Goal: Task Accomplishment & Management: Complete application form

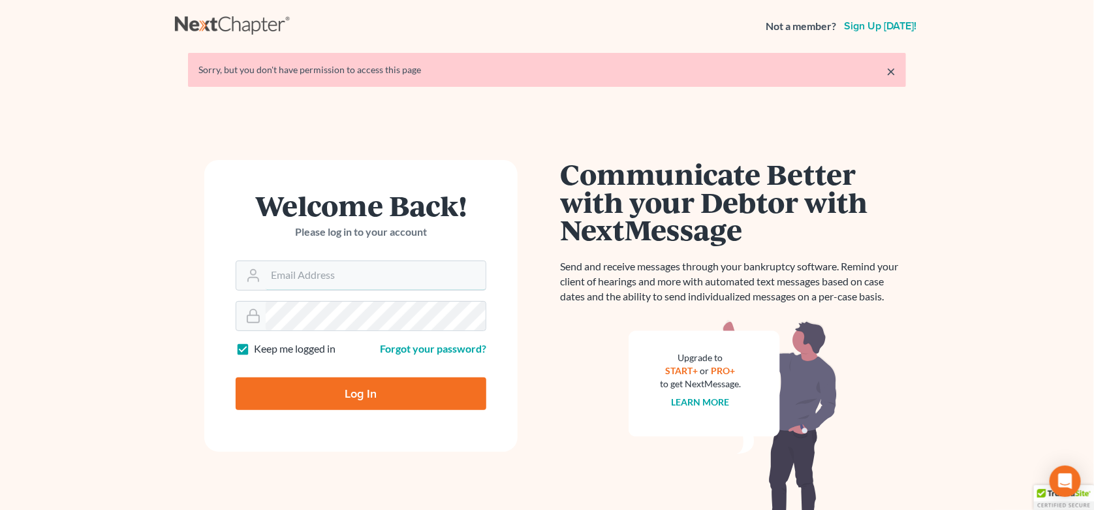
type input "stevejohnsonatty@aol.com"
click at [328, 391] on input "Log In" at bounding box center [361, 393] width 251 height 33
type input "Thinking..."
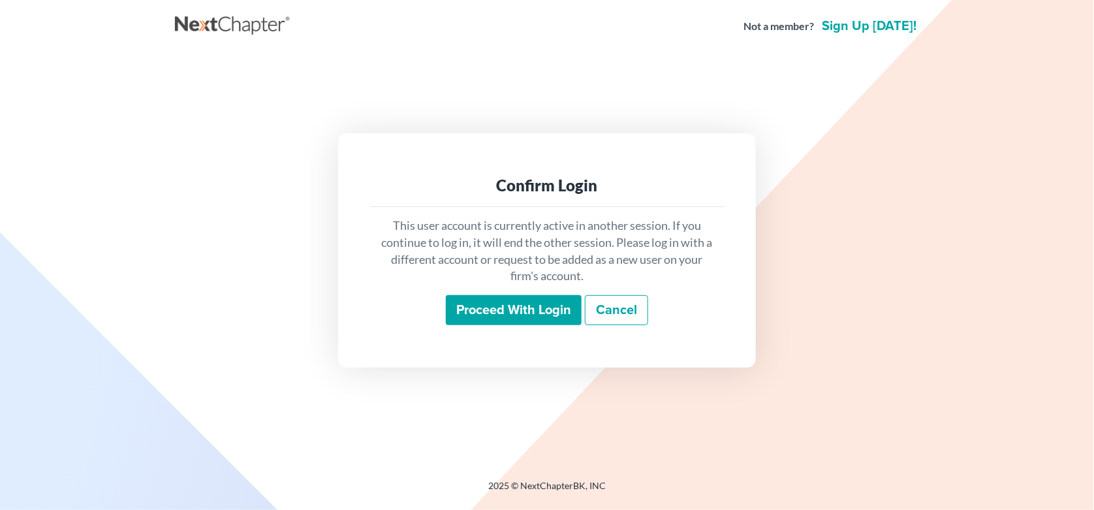
click at [549, 318] on input "Proceed with login" at bounding box center [514, 310] width 136 height 30
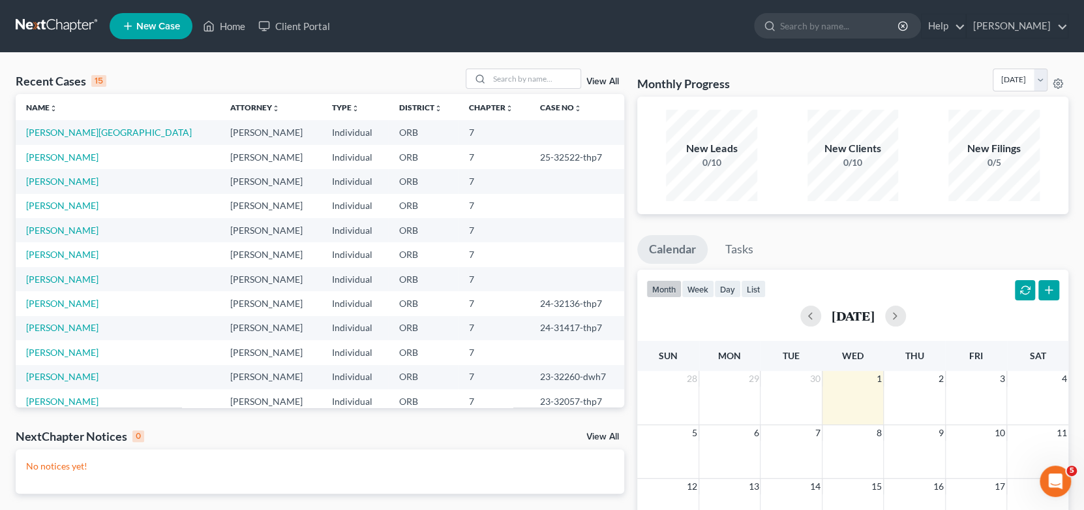
click at [63, 140] on td "[PERSON_NAME][GEOGRAPHIC_DATA]" at bounding box center [118, 132] width 204 height 24
click at [70, 136] on link "[PERSON_NAME][GEOGRAPHIC_DATA]" at bounding box center [109, 132] width 166 height 11
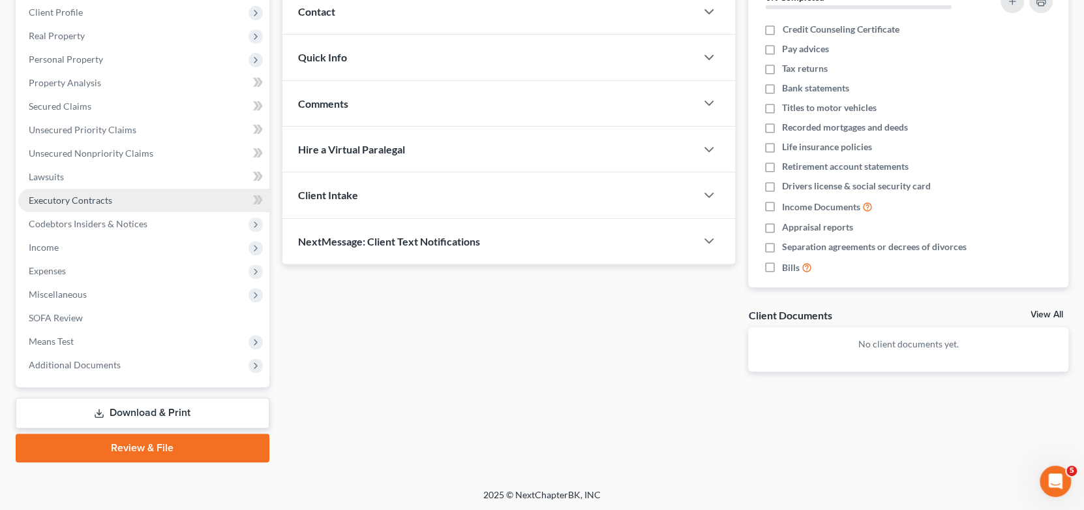
scroll to position [183, 0]
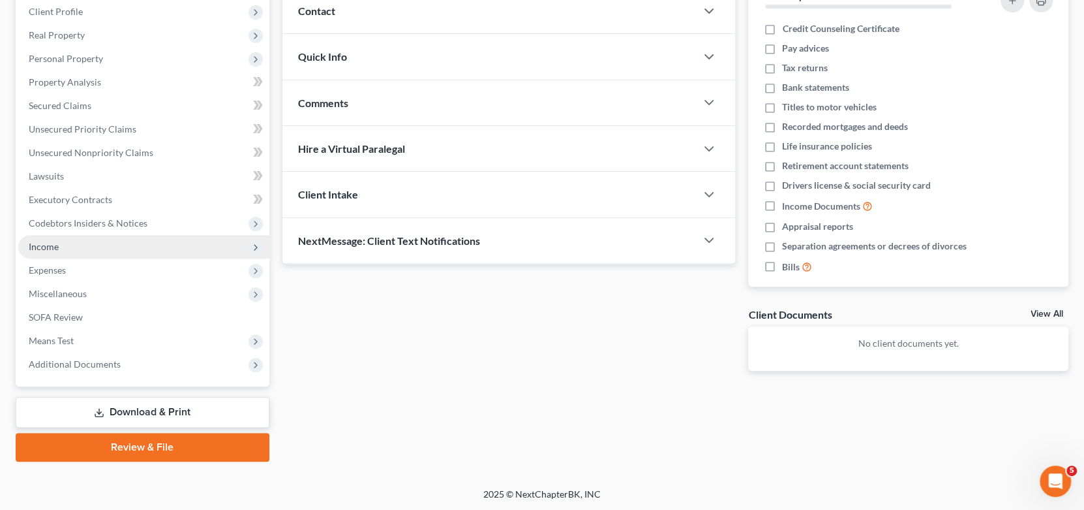
click at [102, 249] on span "Income" at bounding box center [143, 246] width 251 height 23
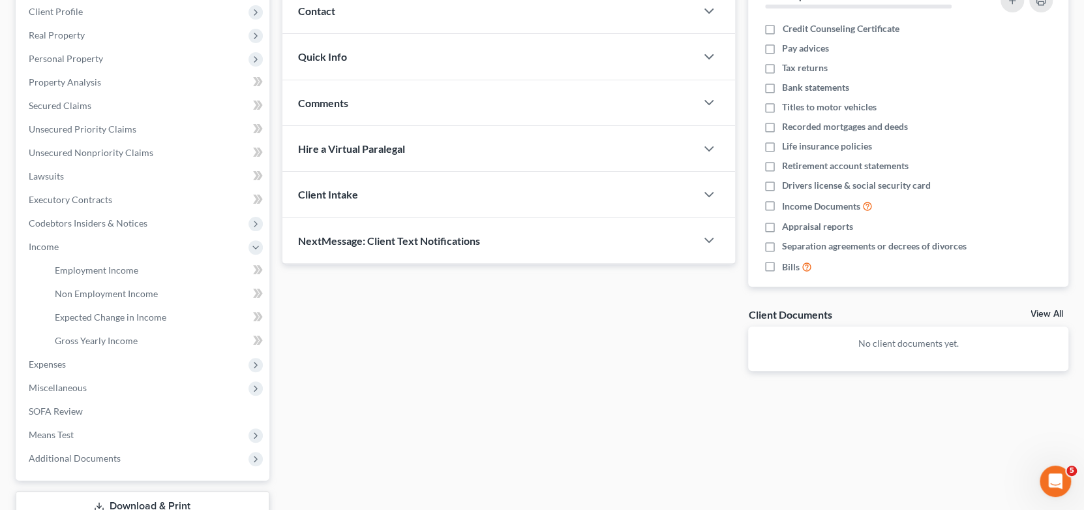
click at [474, 328] on div "Updates & News × [US_STATE][GEOGRAPHIC_DATA] Notes: Take a look at NextChapter'…" at bounding box center [509, 167] width 467 height 449
click at [102, 361] on span "Expenses" at bounding box center [143, 363] width 251 height 23
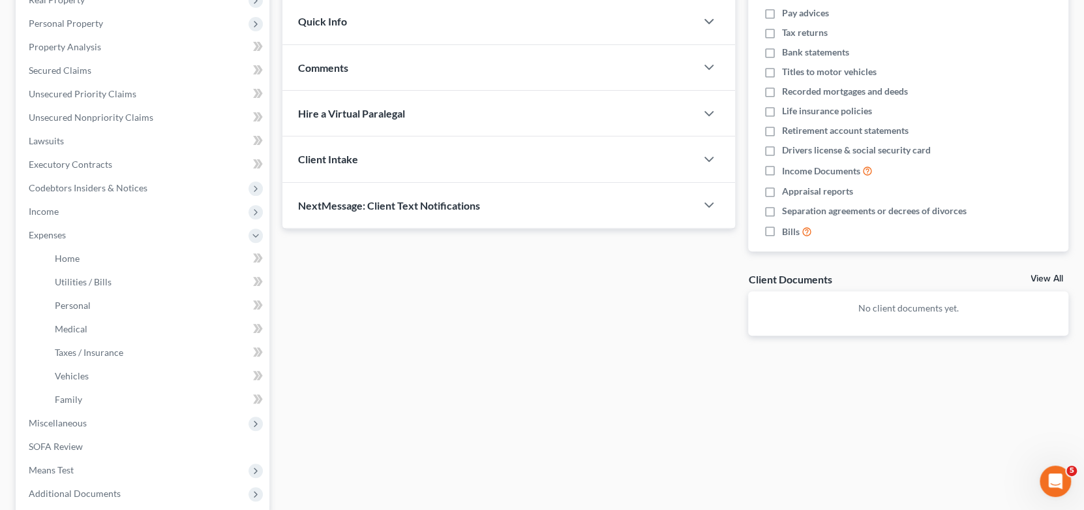
scroll to position [248, 0]
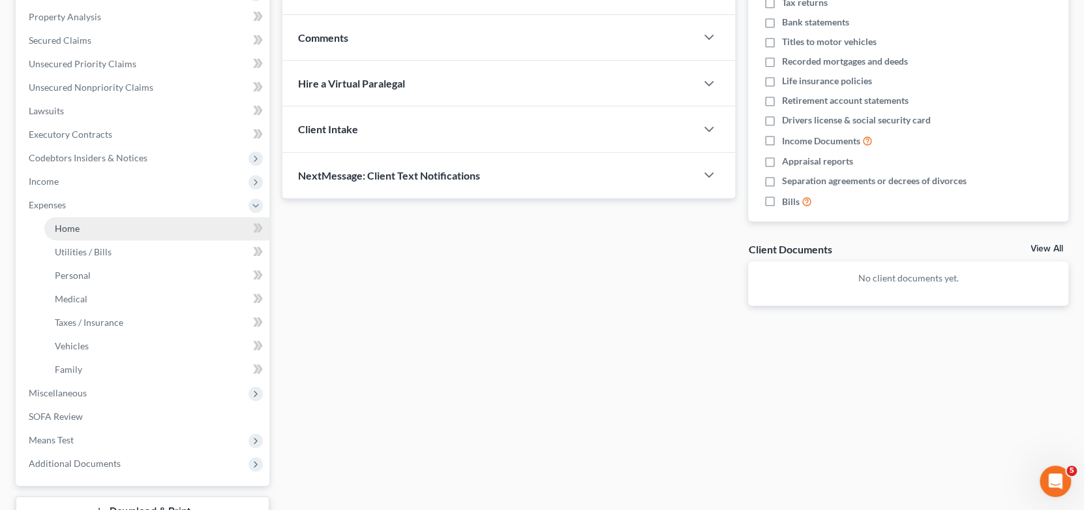
click at [132, 234] on link "Home" at bounding box center [156, 228] width 225 height 23
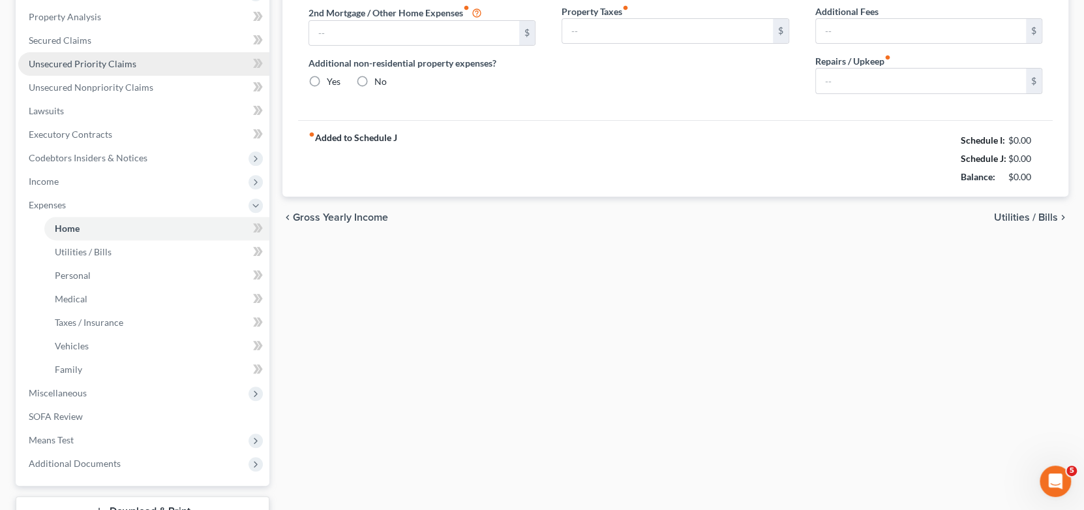
type input "0.00"
radio input "true"
type input "0.00"
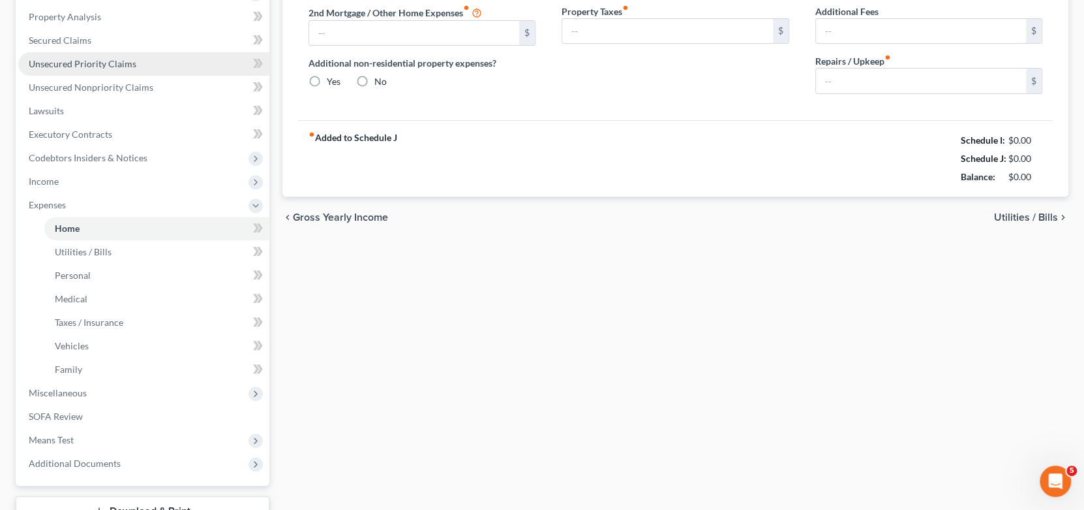
type input "0.00"
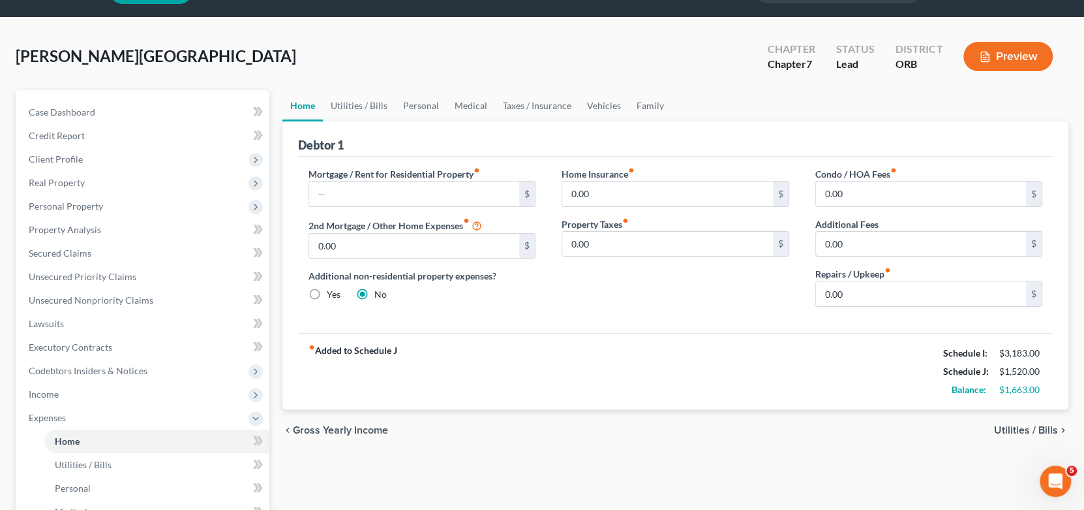
scroll to position [65, 0]
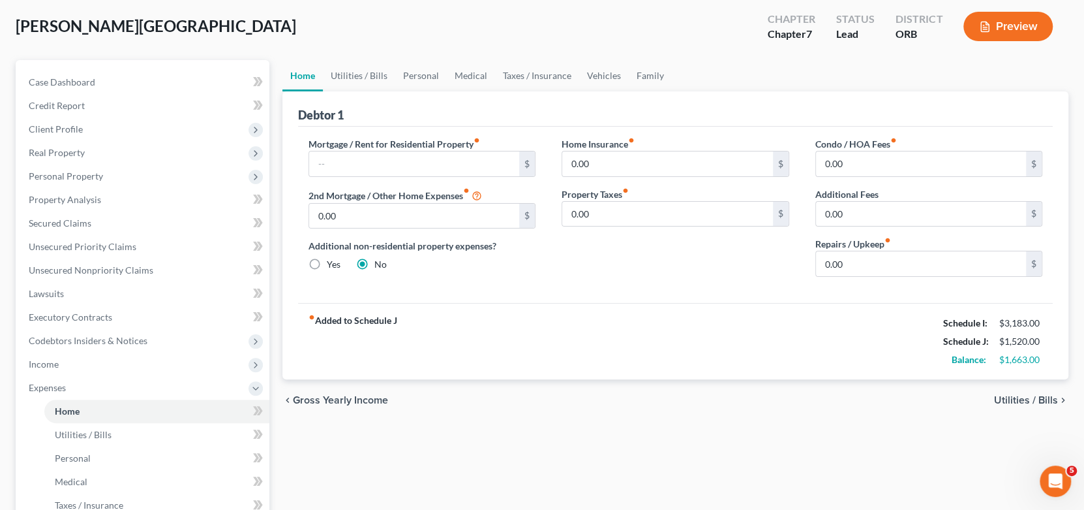
click at [734, 377] on div "fiber_manual_record Added to Schedule J Schedule I: $3,183.00 Schedule J: $1,52…" at bounding box center [676, 341] width 756 height 76
click at [724, 329] on div "fiber_manual_record Added to Schedule J Schedule I: $3,183.00 Schedule J: $1,52…" at bounding box center [676, 341] width 756 height 76
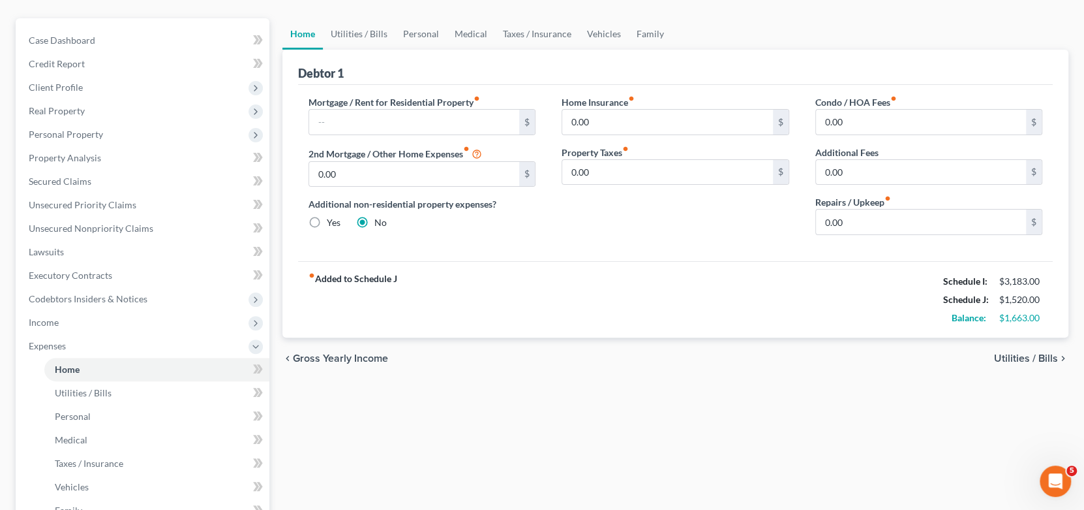
scroll to position [130, 0]
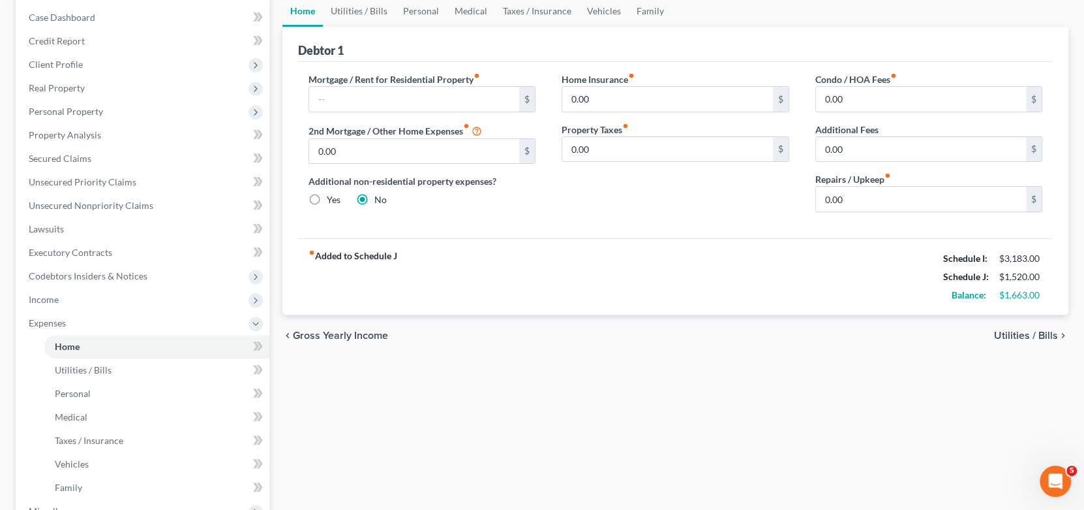
click at [746, 412] on div "Home Utilities / Bills Personal Medical Taxes / Insurance Vehicles Family Debto…" at bounding box center [676, 336] width 800 height 683
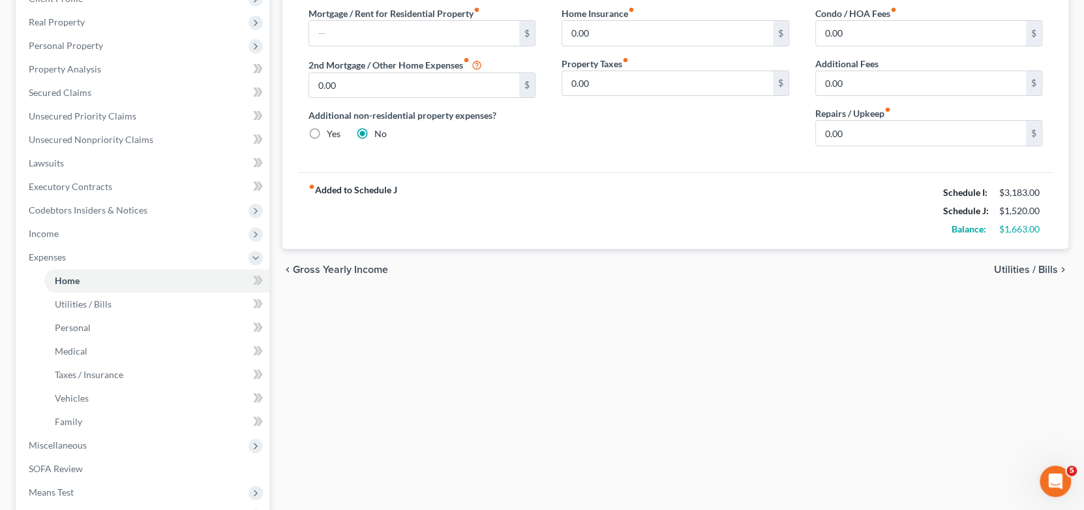
scroll to position [260, 0]
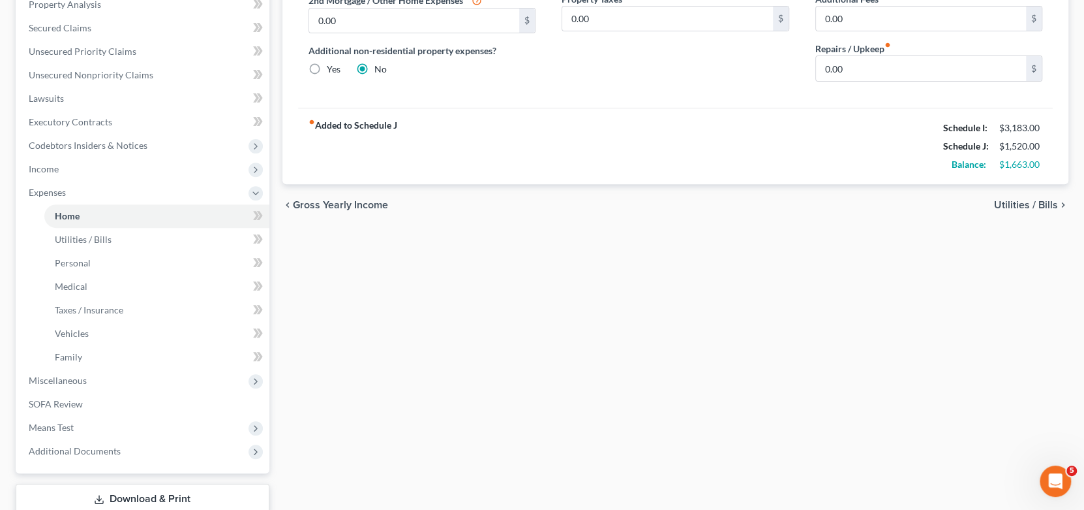
click at [594, 373] on div "Home Utilities / Bills Personal Medical Taxes / Insurance Vehicles Family Debto…" at bounding box center [676, 206] width 800 height 683
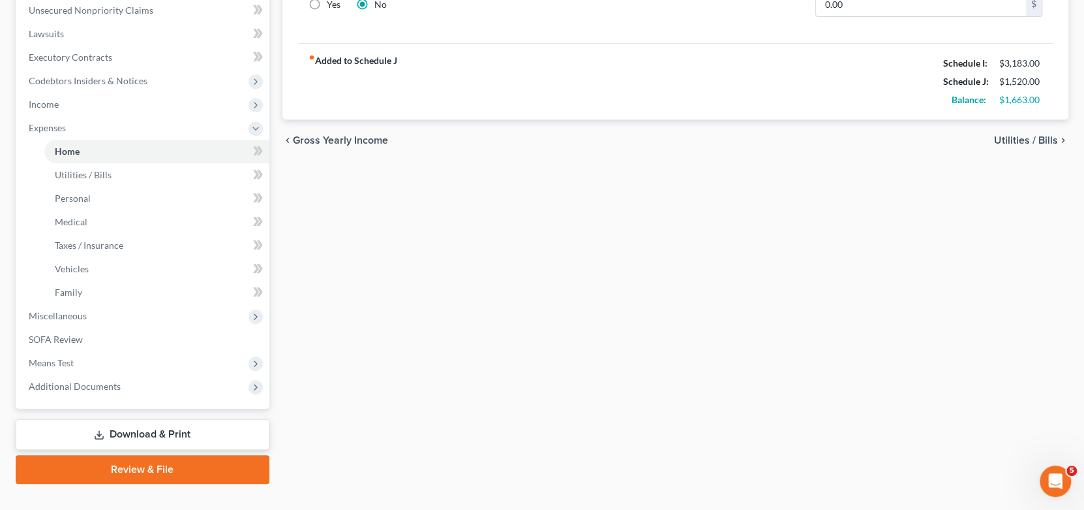
scroll to position [326, 0]
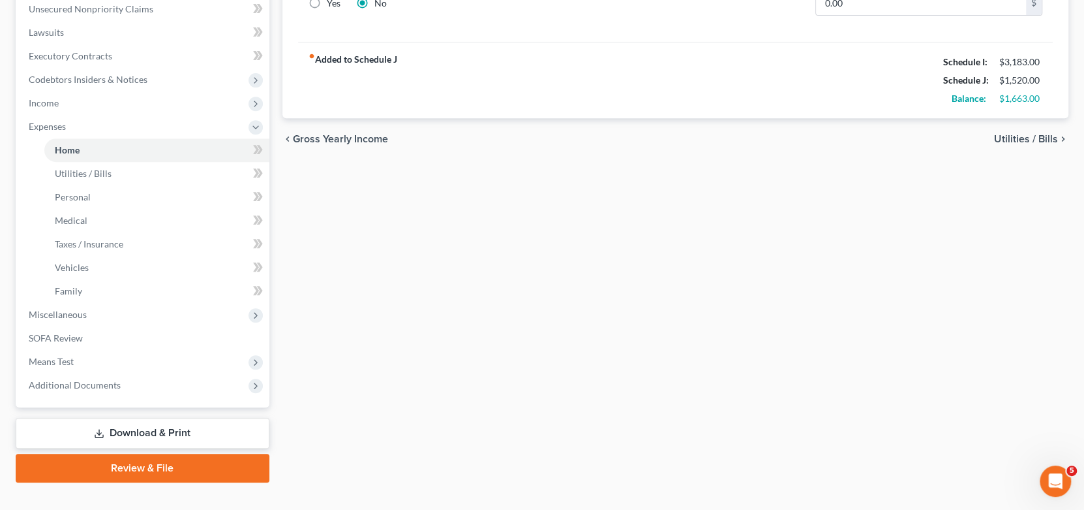
click at [482, 338] on div "Home Utilities / Bills Personal Medical Taxes / Insurance Vehicles Family Debto…" at bounding box center [676, 140] width 800 height 683
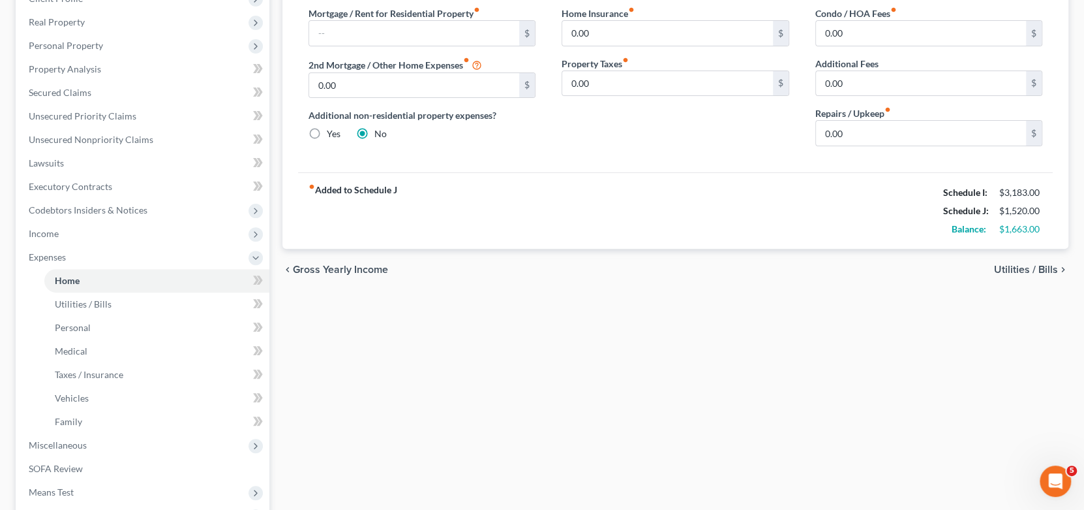
scroll to position [65, 0]
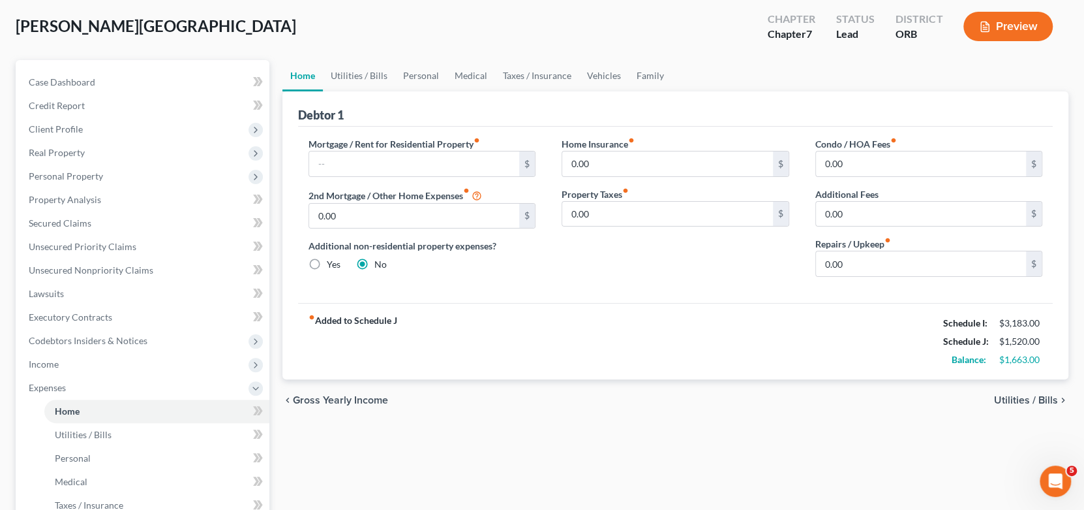
click at [569, 395] on div "chevron_left Gross Yearly Income Utilities / Bills chevron_right" at bounding box center [676, 400] width 787 height 42
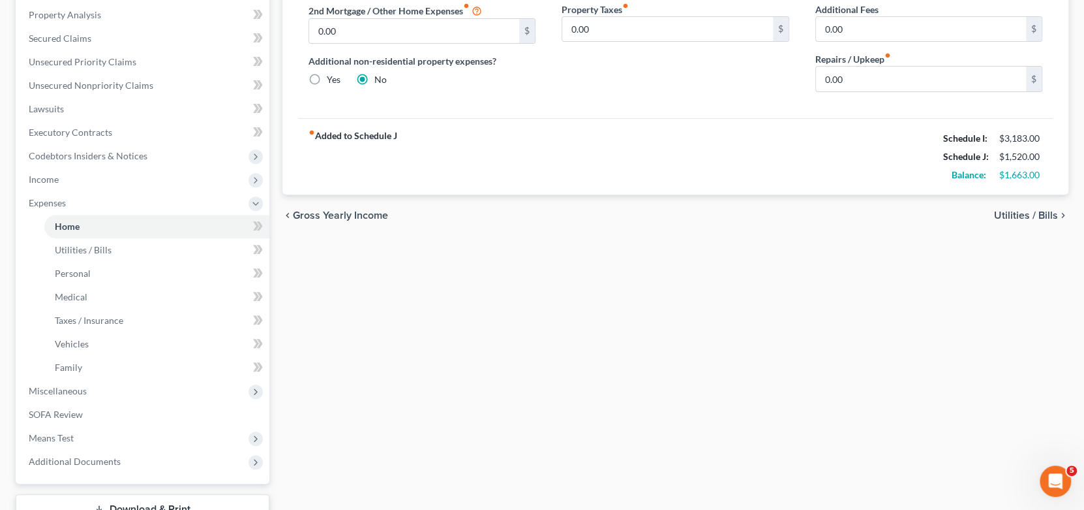
scroll to position [260, 0]
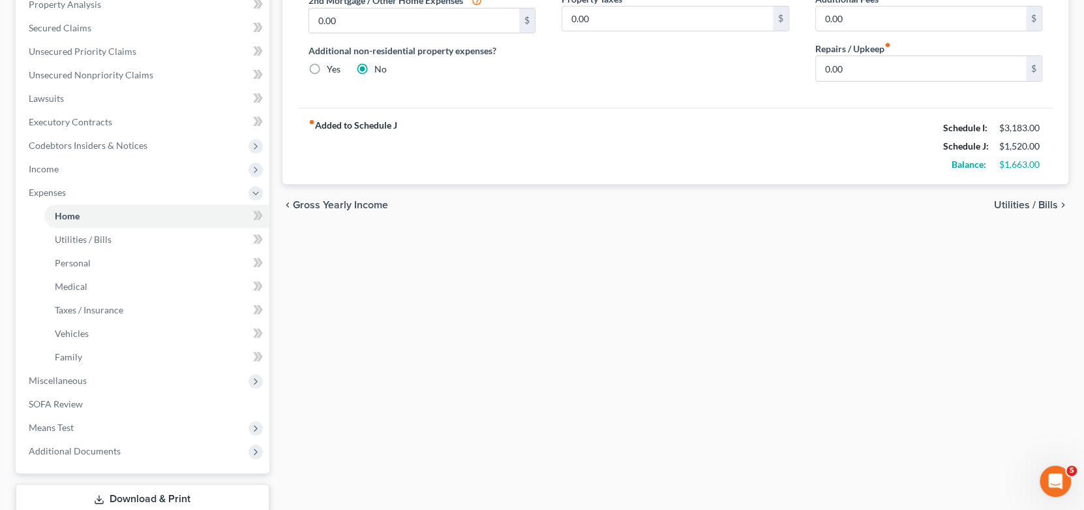
click at [568, 388] on div "Home Utilities / Bills Personal Medical Taxes / Insurance Vehicles Family Debto…" at bounding box center [676, 206] width 800 height 683
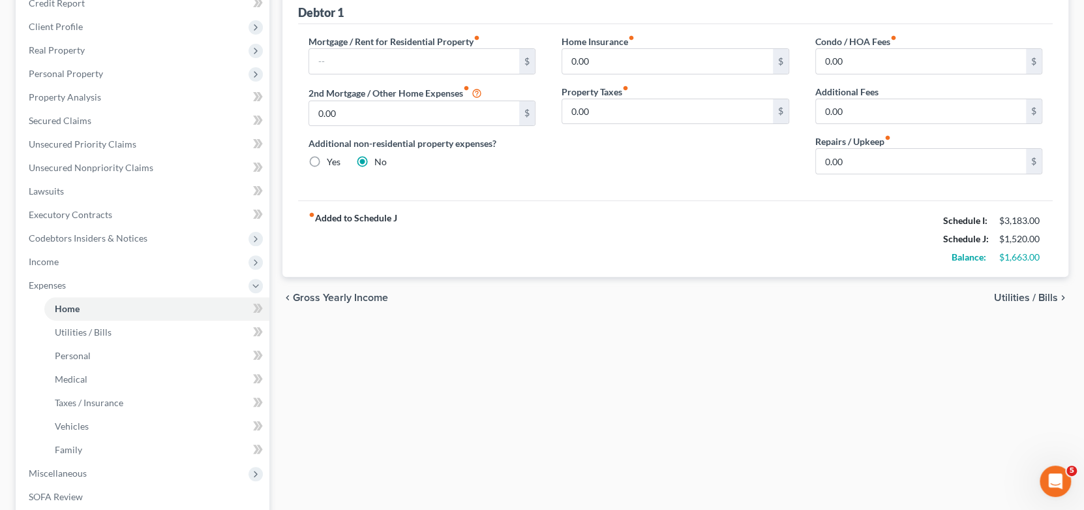
scroll to position [0, 0]
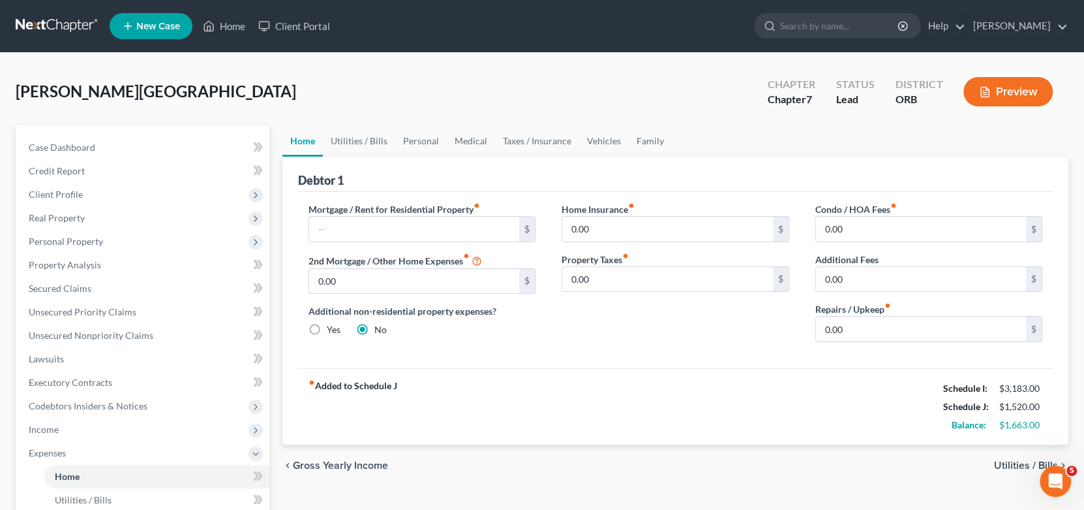
click at [614, 456] on div "chevron_left Gross Yearly Income Utilities / Bills chevron_right" at bounding box center [676, 465] width 787 height 42
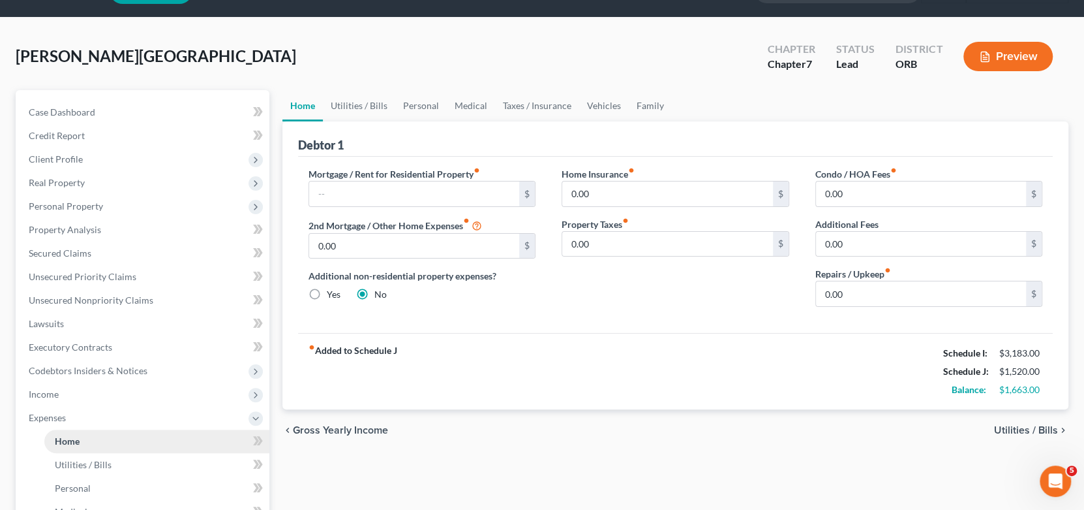
scroll to position [65, 0]
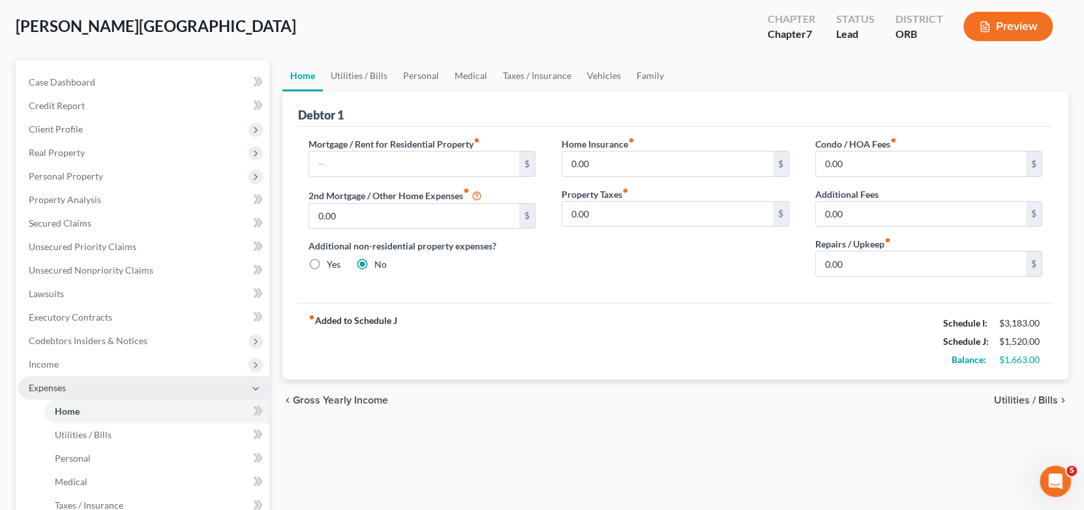
click at [253, 390] on icon at bounding box center [256, 388] width 10 height 10
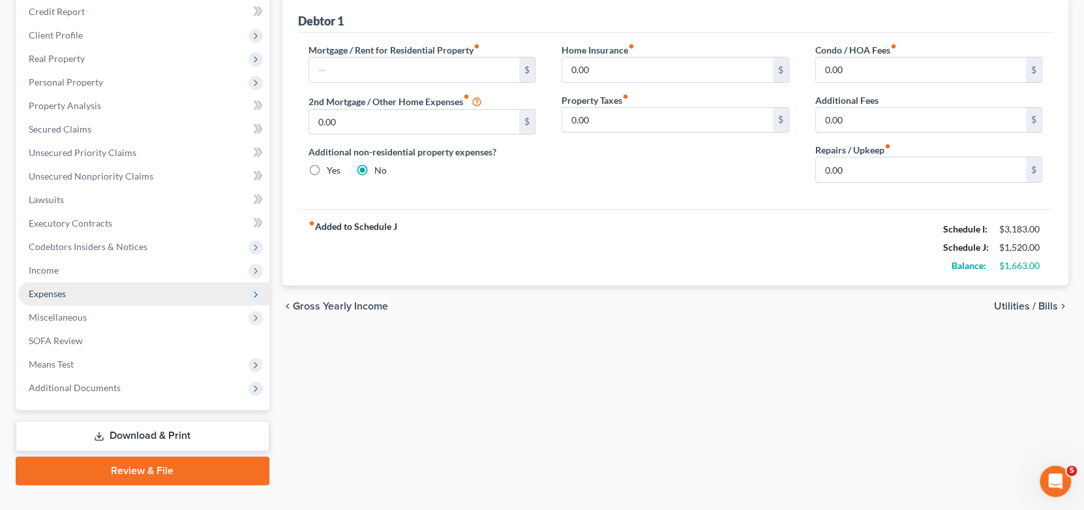
scroll to position [183, 0]
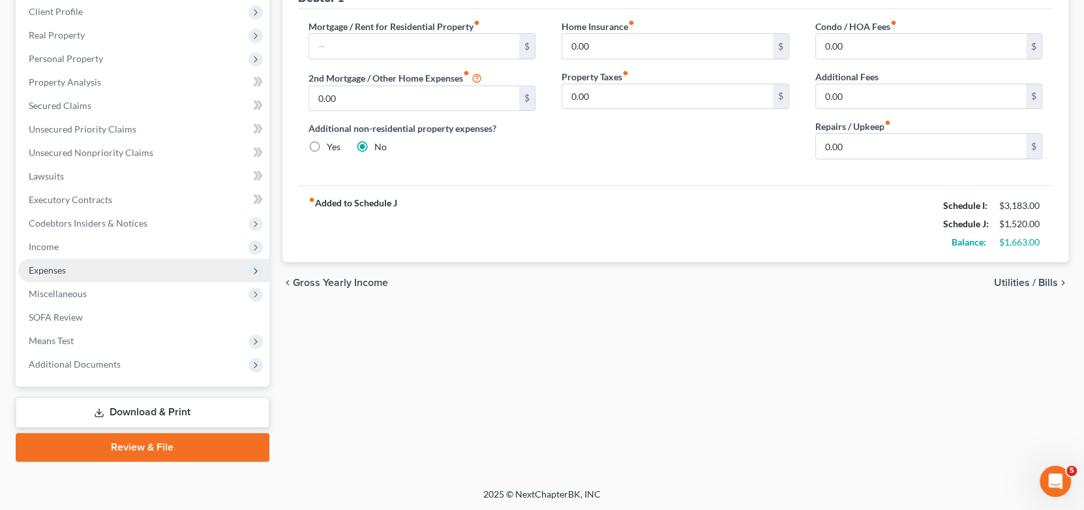
click at [501, 380] on div "Home Utilities / Bills Personal Medical Taxes / Insurance Vehicles Family Debto…" at bounding box center [676, 202] width 800 height 519
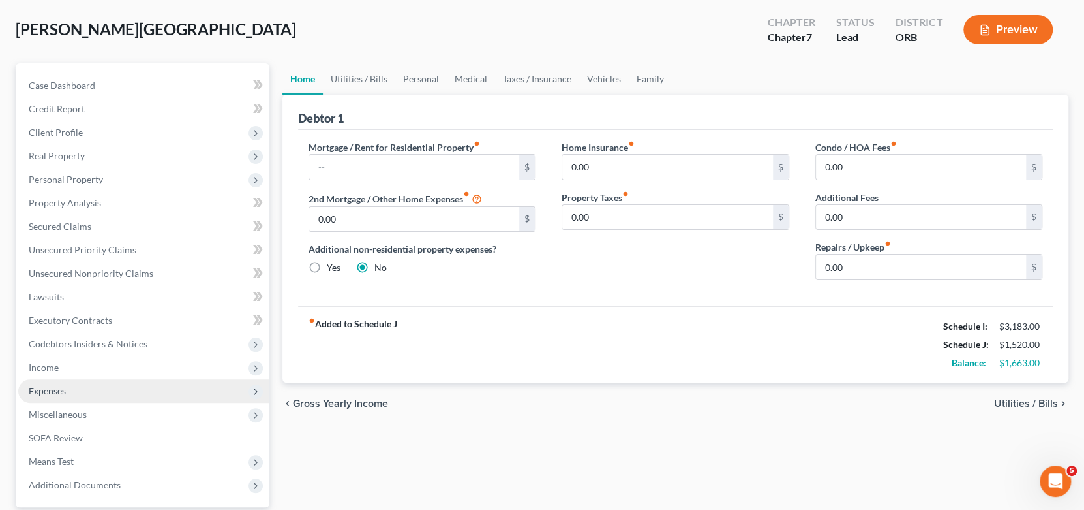
scroll to position [65, 0]
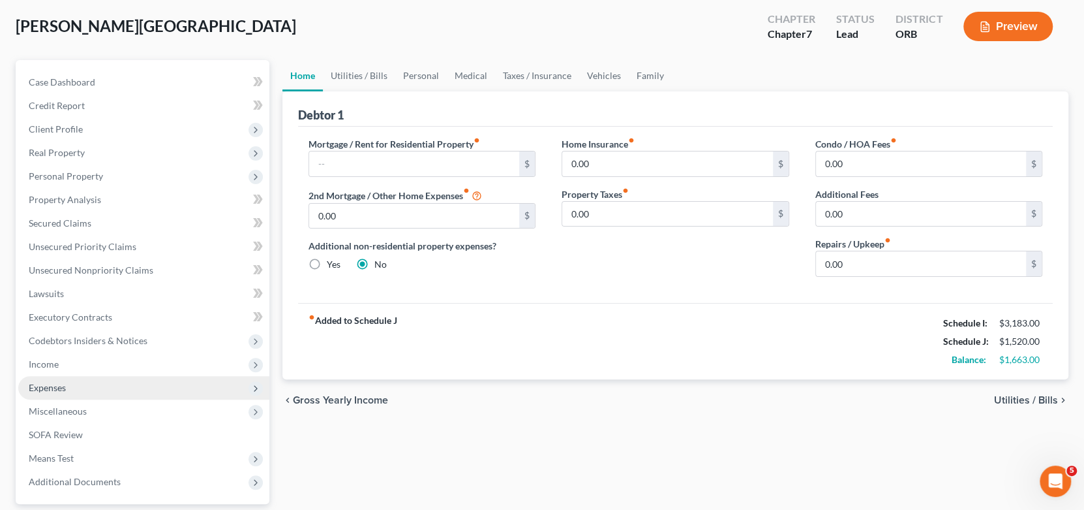
click at [808, 440] on div "Home Utilities / Bills Personal Medical Taxes / Insurance Vehicles Family Debto…" at bounding box center [676, 319] width 800 height 519
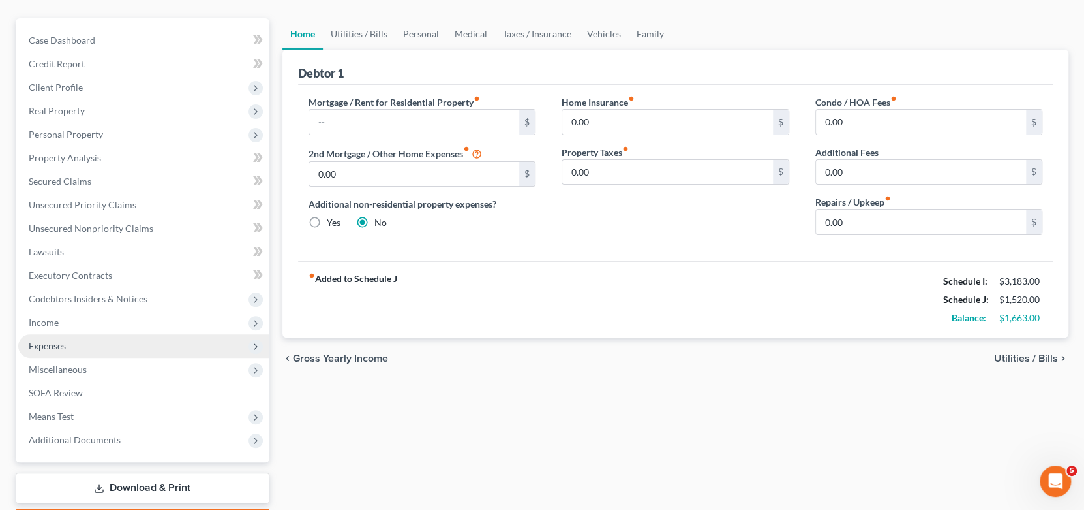
scroll to position [130, 0]
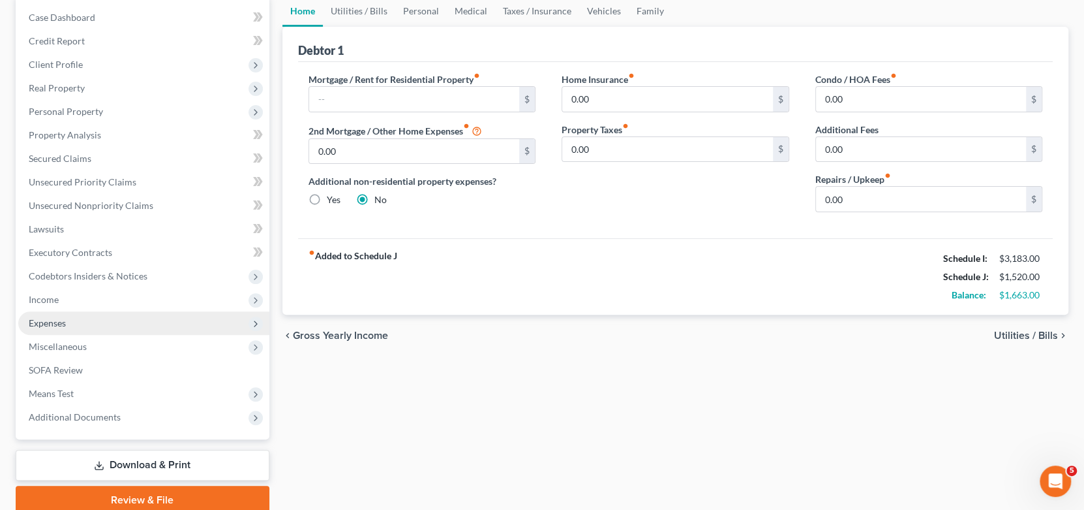
click at [1051, 330] on span "Utilities / Bills" at bounding box center [1026, 335] width 64 height 10
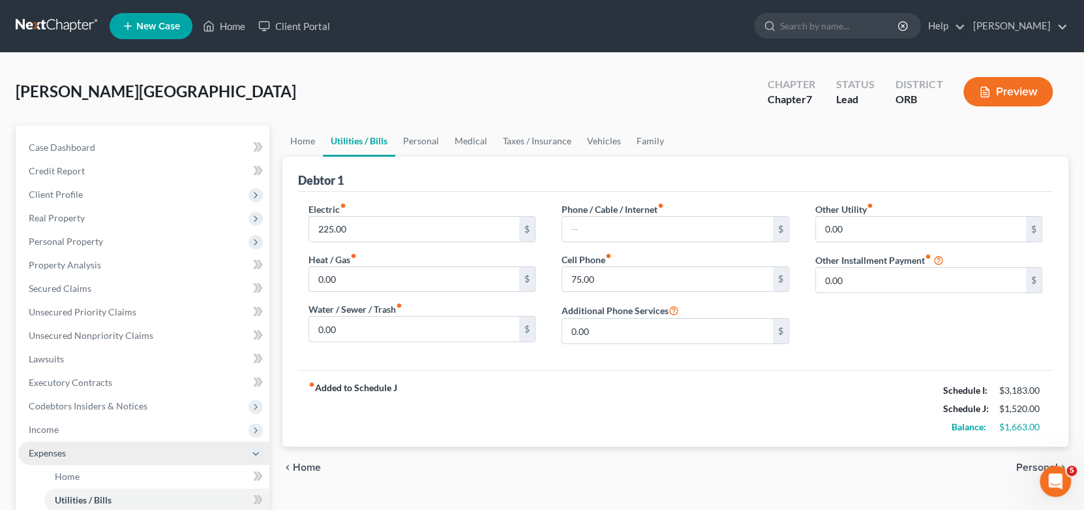
click at [655, 435] on div "fiber_manual_record Added to Schedule J Schedule I: $3,183.00 Schedule J: $1,52…" at bounding box center [676, 408] width 756 height 76
click at [674, 283] on input "75.00" at bounding box center [667, 279] width 211 height 25
click at [674, 282] on input "100." at bounding box center [667, 279] width 211 height 25
type input "100.00"
click at [602, 380] on div "fiber_manual_record Added to Schedule J Schedule I: $3,183.00 Schedule J: $1,54…" at bounding box center [676, 408] width 756 height 76
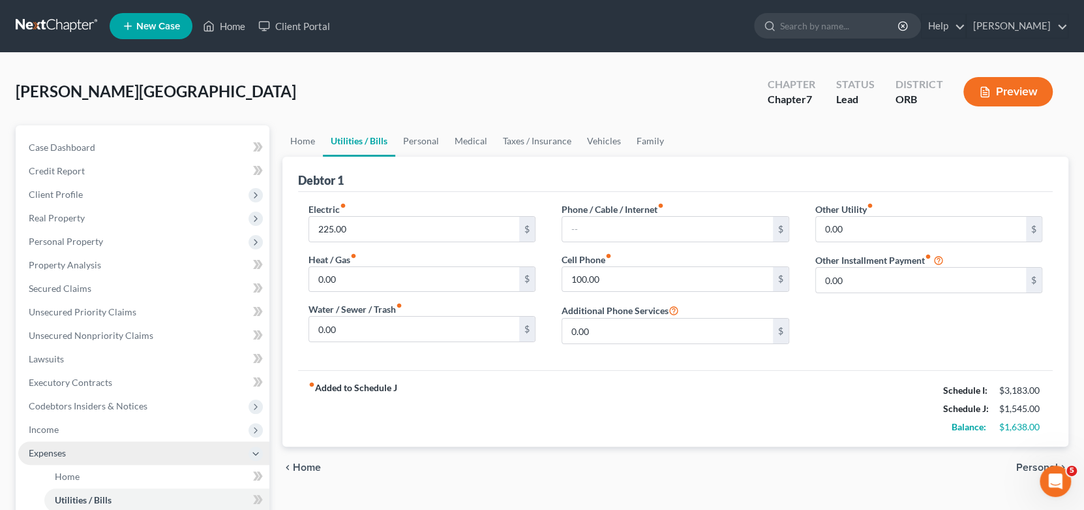
click at [519, 395] on div "fiber_manual_record Added to Schedule J Schedule I: $3,183.00 Schedule J: $1,54…" at bounding box center [676, 408] width 756 height 76
click at [581, 453] on div "chevron_left Home Personal chevron_right" at bounding box center [676, 467] width 787 height 42
type input "250.00"
click at [560, 438] on div "fiber_manual_record Added to Schedule J Schedule I: $3,183.00 Schedule J: $1,57…" at bounding box center [676, 408] width 756 height 76
click at [667, 484] on div "chevron_left Home Personal chevron_right" at bounding box center [676, 467] width 787 height 42
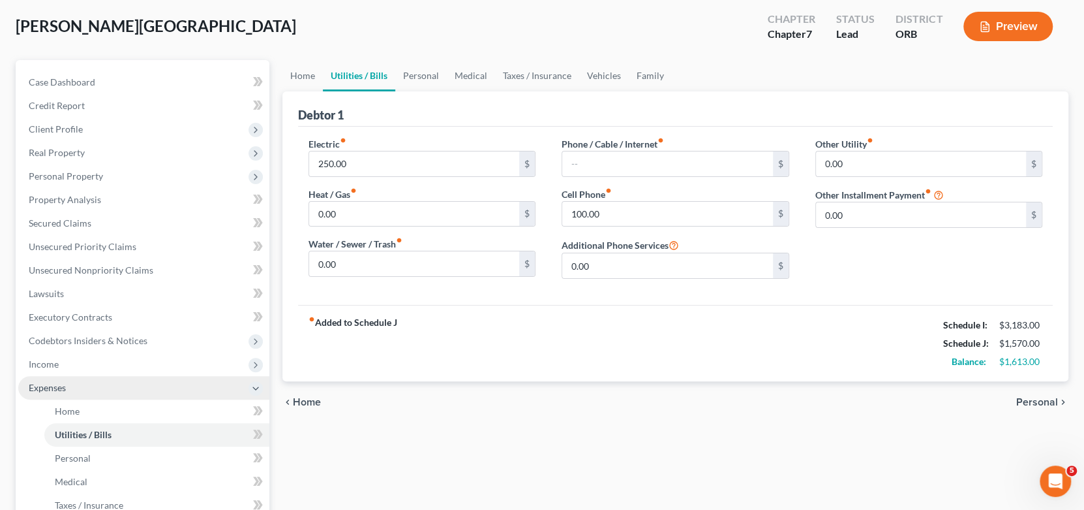
click at [1035, 399] on span "Personal" at bounding box center [1038, 402] width 42 height 10
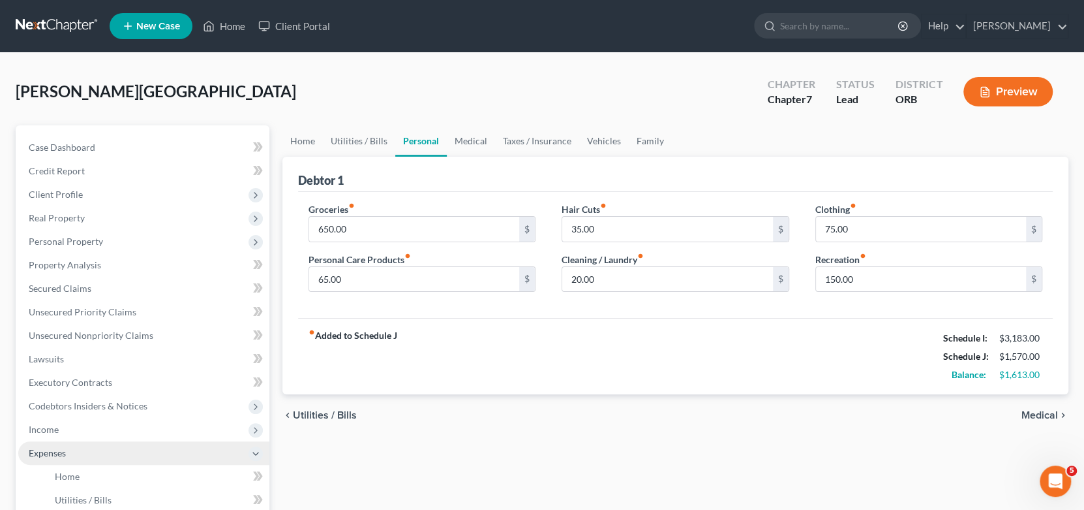
click at [510, 412] on div "chevron_left Utilities / Bills Medical chevron_right" at bounding box center [676, 415] width 787 height 42
click at [86, 314] on span "Unsecured Priority Claims" at bounding box center [83, 311] width 108 height 11
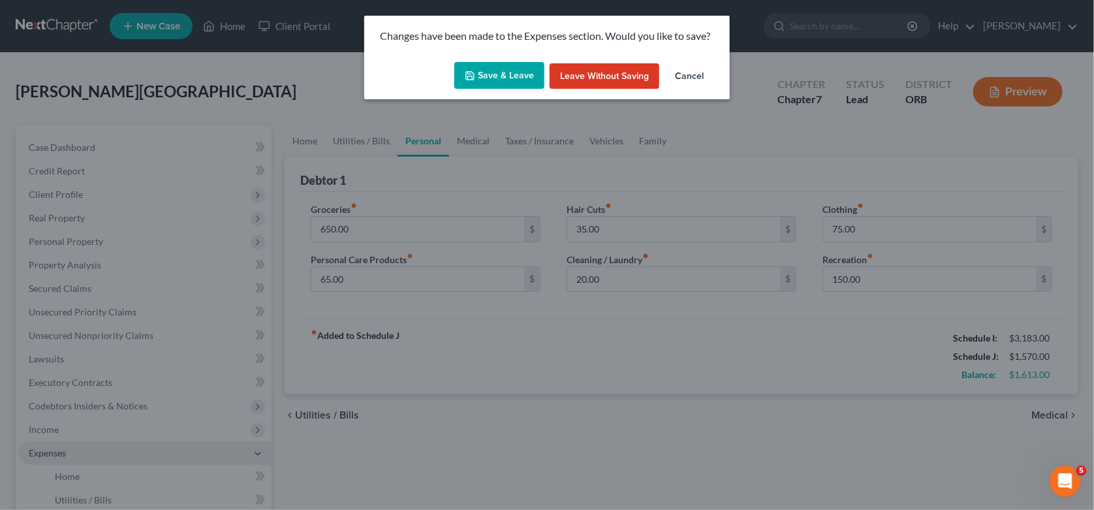
click at [515, 78] on button "Save & Leave" at bounding box center [499, 75] width 90 height 27
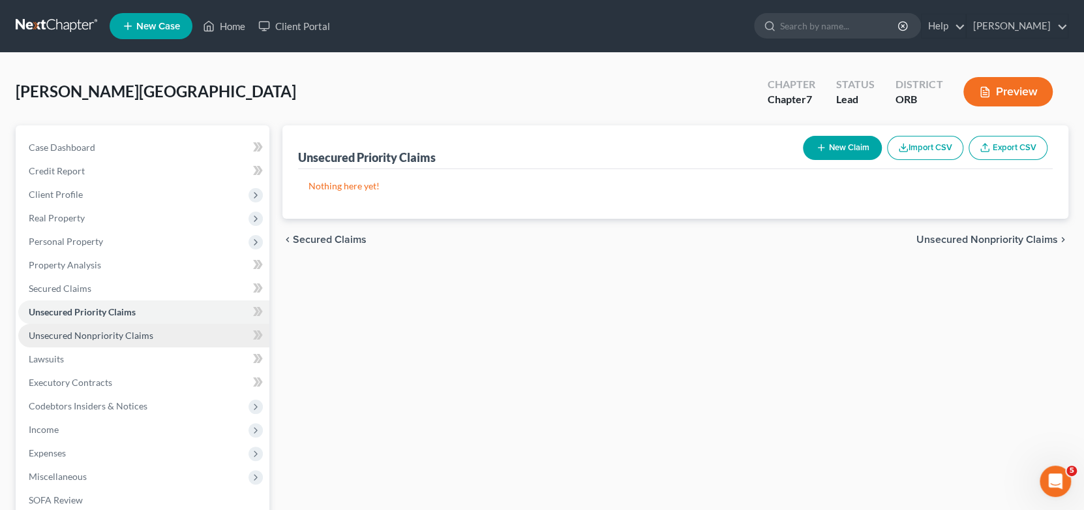
click at [87, 334] on span "Unsecured Nonpriority Claims" at bounding box center [91, 334] width 125 height 11
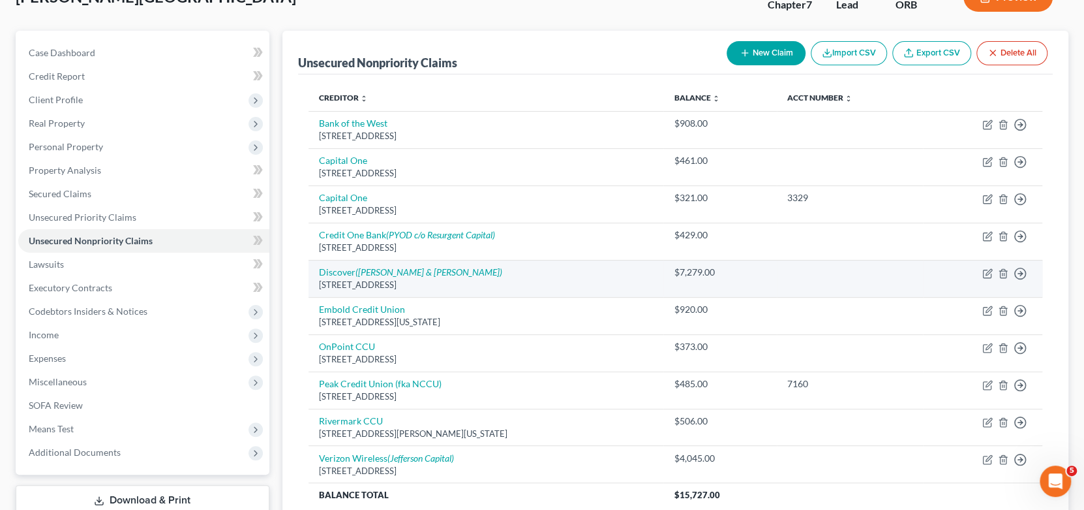
scroll to position [207, 0]
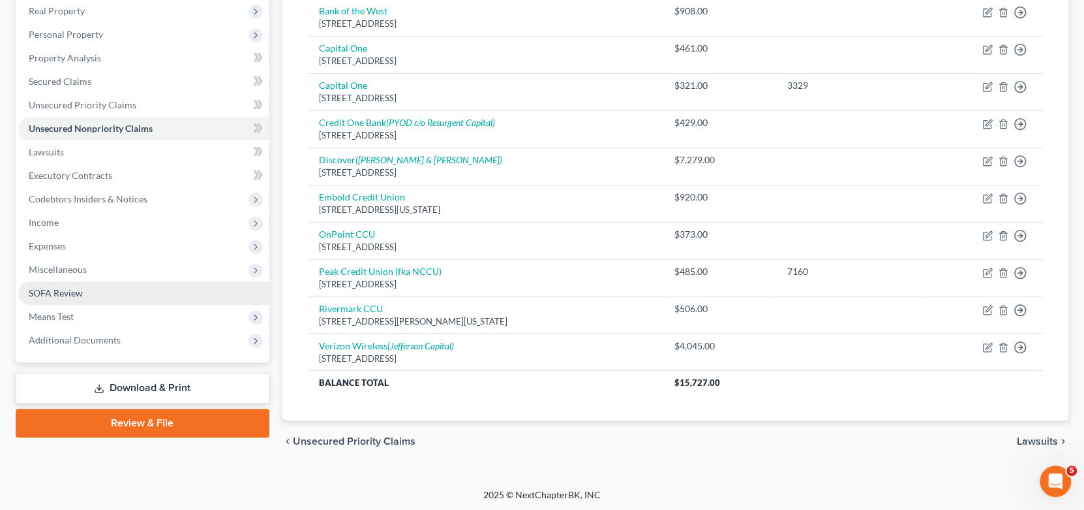
click at [85, 292] on link "SOFA Review" at bounding box center [143, 292] width 251 height 23
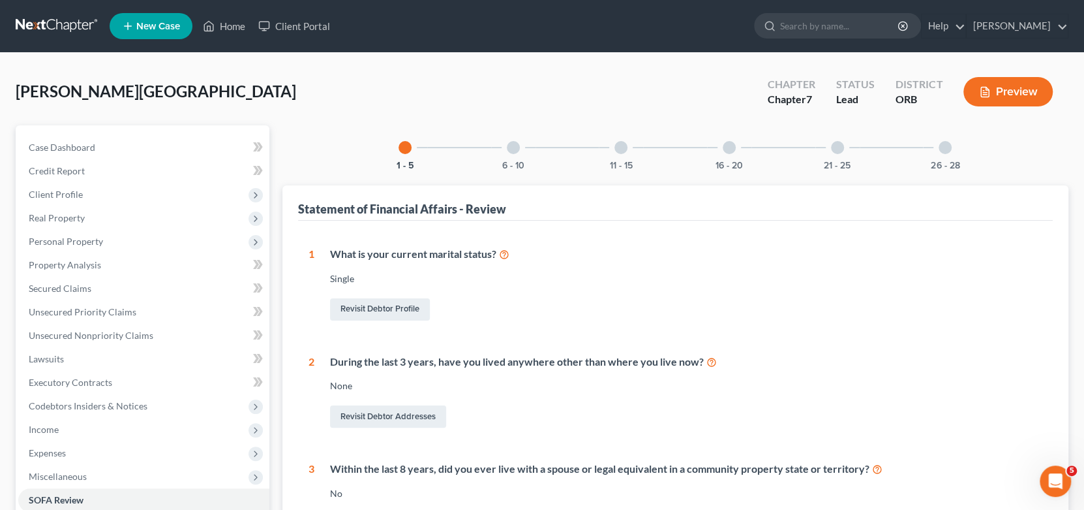
click at [517, 147] on div at bounding box center [513, 147] width 13 height 13
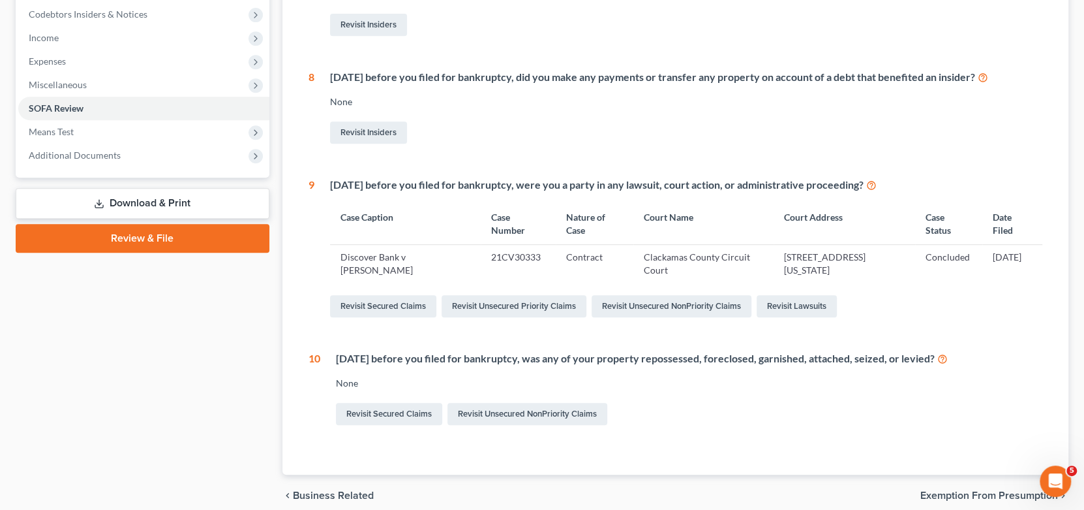
scroll to position [65, 0]
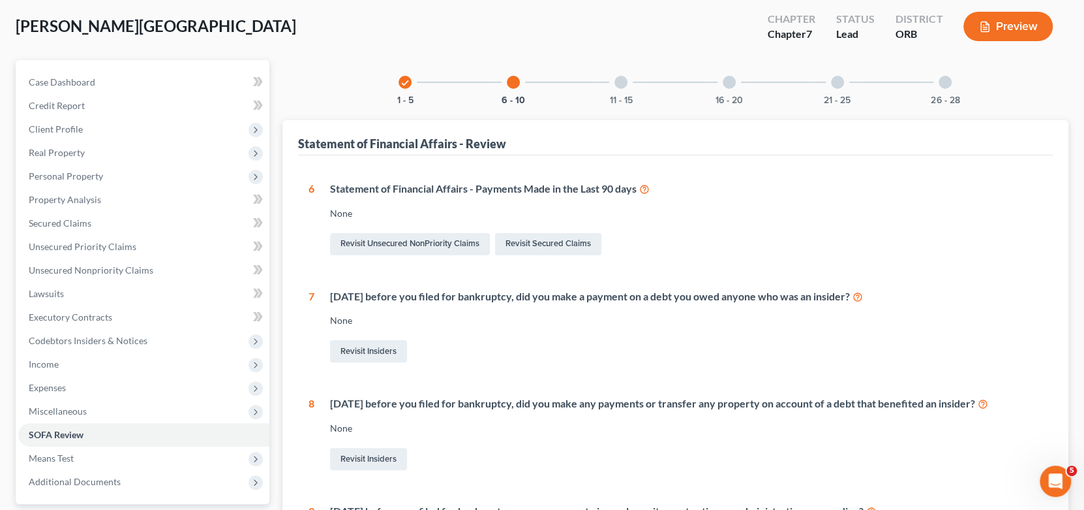
click at [627, 85] on div "11 - 15" at bounding box center [621, 82] width 44 height 44
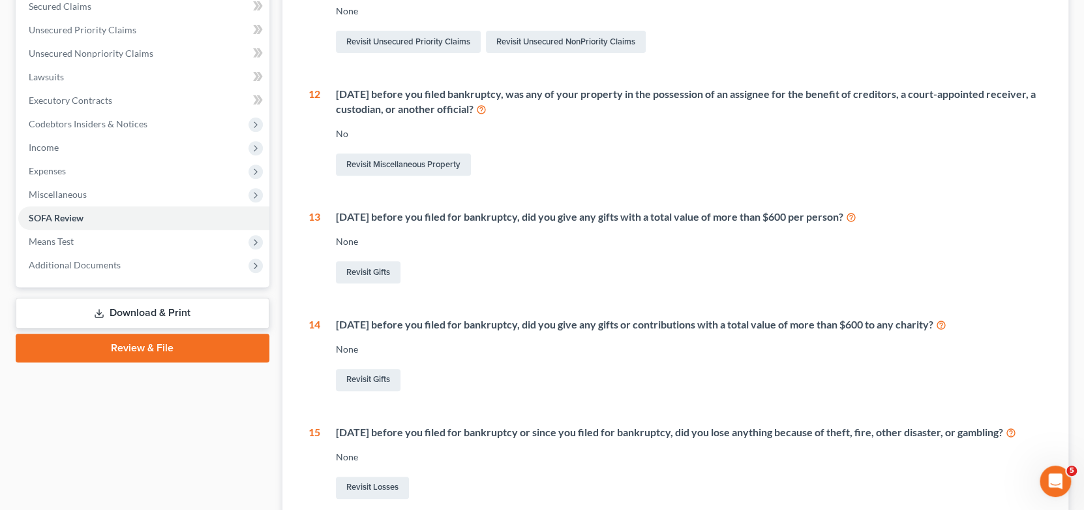
scroll to position [130, 0]
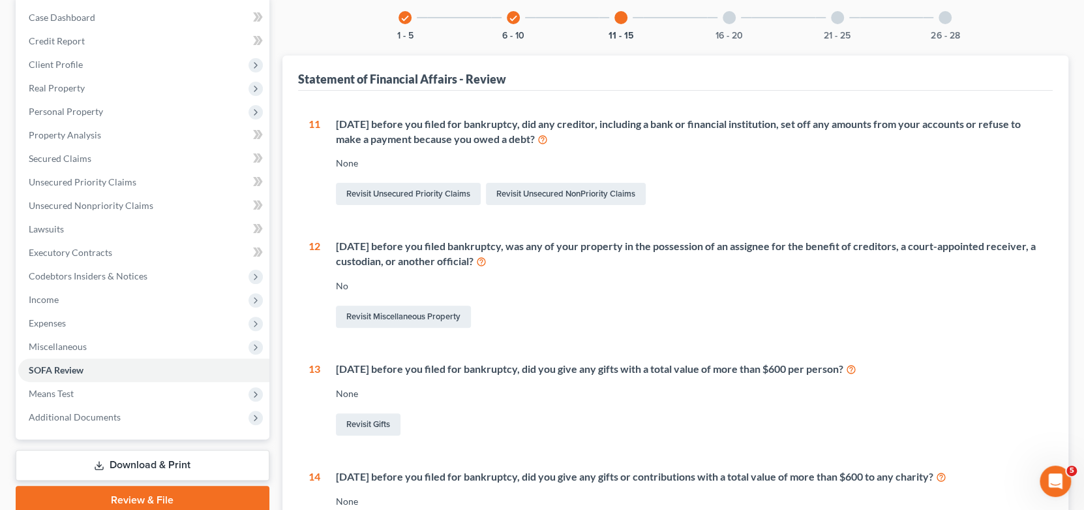
click at [727, 19] on div at bounding box center [729, 17] width 13 height 13
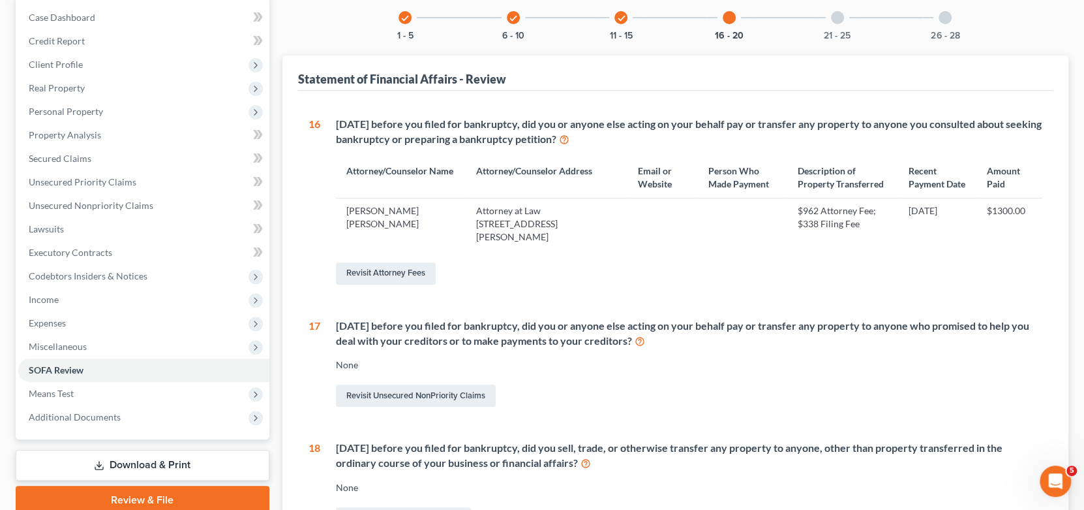
scroll to position [196, 0]
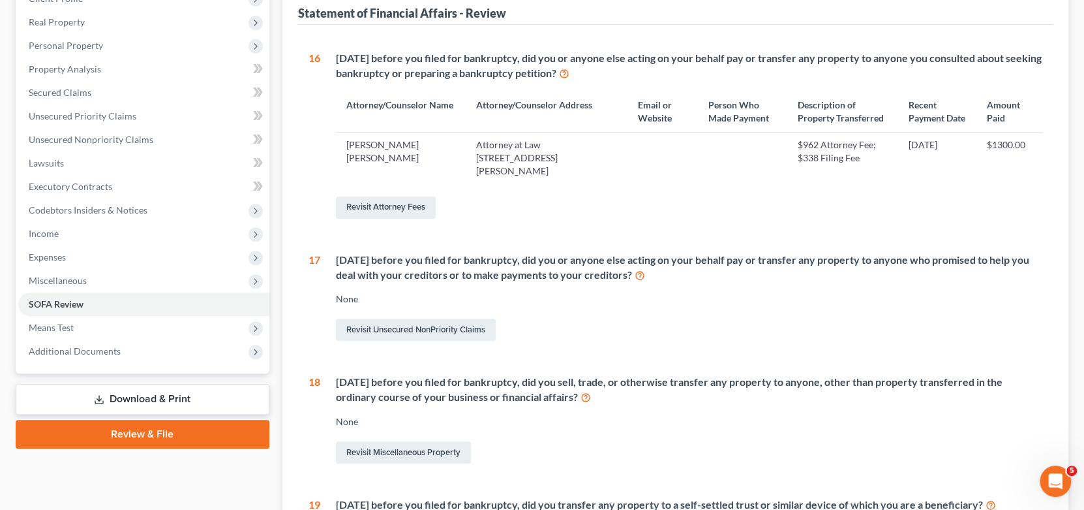
click at [703, 341] on div "16 [DATE] before you filed for bankruptcy, did you or anyone else acting on you…" at bounding box center [676, 373] width 735 height 645
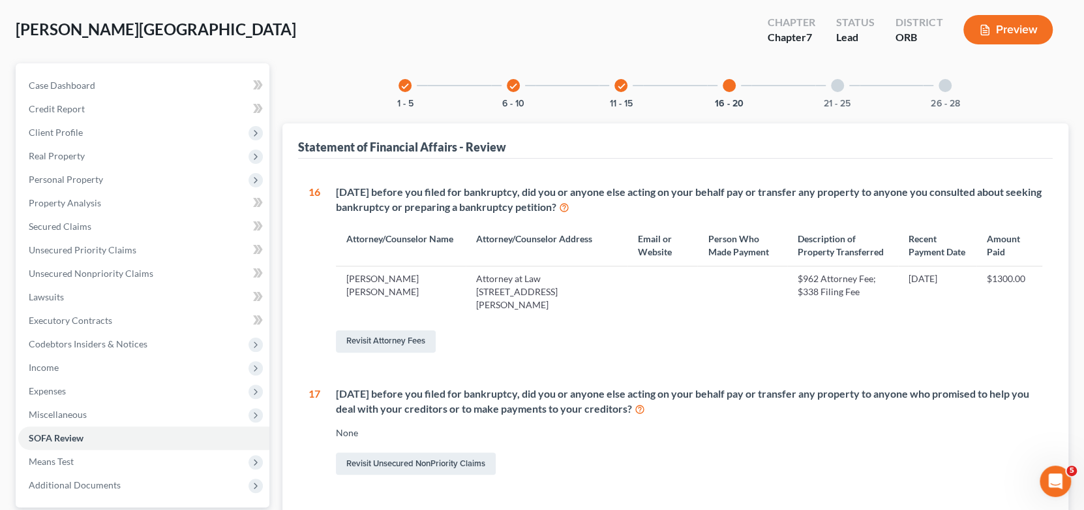
scroll to position [0, 0]
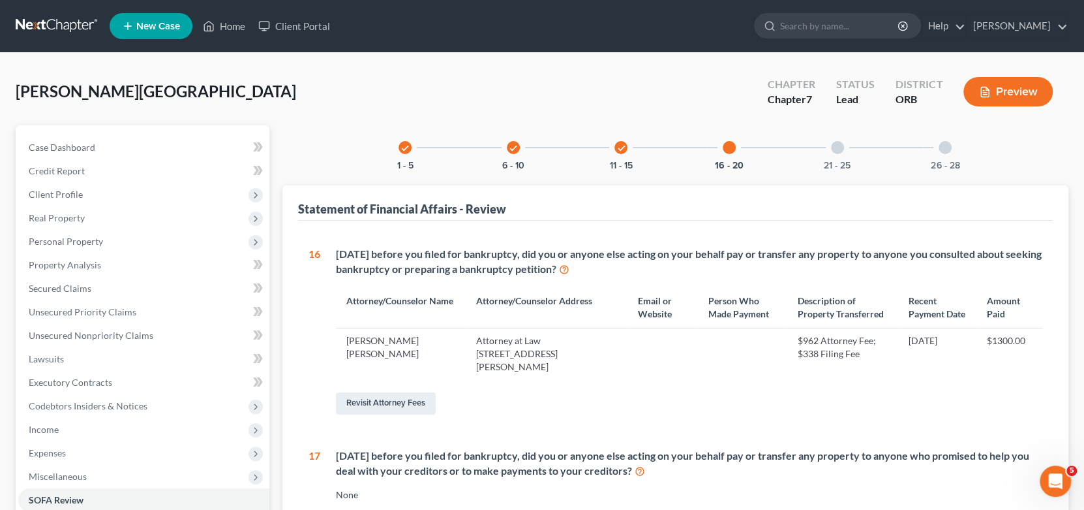
click at [406, 146] on icon "check" at bounding box center [405, 148] width 9 height 9
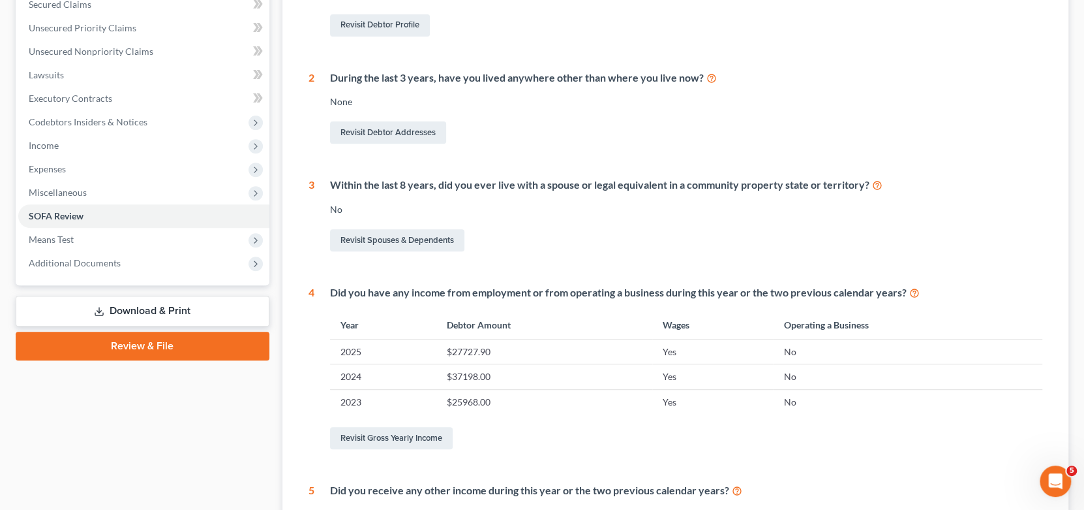
scroll to position [130, 0]
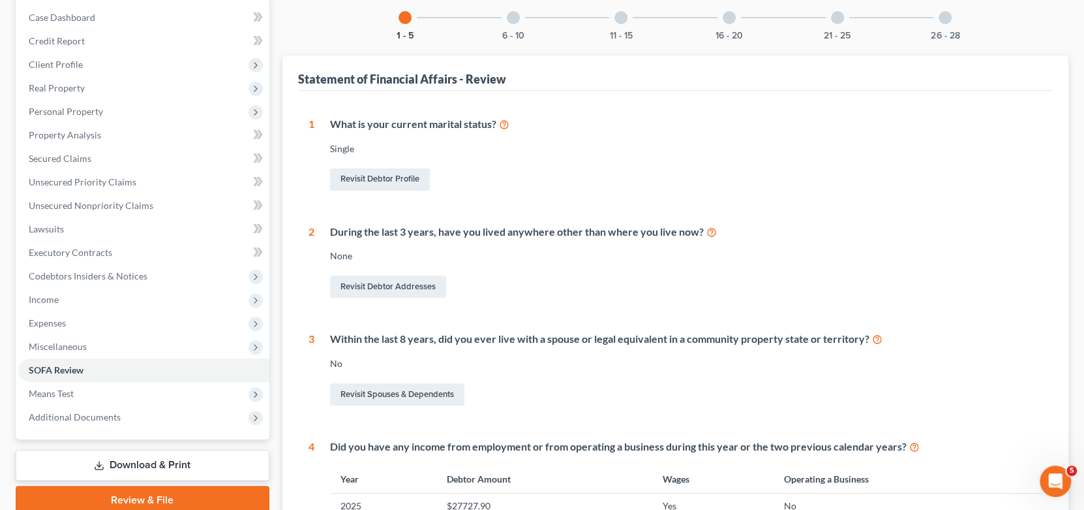
click at [514, 14] on div at bounding box center [513, 17] width 13 height 13
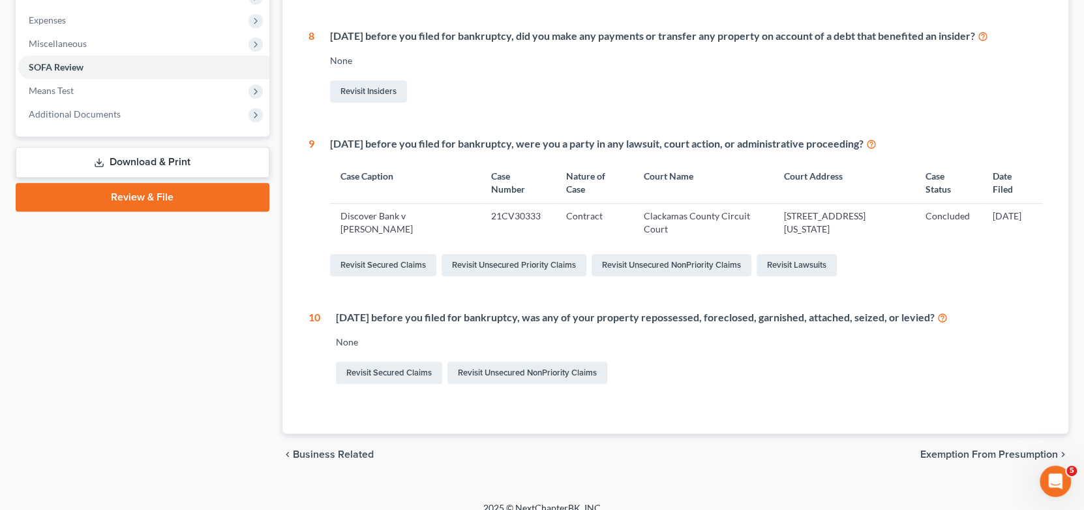
scroll to position [446, 0]
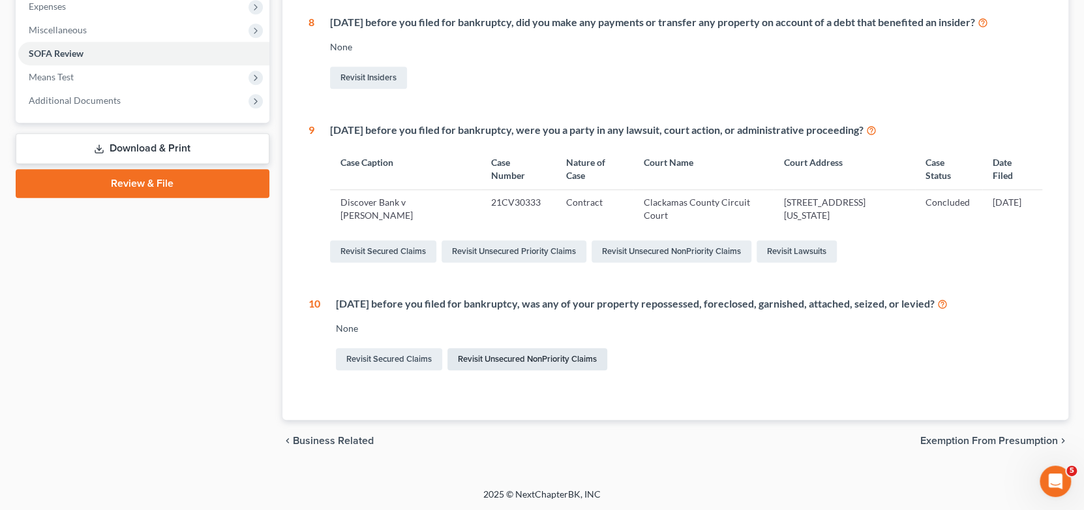
click at [541, 364] on link "Revisit Unsecured NonPriority Claims" at bounding box center [528, 359] width 160 height 22
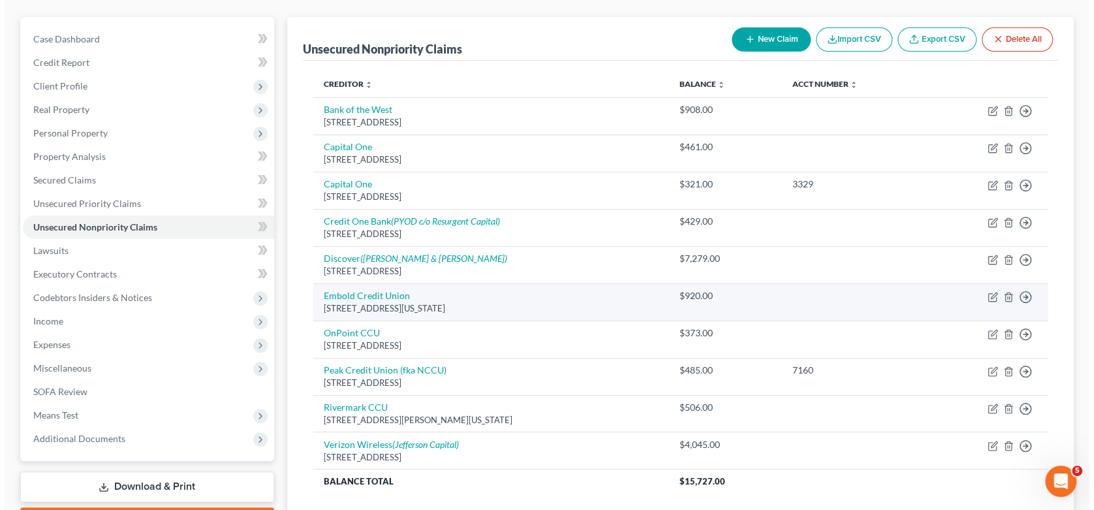
scroll to position [130, 0]
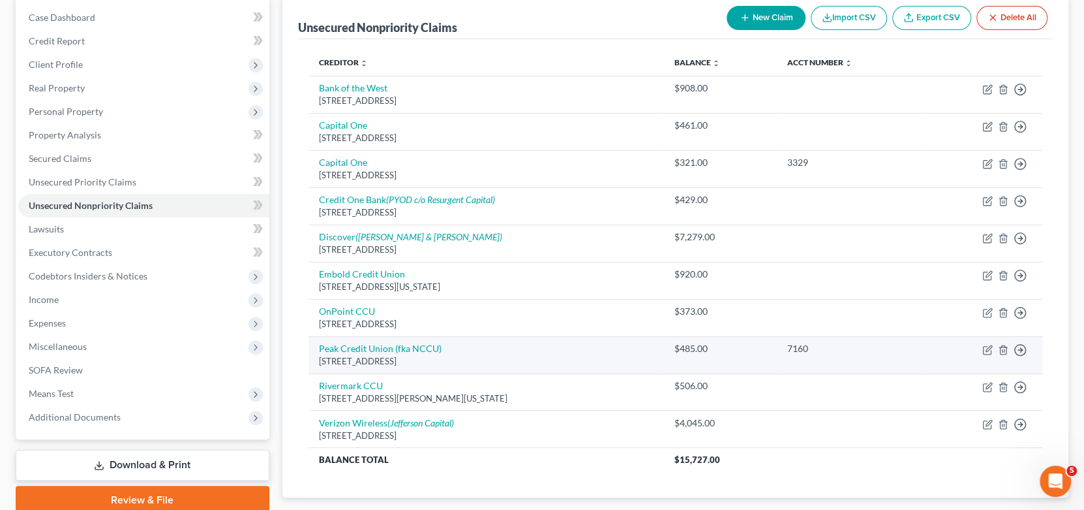
click at [510, 359] on div "[STREET_ADDRESS]" at bounding box center [486, 361] width 335 height 12
click at [348, 347] on link "Peak Credit Union (fka NCCU)" at bounding box center [380, 348] width 123 height 11
select select "50"
select select "4"
select select "0"
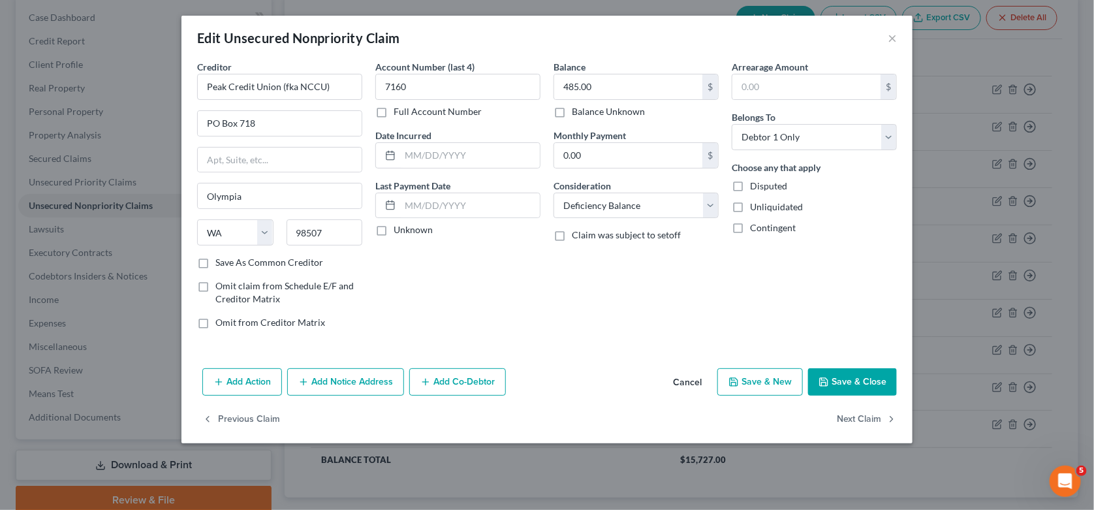
click at [260, 383] on button "Add Action" at bounding box center [242, 381] width 80 height 27
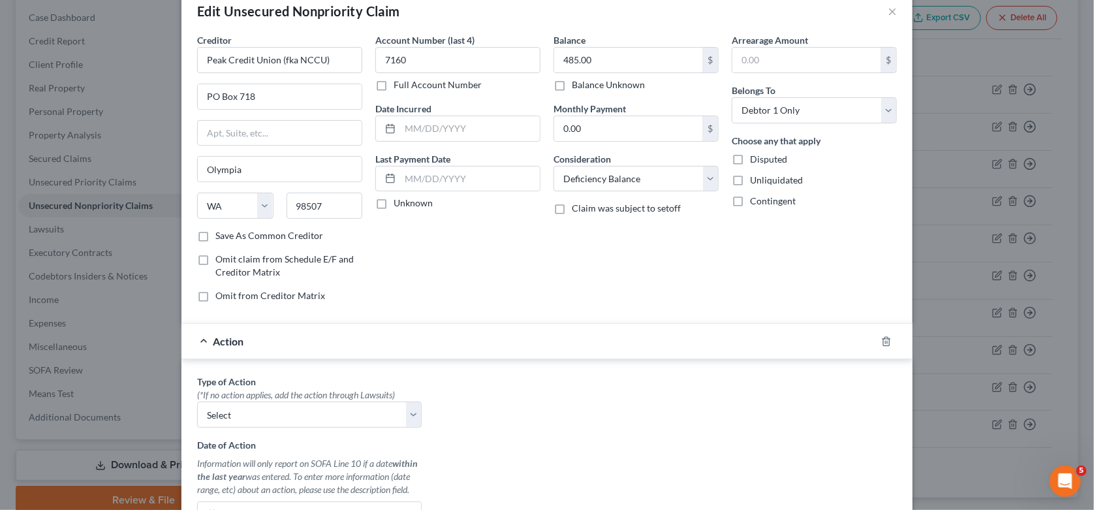
scroll to position [65, 0]
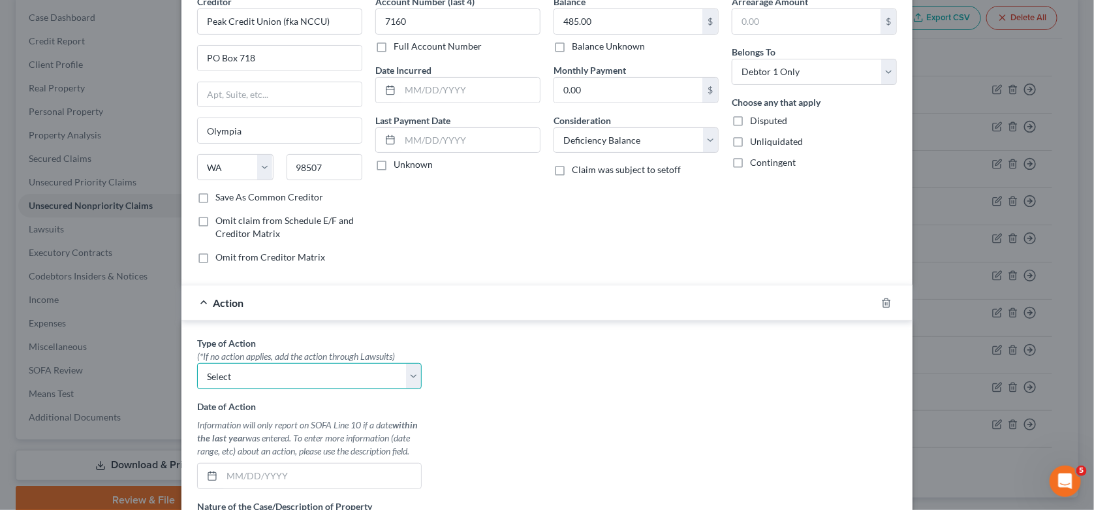
click at [403, 369] on select "Select Repossession Garnishment Foreclosure Personal Injury Attached, Seized, O…" at bounding box center [309, 376] width 224 height 26
select select "0"
click at [197, 363] on select "Select Repossession Garnishment Foreclosure Personal Injury Attached, Seized, O…" at bounding box center [309, 376] width 224 height 26
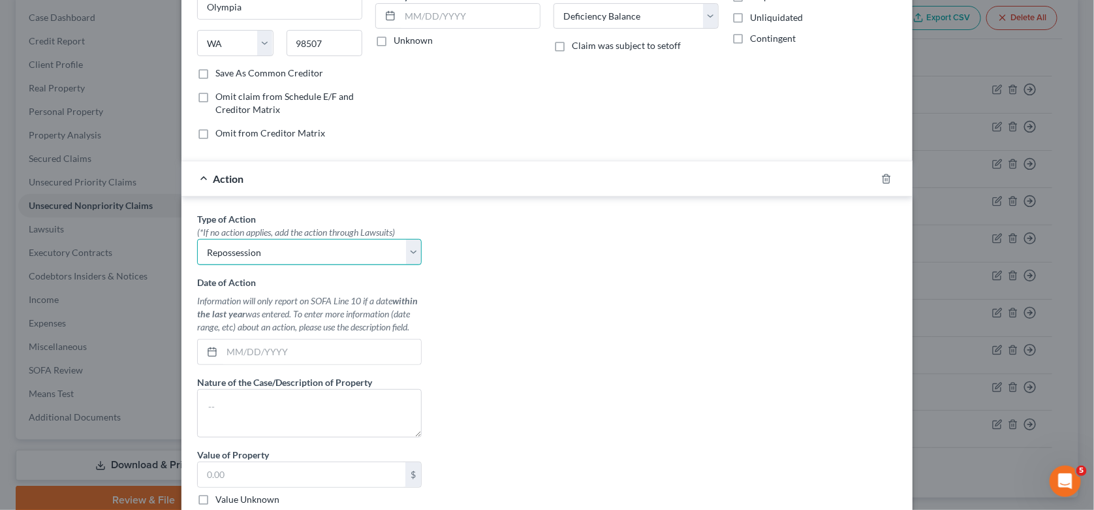
scroll to position [196, 0]
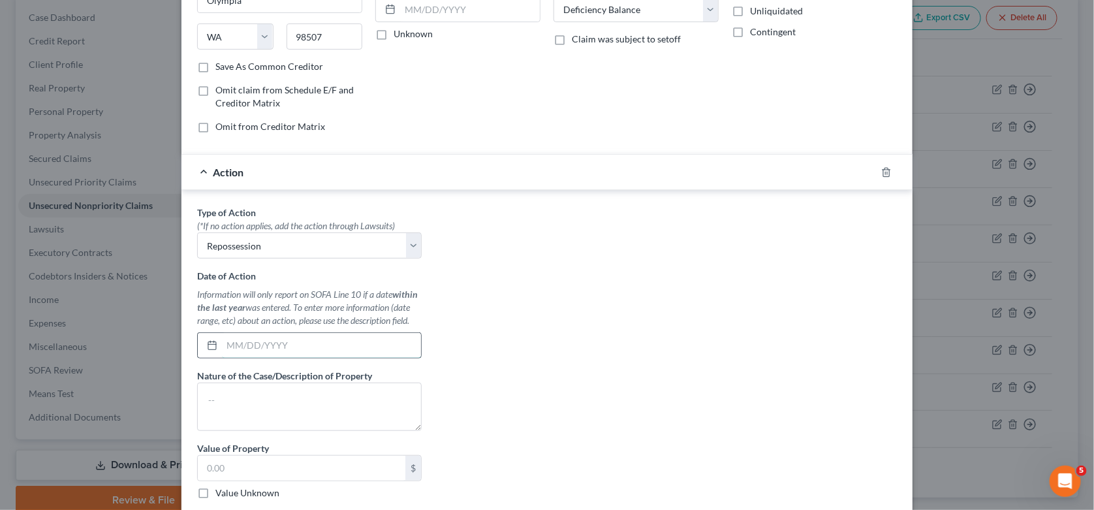
click at [251, 350] on input "text" at bounding box center [321, 345] width 199 height 25
type input "[DATE]"
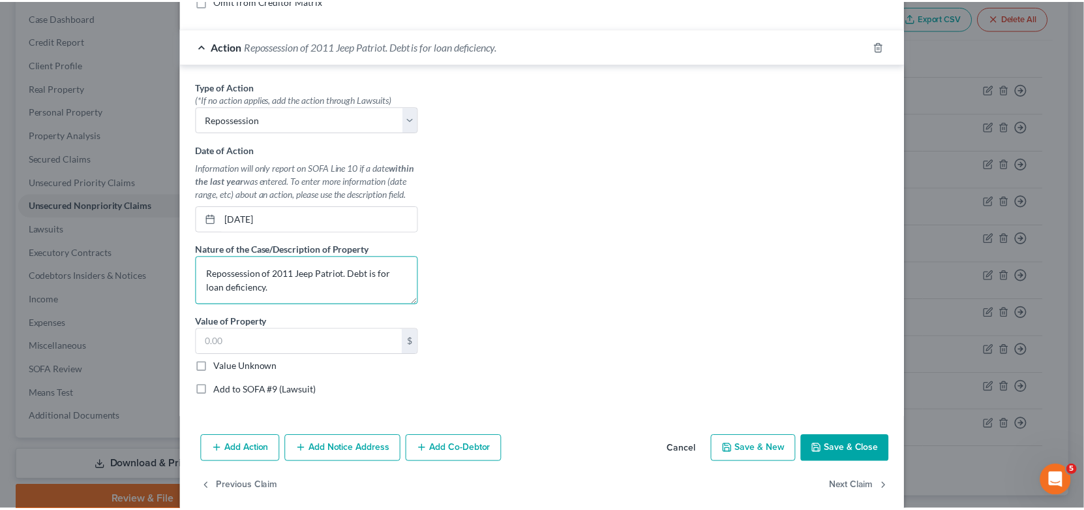
scroll to position [336, 0]
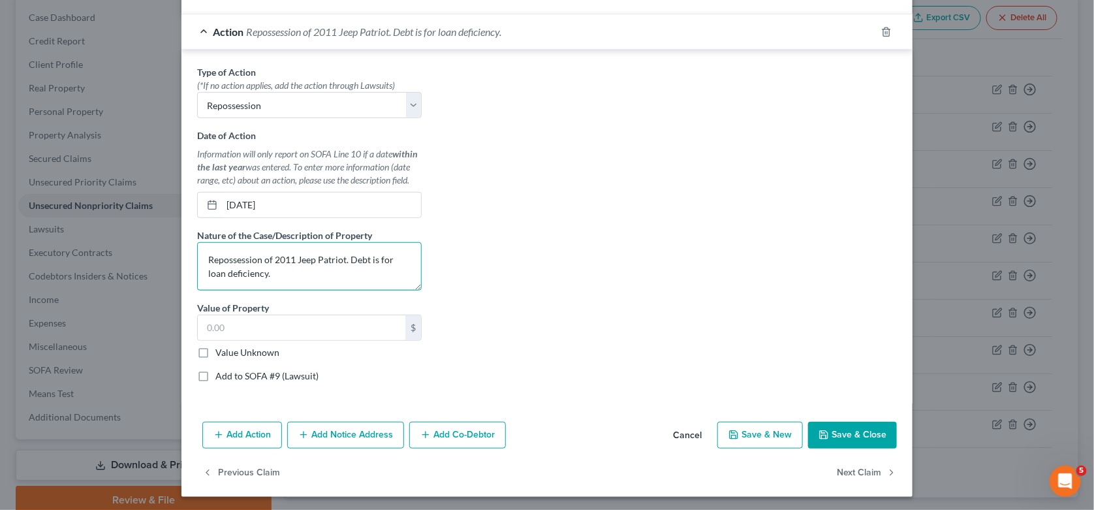
type textarea "Repossession of 2011 Jeep Patriot. Debt is for loan deficiency."
click at [215, 349] on label "Value Unknown" at bounding box center [247, 352] width 64 height 13
click at [221, 349] on input "Value Unknown" at bounding box center [225, 350] width 8 height 8
checkbox input "true"
type input "0.00"
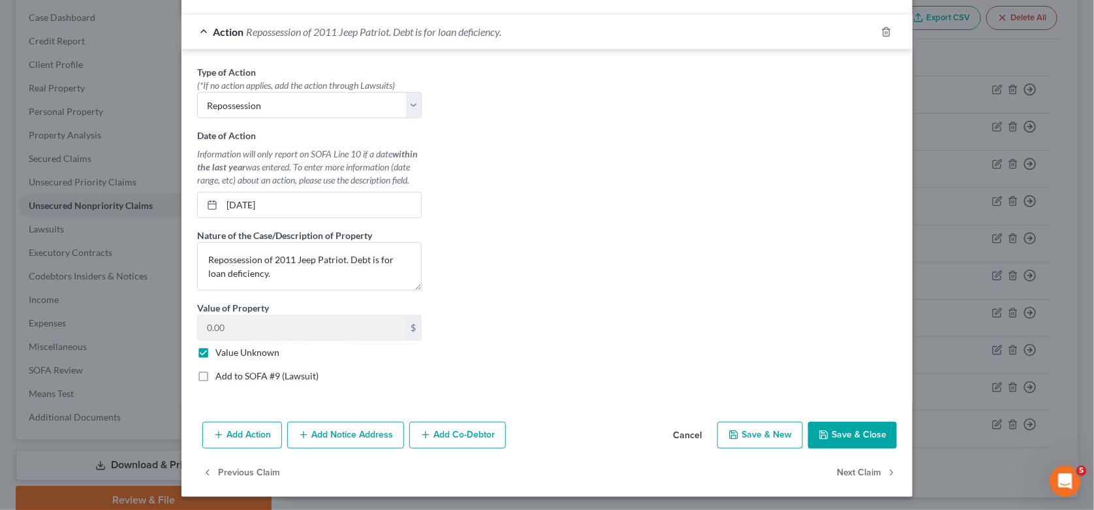
click at [215, 376] on label "Add to SOFA #9 (Lawsuit)" at bounding box center [266, 375] width 103 height 13
click at [221, 376] on input "Add to SOFA #9 (Lawsuit)" at bounding box center [225, 373] width 8 height 8
checkbox input "true"
select select "0"
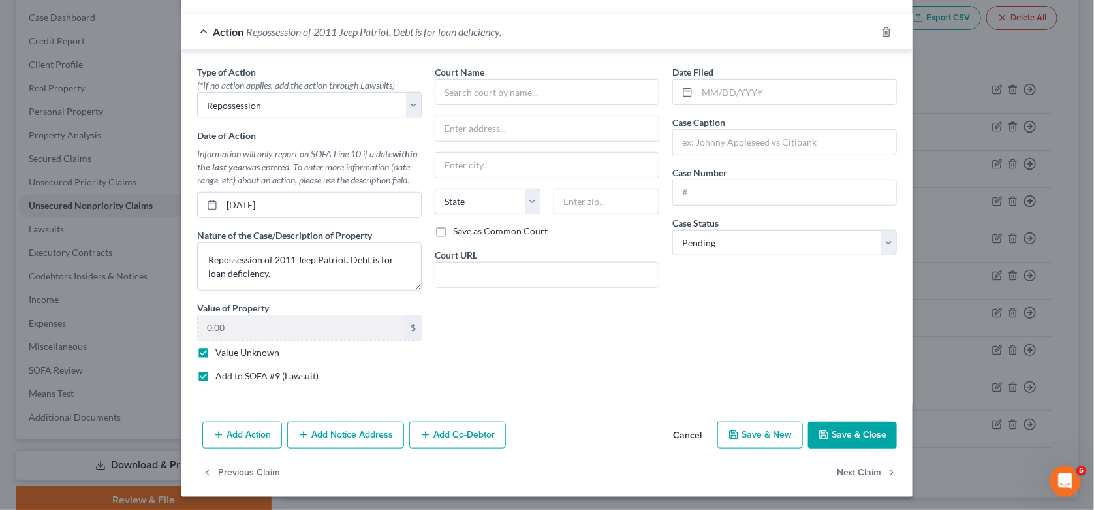
drag, startPoint x: 197, startPoint y: 373, endPoint x: 197, endPoint y: 384, distance: 11.1
click at [215, 373] on label "Add to SOFA #9 (Lawsuit)" at bounding box center [266, 375] width 103 height 13
click at [221, 373] on input "Add to SOFA #9 (Lawsuit)" at bounding box center [225, 373] width 8 height 8
checkbox input "false"
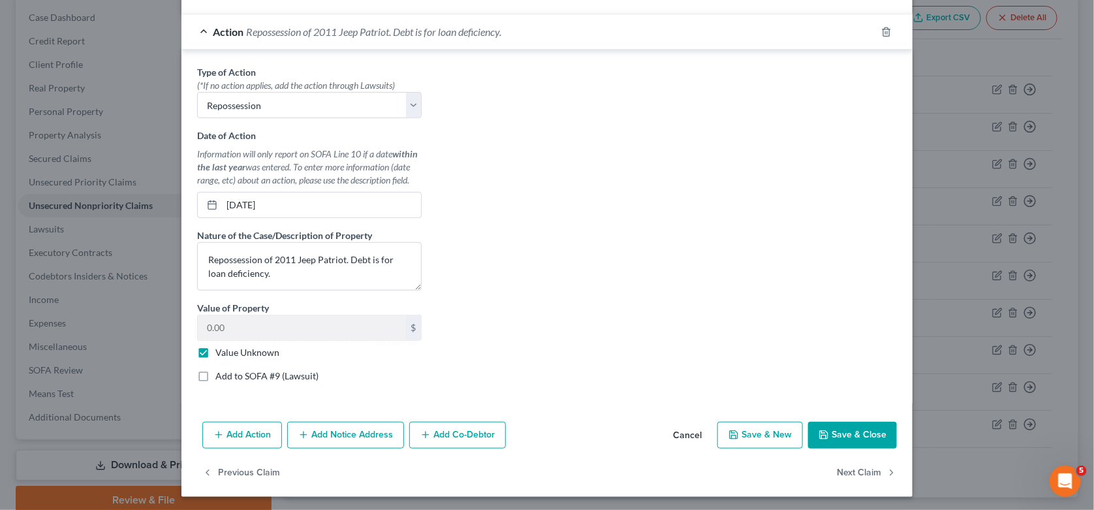
click at [833, 435] on button "Save & Close" at bounding box center [852, 434] width 89 height 27
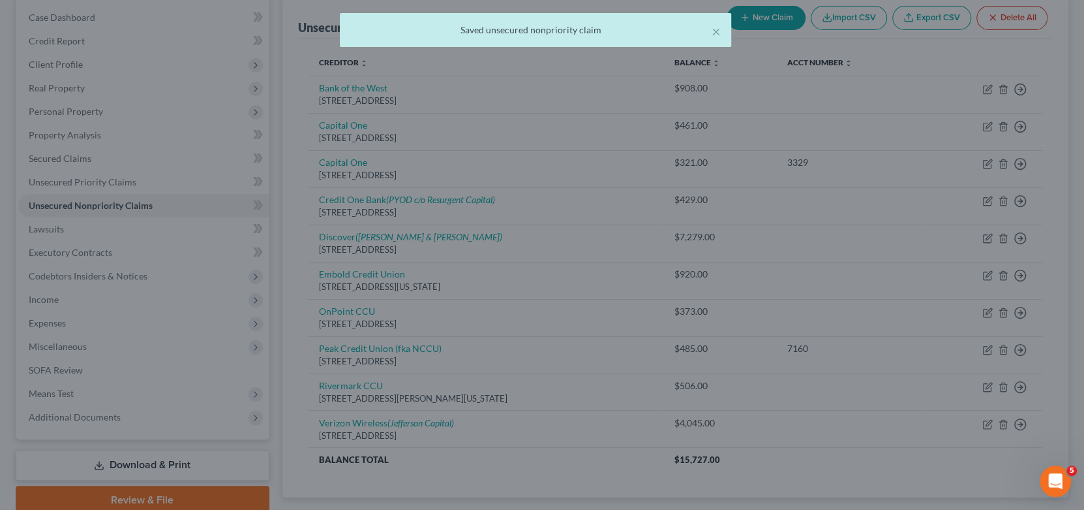
scroll to position [0, 0]
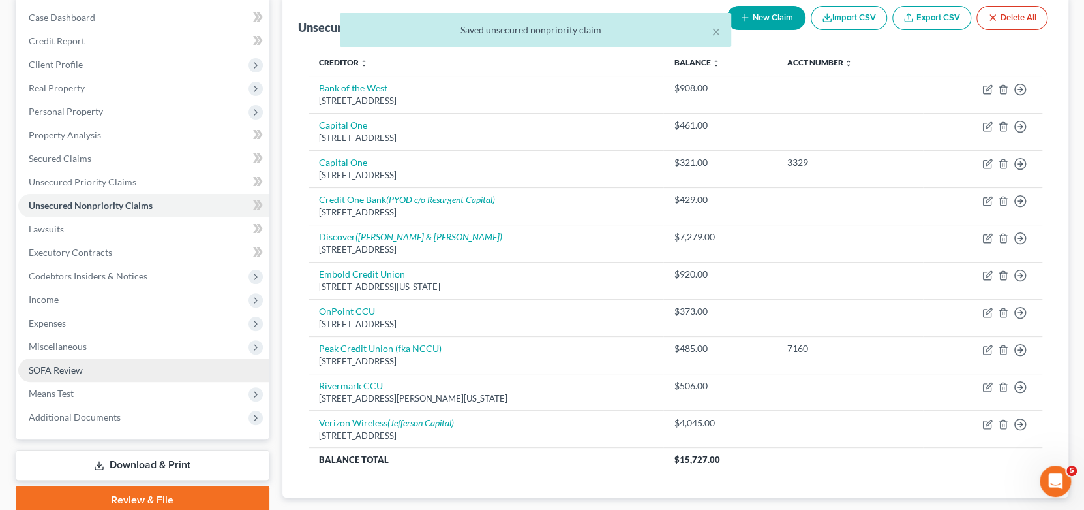
click at [70, 372] on span "SOFA Review" at bounding box center [56, 369] width 54 height 11
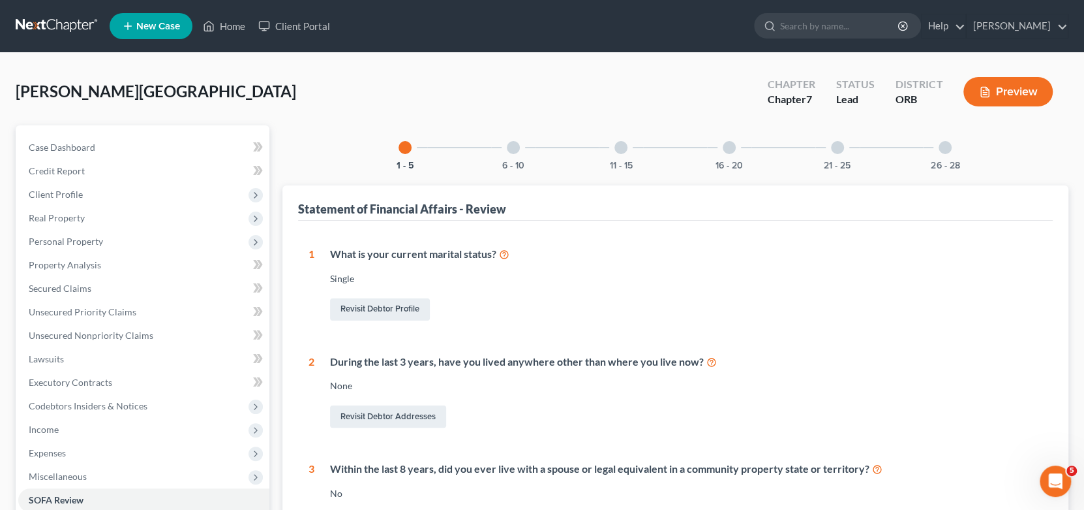
click at [507, 146] on div at bounding box center [513, 147] width 13 height 13
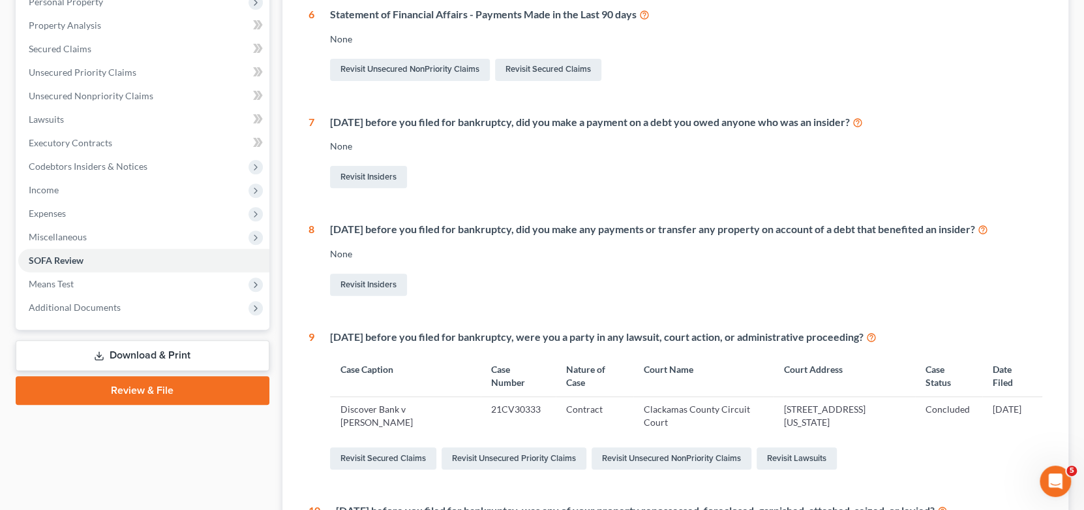
scroll to position [196, 0]
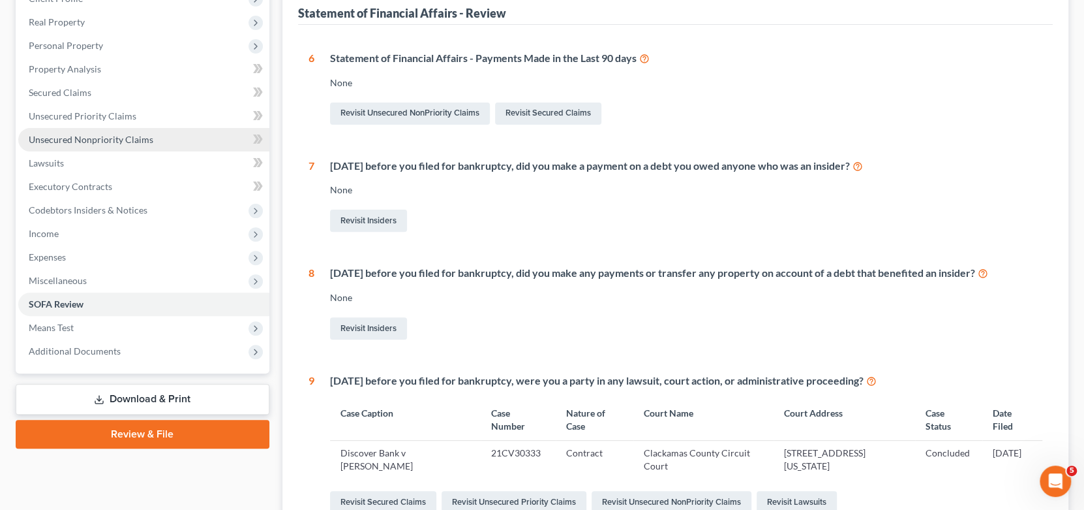
click at [121, 134] on span "Unsecured Nonpriority Claims" at bounding box center [91, 139] width 125 height 11
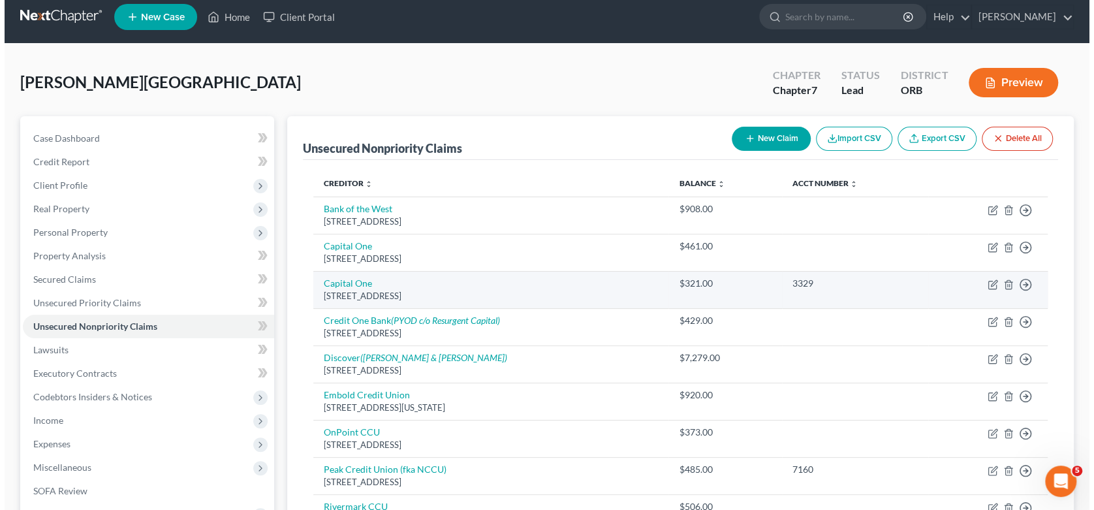
scroll to position [196, 0]
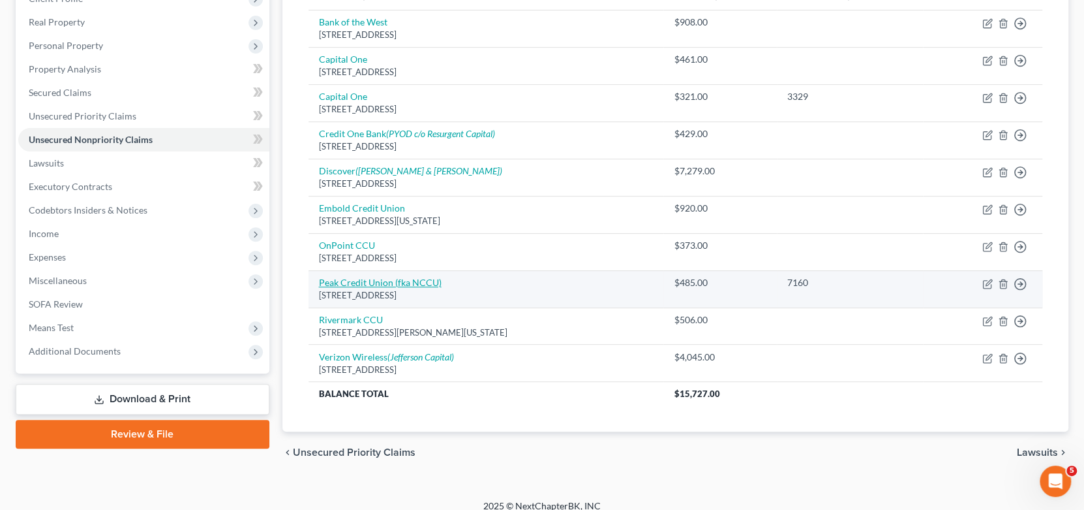
click at [384, 279] on link "Peak Credit Union (fka NCCU)" at bounding box center [380, 282] width 123 height 11
select select "50"
select select "4"
select select "0"
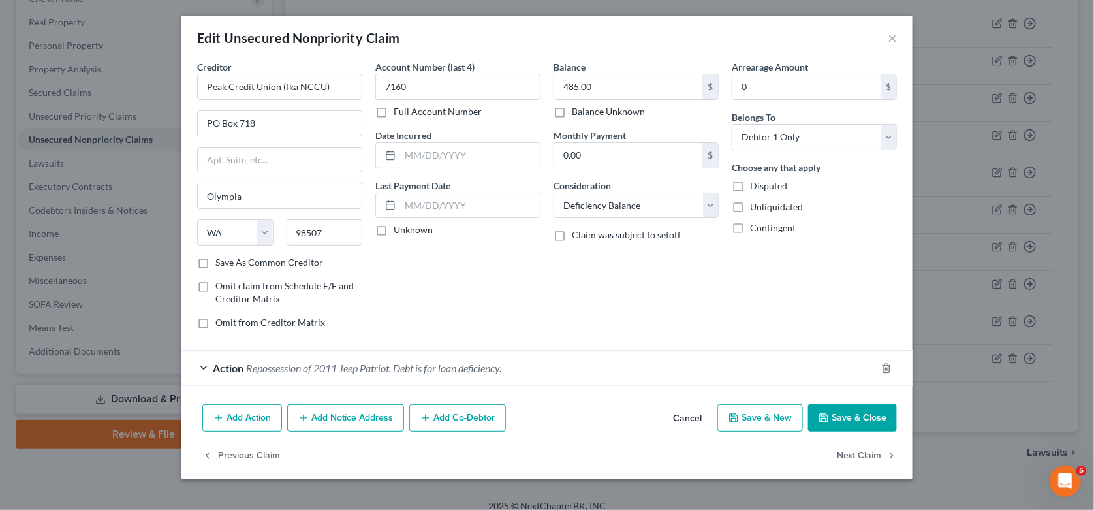
click at [461, 373] on span "Repossession of 2011 Jeep Patriot. Debt is for loan deficiency." at bounding box center [373, 367] width 255 height 12
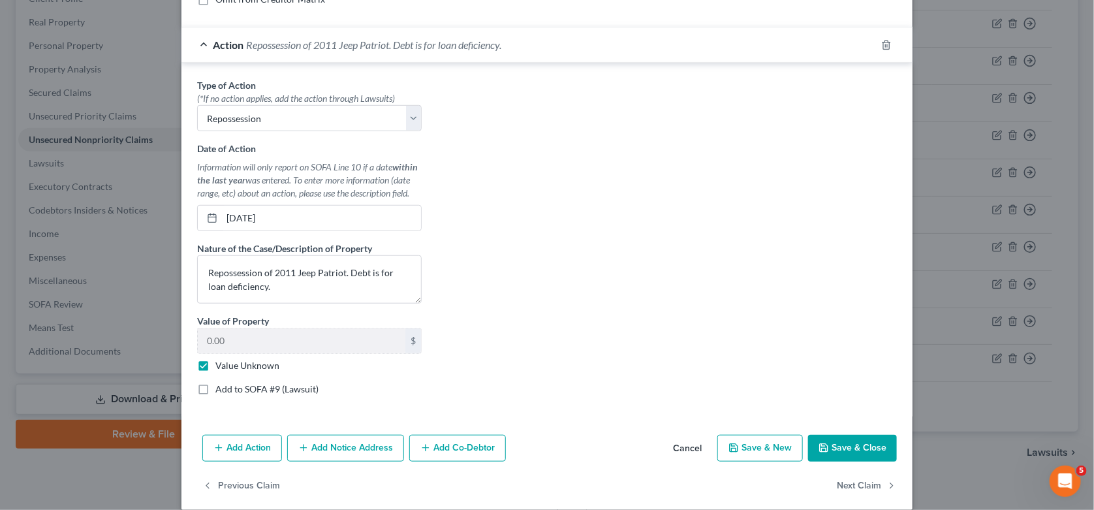
scroll to position [326, 0]
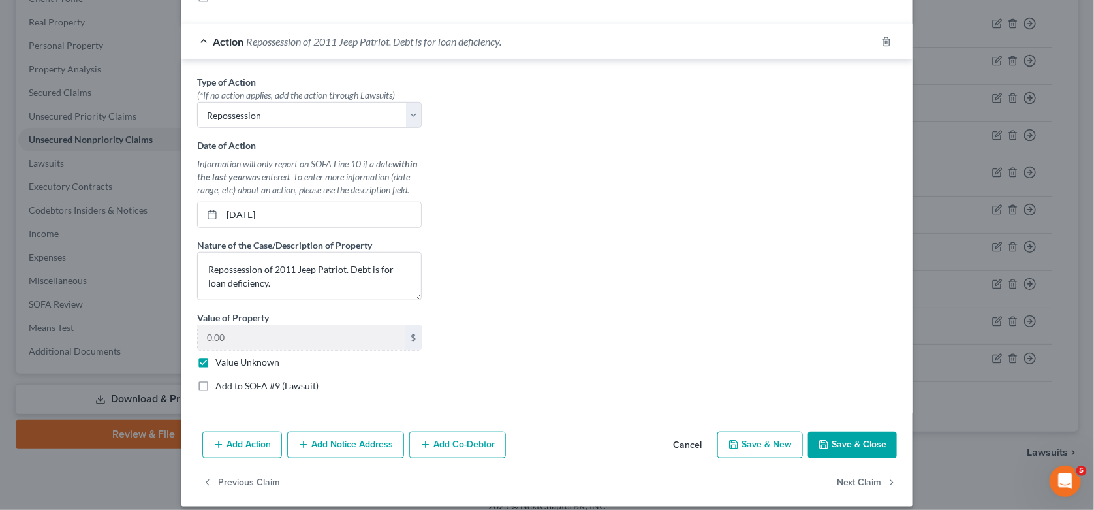
click at [215, 386] on label "Add to SOFA #9 (Lawsuit)" at bounding box center [266, 385] width 103 height 13
click at [221, 386] on input "Add to SOFA #9 (Lawsuit)" at bounding box center [225, 383] width 8 height 8
checkbox input "true"
select select "0"
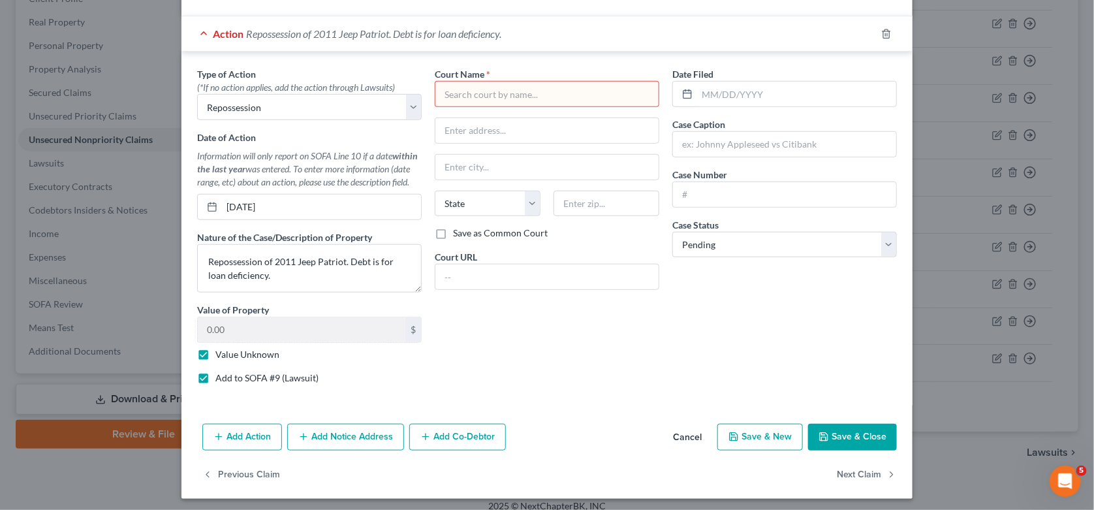
scroll to position [336, 0]
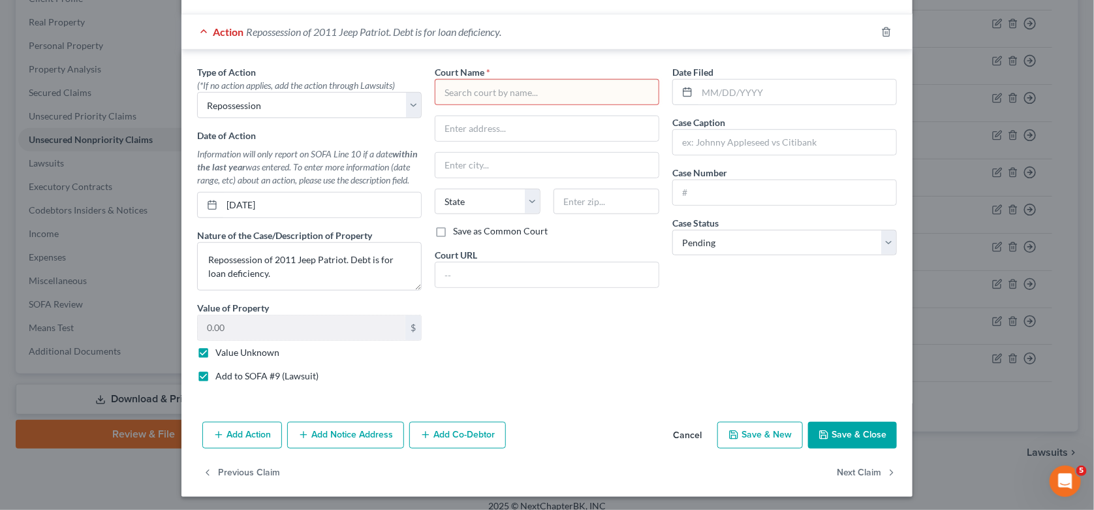
click at [825, 434] on icon "button" at bounding box center [823, 434] width 10 height 10
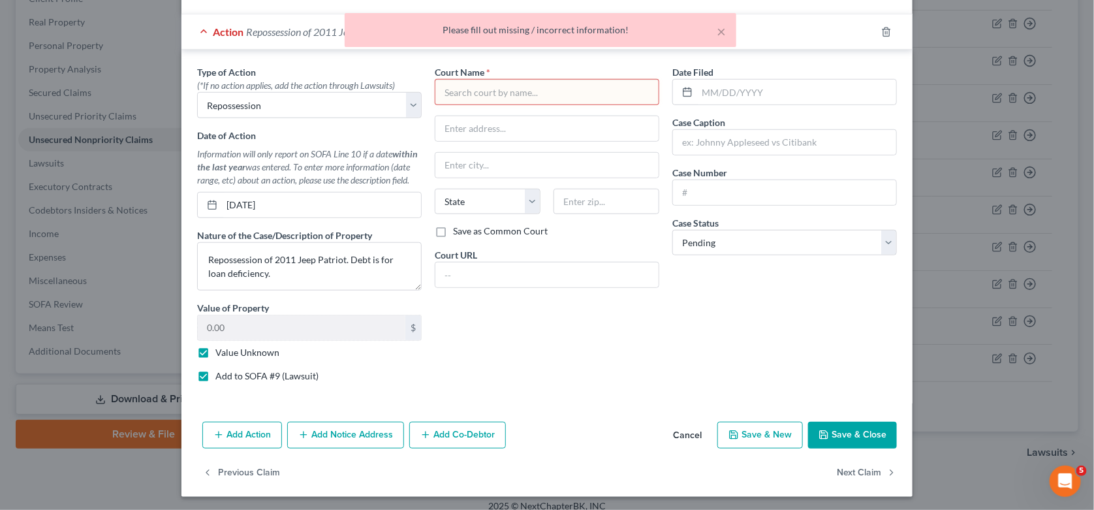
click at [561, 386] on div "Court Name * State [US_STATE] AK AR AZ CA CO CT DE DC [GEOGRAPHIC_DATA] GA GU H…" at bounding box center [546, 228] width 237 height 327
click at [215, 377] on label "Add to SOFA #9 (Lawsuit)" at bounding box center [266, 375] width 103 height 13
click at [221, 377] on input "Add to SOFA #9 (Lawsuit)" at bounding box center [225, 373] width 8 height 8
checkbox input "false"
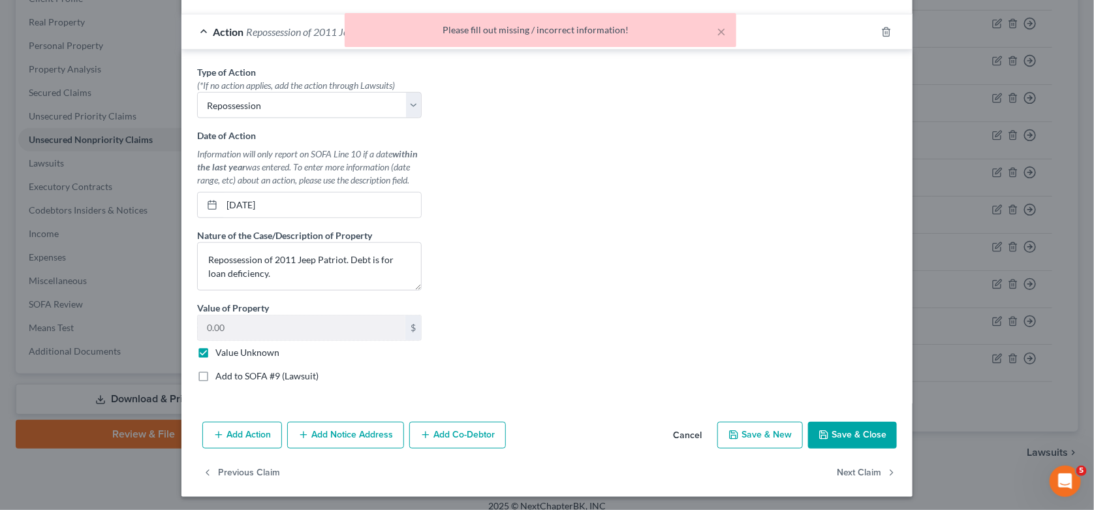
click at [550, 390] on div "Type of Action * (*If no action applies, add the action through Lawsuits) Selec…" at bounding box center [547, 228] width 712 height 327
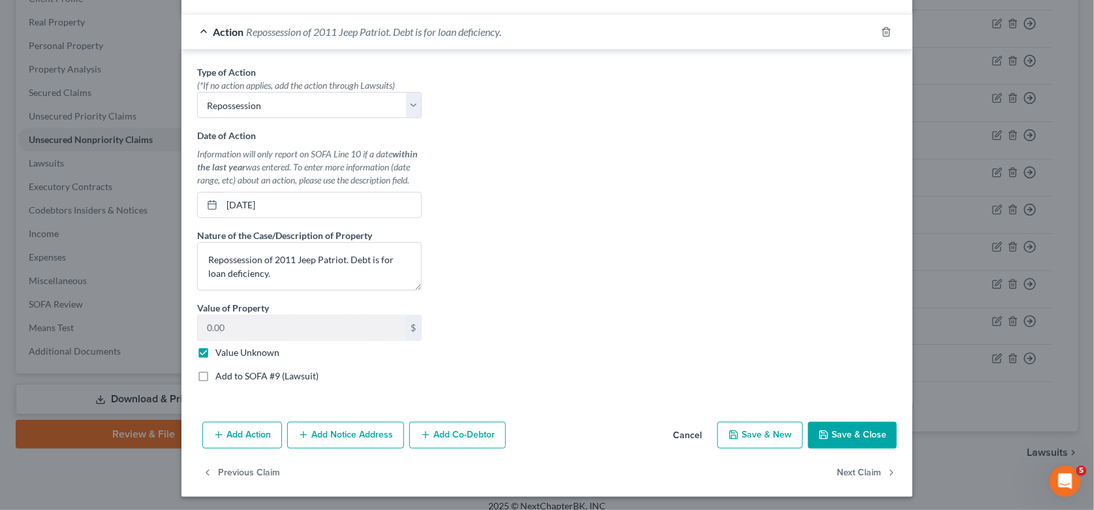
click at [854, 444] on button "Save & Close" at bounding box center [852, 434] width 89 height 27
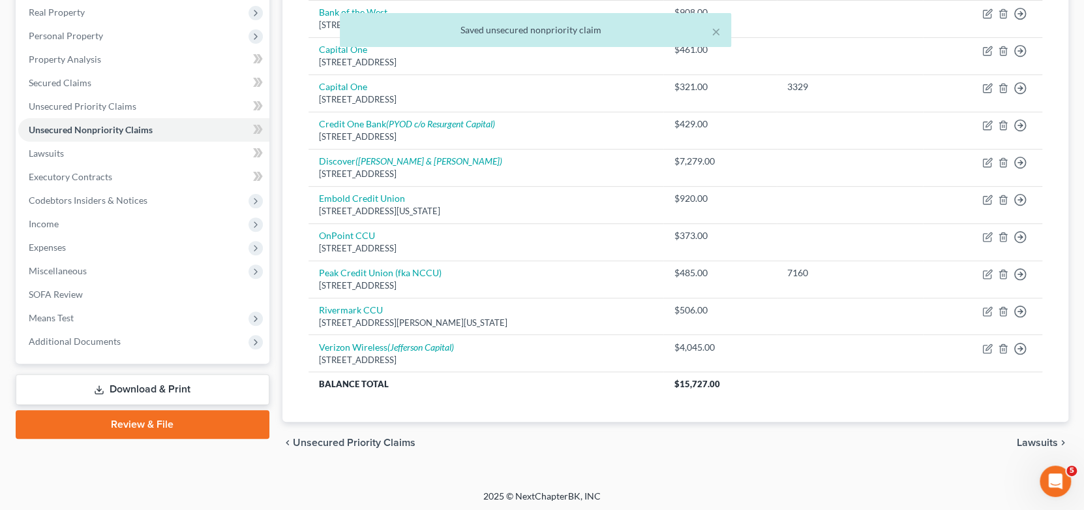
scroll to position [207, 0]
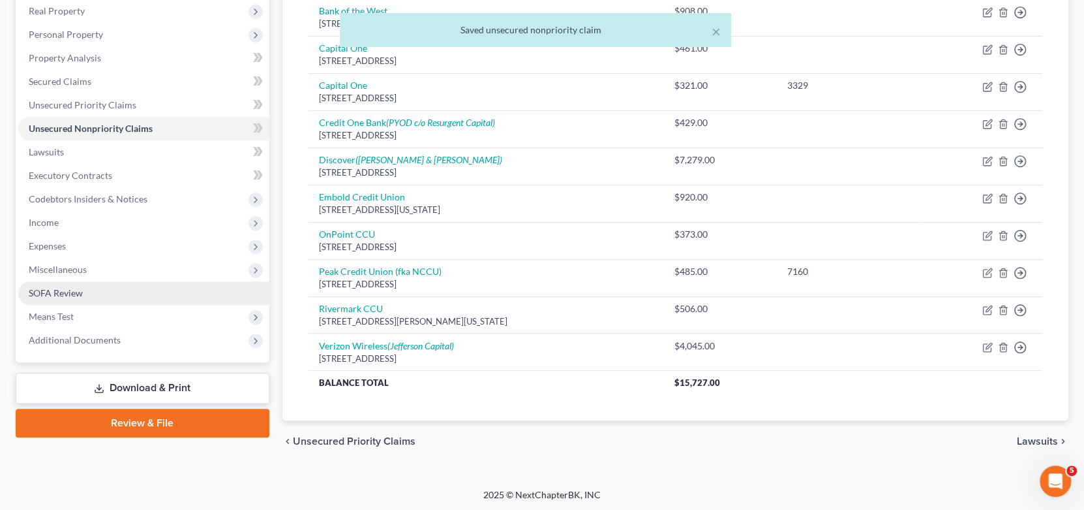
click at [54, 290] on span "SOFA Review" at bounding box center [56, 292] width 54 height 11
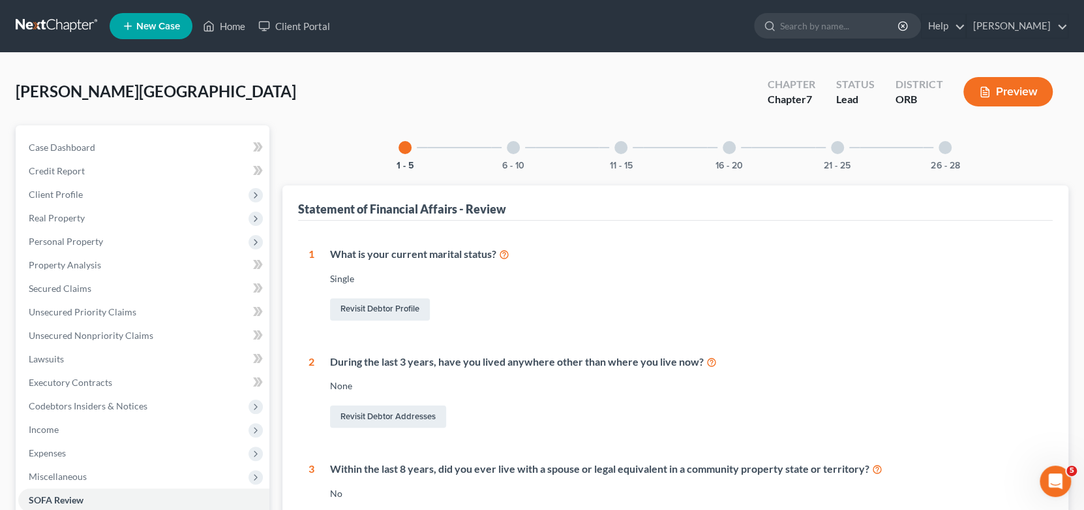
click at [513, 155] on div "6 - 10" at bounding box center [513, 147] width 44 height 44
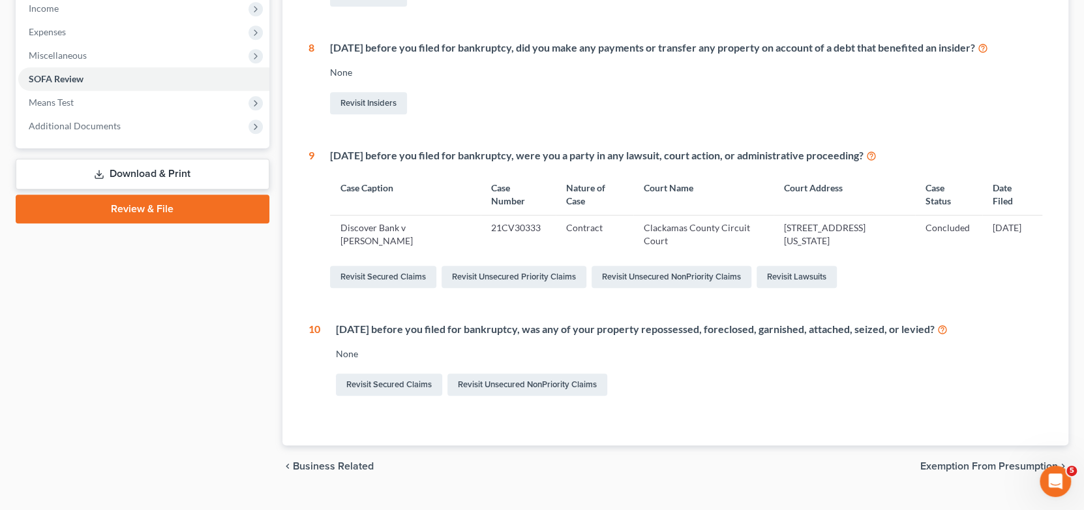
scroll to position [446, 0]
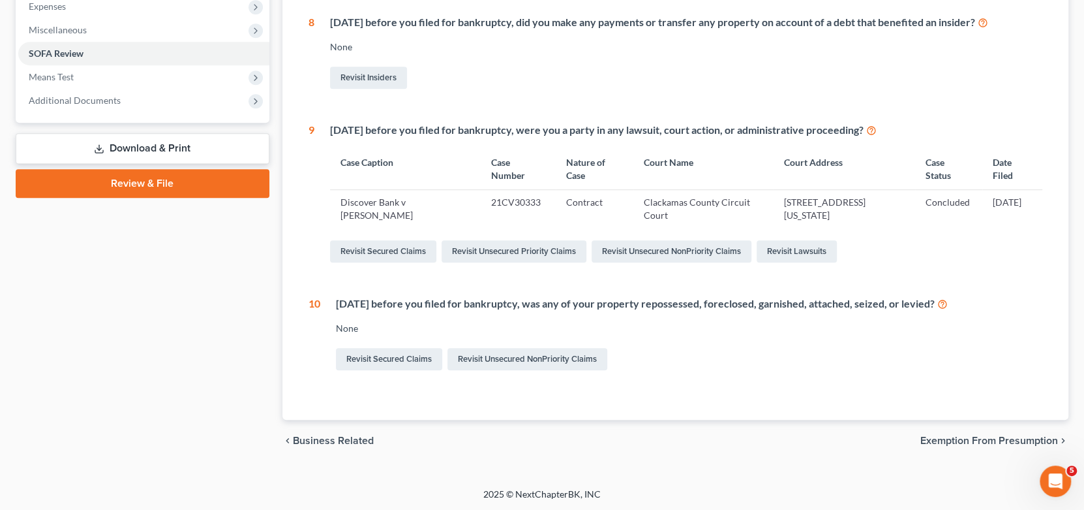
click at [791, 358] on div "Revisit Secured Claims Revisit Unsecured NonPriority Claims" at bounding box center [689, 358] width 707 height 27
click at [497, 363] on link "Revisit Unsecured NonPriority Claims" at bounding box center [528, 359] width 160 height 22
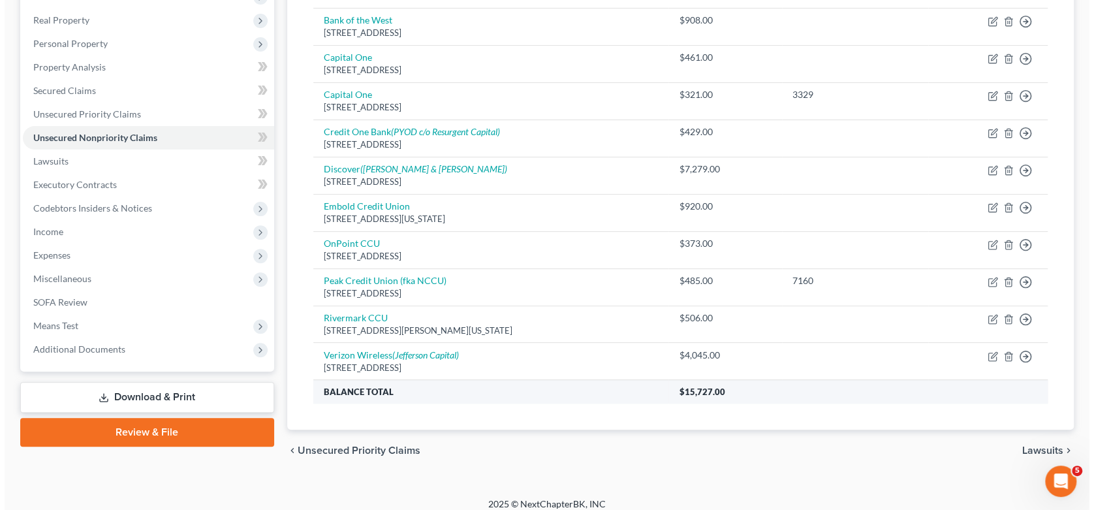
scroll to position [207, 0]
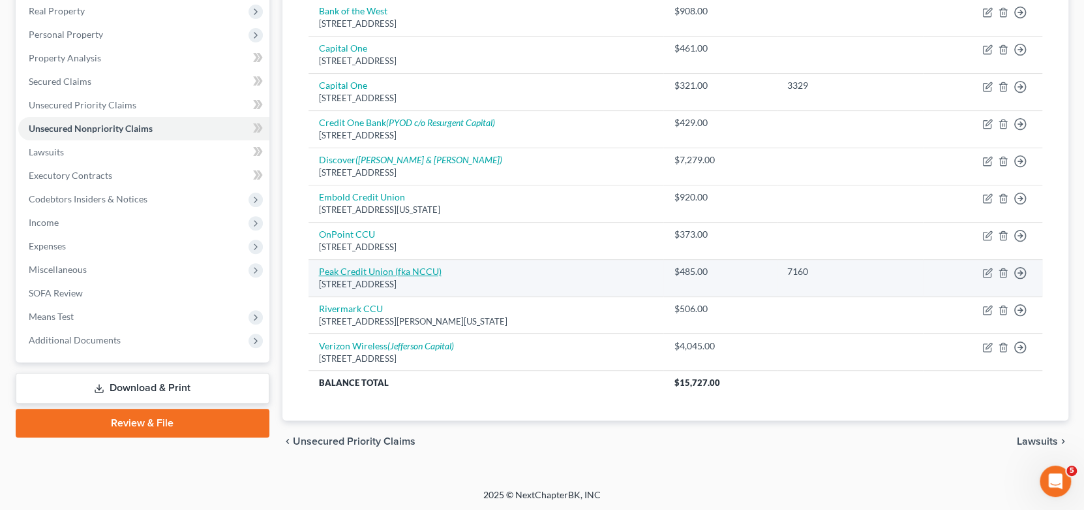
click at [382, 268] on link "Peak Credit Union (fka NCCU)" at bounding box center [380, 271] width 123 height 11
select select "50"
select select "4"
select select "0"
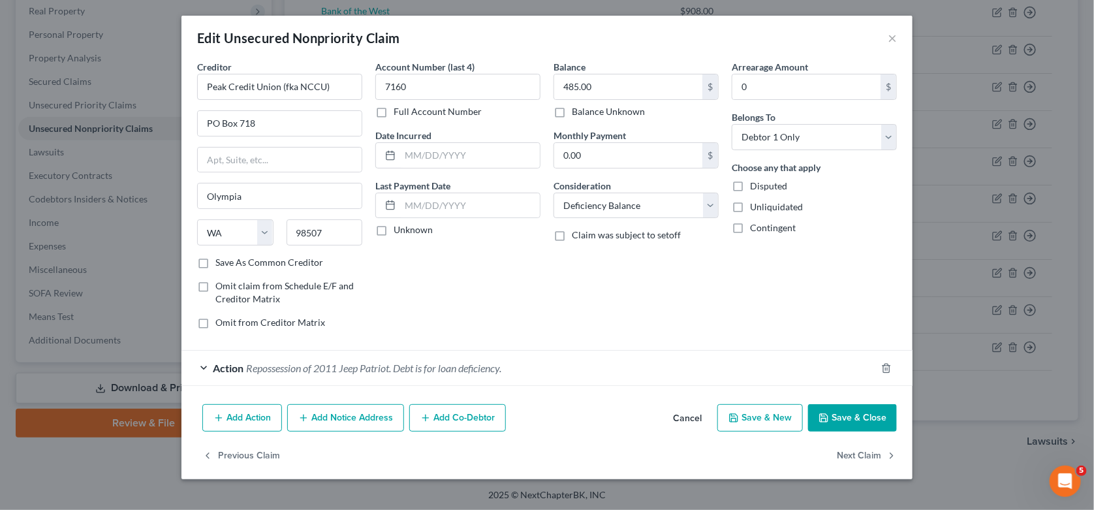
click at [639, 319] on div "Balance 485.00 $ Balance Unknown Balance Undetermined 485.00 $ Balance Unknown …" at bounding box center [636, 199] width 178 height 279
click at [617, 442] on div "Previous Claim Next Claim" at bounding box center [546, 461] width 731 height 38
click at [313, 361] on span "Repossession of 2011 Jeep Patriot. Debt is for loan deficiency." at bounding box center [373, 367] width 255 height 12
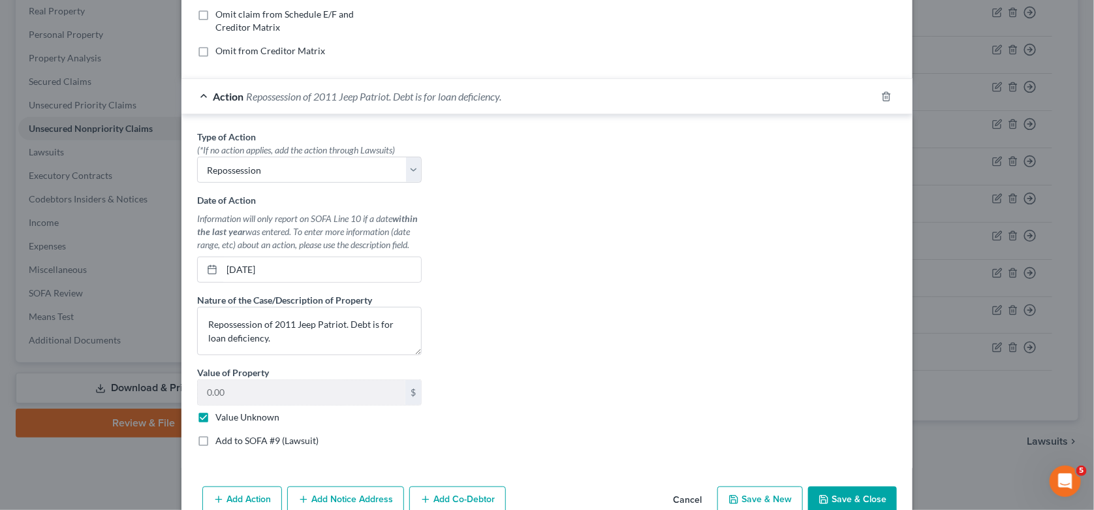
scroll to position [271, 0]
click at [407, 175] on select "Select Repossession Garnishment Foreclosure Personal Injury Attached, Seized, O…" at bounding box center [309, 170] width 224 height 26
select select "4"
click at [197, 157] on select "Select Repossession Garnishment Foreclosure Personal Injury Attached, Seized, O…" at bounding box center [309, 170] width 224 height 26
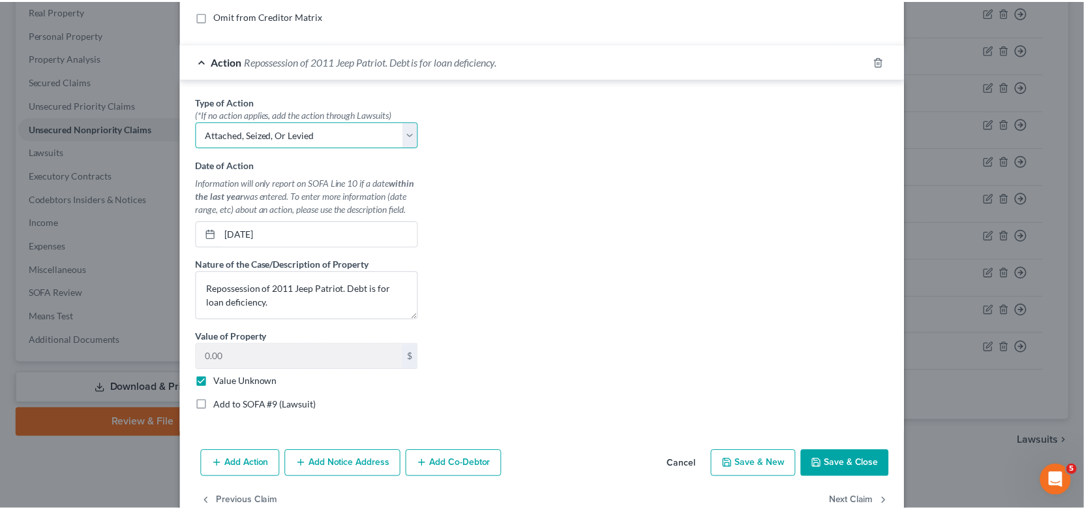
scroll to position [336, 0]
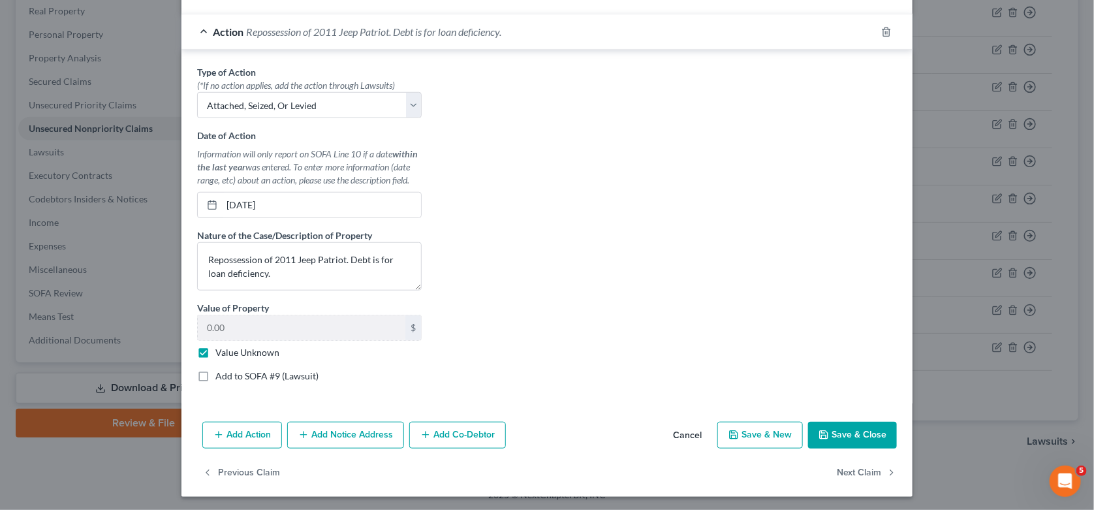
click at [843, 436] on button "Save & Close" at bounding box center [852, 434] width 89 height 27
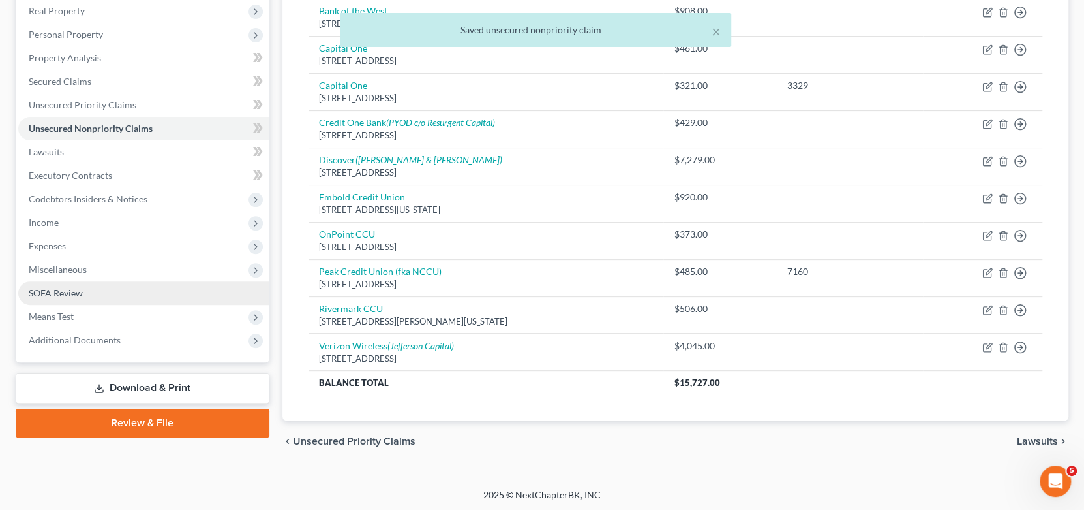
click at [68, 291] on span "SOFA Review" at bounding box center [56, 292] width 54 height 11
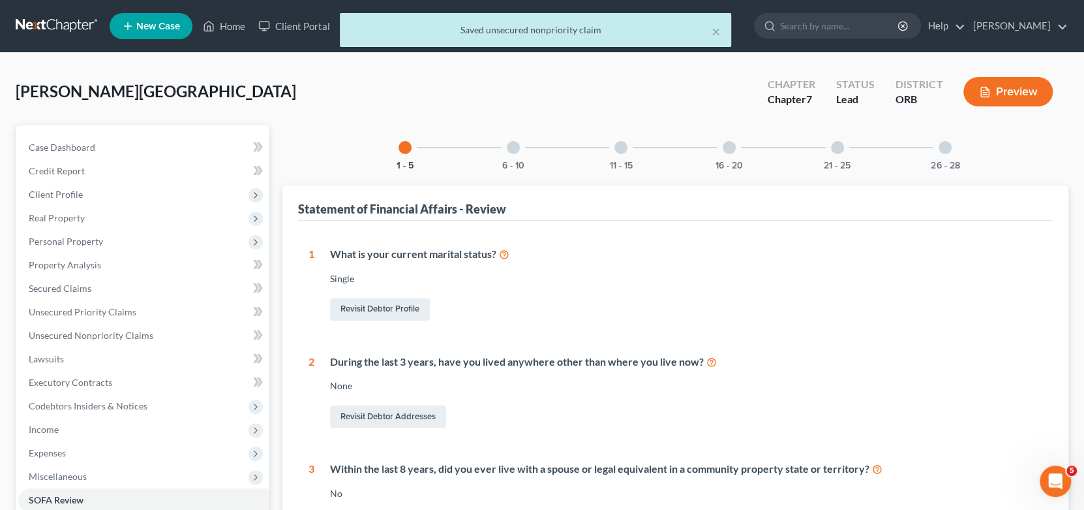
click at [510, 150] on div at bounding box center [513, 147] width 13 height 13
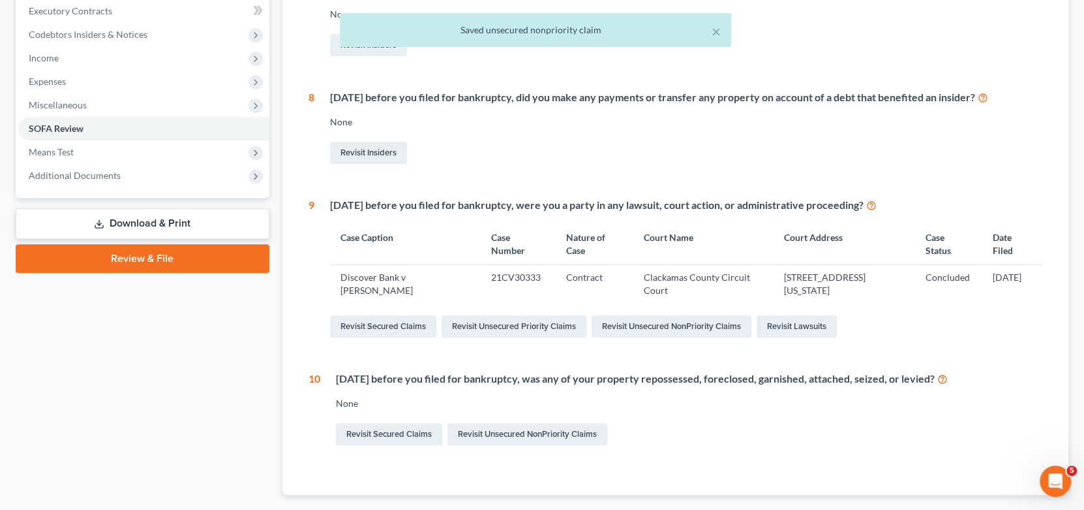
scroll to position [446, 0]
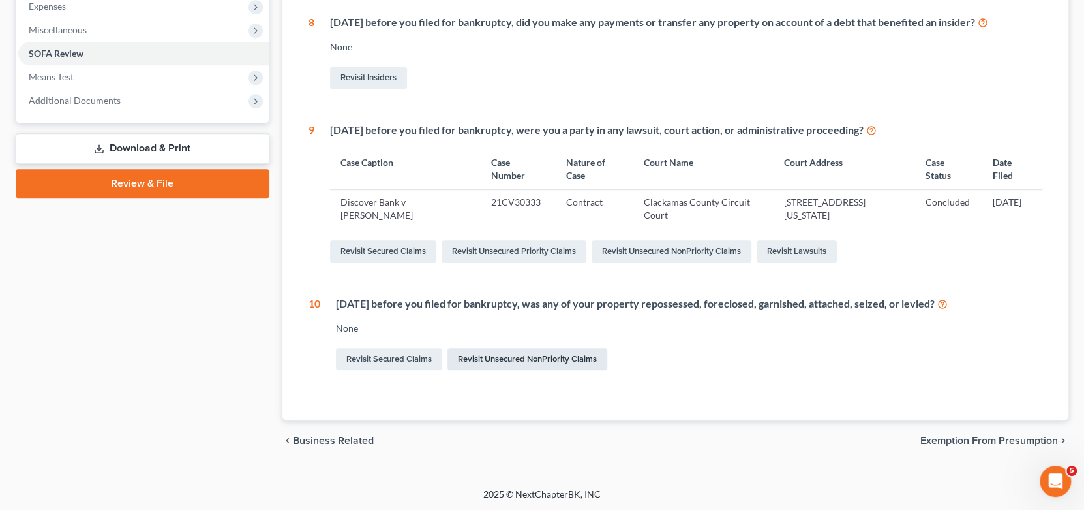
click at [577, 361] on link "Revisit Unsecured NonPriority Claims" at bounding box center [528, 359] width 160 height 22
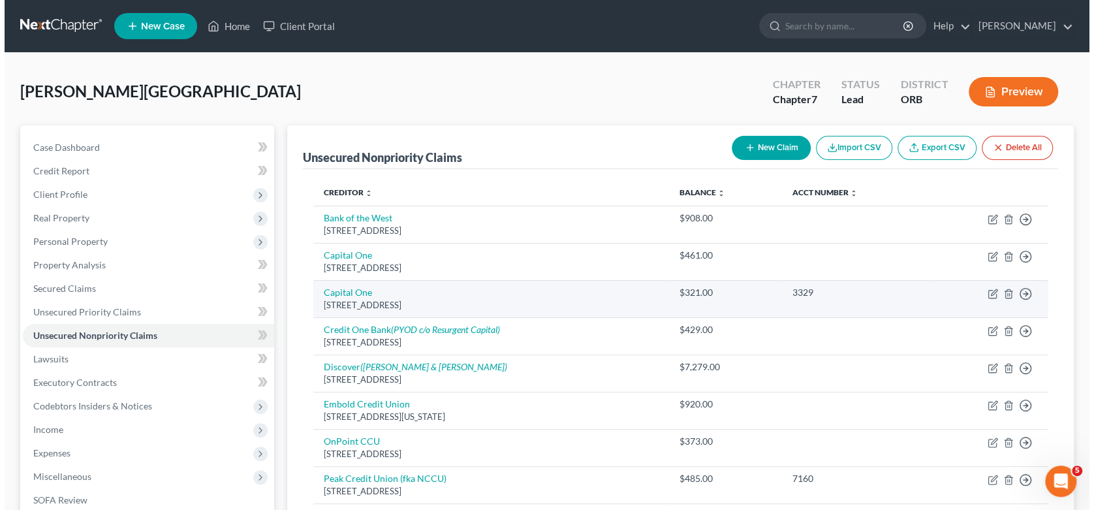
scroll to position [207, 0]
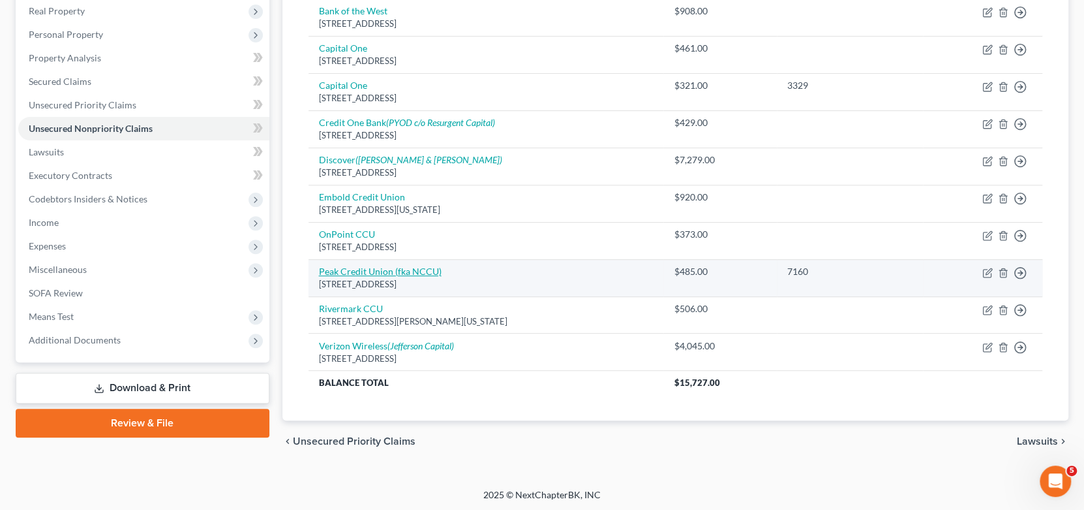
click at [393, 272] on link "Peak Credit Union (fka NCCU)" at bounding box center [380, 271] width 123 height 11
select select "50"
select select "4"
select select "0"
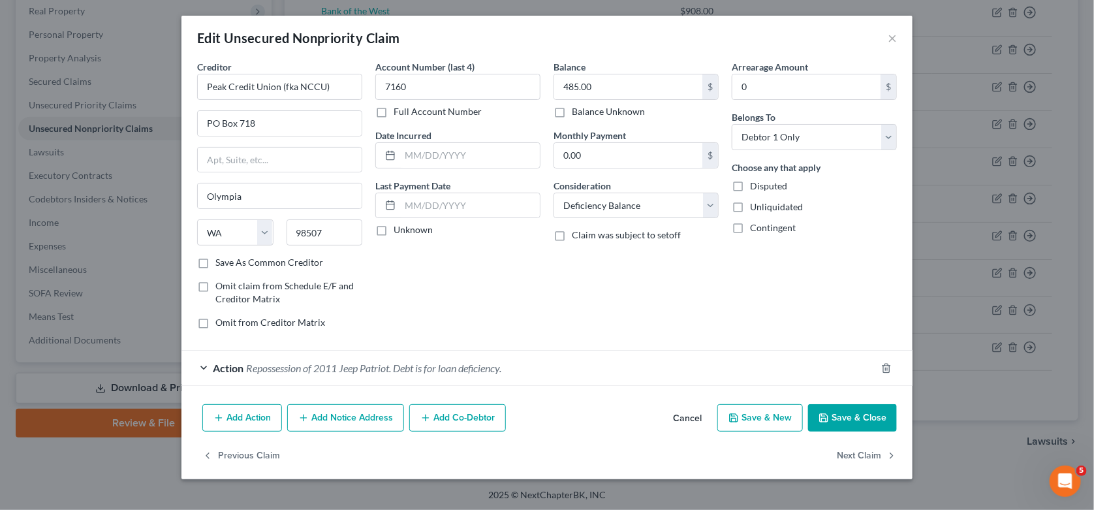
click at [476, 369] on span "Repossession of 2011 Jeep Patriot. Debt is for loan deficiency." at bounding box center [373, 367] width 255 height 12
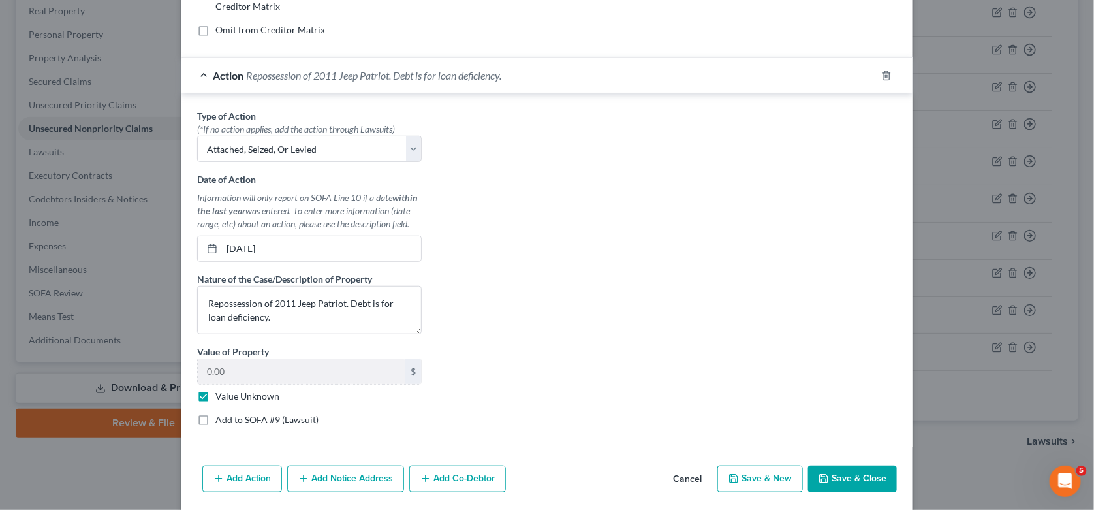
scroll to position [326, 0]
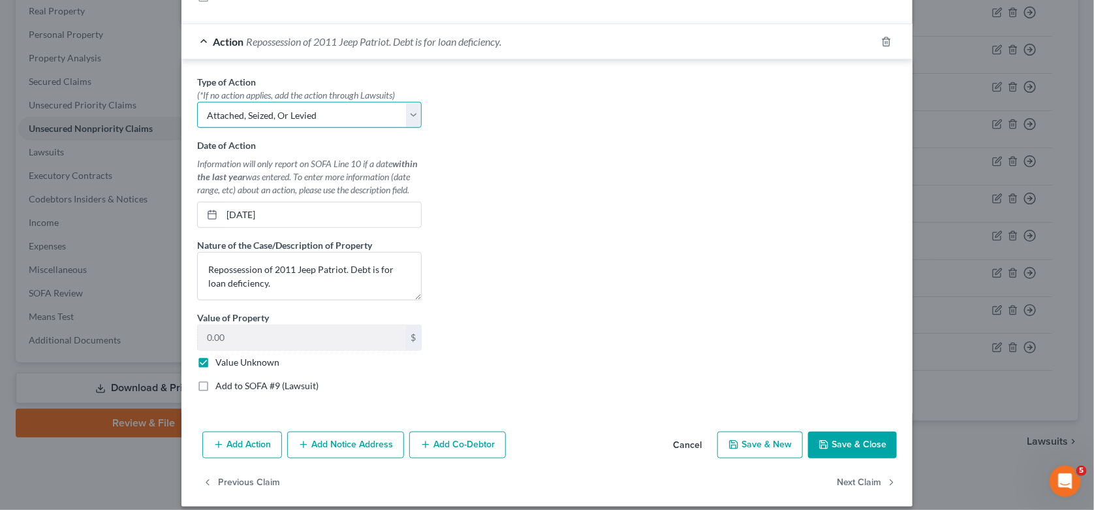
click at [268, 113] on select "Select Repossession Garnishment Foreclosure Personal Injury Attached, Seized, O…" at bounding box center [309, 115] width 224 height 26
select select "0"
click at [197, 102] on select "Select Repossession Garnishment Foreclosure Personal Injury Attached, Seized, O…" at bounding box center [309, 115] width 224 height 26
click at [585, 274] on div "Type of Action * (*If no action applies, add the action through Lawsuits) Selec…" at bounding box center [547, 238] width 712 height 327
click at [291, 216] on input "[DATE]" at bounding box center [321, 214] width 199 height 25
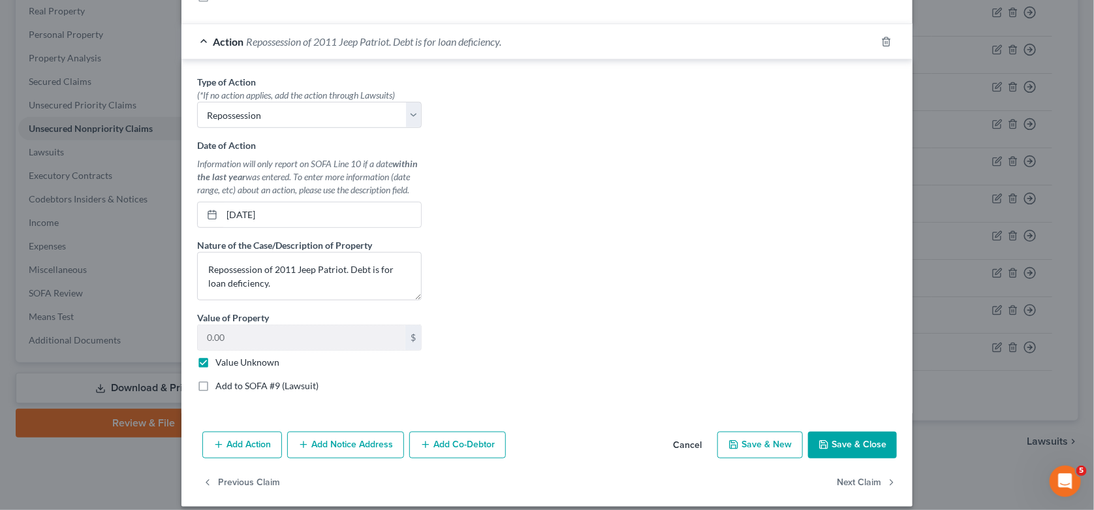
click at [498, 213] on div "Type of Action * (*If no action applies, add the action through Lawsuits) Selec…" at bounding box center [547, 238] width 712 height 327
click at [859, 447] on button "Save & Close" at bounding box center [852, 444] width 89 height 27
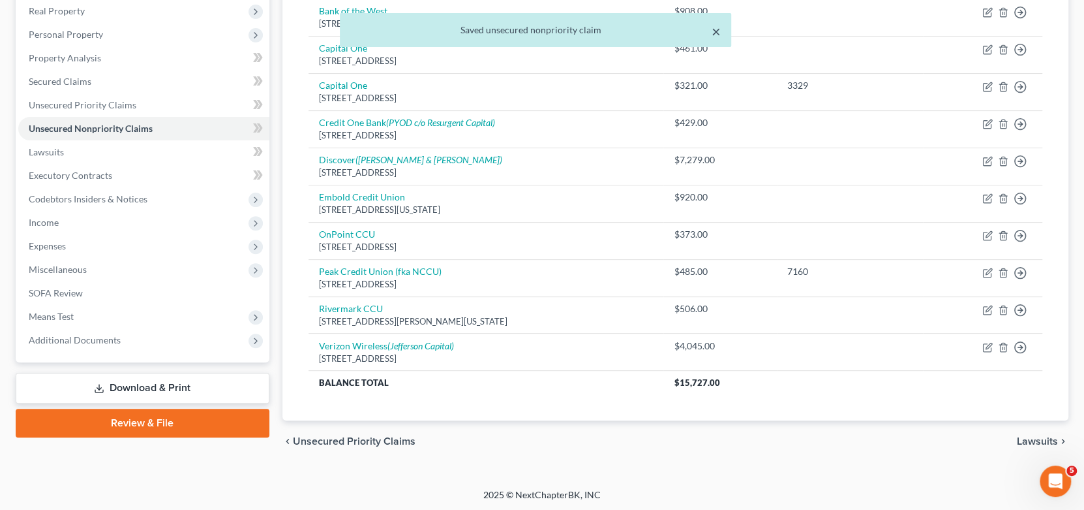
click at [714, 33] on button "×" at bounding box center [716, 31] width 9 height 16
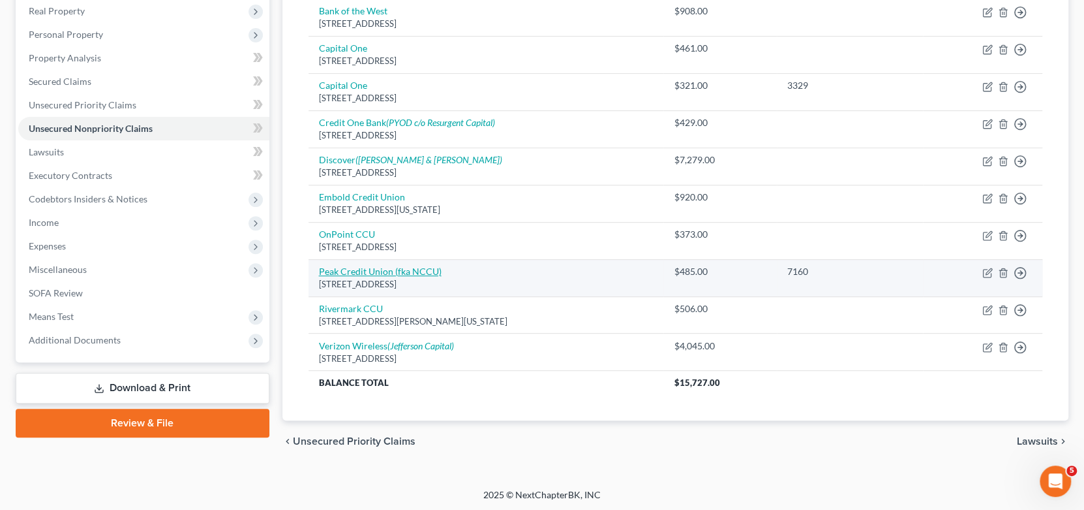
click at [353, 272] on link "Peak Credit Union (fka NCCU)" at bounding box center [380, 271] width 123 height 11
select select "50"
select select "4"
select select "0"
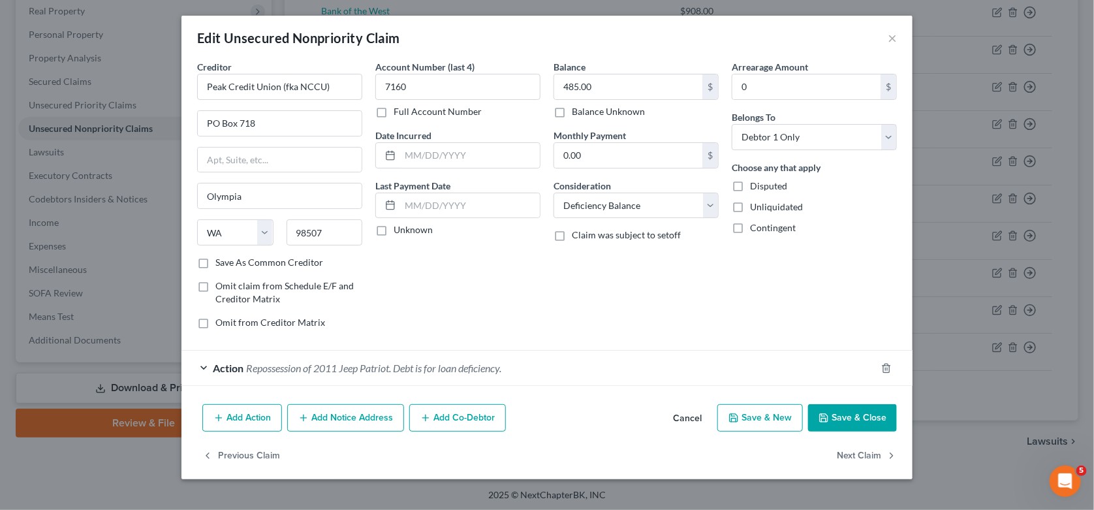
click at [387, 365] on span "Repossession of 2011 Jeep Patriot. Debt is for loan deficiency." at bounding box center [373, 367] width 255 height 12
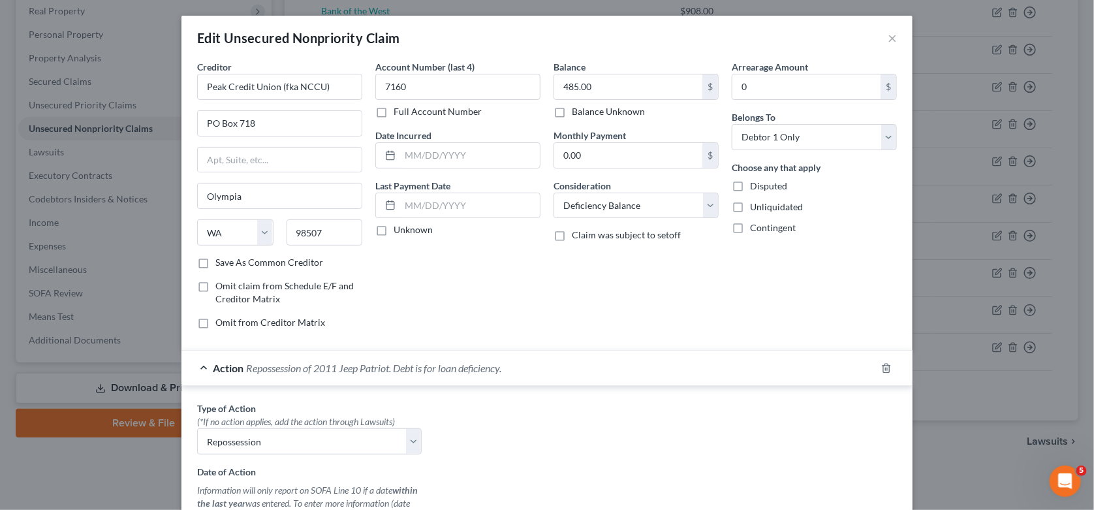
scroll to position [196, 0]
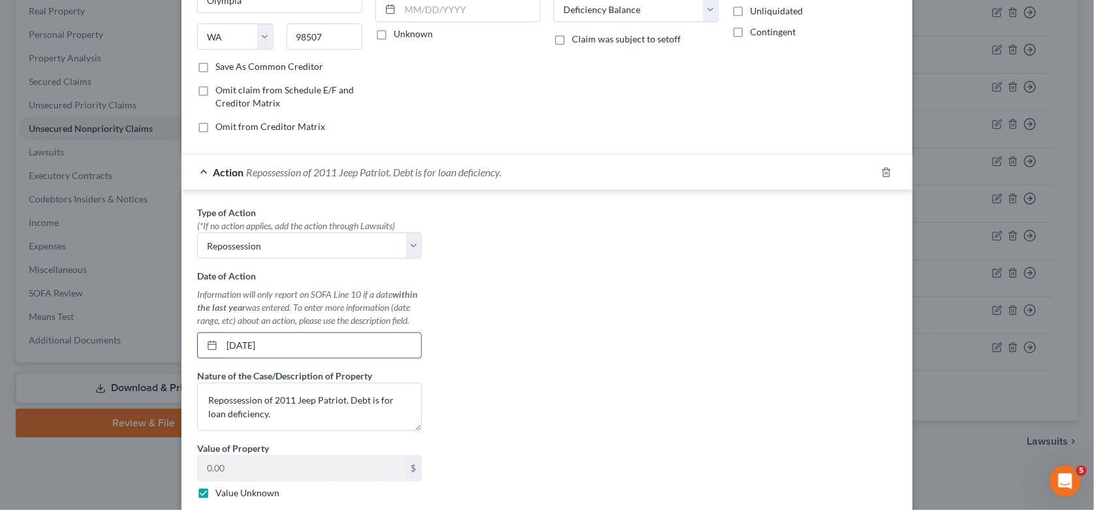
drag, startPoint x: 292, startPoint y: 346, endPoint x: 211, endPoint y: 343, distance: 80.3
click at [211, 343] on div "[DATE]" at bounding box center [309, 345] width 224 height 26
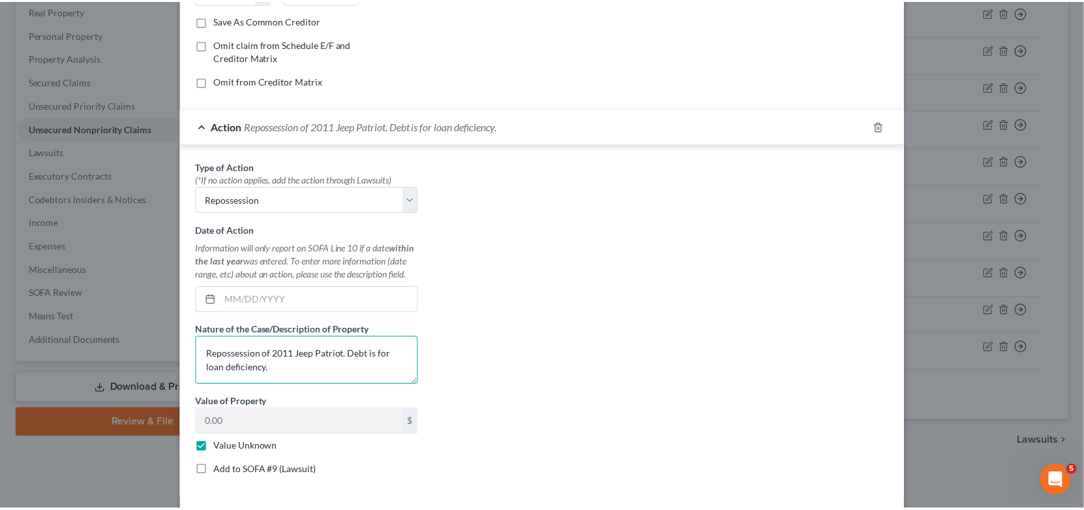
scroll to position [336, 0]
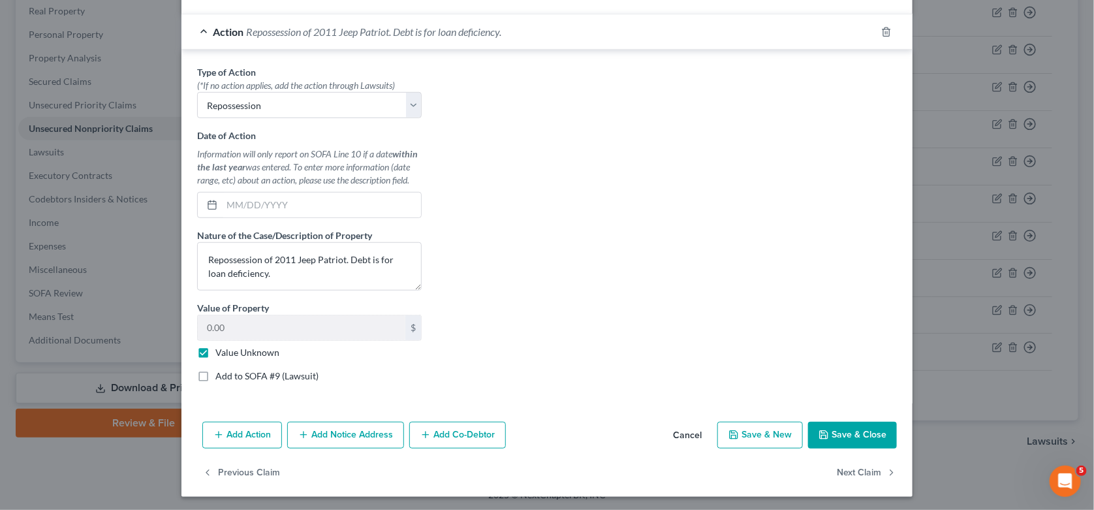
drag, startPoint x: 830, startPoint y: 432, endPoint x: 897, endPoint y: 433, distance: 67.2
click at [831, 432] on button "Save & Close" at bounding box center [852, 434] width 89 height 27
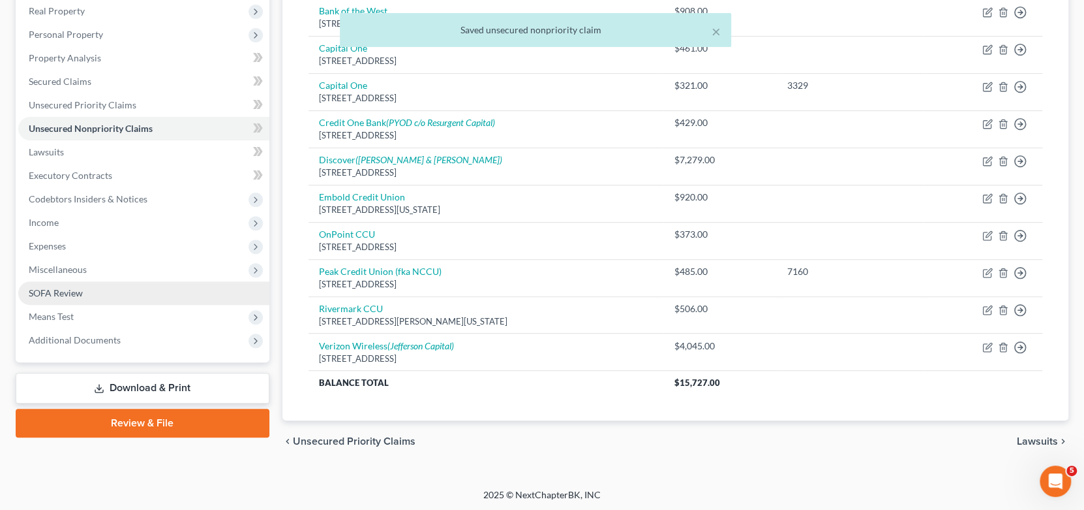
click at [30, 287] on span "SOFA Review" at bounding box center [56, 292] width 54 height 11
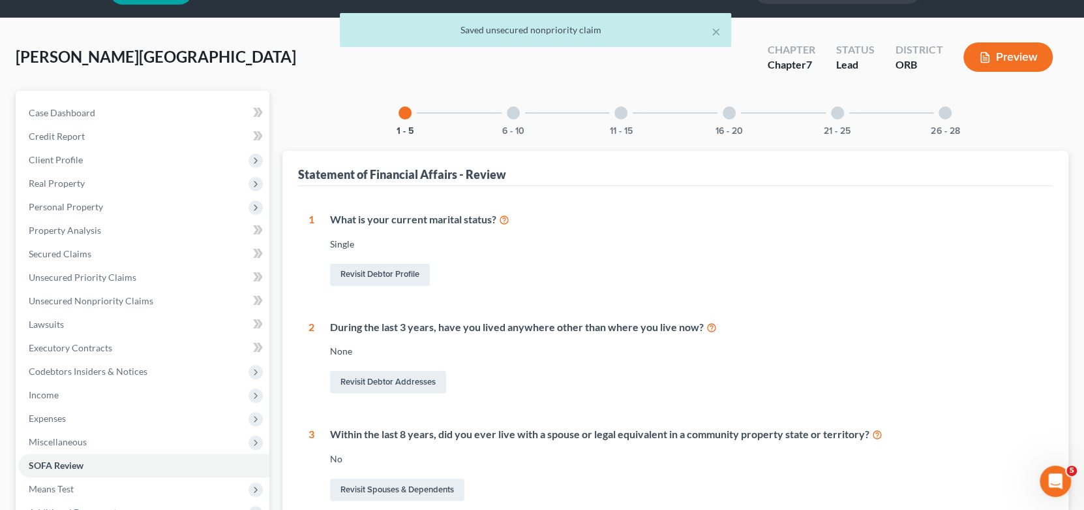
scroll to position [65, 0]
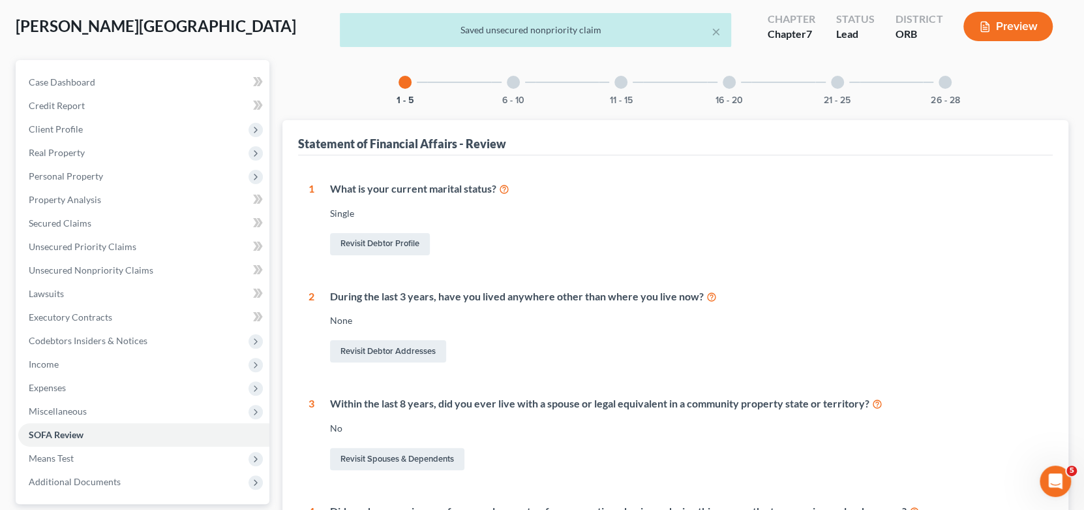
click at [512, 79] on div at bounding box center [513, 82] width 13 height 13
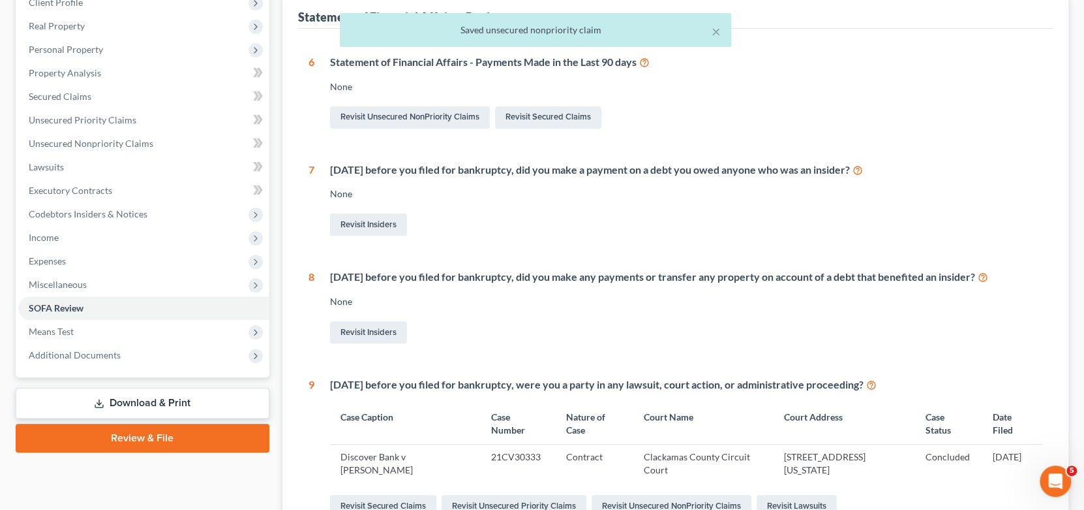
scroll to position [446, 0]
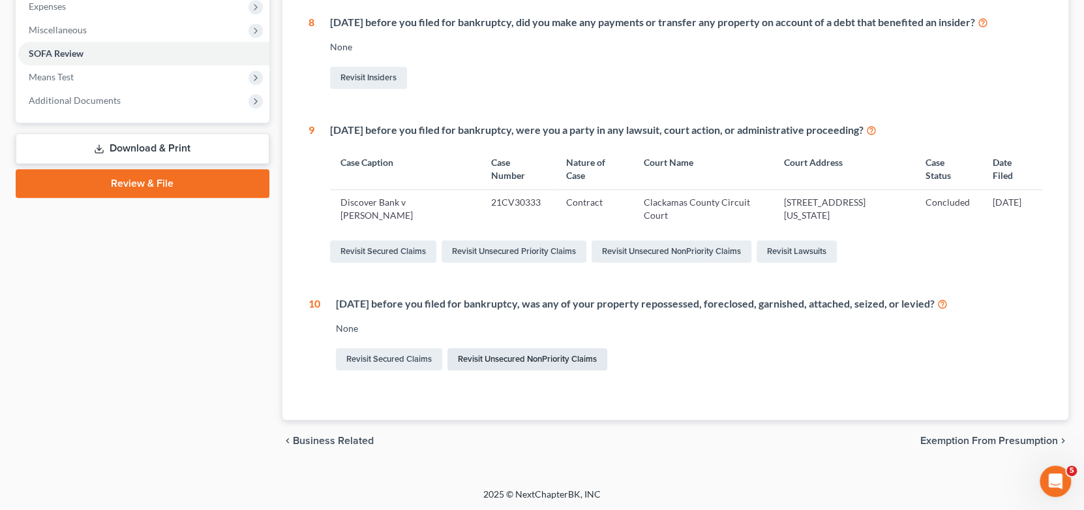
click at [519, 365] on link "Revisit Unsecured NonPriority Claims" at bounding box center [528, 359] width 160 height 22
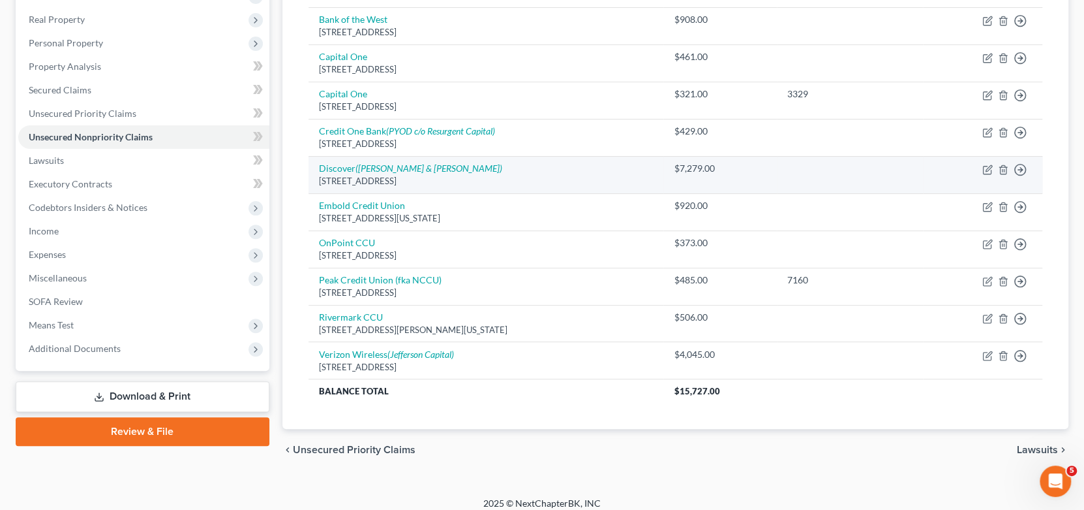
scroll to position [207, 0]
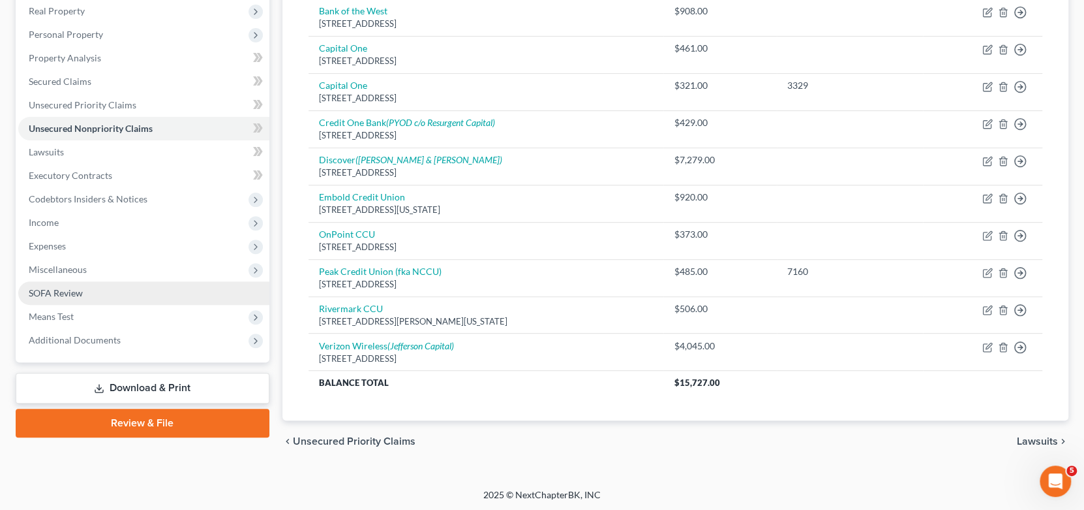
click at [53, 292] on span "SOFA Review" at bounding box center [56, 292] width 54 height 11
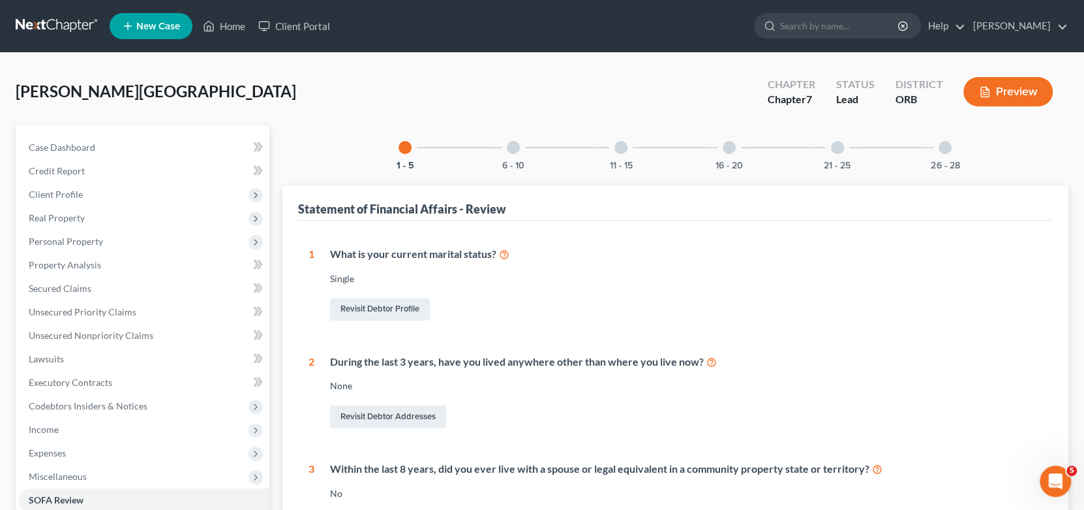
click at [515, 148] on div at bounding box center [513, 147] width 13 height 13
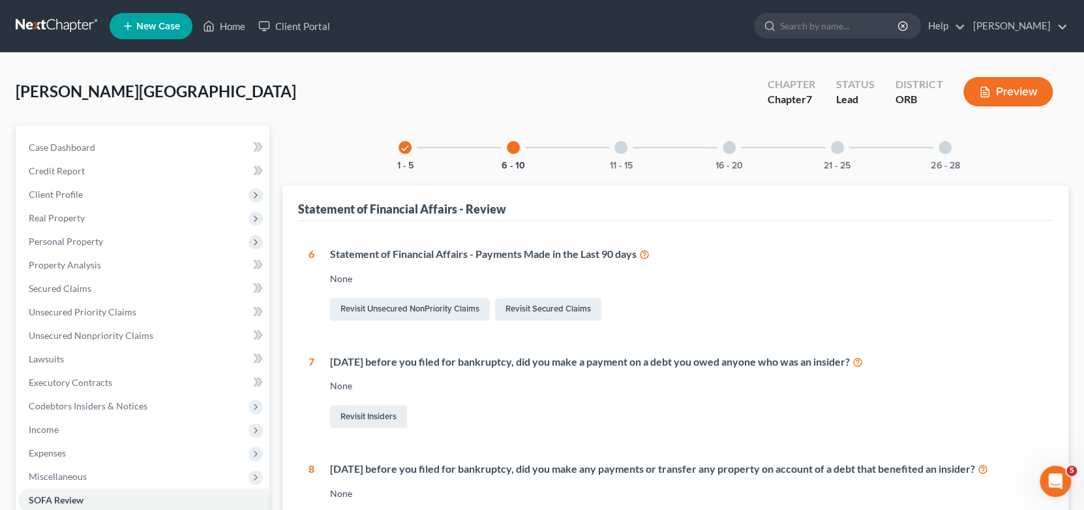
click at [932, 285] on div "Statement of Financial Affairs - Payments Made in the Last 90 days None Revisit…" at bounding box center [678, 285] width 729 height 76
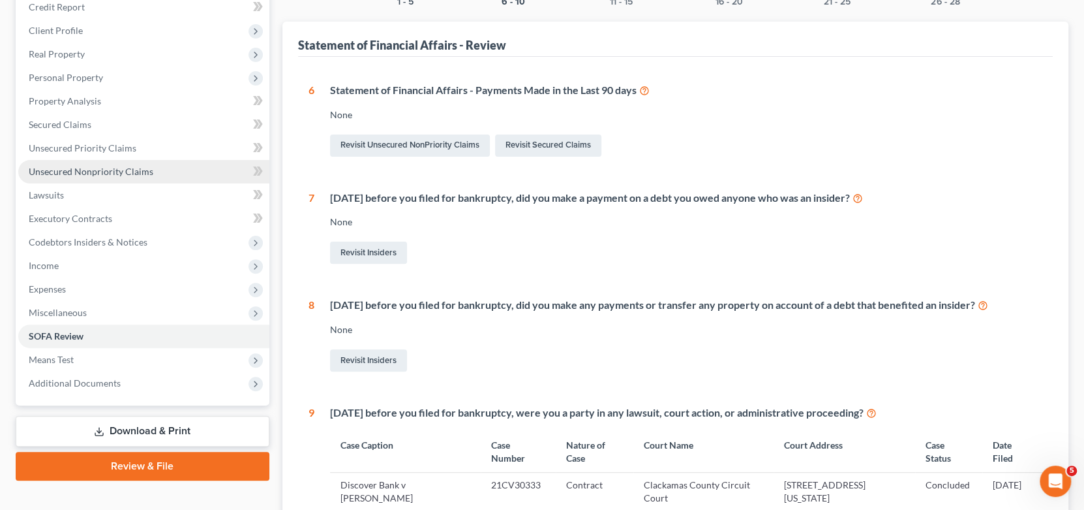
scroll to position [196, 0]
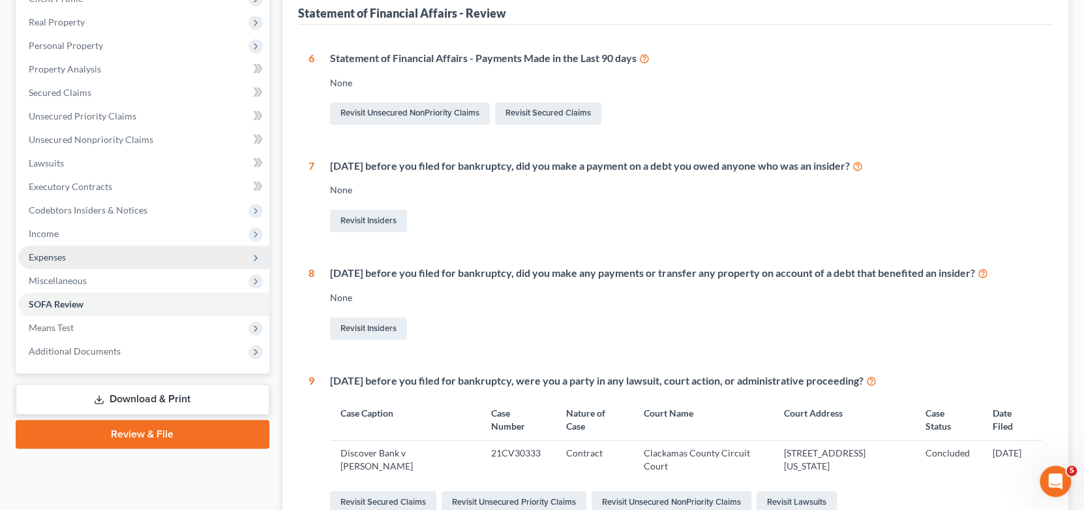
drag, startPoint x: 85, startPoint y: 253, endPoint x: 108, endPoint y: 265, distance: 25.7
click at [85, 253] on span "Expenses" at bounding box center [143, 256] width 251 height 23
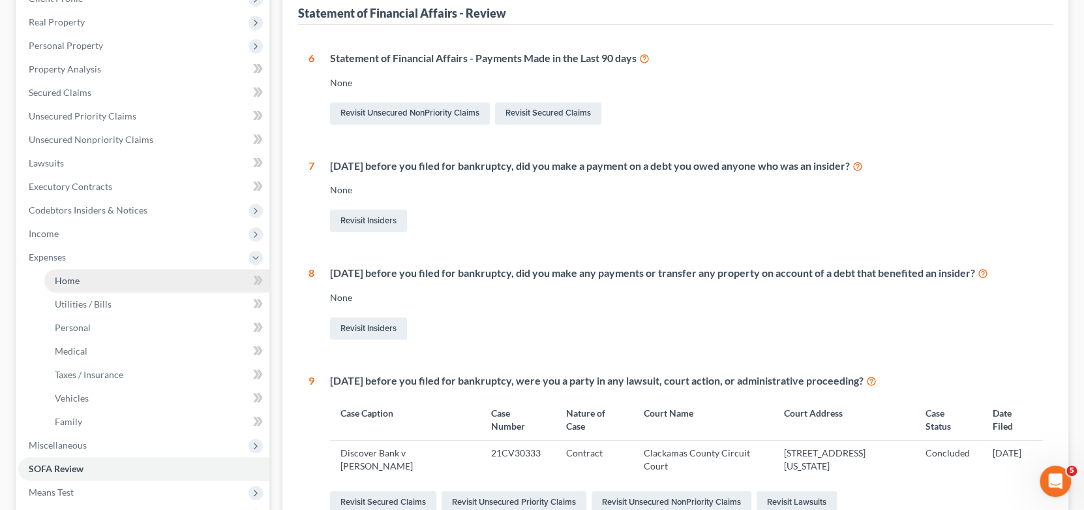
click at [127, 271] on link "Home" at bounding box center [156, 280] width 225 height 23
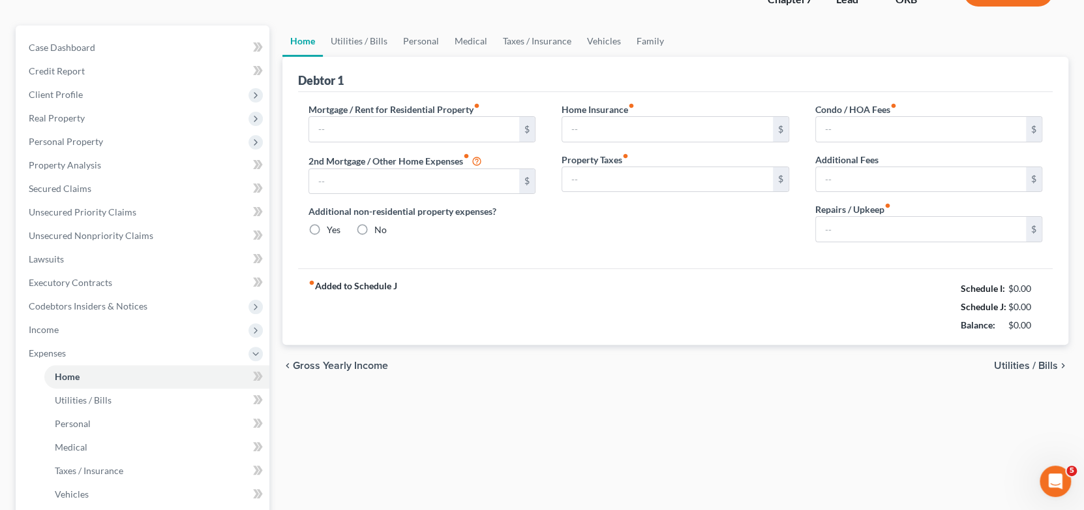
type input "0.00"
radio input "true"
type input "0.00"
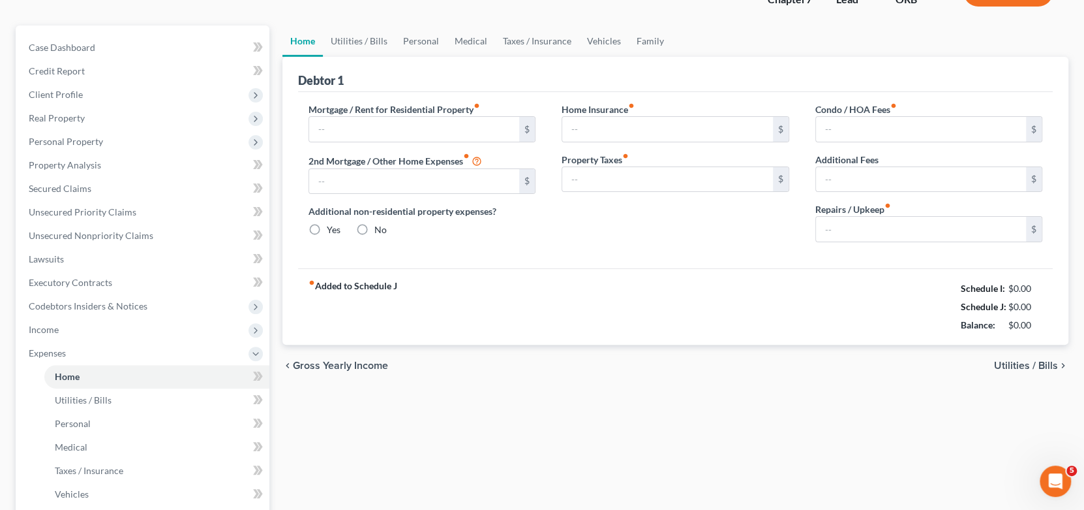
type input "0.00"
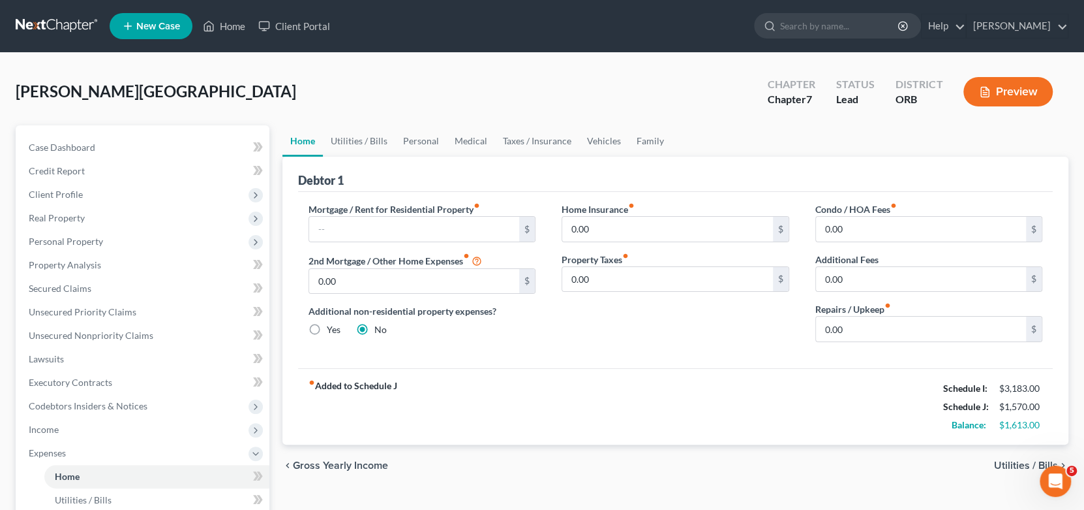
click at [1008, 467] on span "Utilities / Bills" at bounding box center [1026, 465] width 64 height 10
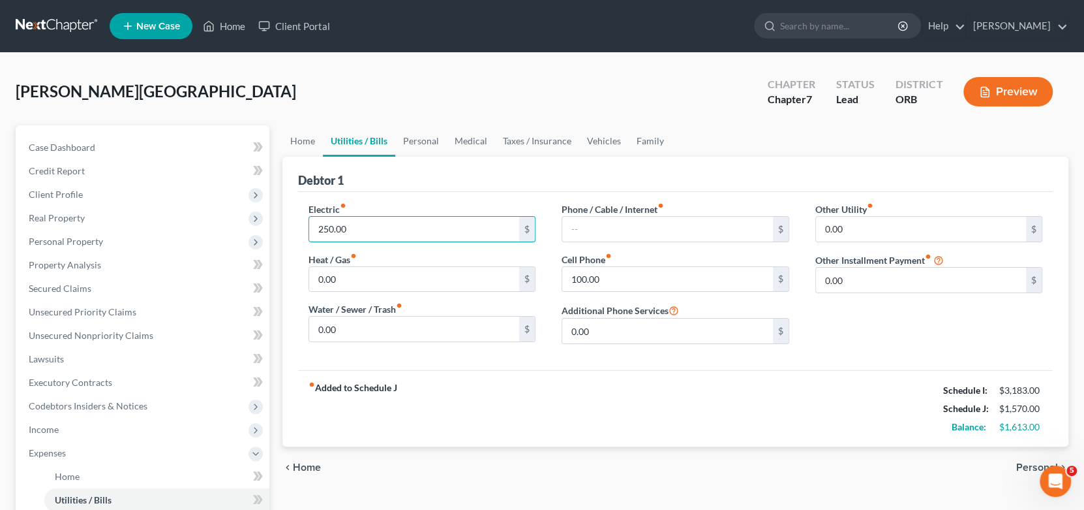
click at [703, 440] on div "fiber_manual_record Added to Schedule J Schedule I: $3,183.00 Schedule J: $1,57…" at bounding box center [676, 408] width 756 height 76
drag, startPoint x: 1018, startPoint y: 465, endPoint x: 1009, endPoint y: 464, distance: 9.8
click at [1019, 465] on span "Personal" at bounding box center [1038, 467] width 42 height 10
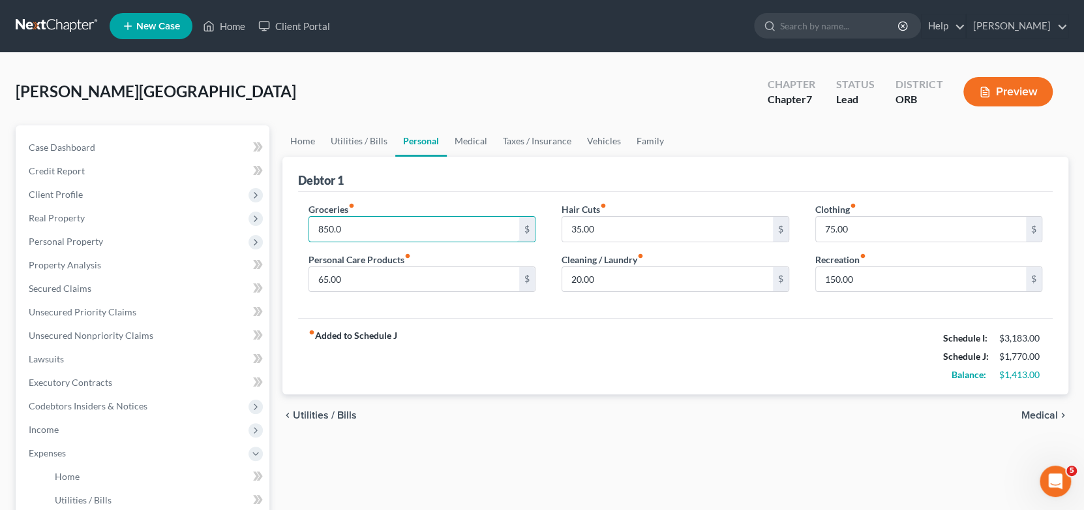
type input "850.0"
click at [350, 284] on input "0" at bounding box center [414, 279] width 211 height 25
click at [435, 340] on div "fiber_manual_record Added to Schedule J Schedule I: $3,183.00 Schedule J: $1,85…" at bounding box center [676, 356] width 756 height 76
click at [635, 335] on div "fiber_manual_record Added to Schedule J Schedule I: $3,183.00 Schedule J: $1,85…" at bounding box center [676, 356] width 756 height 76
click at [628, 277] on input "20.00" at bounding box center [667, 279] width 211 height 25
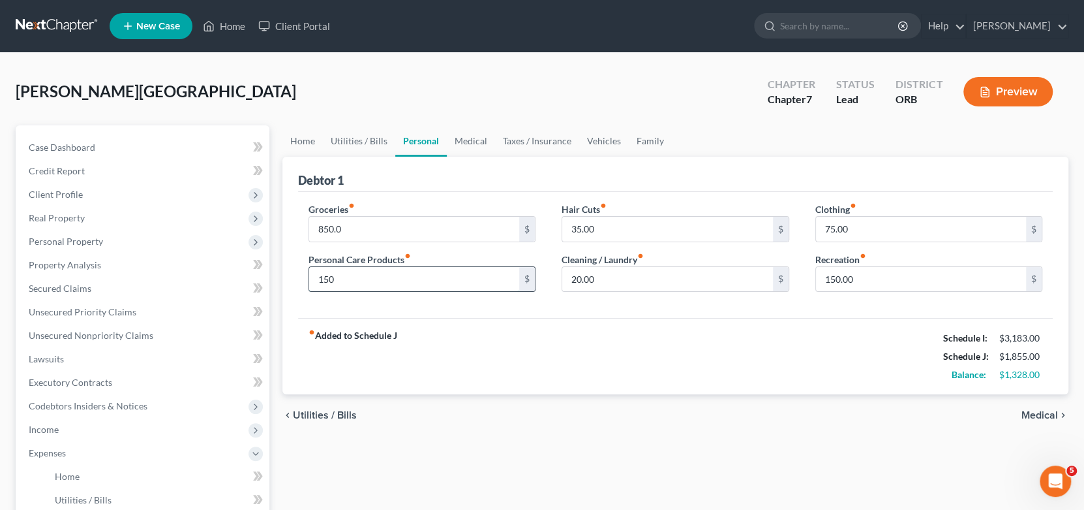
click at [384, 281] on input "150" at bounding box center [414, 279] width 211 height 25
type input "115"
type input "1"
type input "45"
click at [604, 461] on div "Home Utilities / Bills Personal Medical Taxes / Insurance Vehicles Family Debto…" at bounding box center [676, 466] width 800 height 683
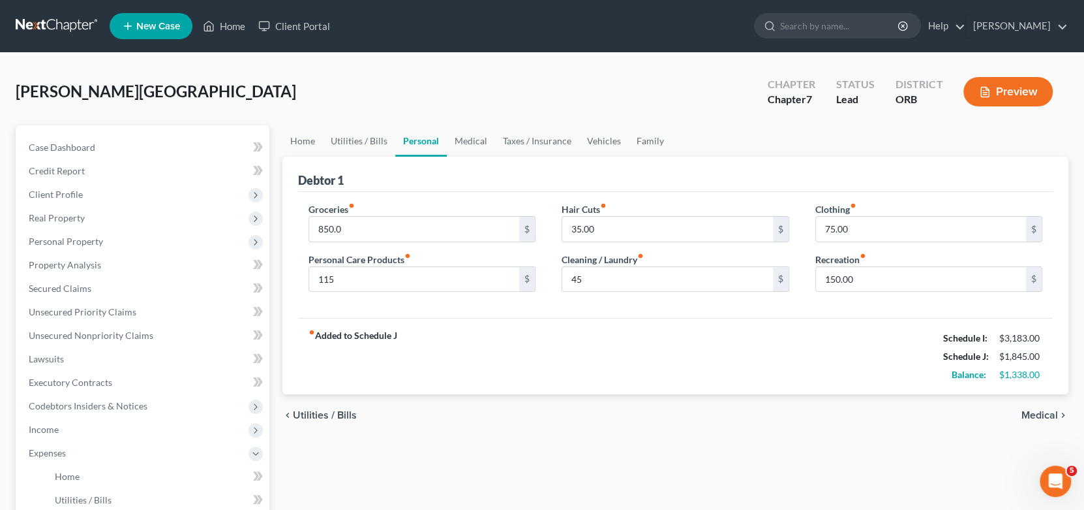
click at [1050, 413] on span "Medical" at bounding box center [1040, 415] width 37 height 10
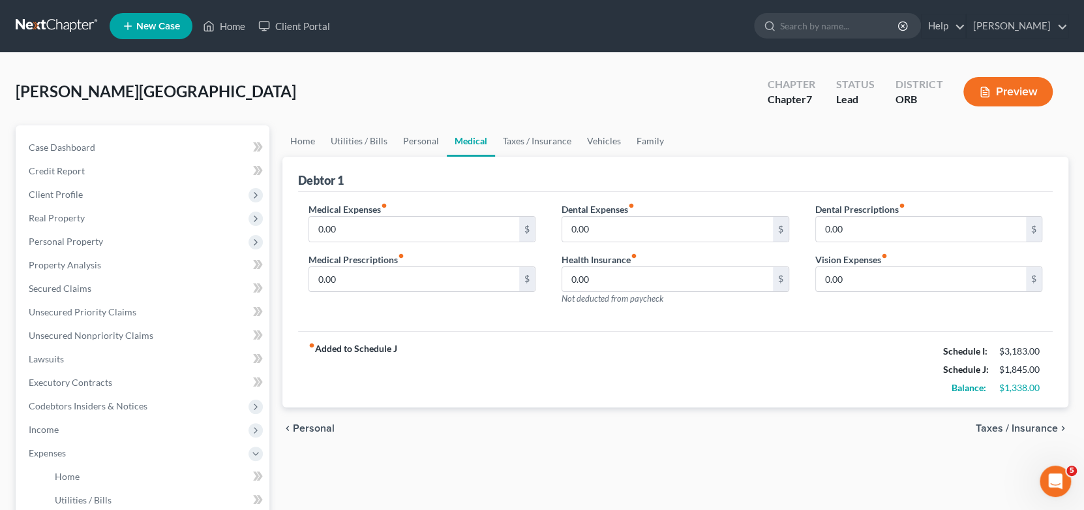
click at [1040, 429] on span "Taxes / Insurance" at bounding box center [1017, 428] width 82 height 10
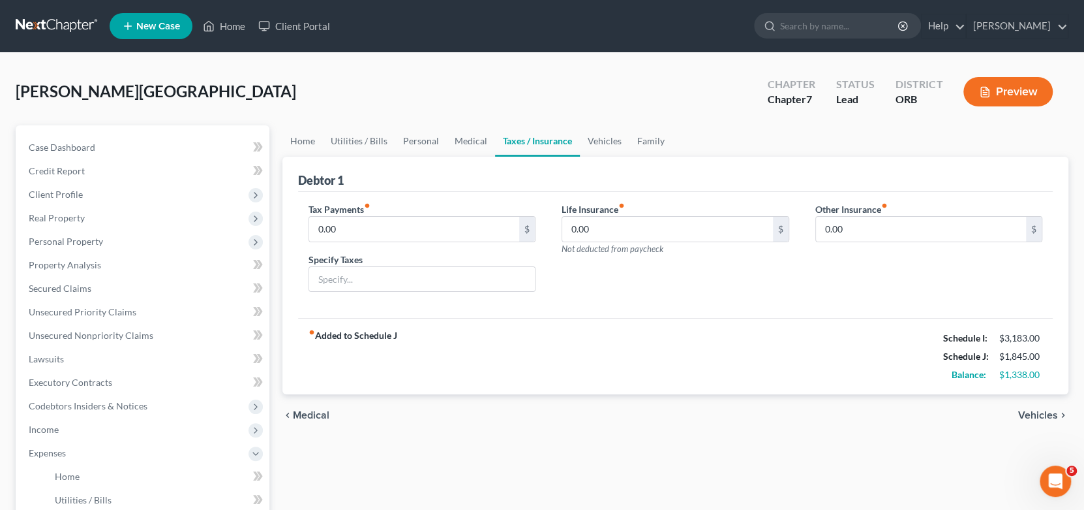
click at [1028, 414] on span "Vehicles" at bounding box center [1038, 415] width 40 height 10
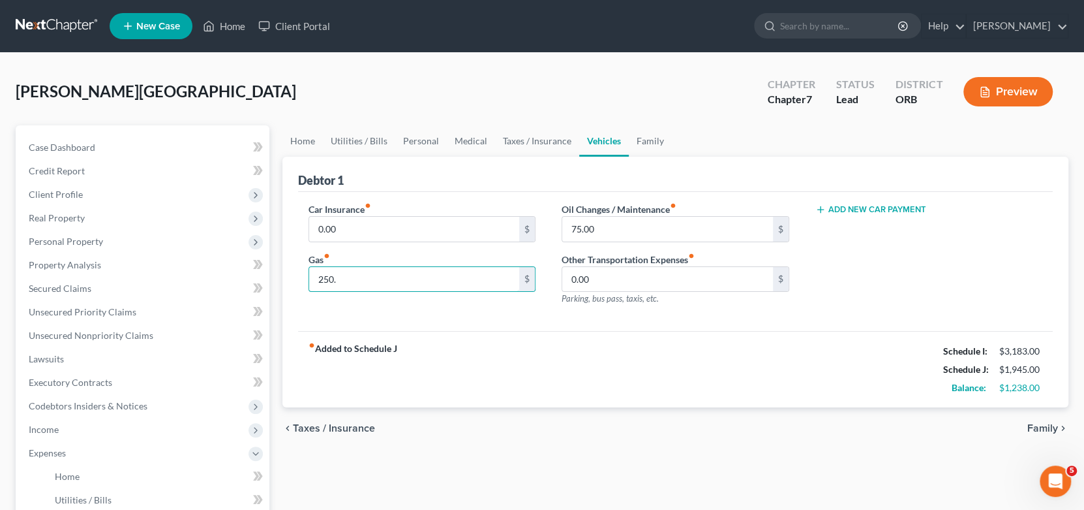
type input "250."
click at [652, 444] on div "chevron_left Taxes / Insurance Family chevron_right" at bounding box center [676, 428] width 787 height 42
click at [915, 410] on div "chevron_left Taxes / Insurance Family chevron_right" at bounding box center [676, 428] width 787 height 42
click at [354, 224] on input "0.00" at bounding box center [414, 229] width 211 height 25
type input "105"
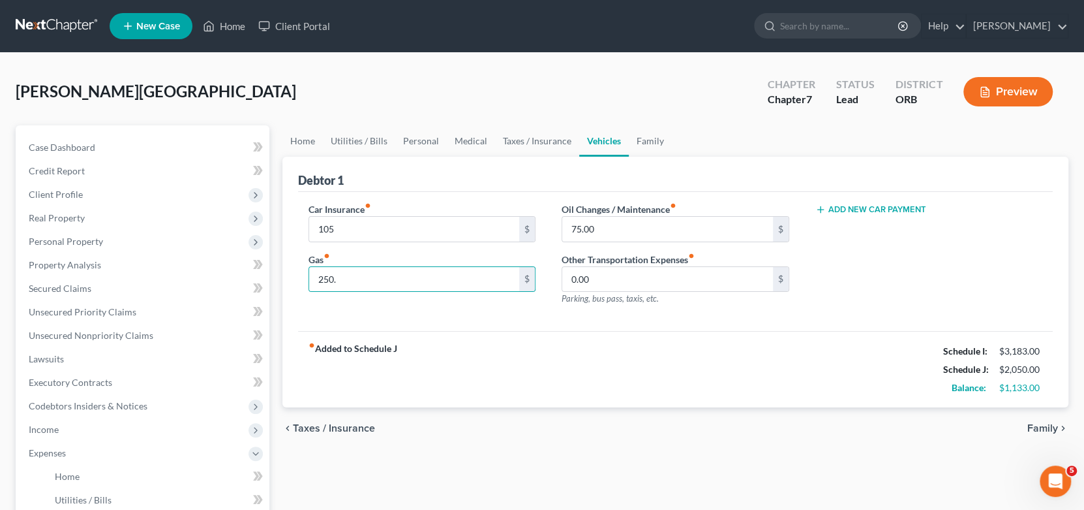
click at [1043, 431] on span "Family" at bounding box center [1043, 428] width 31 height 10
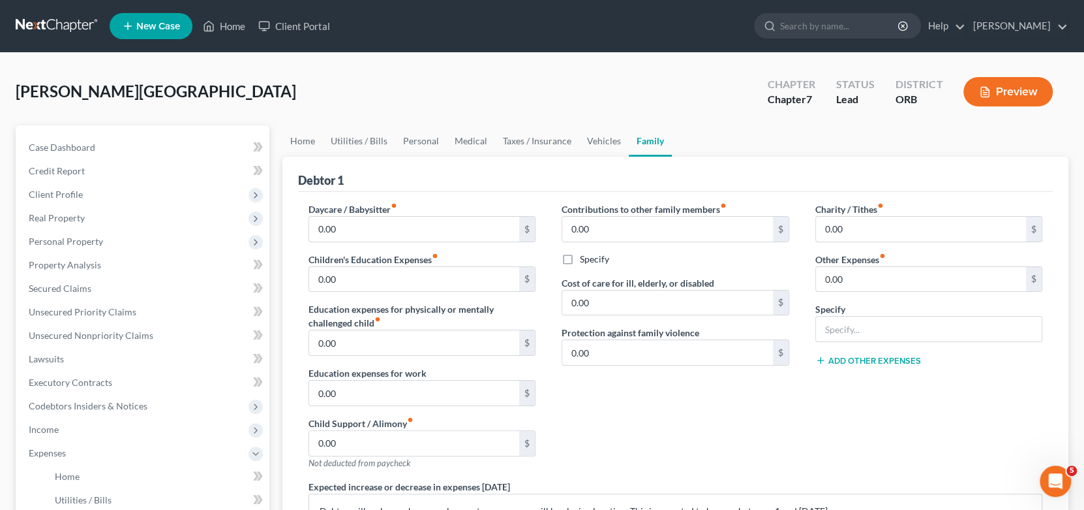
click at [636, 421] on div "Contributions to other family members fiber_manual_record 0.00 $ Specify Cost o…" at bounding box center [676, 340] width 254 height 277
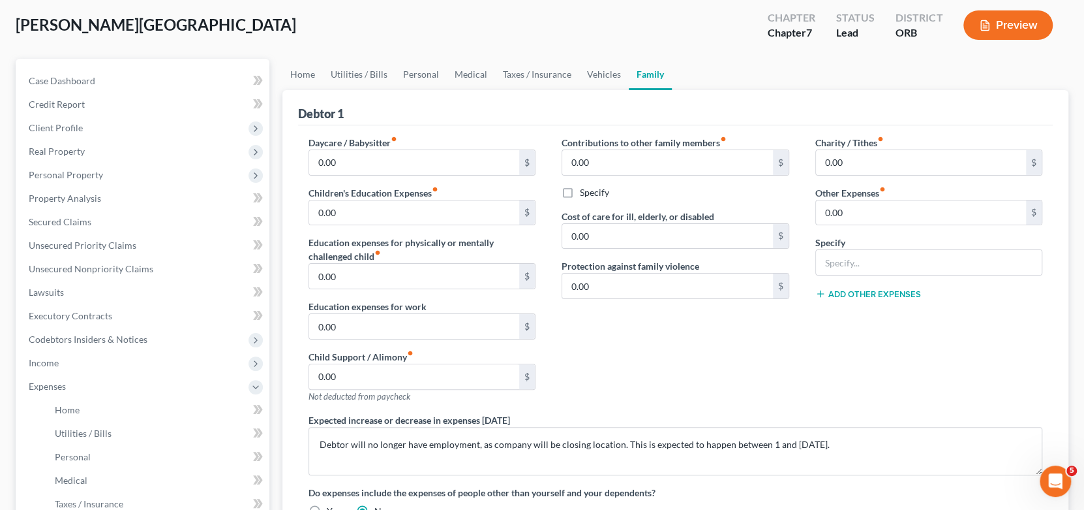
scroll to position [65, 0]
click at [794, 377] on div "Contributions to other family members fiber_manual_record 0.00 $ Specify Cost o…" at bounding box center [676, 275] width 254 height 277
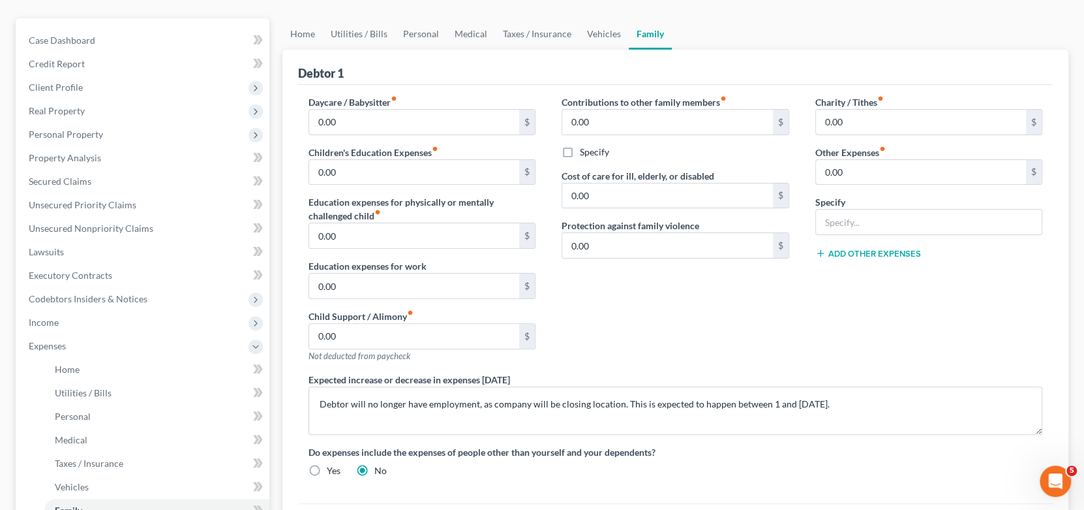
scroll to position [130, 0]
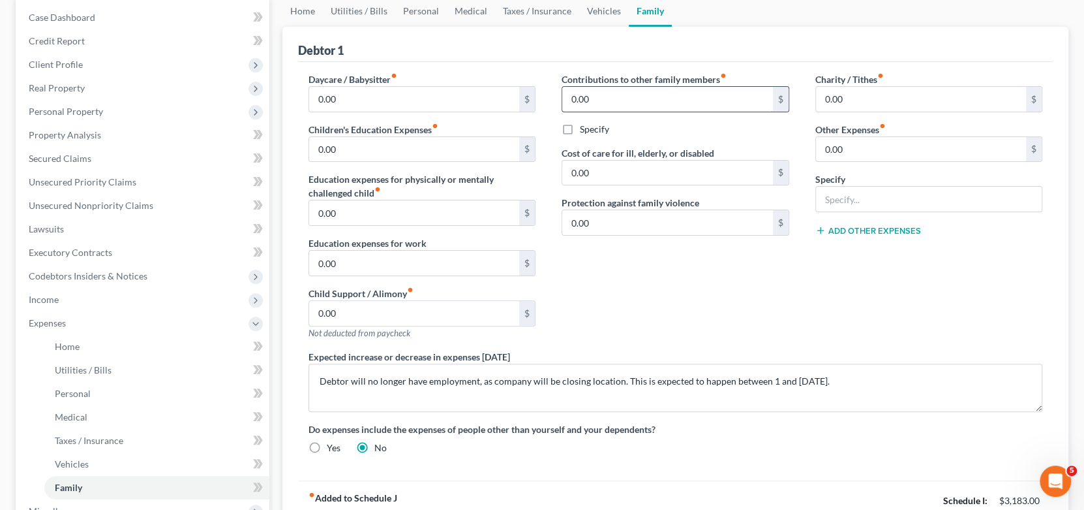
click at [680, 98] on input "0.00" at bounding box center [667, 99] width 211 height 25
type input "50.00"
click at [795, 350] on div "Expected increase or decrease in expenses [DATE] Debtor will no longer have emp…" at bounding box center [676, 381] width 761 height 62
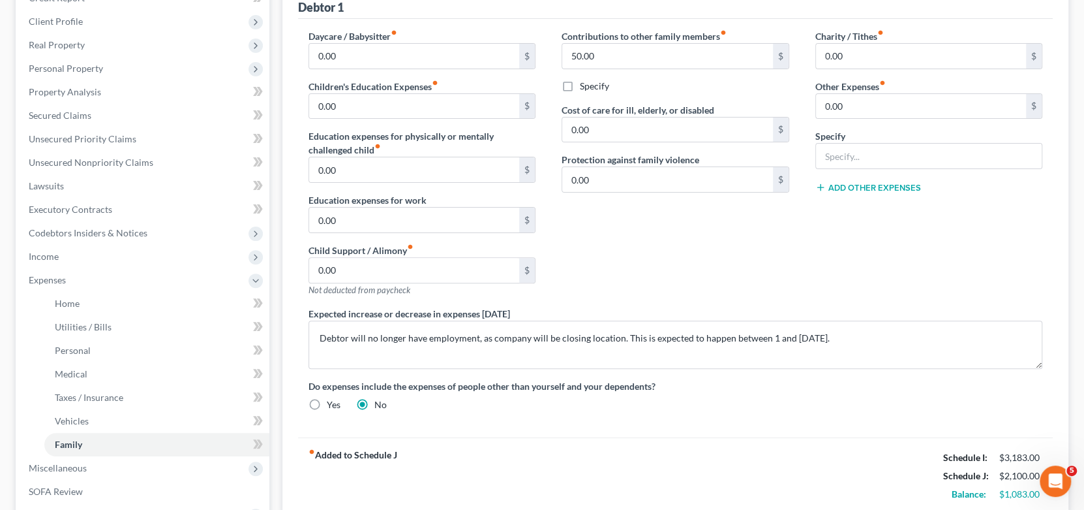
scroll to position [196, 0]
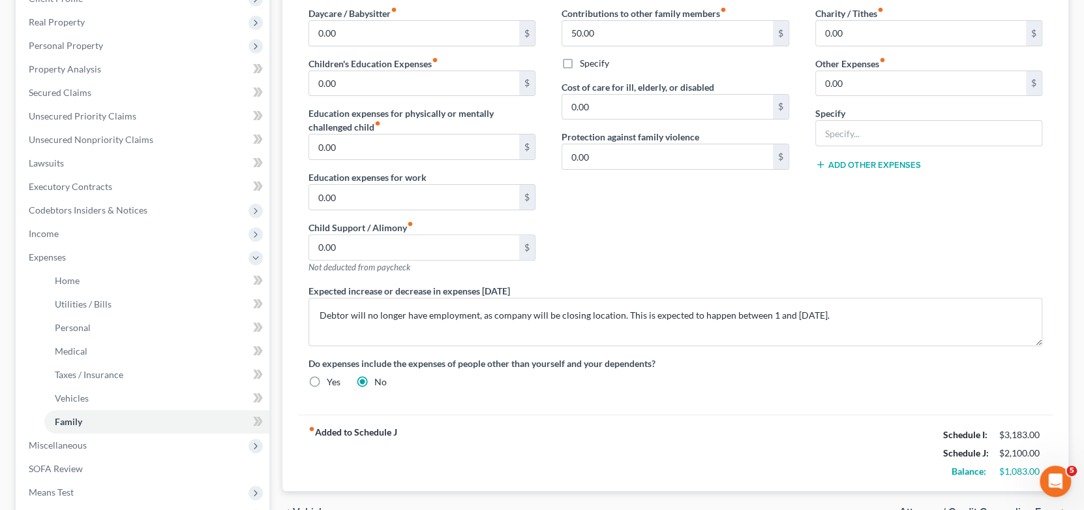
click at [910, 269] on div "Charity / Tithes fiber_manual_record 0.00 $ Other Expenses fiber_manual_record …" at bounding box center [930, 145] width 254 height 277
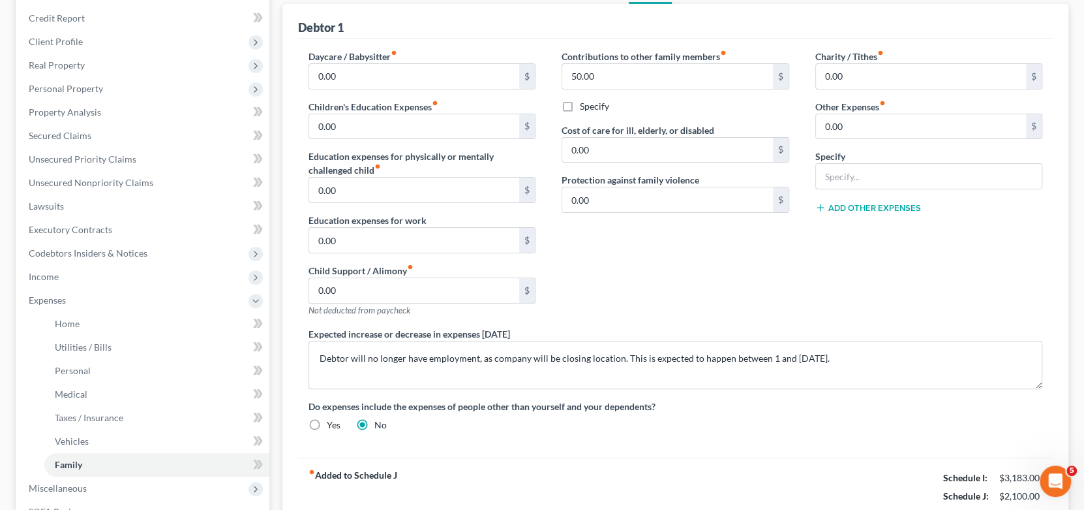
scroll to position [130, 0]
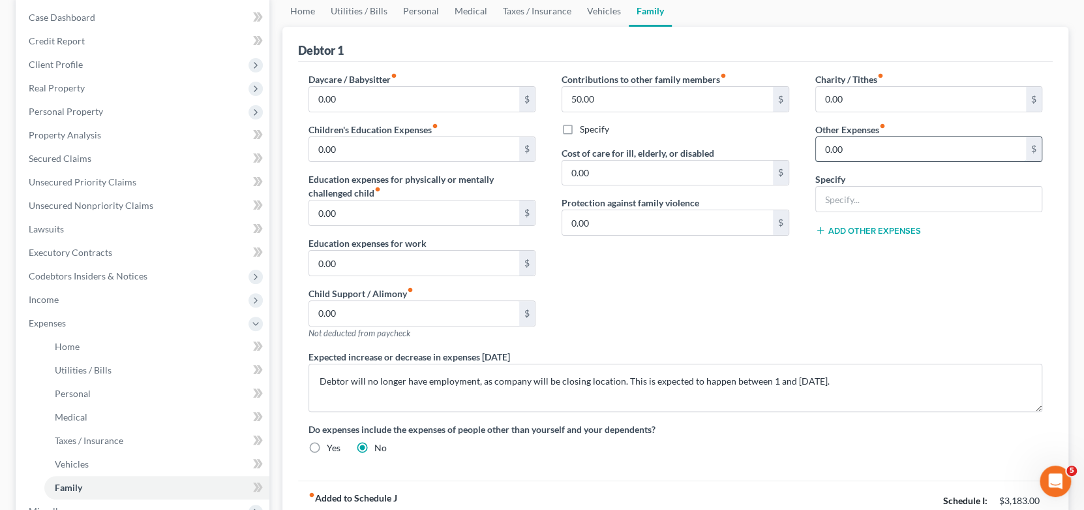
click at [894, 140] on input "0.00" at bounding box center [921, 149] width 211 height 25
type input "150.00"
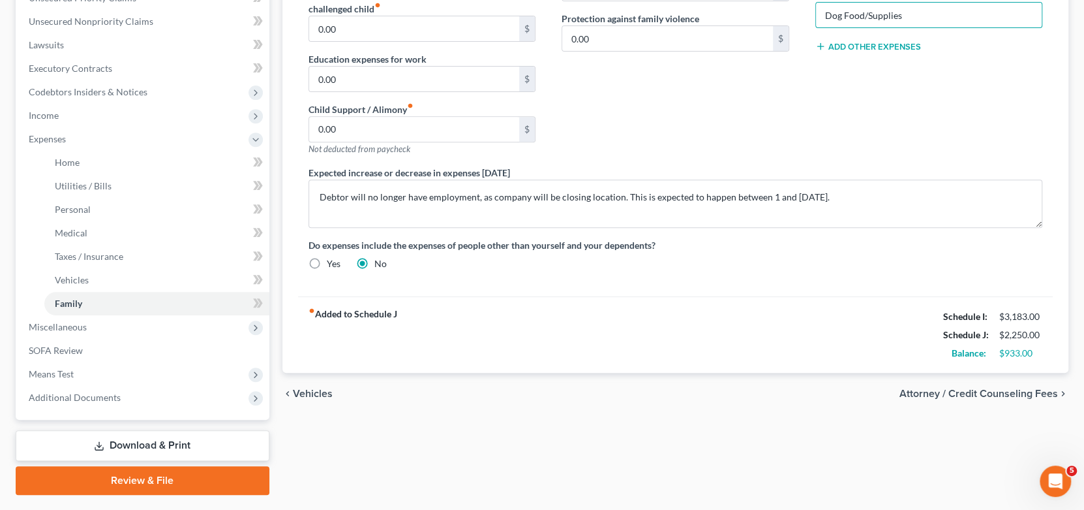
scroll to position [329, 0]
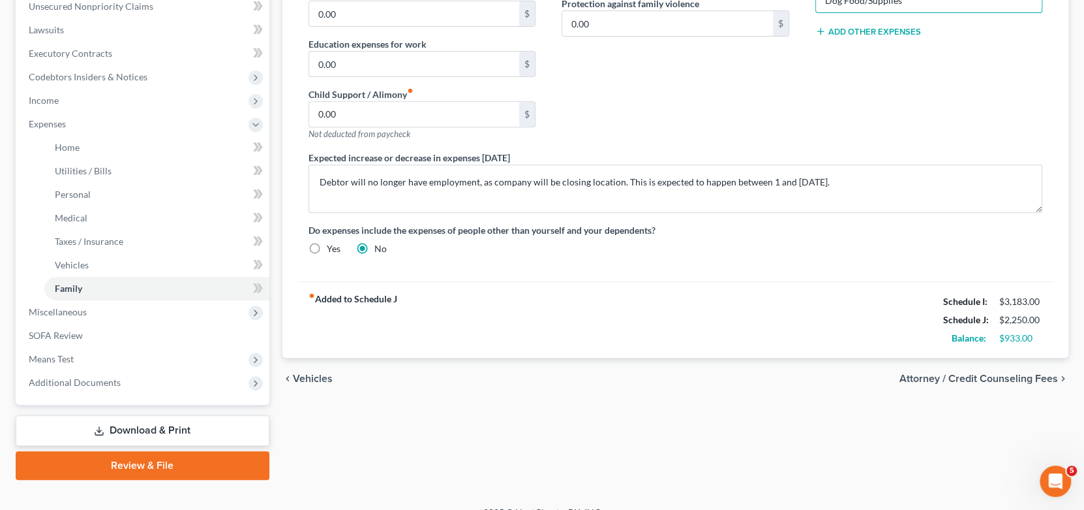
type input "Dog Food/Supplies"
click at [1028, 374] on span "Attorney / Credit Counseling Fees" at bounding box center [979, 378] width 159 height 10
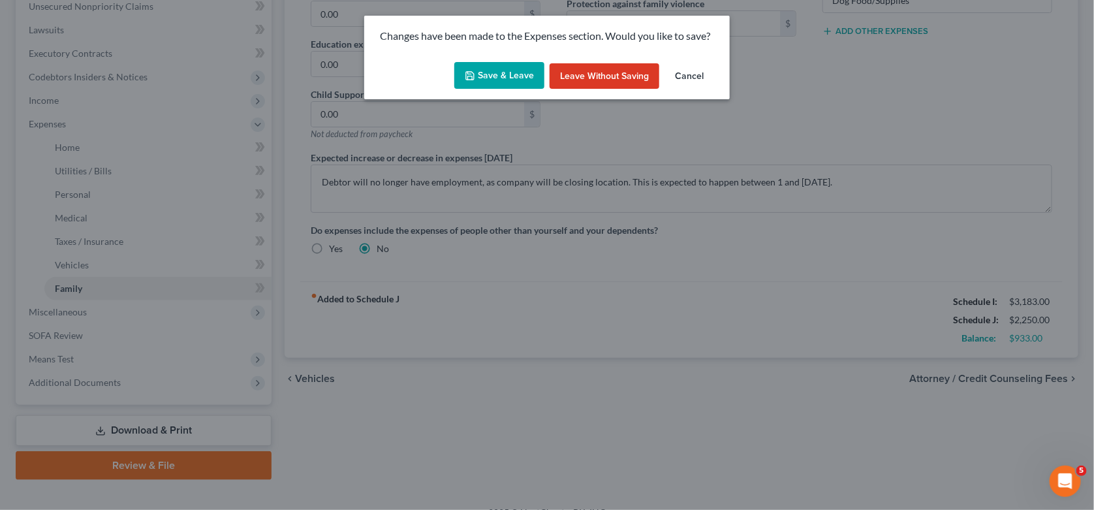
click at [526, 84] on button "Save & Leave" at bounding box center [499, 75] width 90 height 27
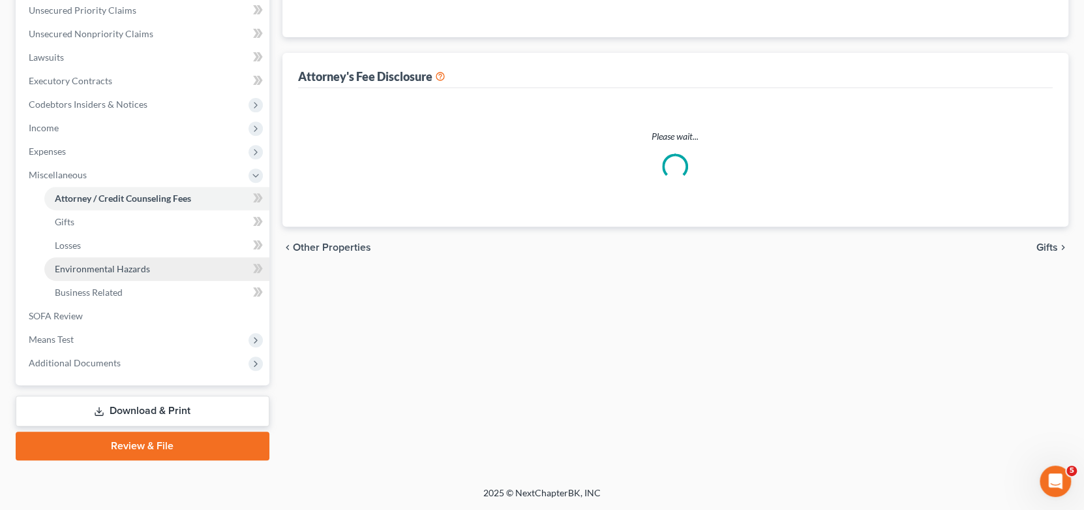
select select "0"
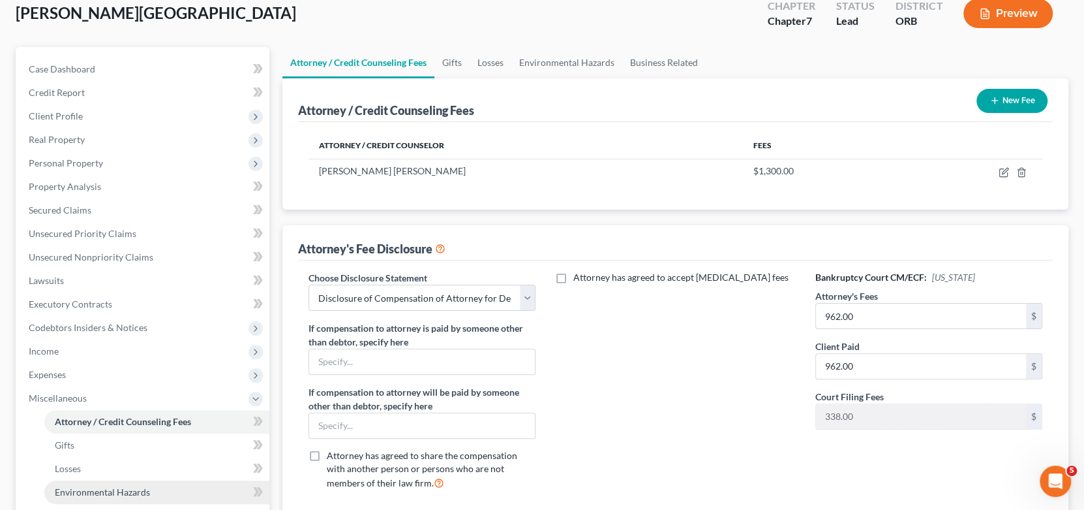
scroll to position [196, 0]
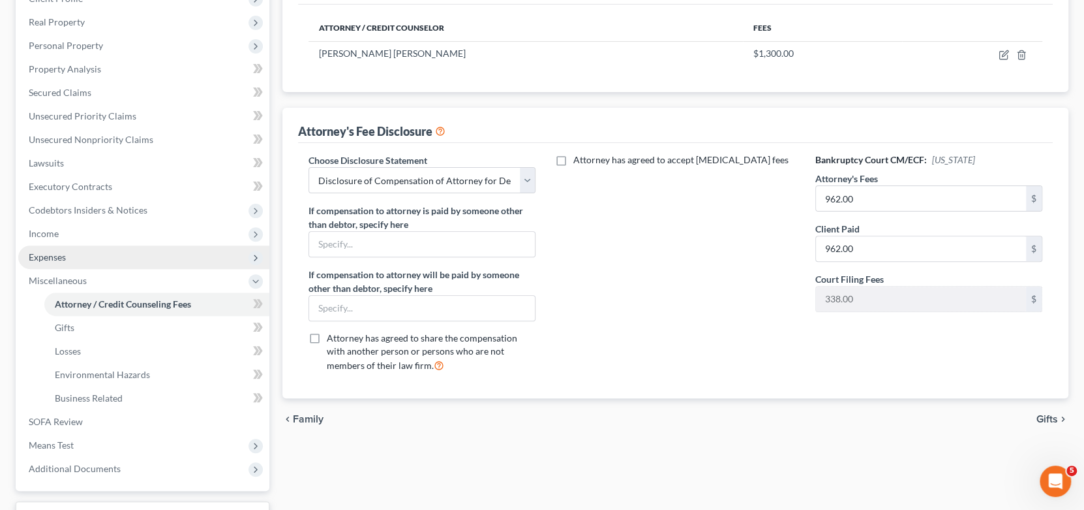
drag, startPoint x: 67, startPoint y: 256, endPoint x: 84, endPoint y: 254, distance: 17.8
click at [67, 256] on span "Expenses" at bounding box center [143, 256] width 251 height 23
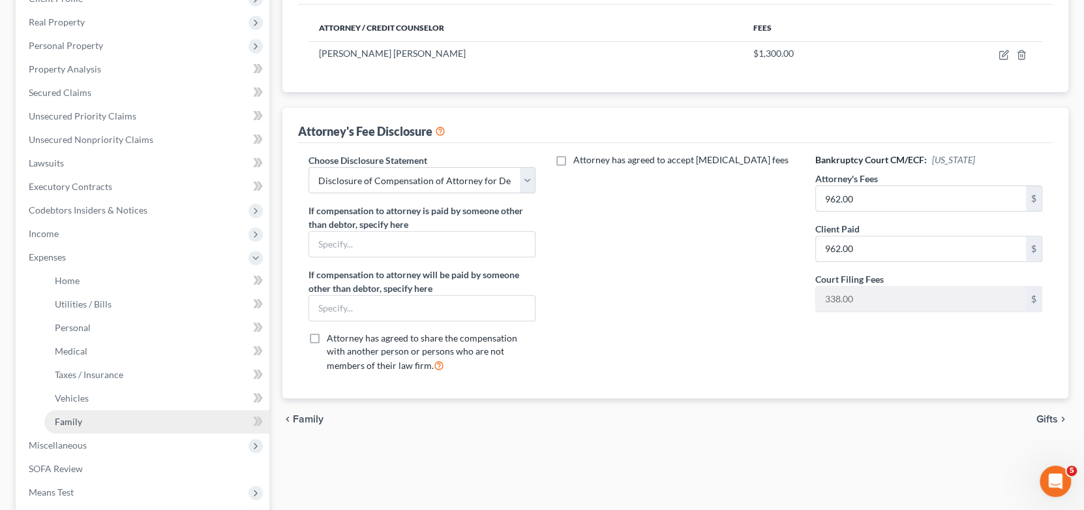
click at [120, 417] on link "Family" at bounding box center [156, 421] width 225 height 23
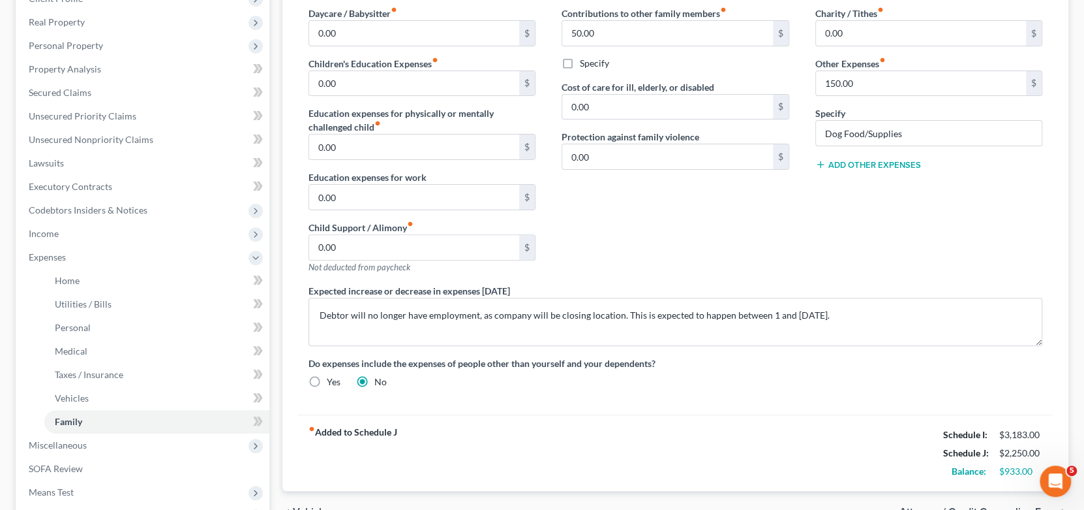
scroll to position [326, 0]
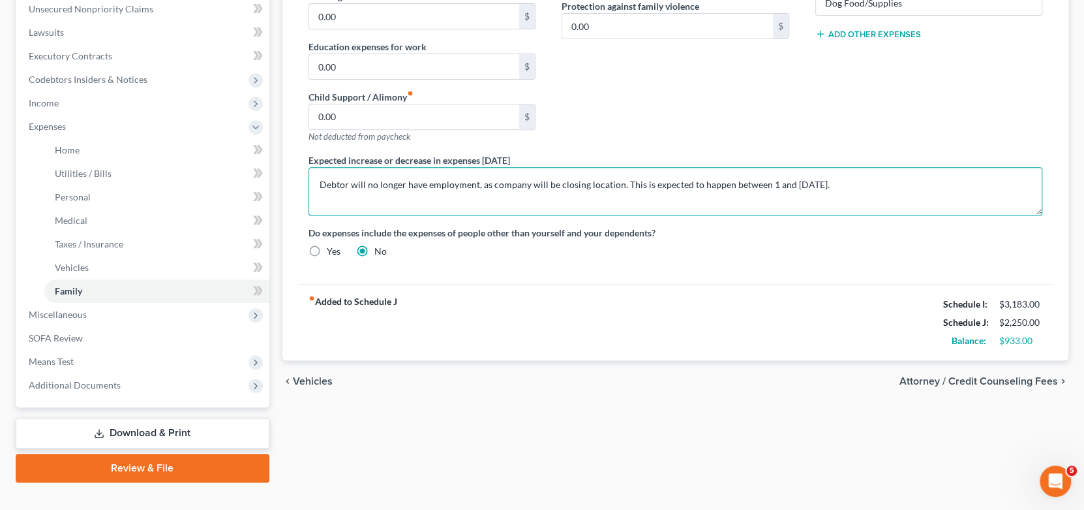
click at [609, 200] on textarea "Debtor will no longer have employment, as company will be closing location. Thi…" at bounding box center [676, 191] width 735 height 48
click at [615, 181] on textarea "Debtor will no longer have employment, as company will be closing location. Thi…" at bounding box center [676, 191] width 735 height 48
drag, startPoint x: 756, startPoint y: 182, endPoint x: 1007, endPoint y: 182, distance: 251.2
click at [1007, 182] on textarea "Debtor will no longer have employment, as company will be closing location some…" at bounding box center [676, 191] width 735 height 48
click at [652, 196] on textarea "Debtor will no longer have employment, as company will be closing location some…" at bounding box center [676, 191] width 735 height 48
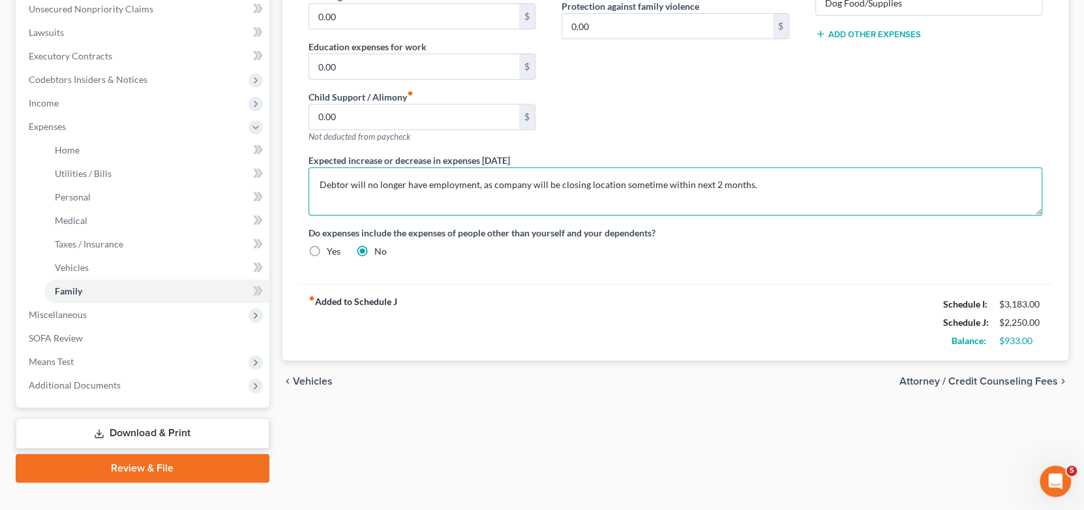
click at [649, 199] on textarea "Debtor will no longer have employment, as company will be closing location some…" at bounding box center [676, 191] width 735 height 48
click at [595, 196] on textarea "Debtor will no longer have employment, as company will be closing location some…" at bounding box center [676, 191] width 735 height 48
click at [709, 194] on textarea "Debtor will no longer have employment, as company will be closing location some…" at bounding box center [676, 191] width 735 height 48
click at [748, 183] on textarea "Debtor will no longer have employment, as company will be closing location some…" at bounding box center [676, 191] width 735 height 48
type textarea "Debtor will no longer have employment, as company will be closing location some…"
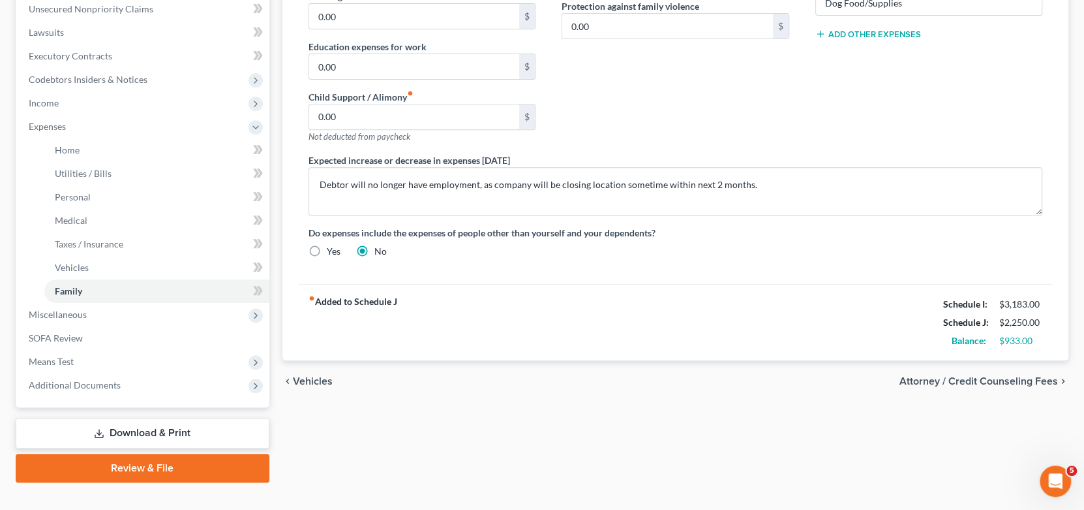
click at [751, 338] on div "fiber_manual_record Added to Schedule J Schedule I: $3,183.00 Schedule J: $2,25…" at bounding box center [676, 322] width 756 height 76
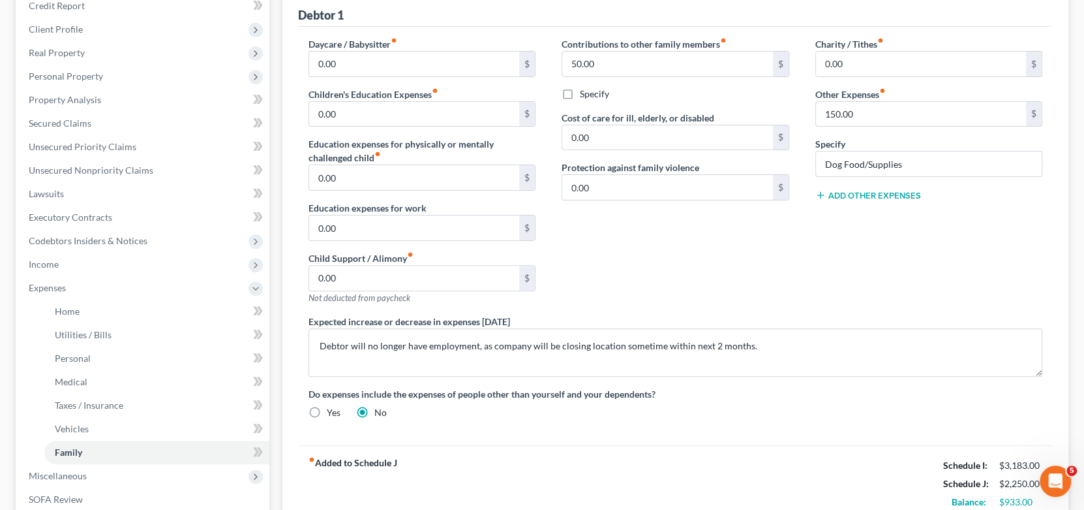
scroll to position [196, 0]
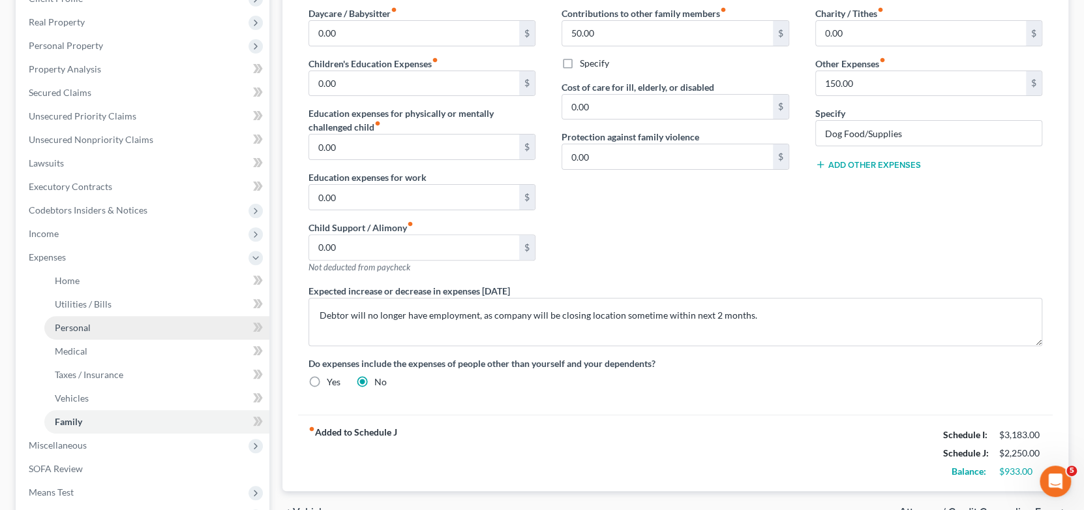
click at [97, 321] on link "Personal" at bounding box center [156, 327] width 225 height 23
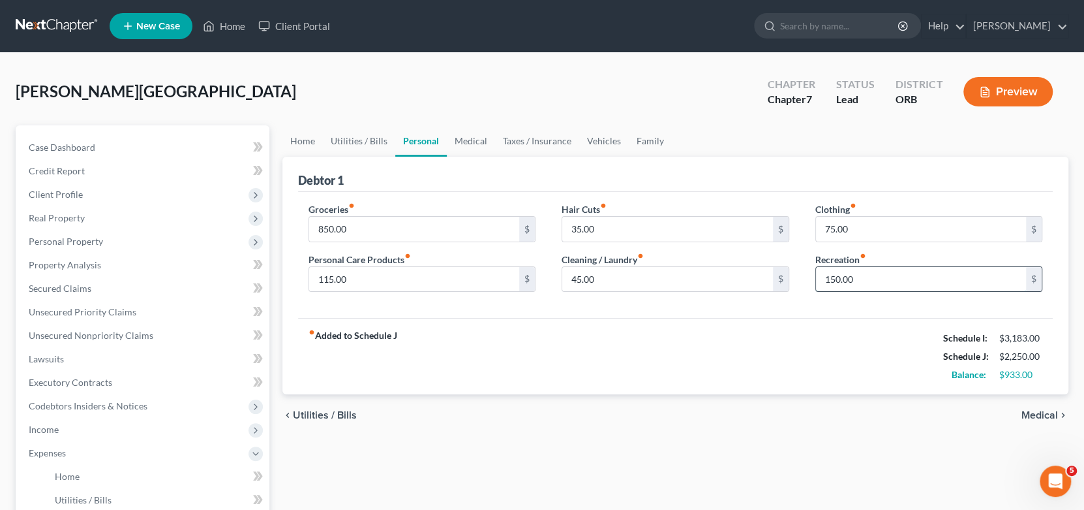
click at [915, 275] on input "150.00" at bounding box center [921, 279] width 211 height 25
type input "200."
click at [885, 429] on div "chevron_left Utilities / Bills Medical chevron_right" at bounding box center [676, 415] width 787 height 42
click at [1046, 412] on span "Medical" at bounding box center [1040, 415] width 37 height 10
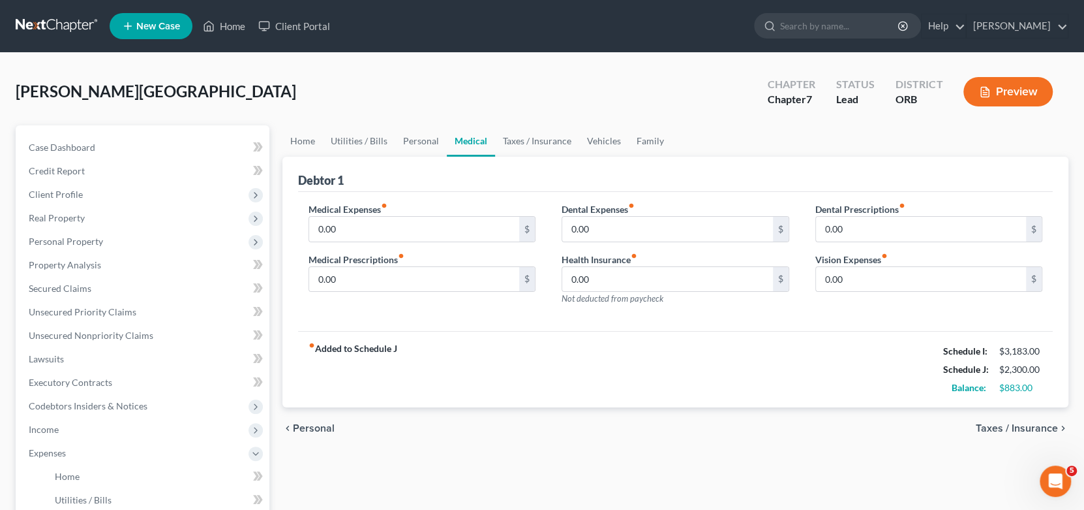
click at [741, 450] on div "Home Utilities / Bills Personal Medical Taxes / Insurance Vehicles Family Debto…" at bounding box center [676, 466] width 800 height 683
click at [737, 450] on div "Home Utilities / Bills Personal Medical Taxes / Insurance Vehicles Family Debto…" at bounding box center [676, 466] width 800 height 683
click at [432, 236] on input "0.00" at bounding box center [414, 229] width 211 height 25
type input "50."
click at [614, 443] on div "chevron_left Personal Taxes / Insurance chevron_right" at bounding box center [676, 428] width 787 height 42
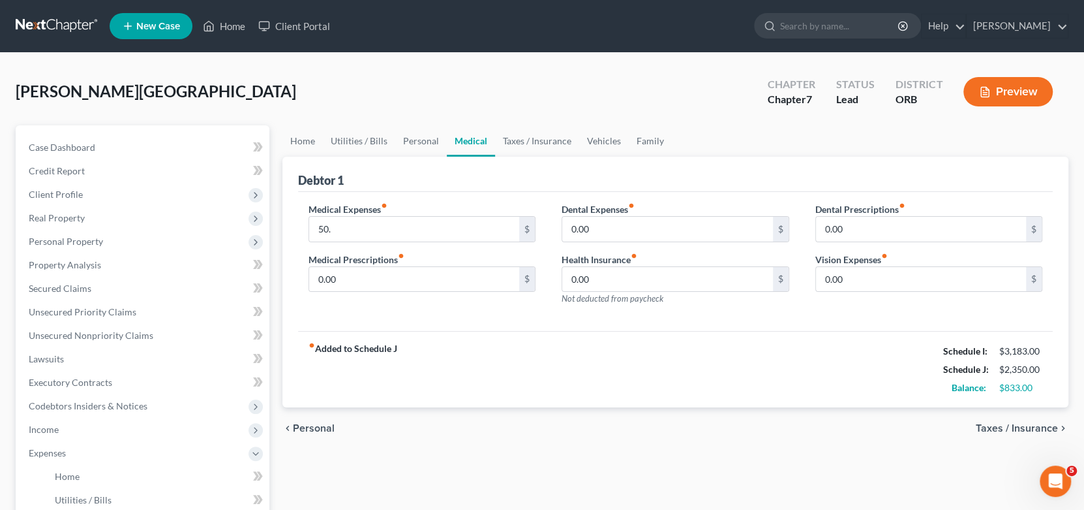
click at [1037, 423] on span "Taxes / Insurance" at bounding box center [1017, 428] width 82 height 10
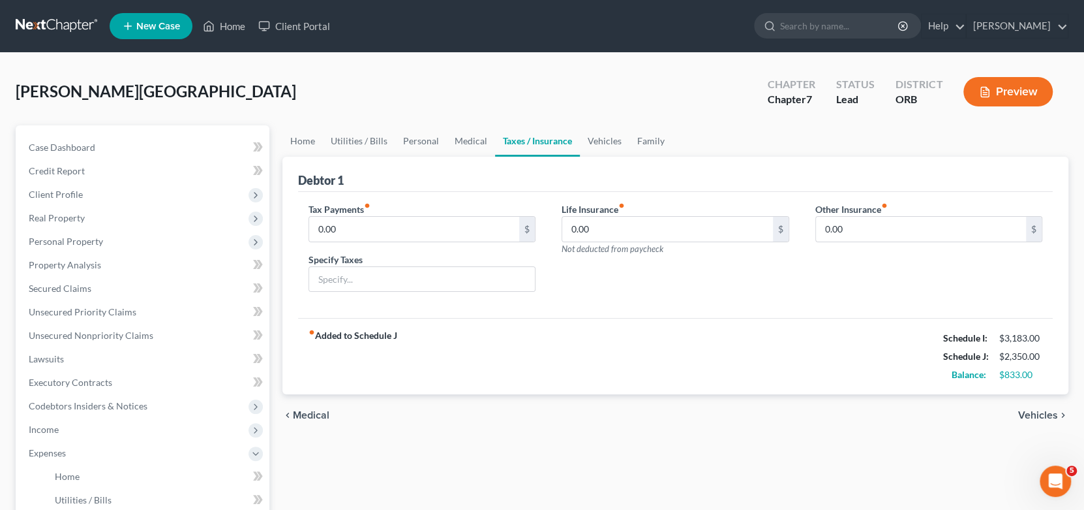
click at [632, 431] on div "chevron_left Medical Vehicles chevron_right" at bounding box center [676, 415] width 787 height 42
drag, startPoint x: 314, startPoint y: 420, endPoint x: 310, endPoint y: 411, distance: 9.9
click at [311, 419] on div "chevron_left Medical Vehicles chevron_right" at bounding box center [676, 415] width 787 height 42
click at [310, 412] on span "Medical" at bounding box center [311, 415] width 37 height 10
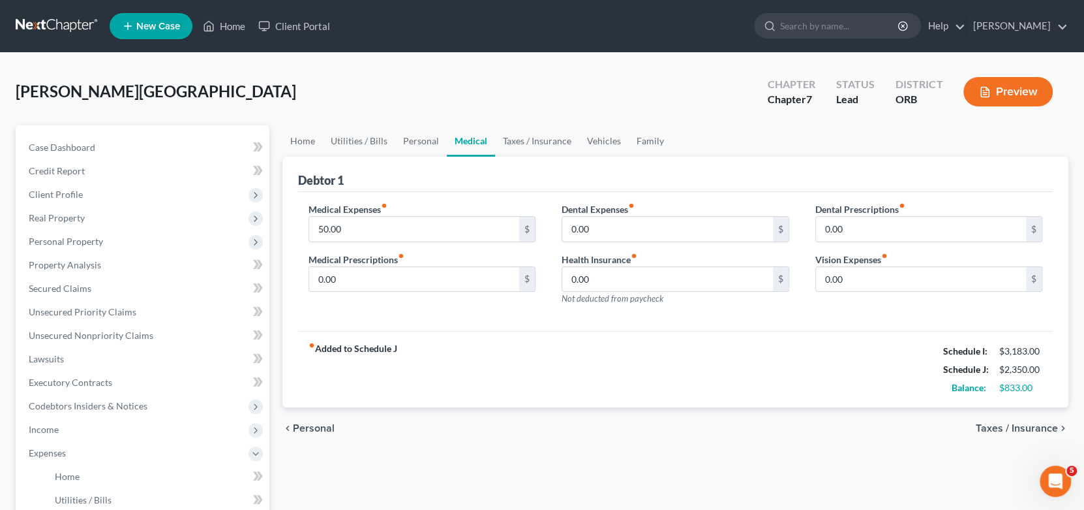
click at [612, 457] on div "Home Utilities / Bills Personal Medical Taxes / Insurance Vehicles Family Debto…" at bounding box center [676, 466] width 800 height 683
click at [318, 425] on span "Personal" at bounding box center [314, 428] width 42 height 10
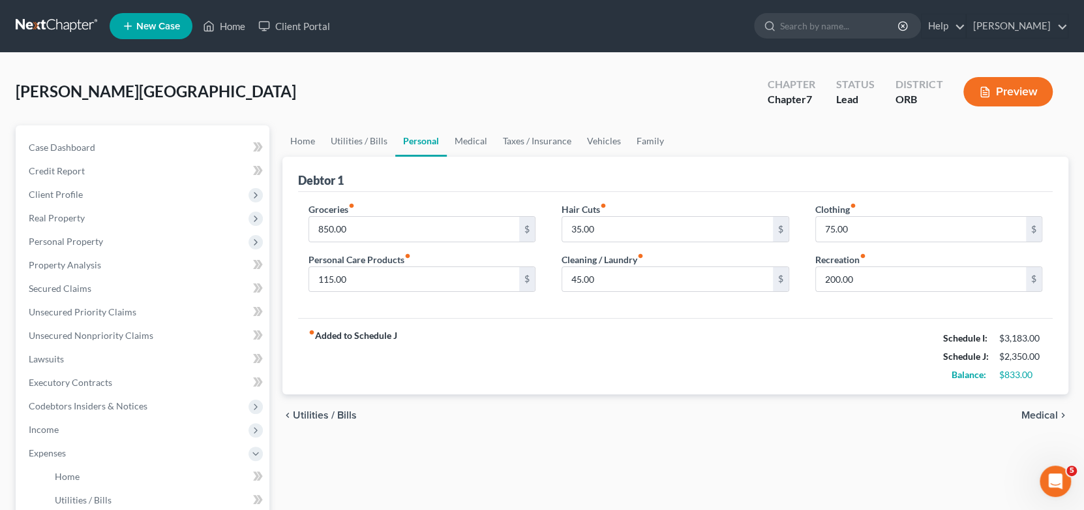
click at [514, 453] on div "Home Utilities / Bills Personal Medical Taxes / Insurance Vehicles Family Debto…" at bounding box center [676, 466] width 800 height 683
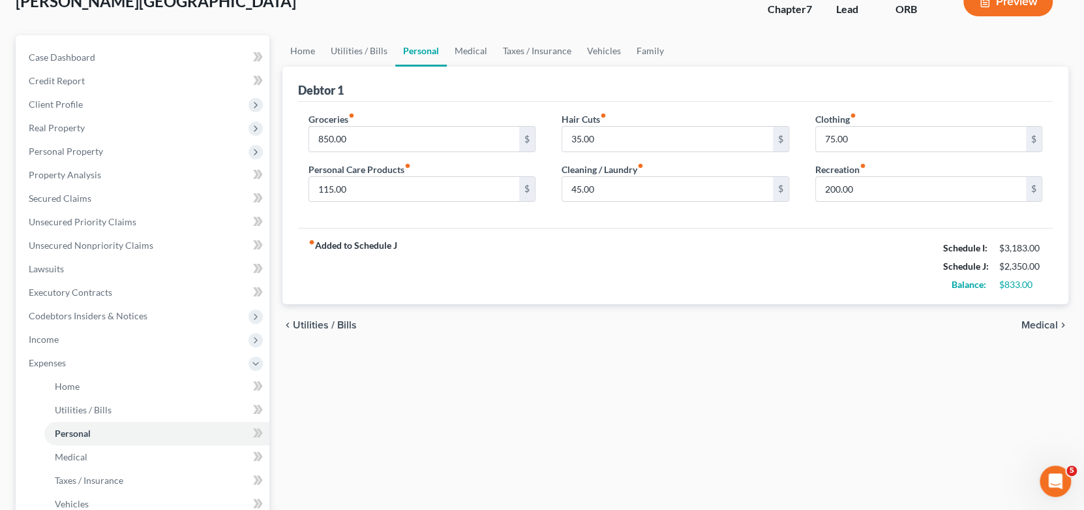
scroll to position [196, 0]
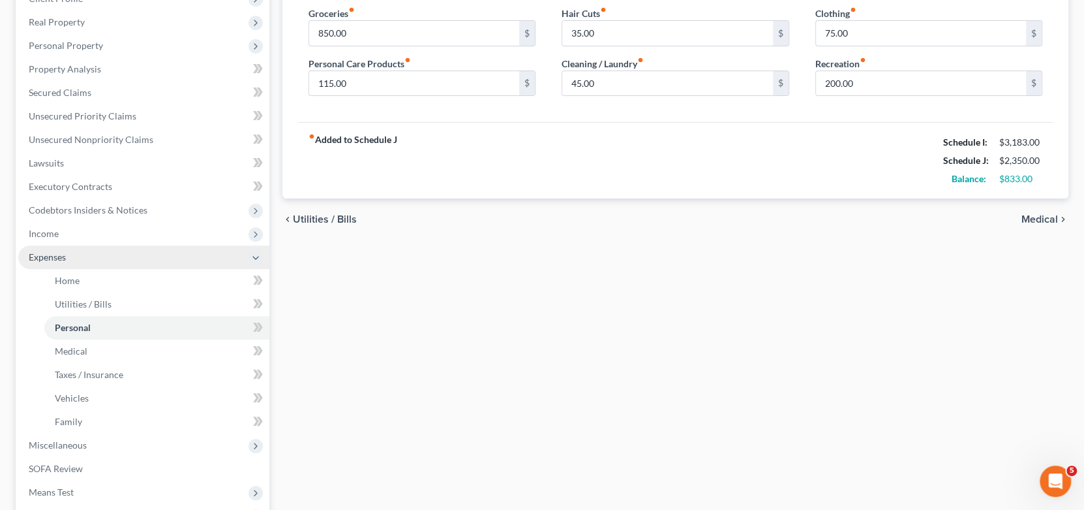
click at [256, 256] on polyline at bounding box center [255, 257] width 5 height 3
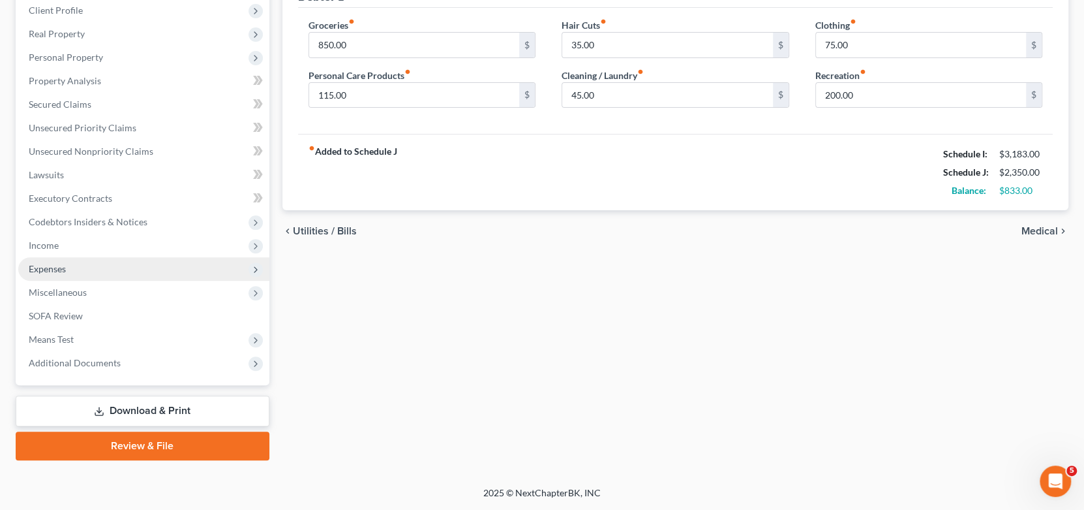
scroll to position [183, 0]
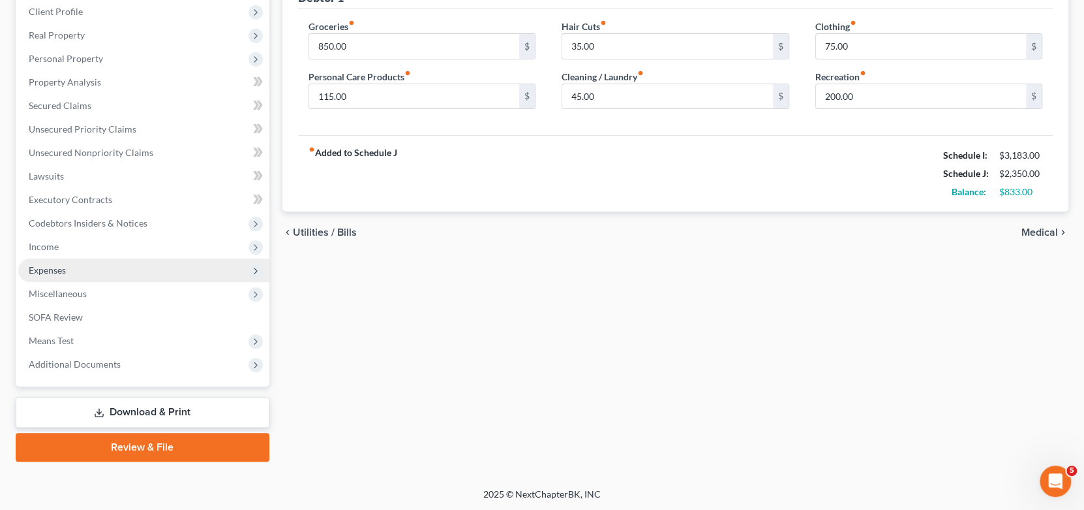
click at [574, 337] on div "Home Utilities / Bills Personal Medical Taxes / Insurance Vehicles Family Debto…" at bounding box center [676, 202] width 800 height 519
click at [93, 341] on span "Means Test" at bounding box center [143, 340] width 251 height 23
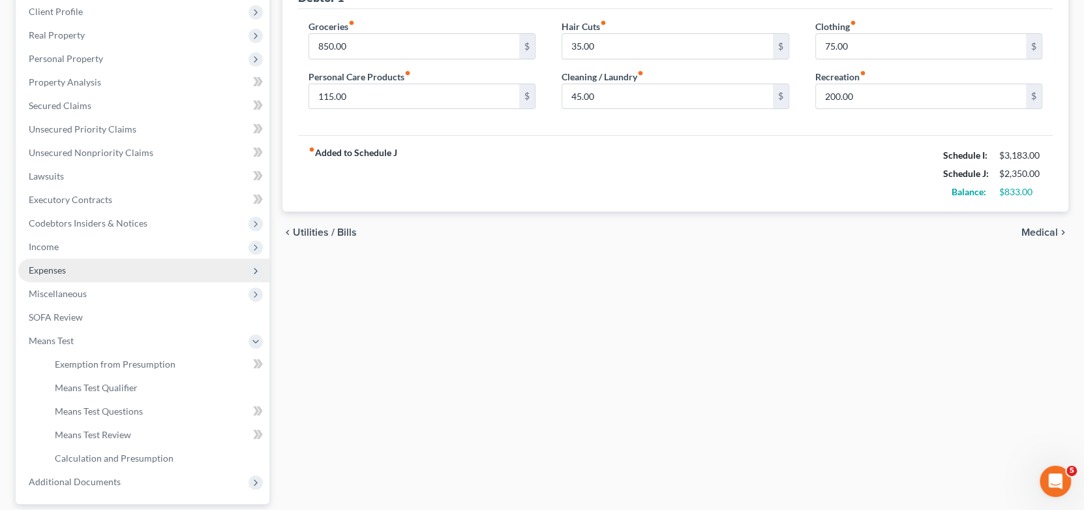
scroll to position [196, 0]
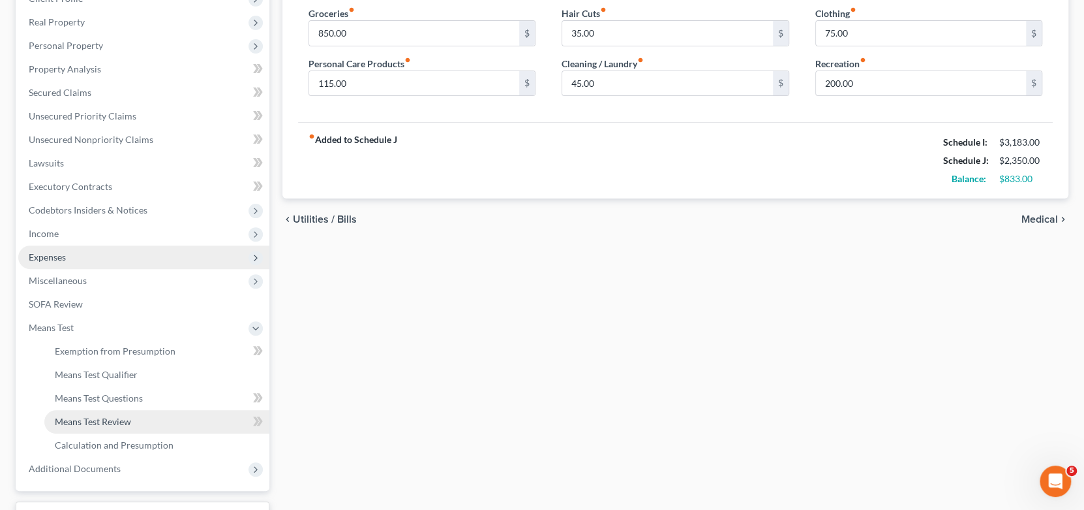
click at [142, 415] on link "Means Test Review" at bounding box center [156, 421] width 225 height 23
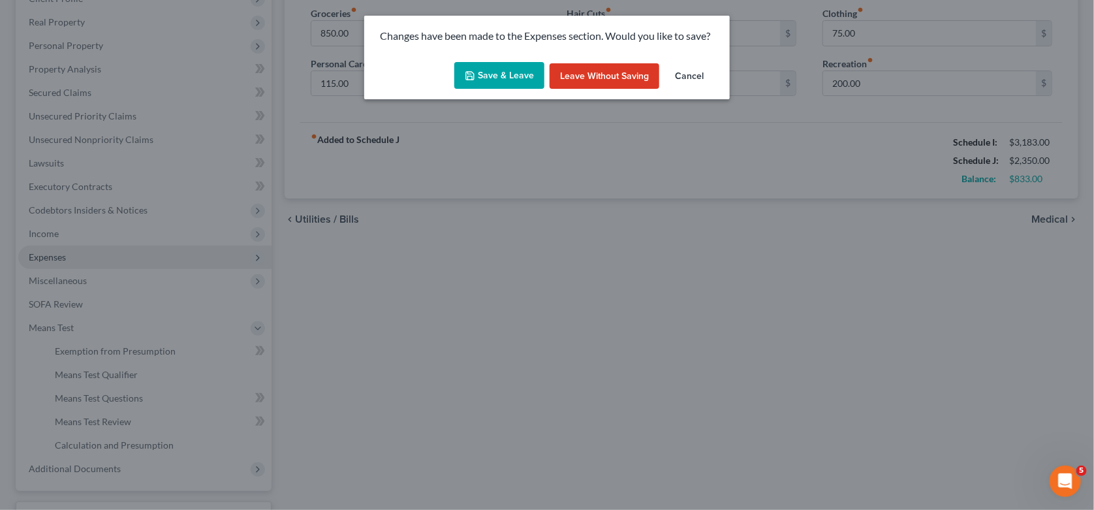
click at [497, 82] on button "Save & Leave" at bounding box center [499, 75] width 90 height 27
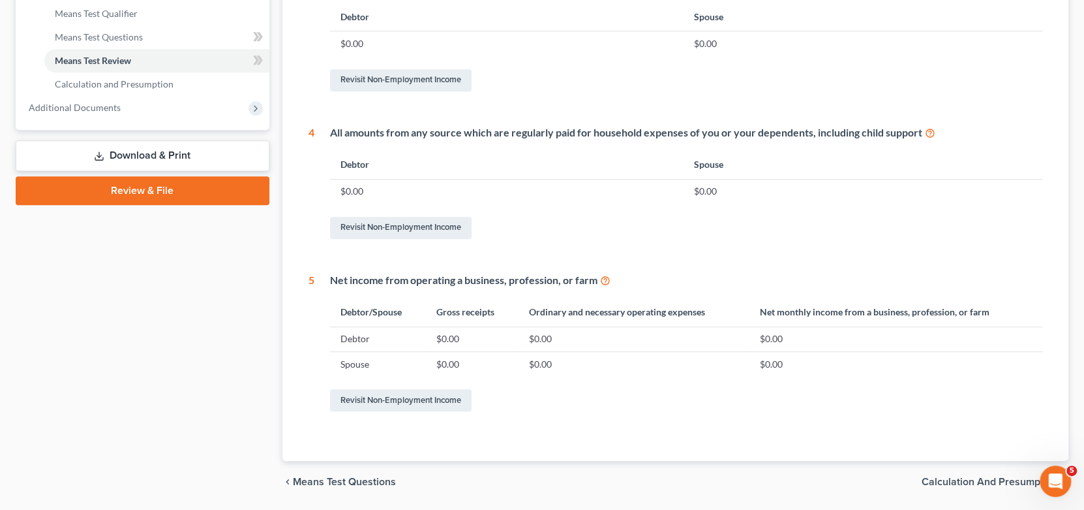
scroll to position [598, 0]
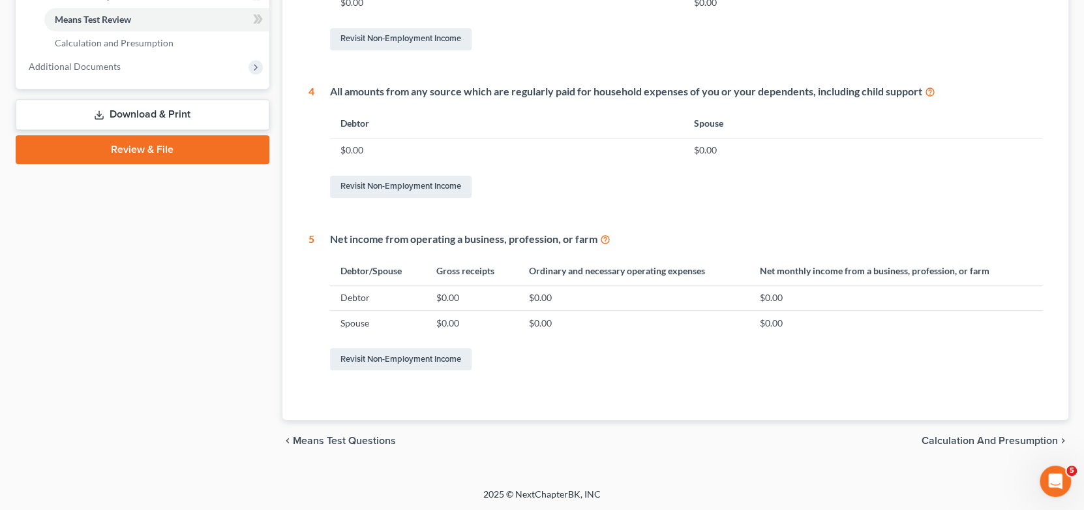
click at [711, 420] on div "chevron_left Means Test Questions Calculation and Presumption chevron_right" at bounding box center [676, 441] width 787 height 42
click at [590, 427] on div "chevron_left Means Test Questions Calculation and Presumption chevron_right" at bounding box center [676, 441] width 787 height 42
click at [667, 438] on div "chevron_left Means Test Questions Calculation and Presumption chevron_right" at bounding box center [676, 441] width 787 height 42
click at [644, 448] on div "chevron_left Means Test Questions Calculation and Presumption chevron_right" at bounding box center [676, 441] width 787 height 42
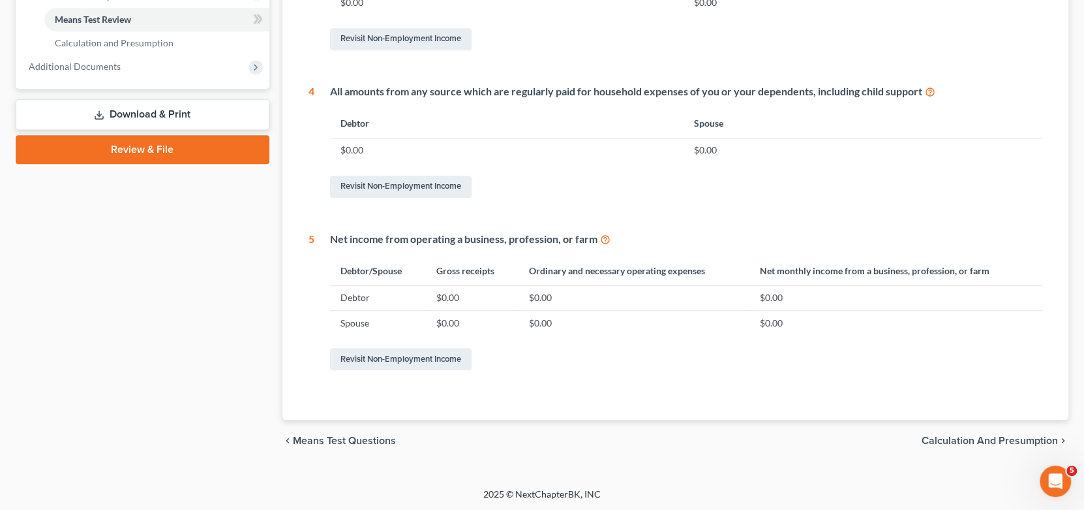
click at [958, 436] on span "Calculation and Presumption" at bounding box center [990, 440] width 136 height 10
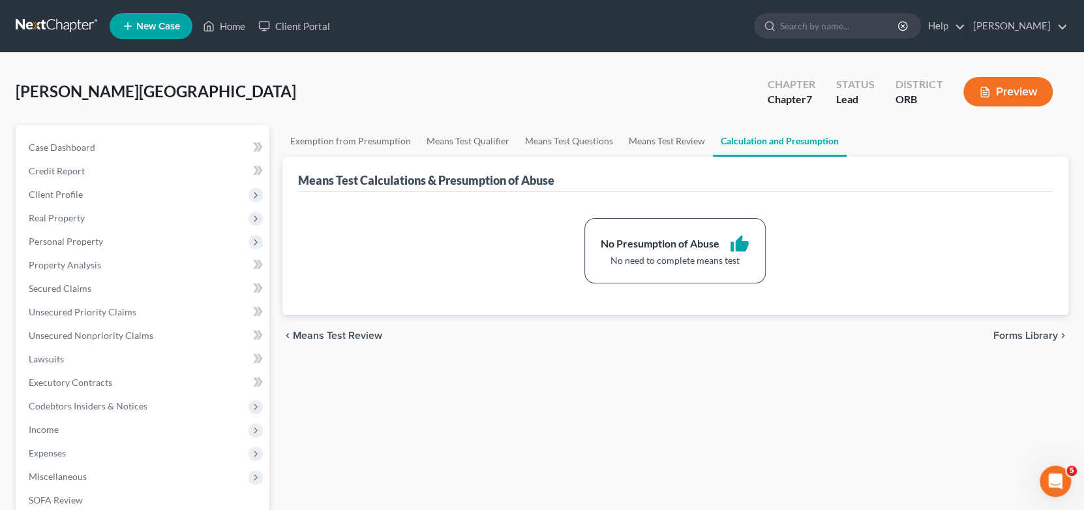
click at [964, 436] on div "Exemption from Presumption Means Test Qualifier Means Test Questions Means Test…" at bounding box center [676, 443] width 800 height 636
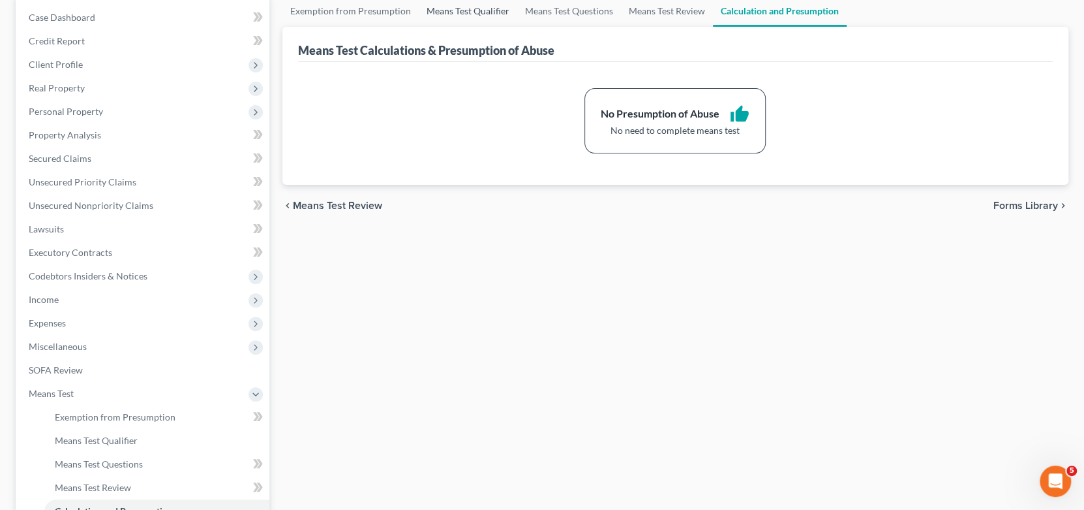
click at [468, 10] on link "Means Test Qualifier" at bounding box center [468, 10] width 99 height 31
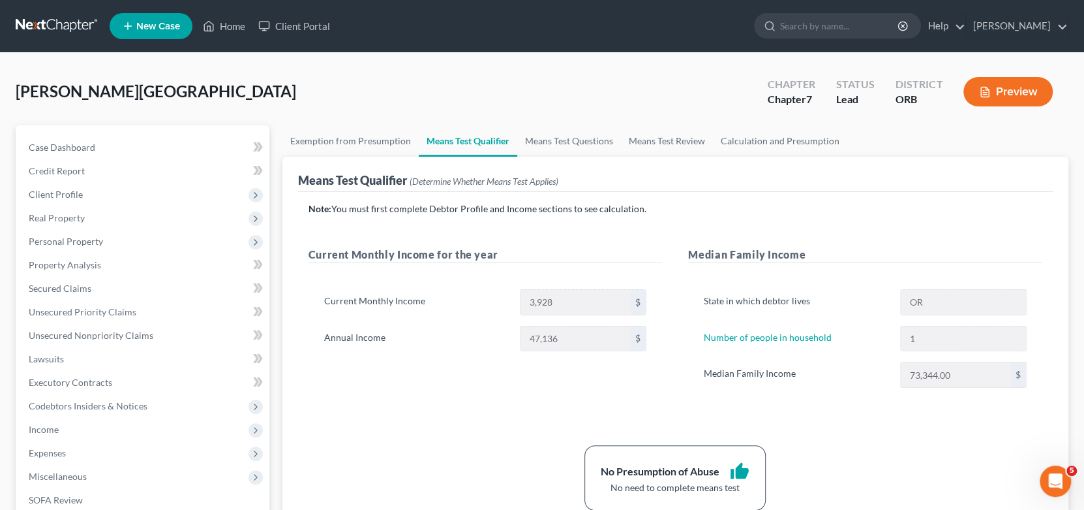
click at [921, 423] on div "Note: You must first complete Debtor Profile and Income sections to see calcula…" at bounding box center [676, 356] width 735 height 308
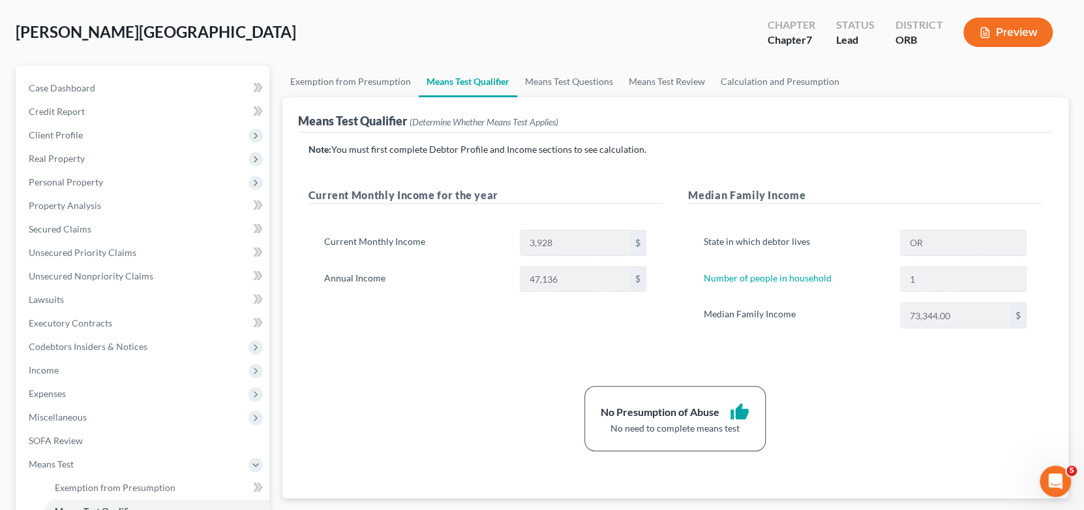
scroll to position [196, 0]
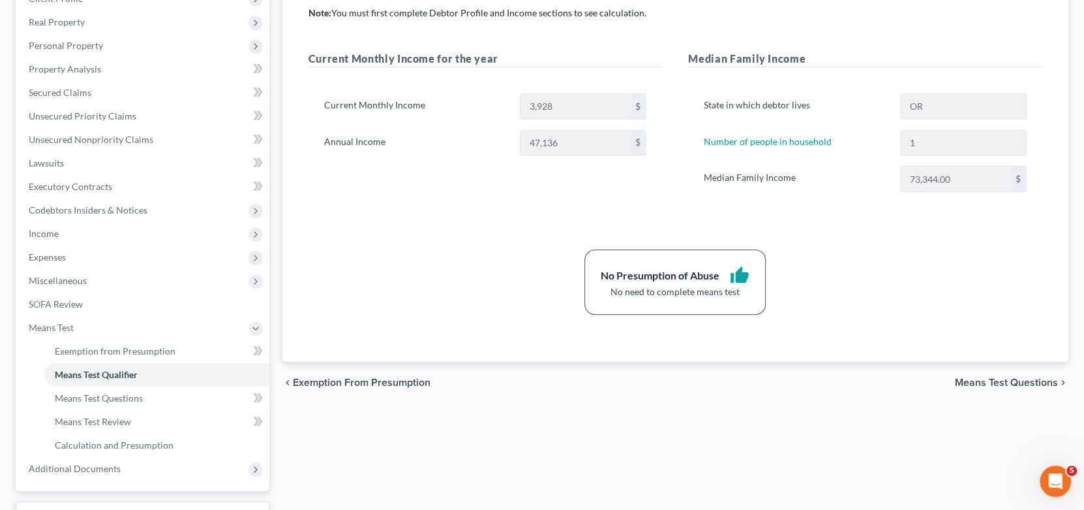
click at [853, 399] on div "chevron_left Exemption from Presumption Means Test Questions chevron_right" at bounding box center [676, 382] width 787 height 42
click at [1032, 380] on span "Means Test Questions" at bounding box center [1006, 382] width 103 height 10
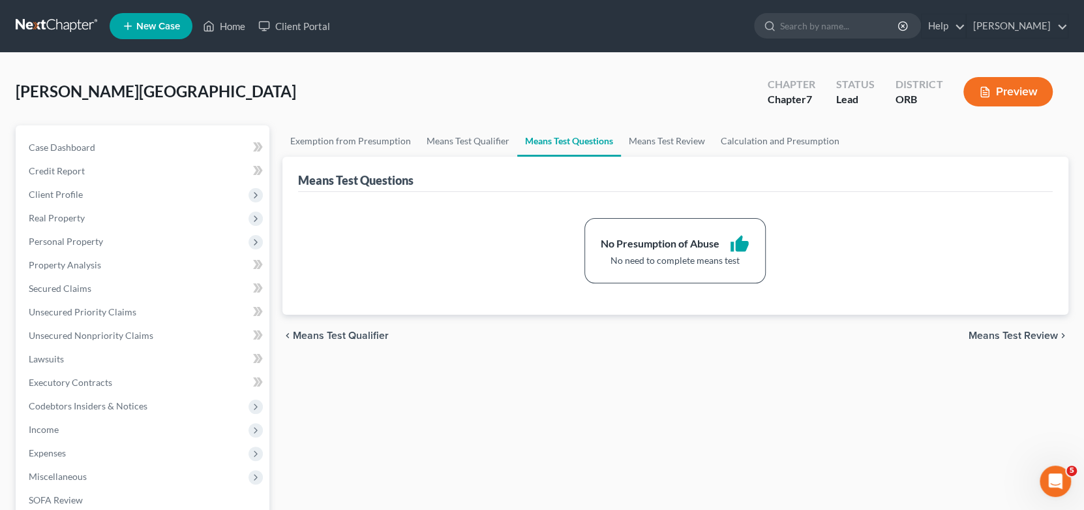
click at [996, 333] on span "Means Test Review" at bounding box center [1013, 335] width 89 height 10
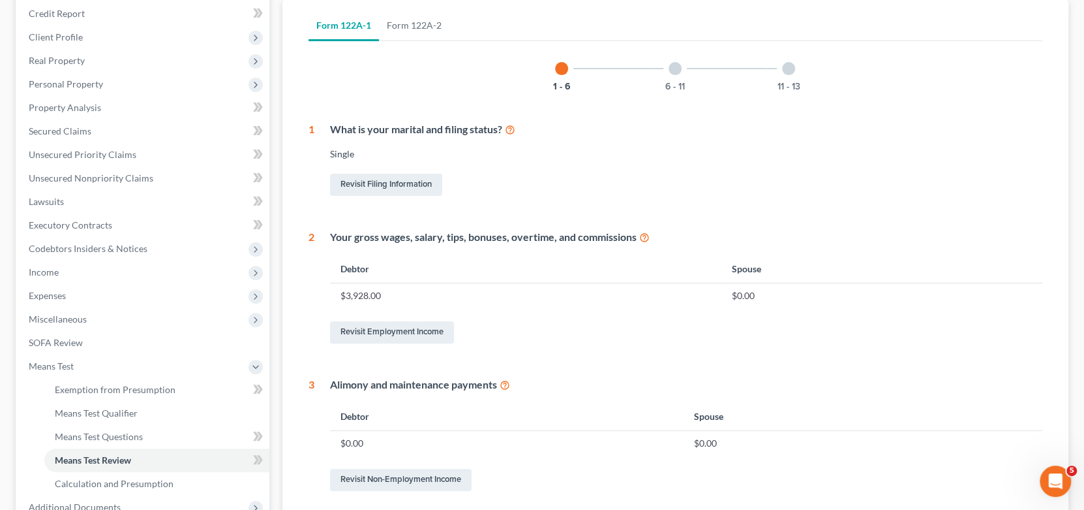
scroll to position [10, 0]
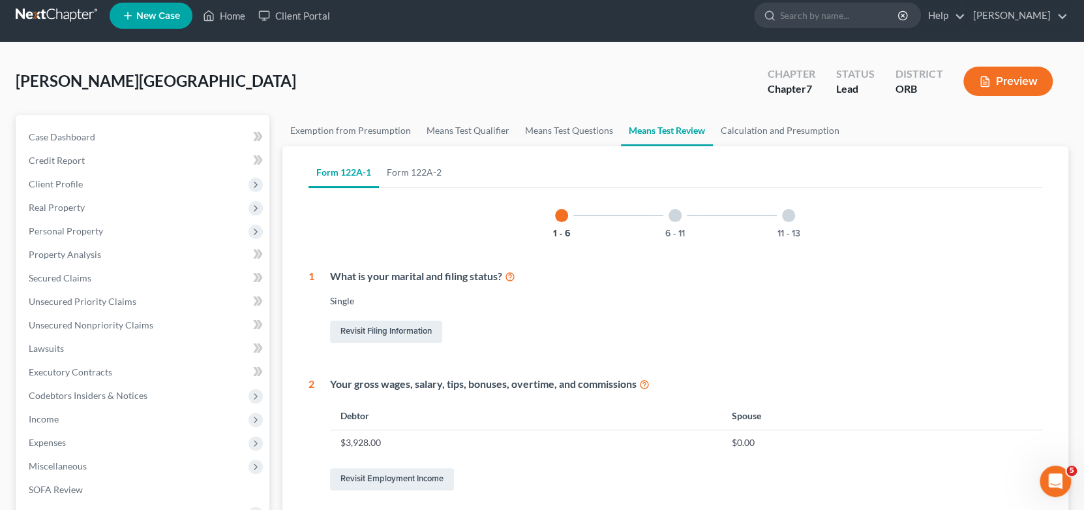
drag, startPoint x: 675, startPoint y: 210, endPoint x: 862, endPoint y: 254, distance: 191.7
click at [675, 211] on div at bounding box center [675, 215] width 13 height 13
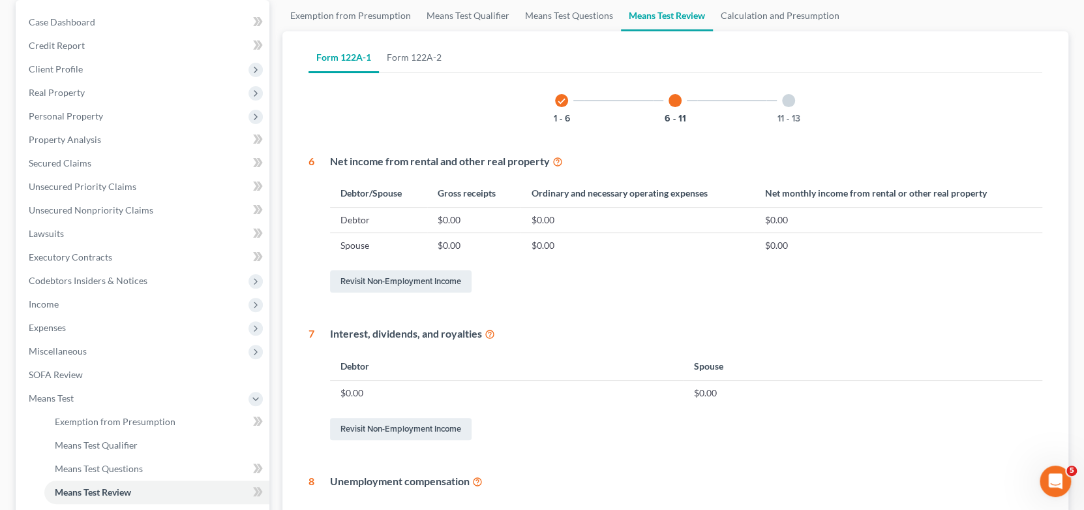
scroll to position [0, 0]
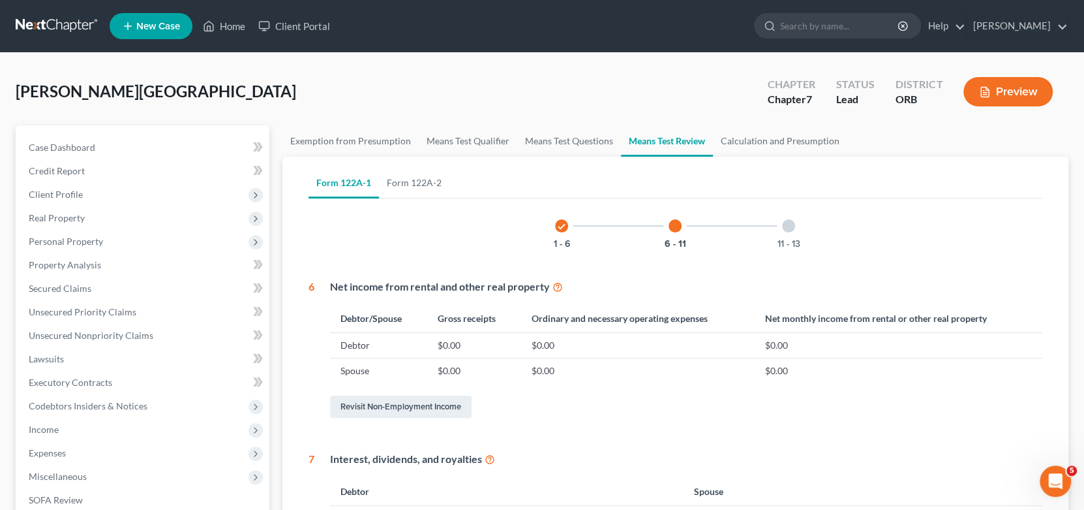
drag, startPoint x: 790, startPoint y: 230, endPoint x: 875, endPoint y: 246, distance: 86.4
click at [790, 230] on div at bounding box center [788, 225] width 13 height 13
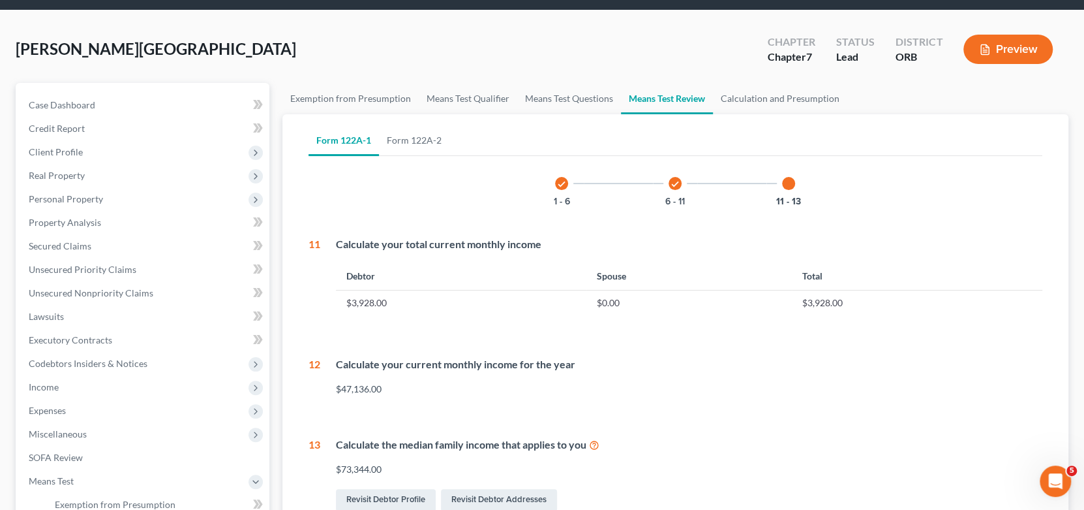
scroll to position [130, 0]
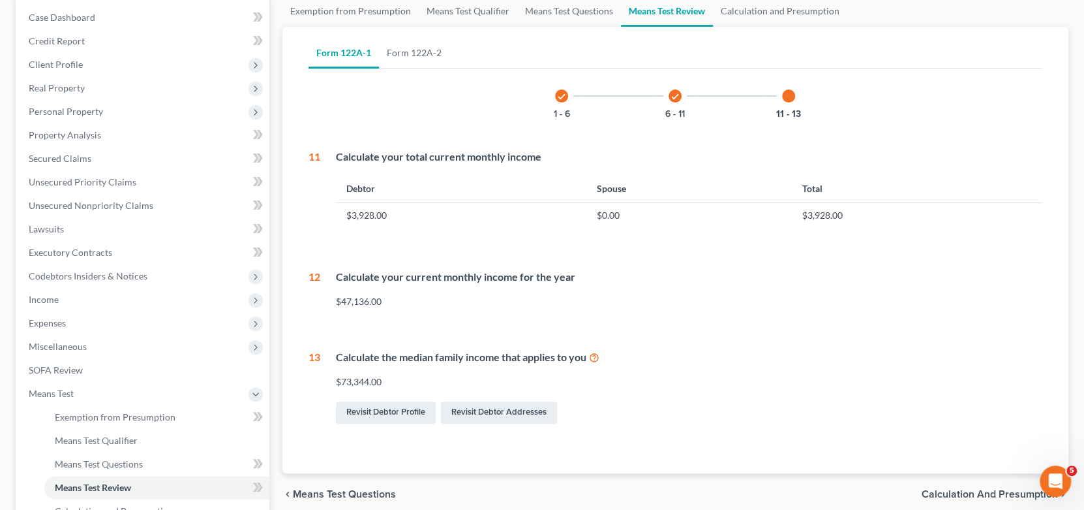
click at [863, 369] on div "Calculate the median family income that applies to you $73,344.00 Revisit Debto…" at bounding box center [681, 388] width 723 height 76
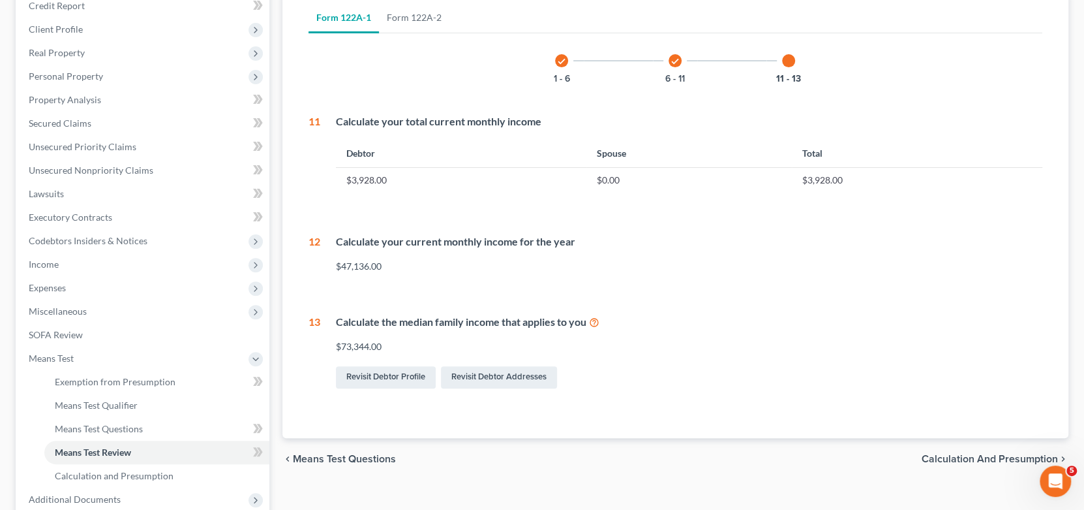
scroll to position [196, 0]
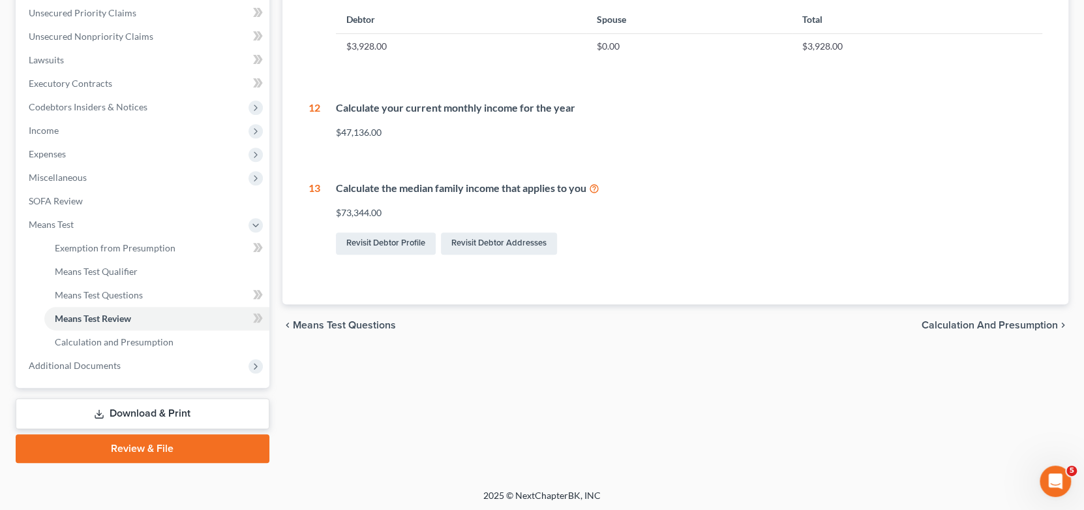
click at [860, 404] on div "Exemption from Presumption Means Test Qualifier Means Test Questions Means Test…" at bounding box center [676, 144] width 800 height 636
click at [1021, 320] on span "Calculation and Presumption" at bounding box center [990, 324] width 136 height 10
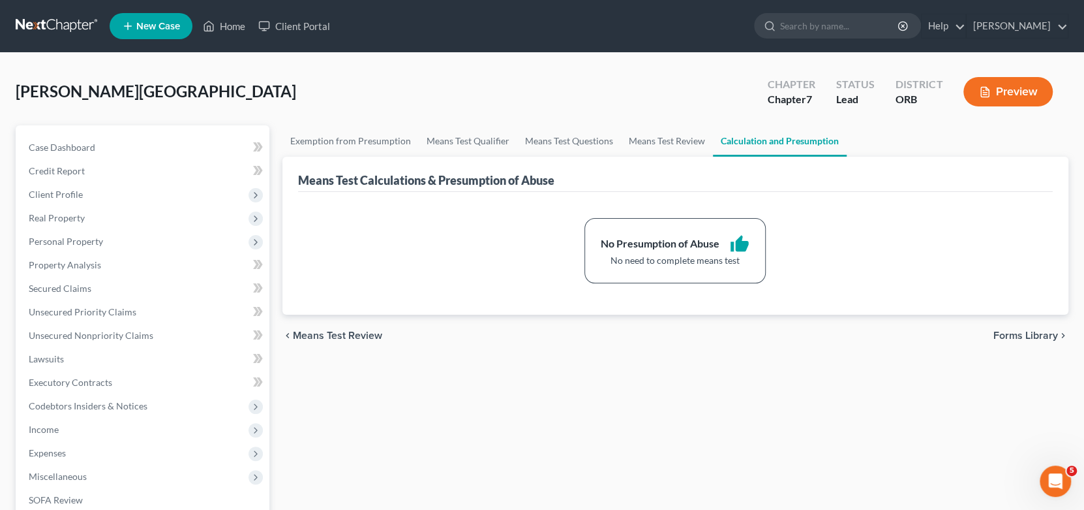
click at [726, 372] on div "Exemption from Presumption Means Test Qualifier Means Test Questions Means Test…" at bounding box center [676, 443] width 800 height 636
click at [1037, 334] on span "Forms Library" at bounding box center [1026, 335] width 65 height 10
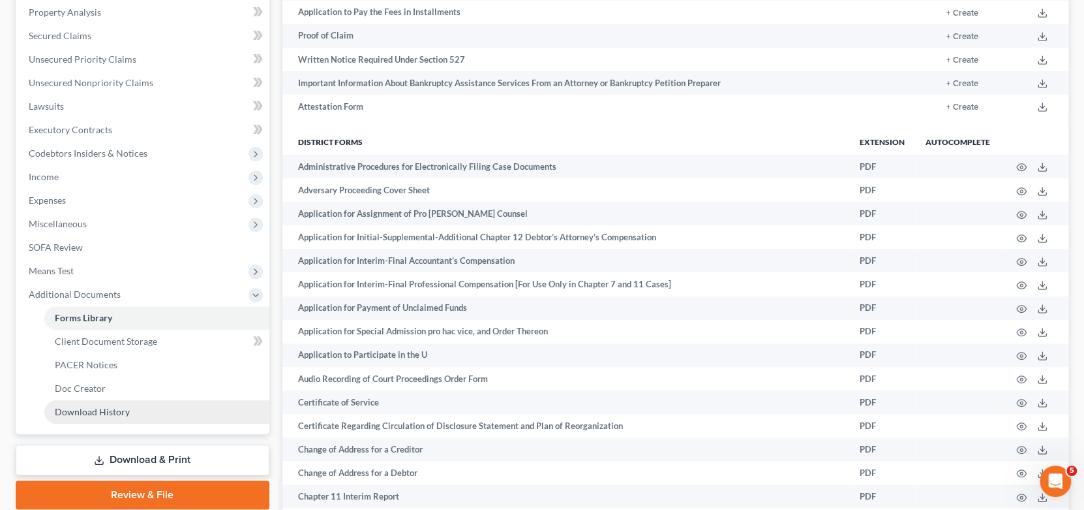
scroll to position [326, 0]
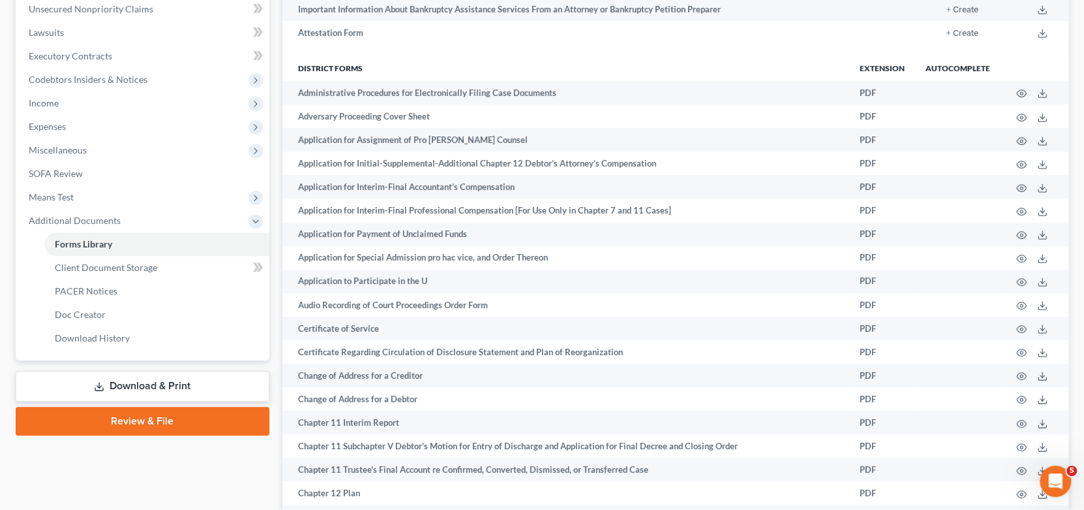
click at [260, 224] on icon at bounding box center [256, 221] width 10 height 10
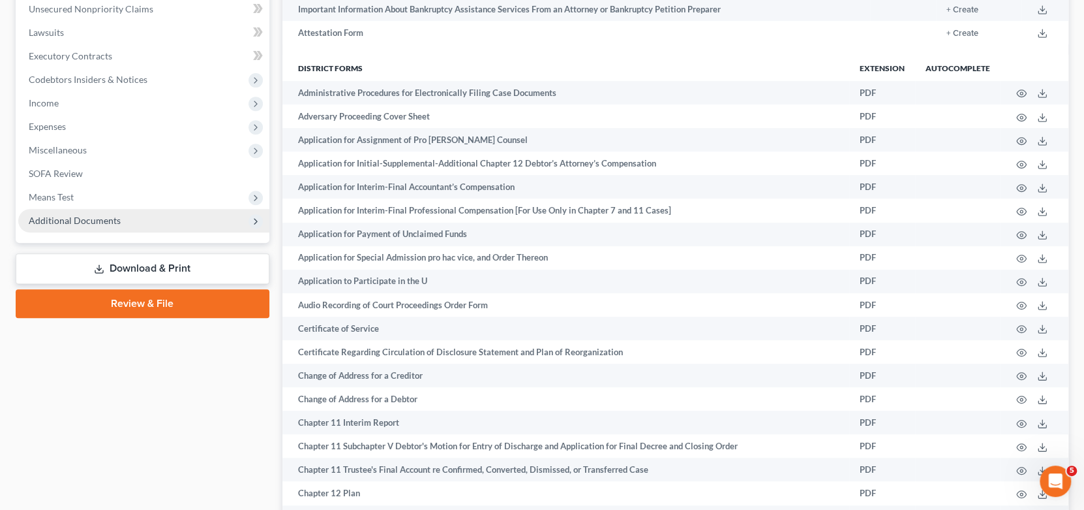
click at [213, 269] on link "Download & Print" at bounding box center [143, 268] width 254 height 31
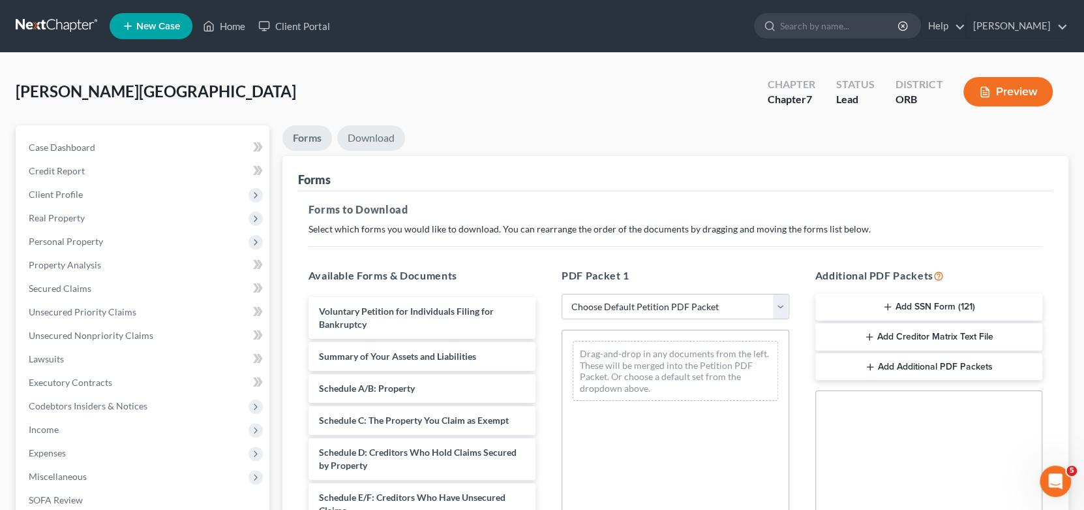
click at [362, 138] on link "Download" at bounding box center [371, 137] width 68 height 25
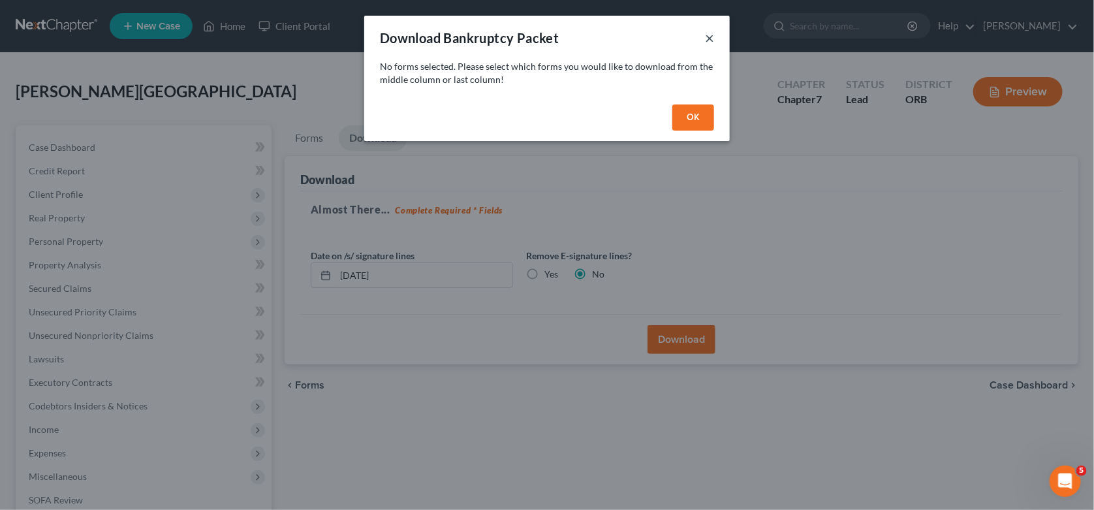
click at [712, 38] on button "×" at bounding box center [709, 38] width 9 height 16
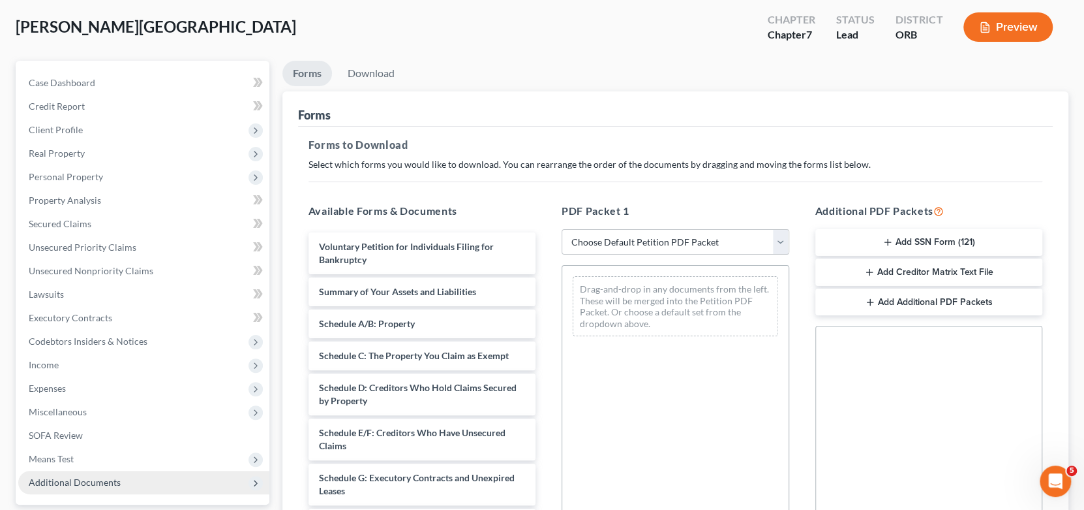
scroll to position [65, 0]
click at [355, 63] on link "Download" at bounding box center [371, 72] width 68 height 25
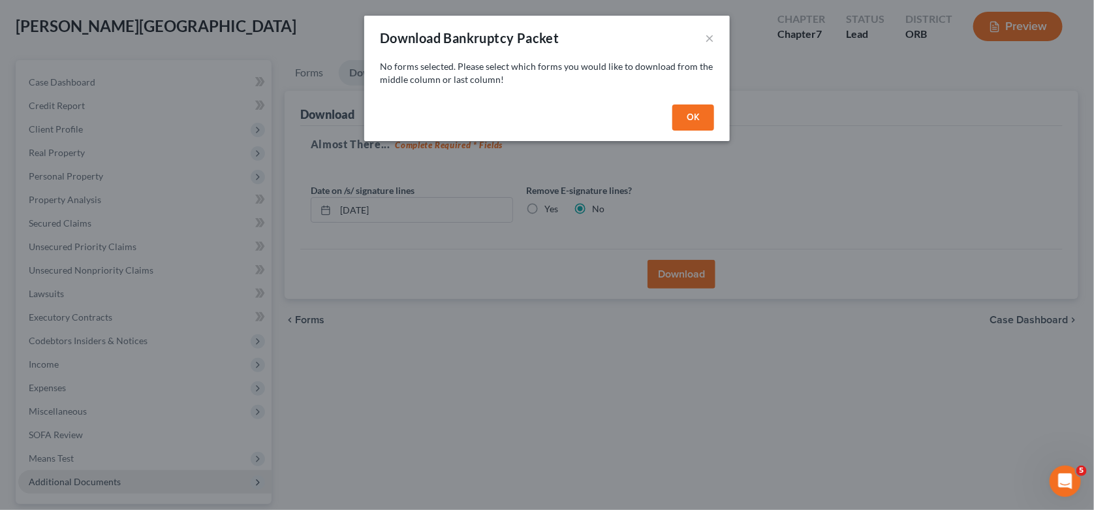
click at [686, 115] on button "OK" at bounding box center [693, 117] width 42 height 26
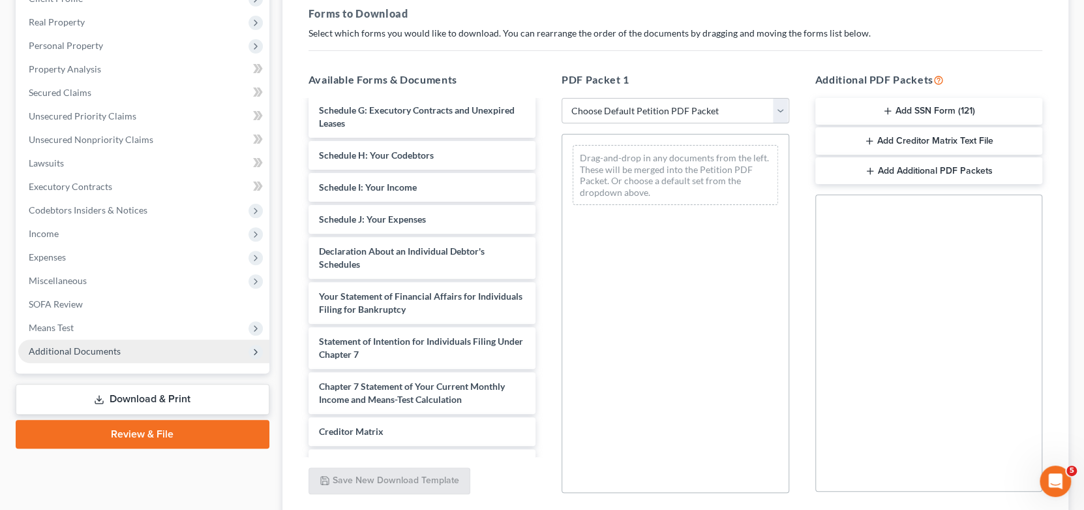
scroll to position [246, 0]
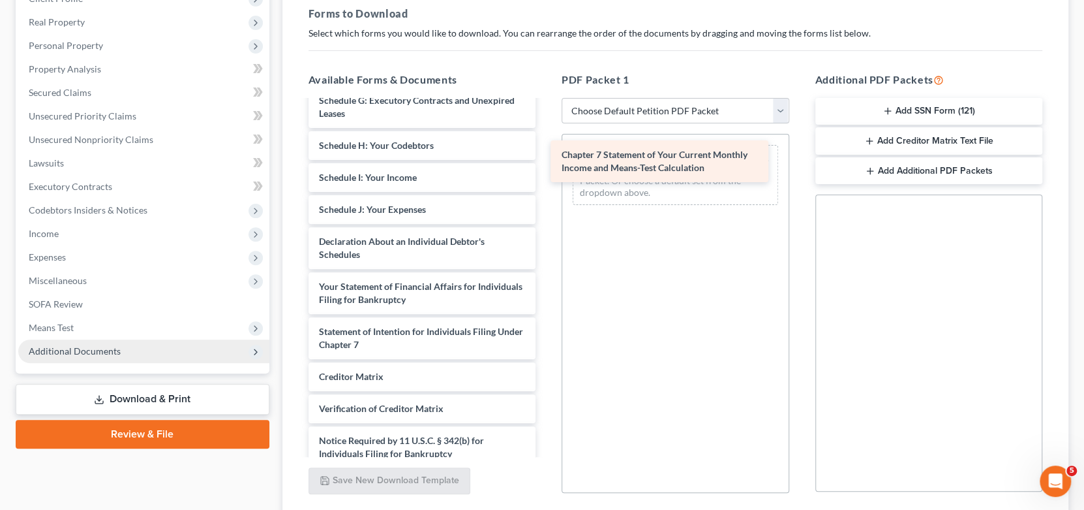
drag, startPoint x: 463, startPoint y: 382, endPoint x: 738, endPoint y: 156, distance: 356.0
click at [547, 156] on div "Chapter 7 Statement of Your Current Monthly Income and Means-Test Calculation V…" at bounding box center [422, 177] width 249 height 645
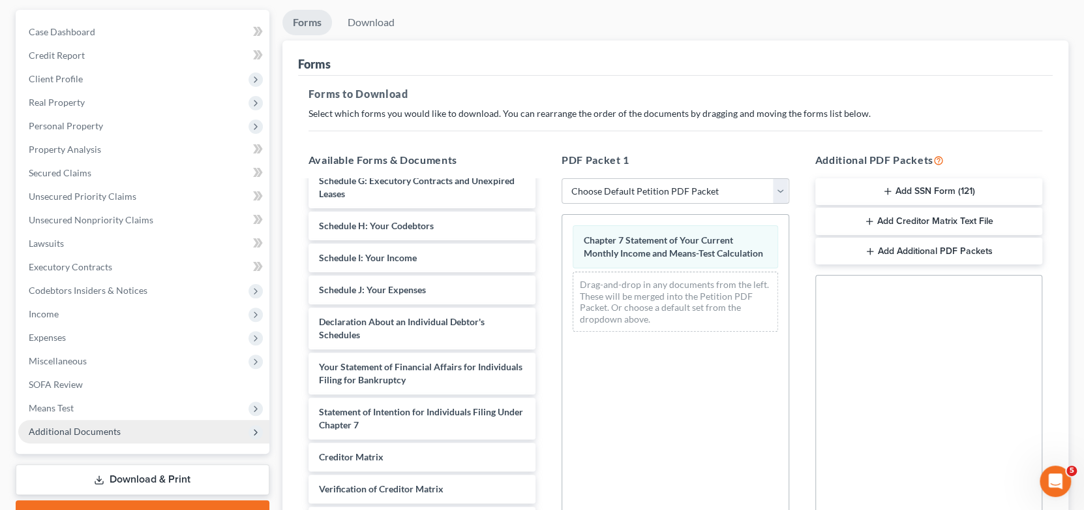
scroll to position [0, 0]
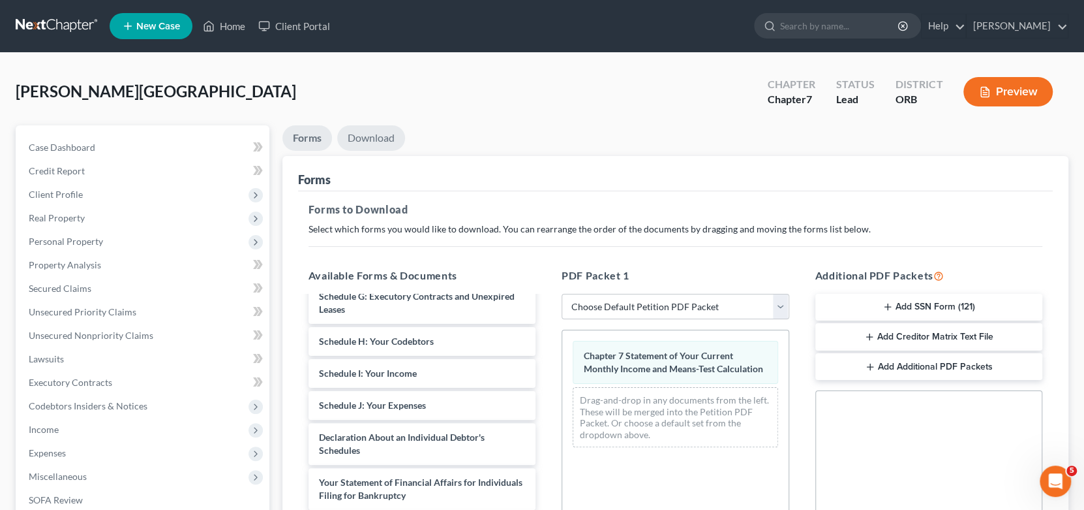
click at [363, 142] on link "Download" at bounding box center [371, 137] width 68 height 25
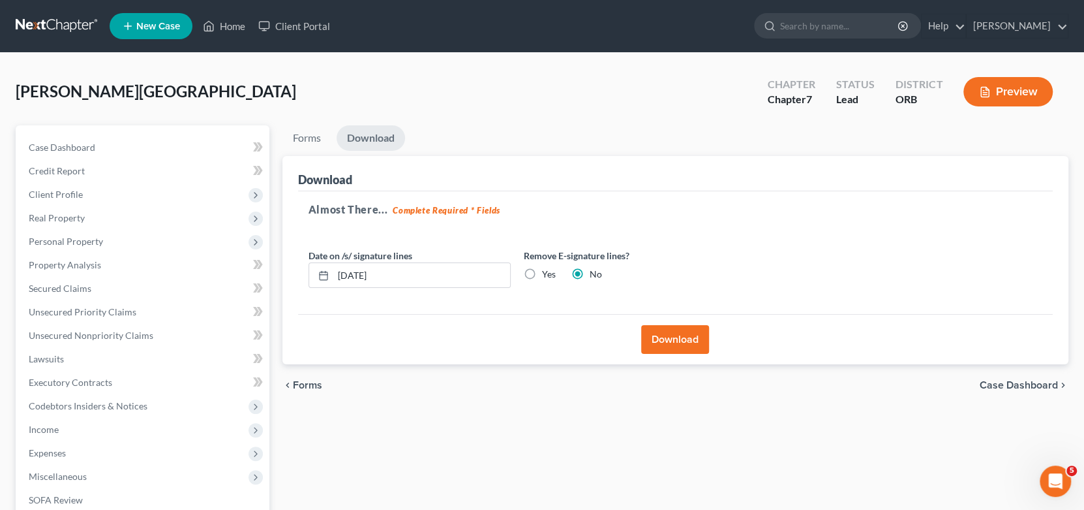
click at [542, 274] on label "Yes" at bounding box center [549, 274] width 14 height 13
click at [547, 274] on input "Yes" at bounding box center [551, 272] width 8 height 8
radio input "true"
radio input "false"
click at [666, 335] on button "Download" at bounding box center [675, 339] width 68 height 29
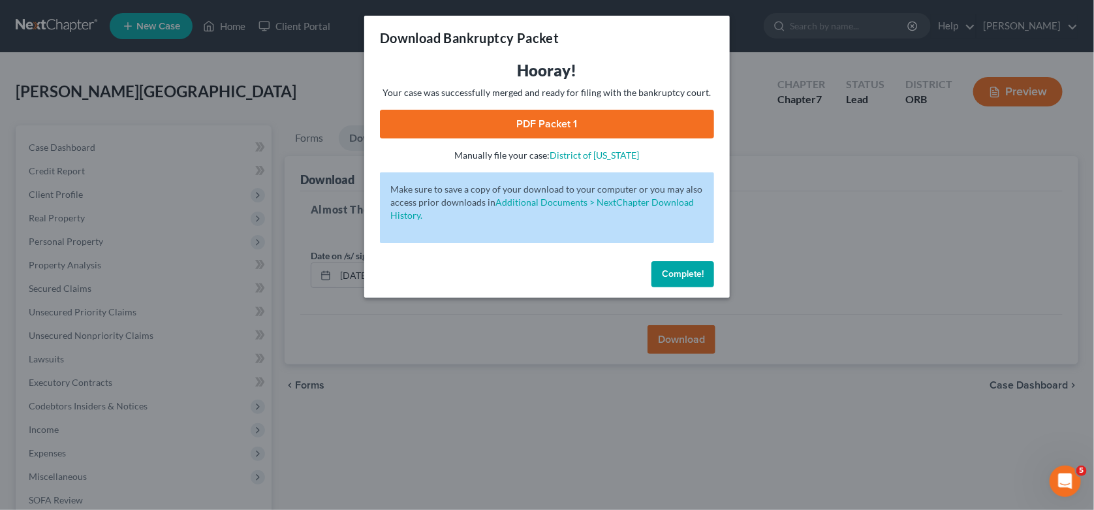
click at [588, 130] on link "PDF Packet 1" at bounding box center [547, 124] width 334 height 29
click at [705, 276] on button "Complete!" at bounding box center [682, 274] width 63 height 26
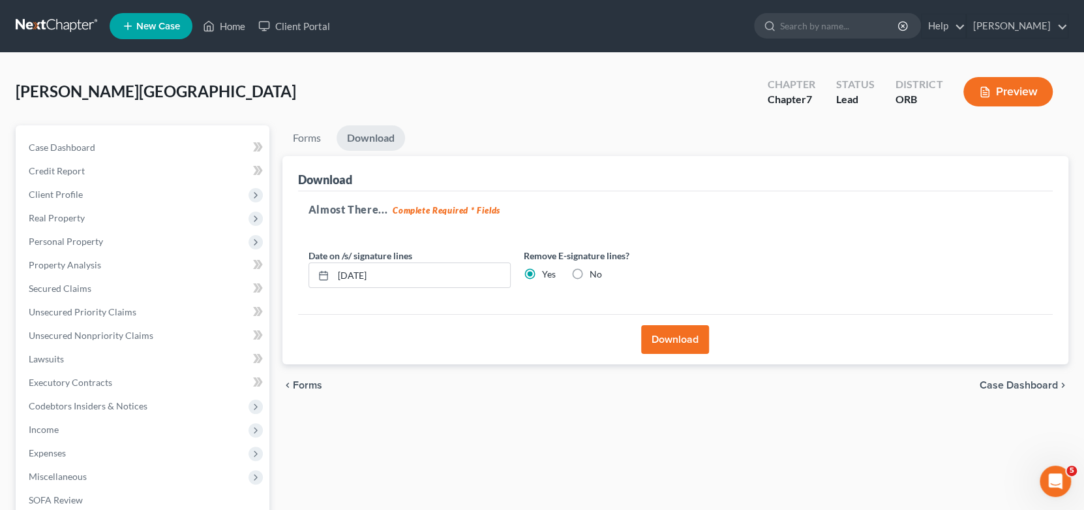
click at [415, 423] on div "Forms Download Forms Forms to Download Select which forms you would like to dow…" at bounding box center [676, 384] width 800 height 519
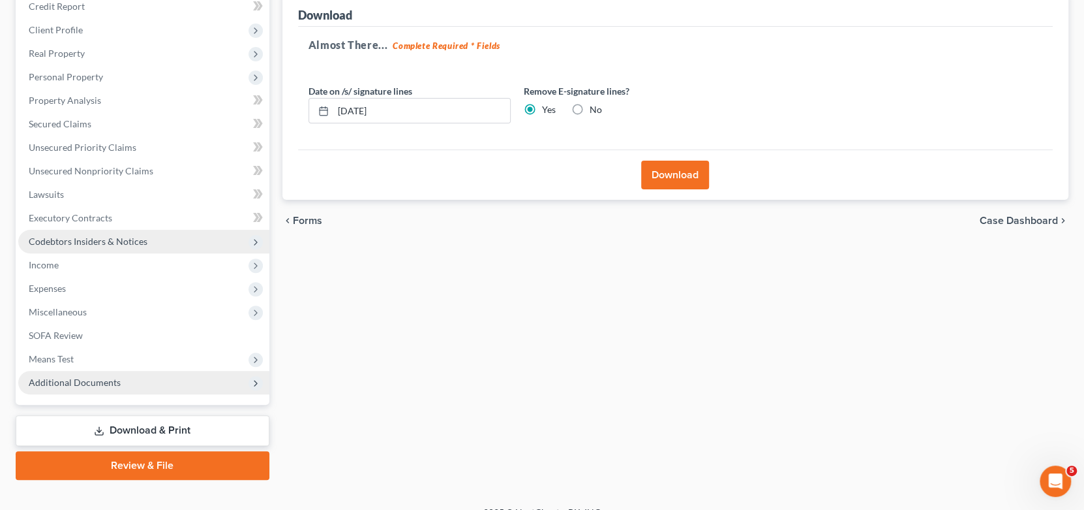
scroll to position [183, 0]
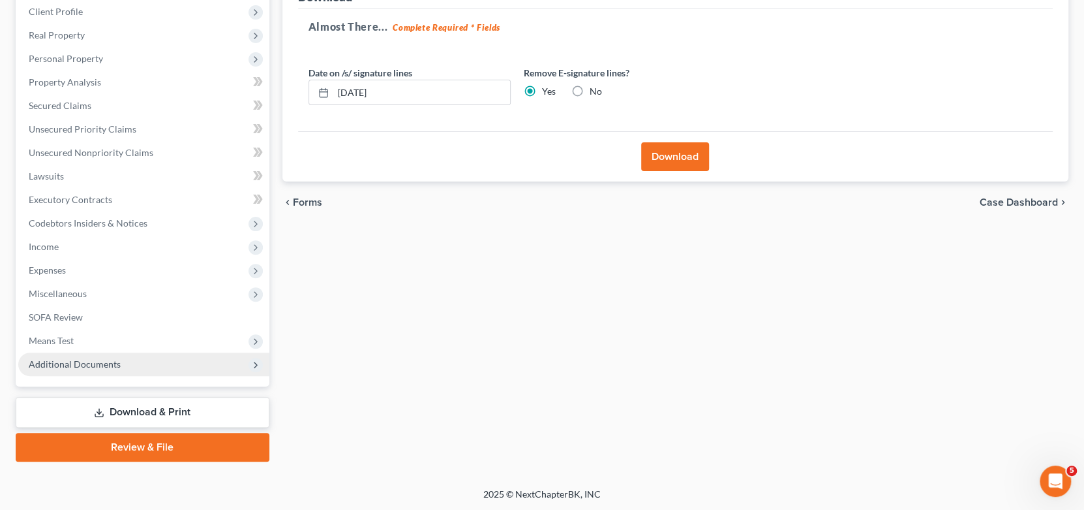
click at [151, 404] on link "Download & Print" at bounding box center [143, 412] width 254 height 31
drag, startPoint x: 156, startPoint y: 414, endPoint x: 184, endPoint y: 413, distance: 28.1
click at [156, 413] on link "Download & Print" at bounding box center [143, 412] width 254 height 31
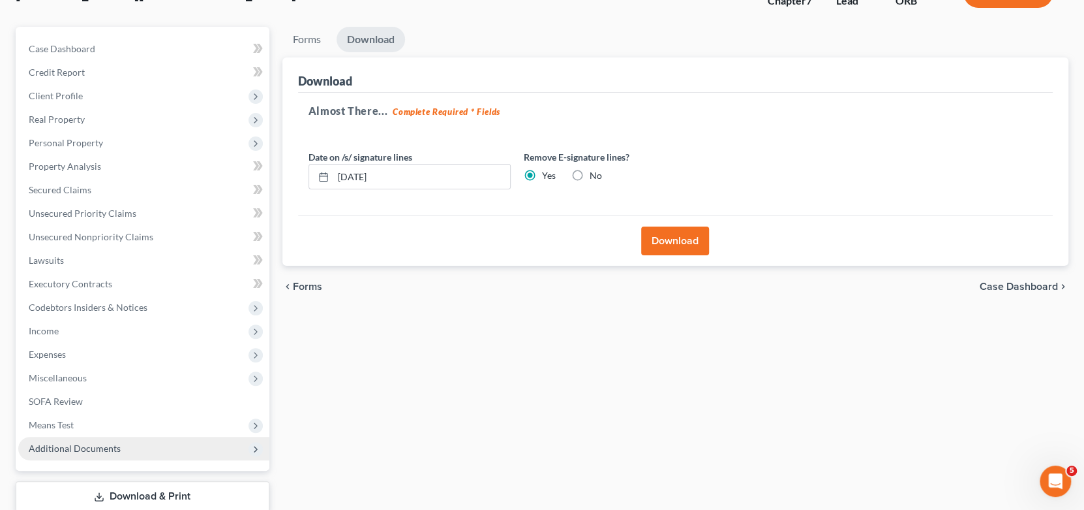
scroll to position [0, 0]
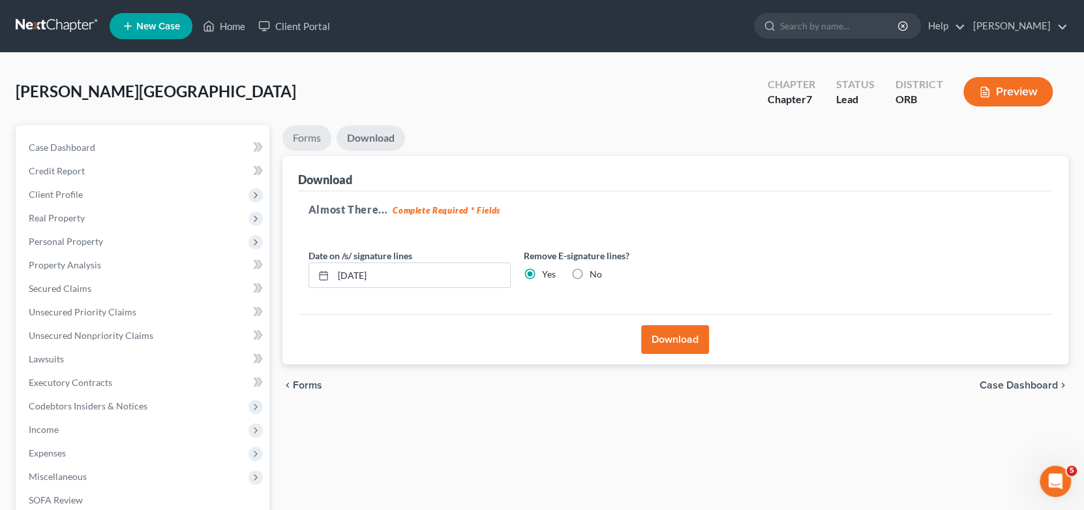
click at [307, 146] on link "Forms" at bounding box center [307, 137] width 49 height 25
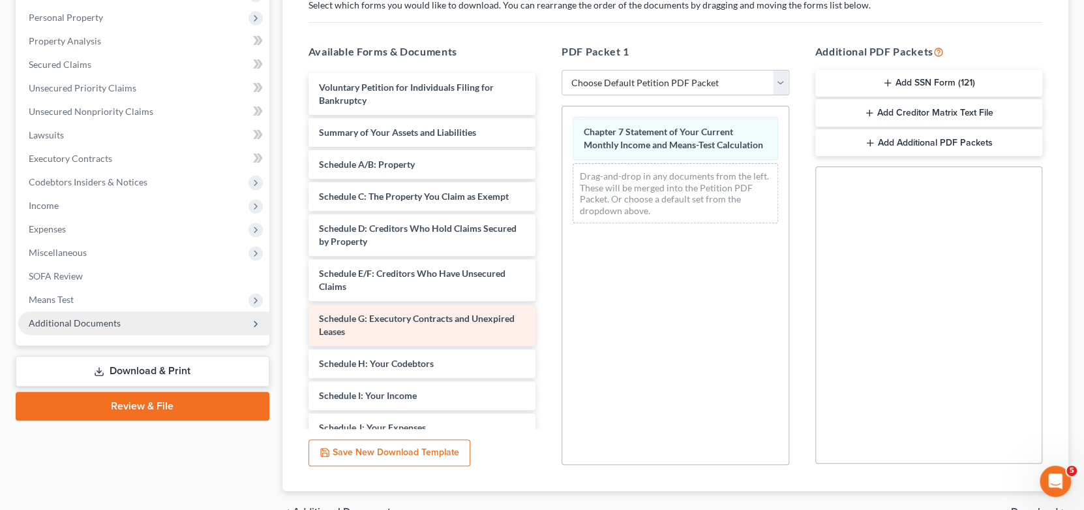
scroll to position [196, 0]
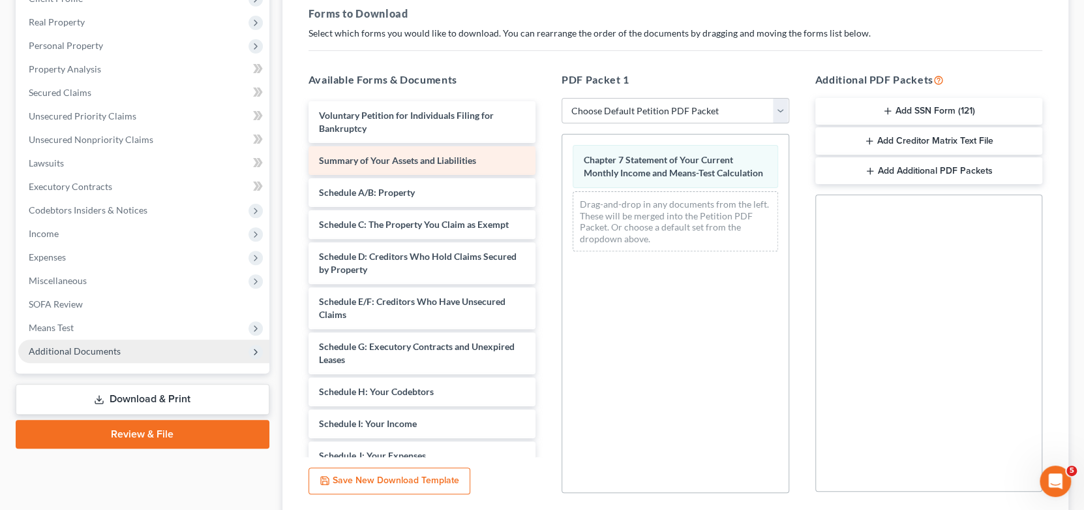
click at [406, 157] on span "Summary of Your Assets and Liabilities" at bounding box center [397, 160] width 157 height 11
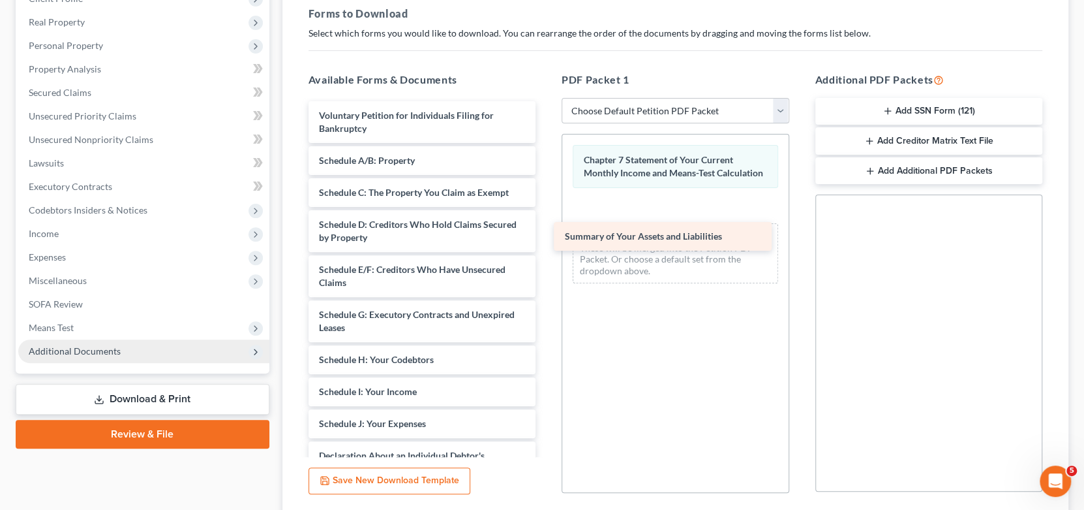
drag, startPoint x: 408, startPoint y: 159, endPoint x: 664, endPoint y: 238, distance: 267.9
click at [547, 237] on div "Summary of Your Assets and Liabilities Voluntary Petition for Individuals Filin…" at bounding box center [422, 407] width 249 height 613
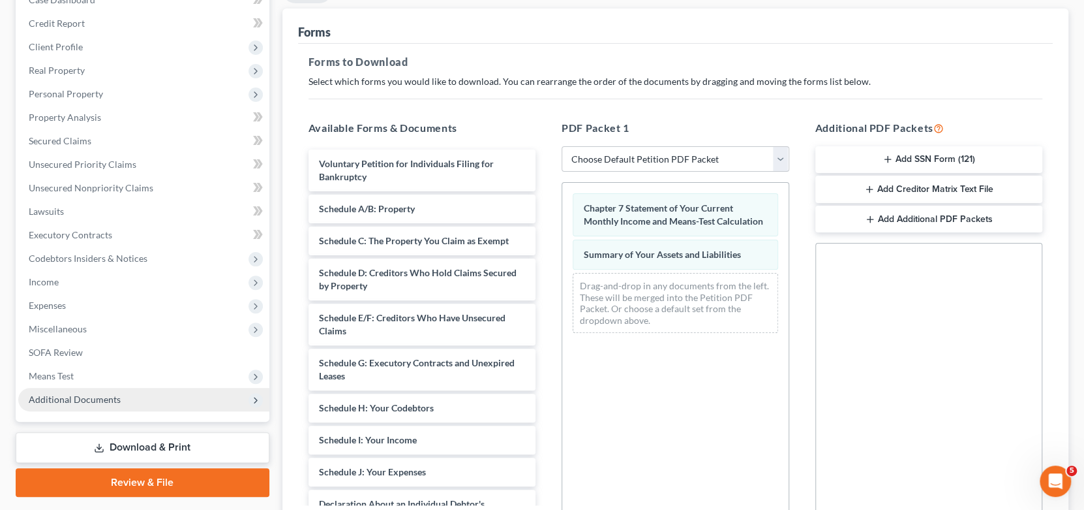
scroll to position [0, 0]
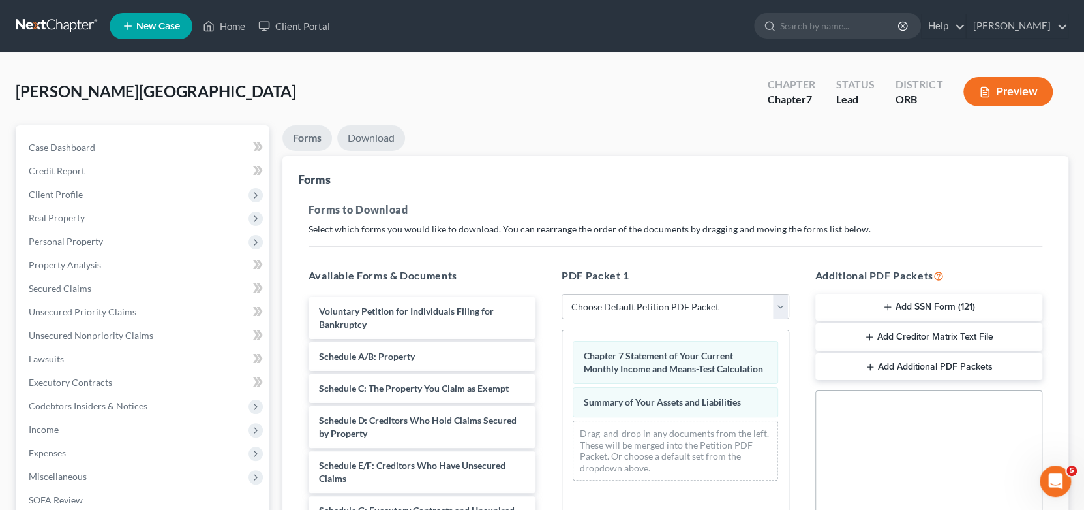
click at [369, 138] on link "Download" at bounding box center [371, 137] width 68 height 25
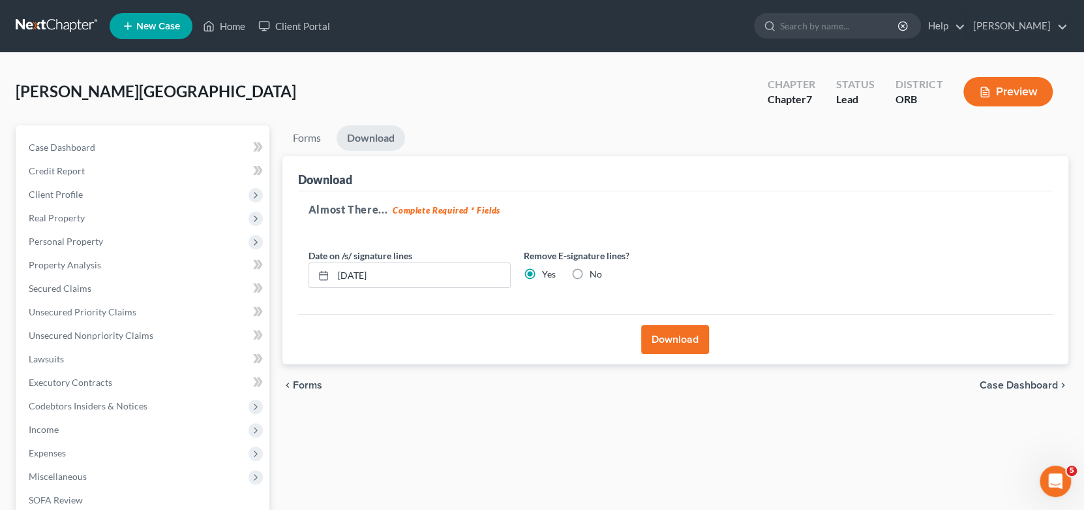
drag, startPoint x: 663, startPoint y: 341, endPoint x: 742, endPoint y: 321, distance: 81.3
click at [664, 341] on button "Download" at bounding box center [675, 339] width 68 height 29
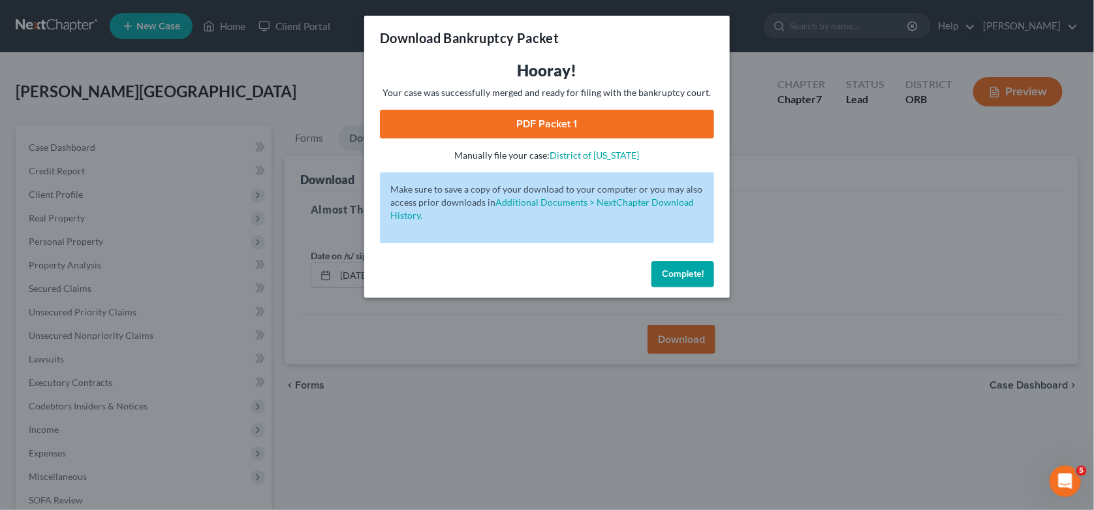
click at [565, 119] on link "PDF Packet 1" at bounding box center [547, 124] width 334 height 29
drag, startPoint x: 688, startPoint y: 275, endPoint x: 925, endPoint y: 307, distance: 239.1
click at [691, 275] on span "Complete!" at bounding box center [683, 273] width 42 height 11
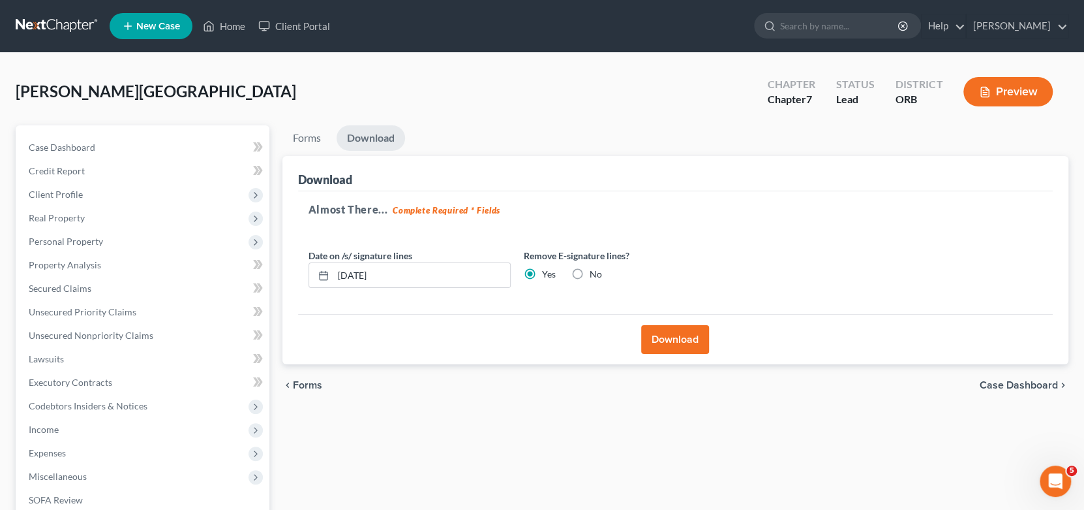
scroll to position [183, 0]
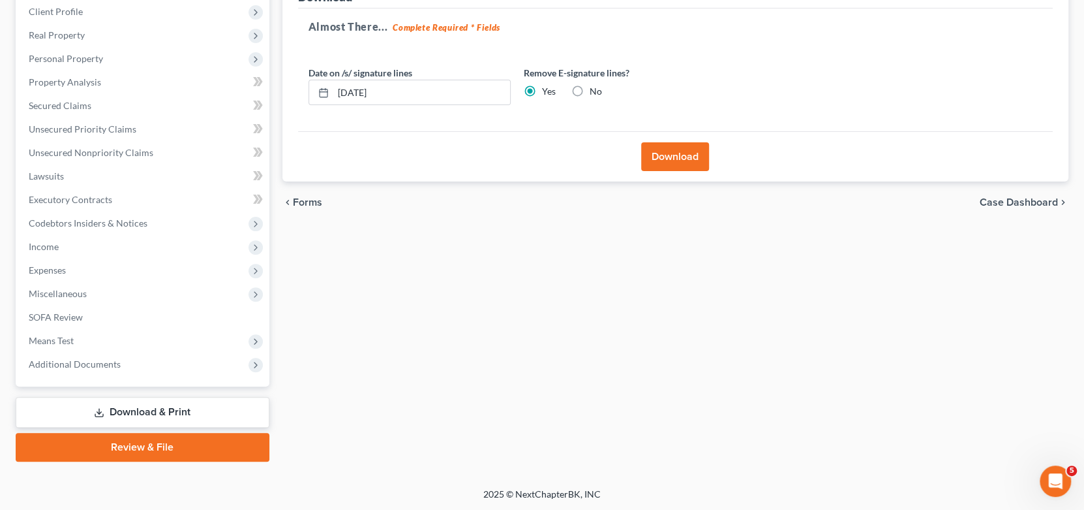
click at [458, 375] on div "Forms Download Forms Forms to Download Select which forms you would like to dow…" at bounding box center [676, 202] width 800 height 519
drag, startPoint x: 65, startPoint y: 251, endPoint x: 105, endPoint y: 247, distance: 40.0
click at [65, 251] on span "Income" at bounding box center [143, 246] width 251 height 23
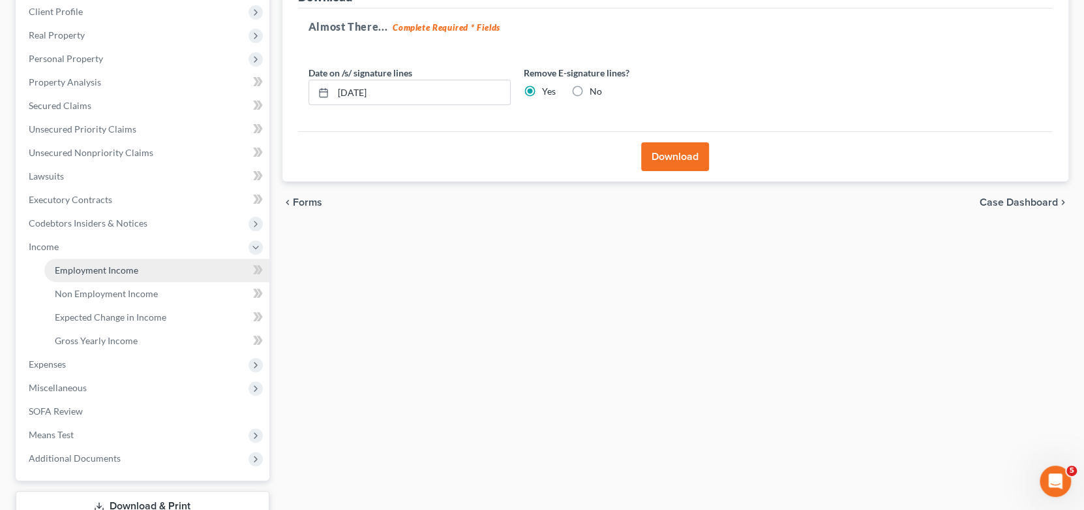
drag, startPoint x: 140, startPoint y: 274, endPoint x: 149, endPoint y: 269, distance: 9.6
click at [140, 273] on link "Employment Income" at bounding box center [156, 269] width 225 height 23
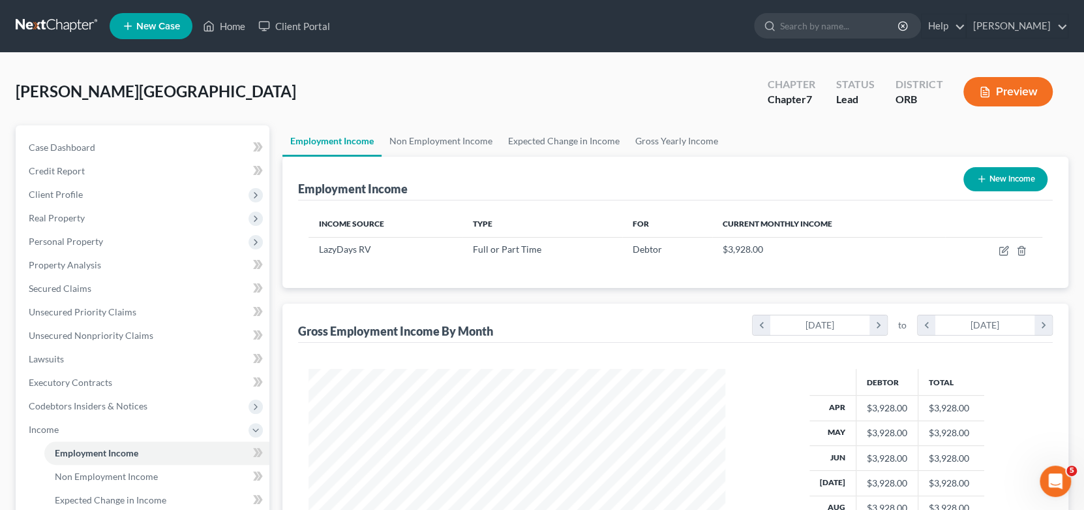
scroll to position [232, 443]
click at [559, 138] on link "Expected Change in Income" at bounding box center [563, 140] width 127 height 31
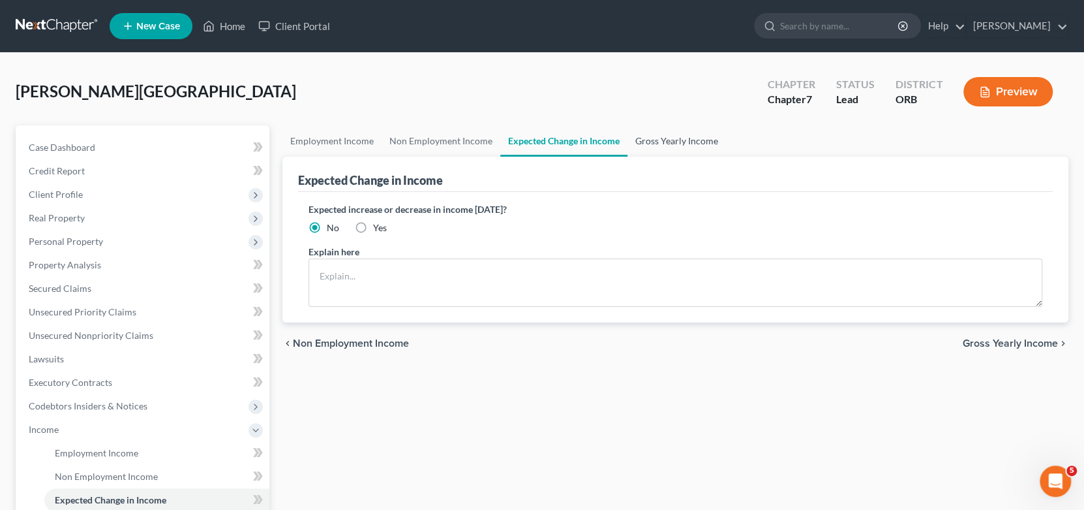
click at [662, 140] on link "Gross Yearly Income" at bounding box center [677, 140] width 99 height 31
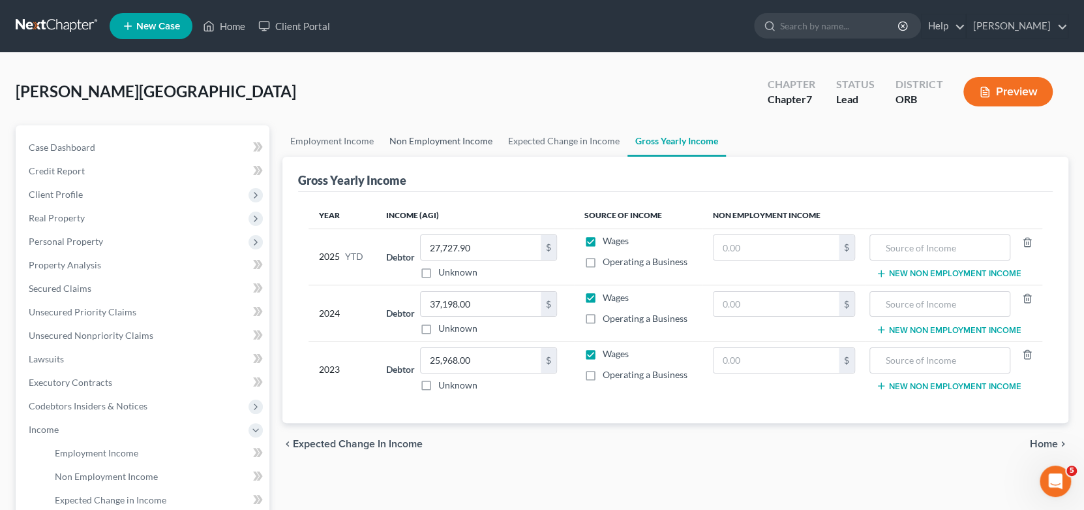
click at [452, 144] on link "Non Employment Income" at bounding box center [441, 140] width 119 height 31
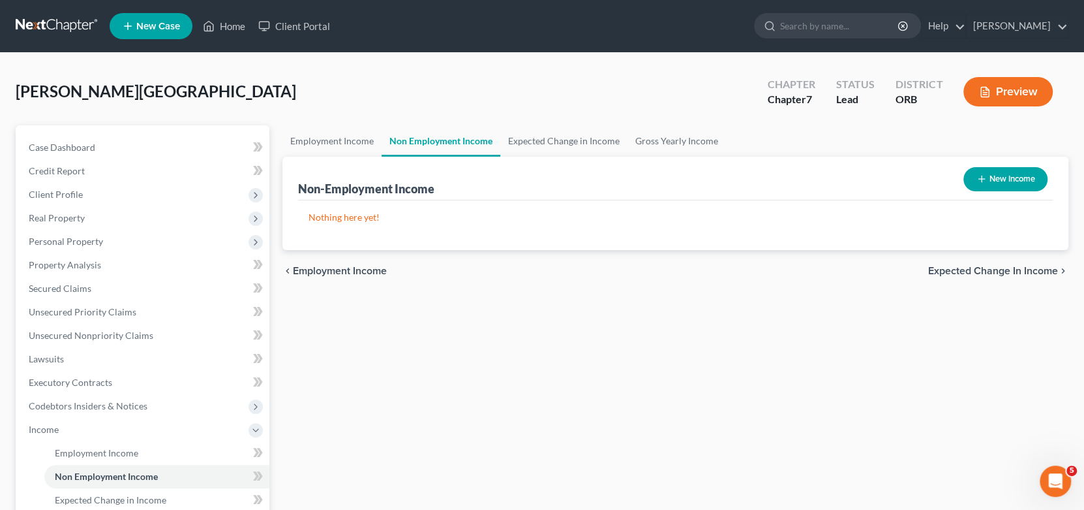
click at [711, 453] on div "Employment Income Non Employment Income Expected Change in Income Gross Yearly …" at bounding box center [676, 431] width 800 height 613
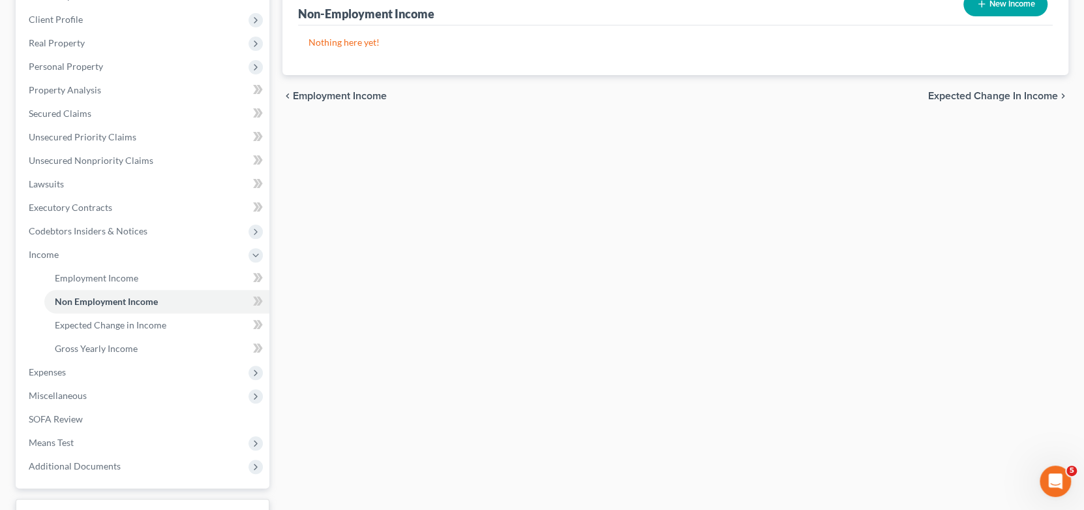
scroll to position [260, 0]
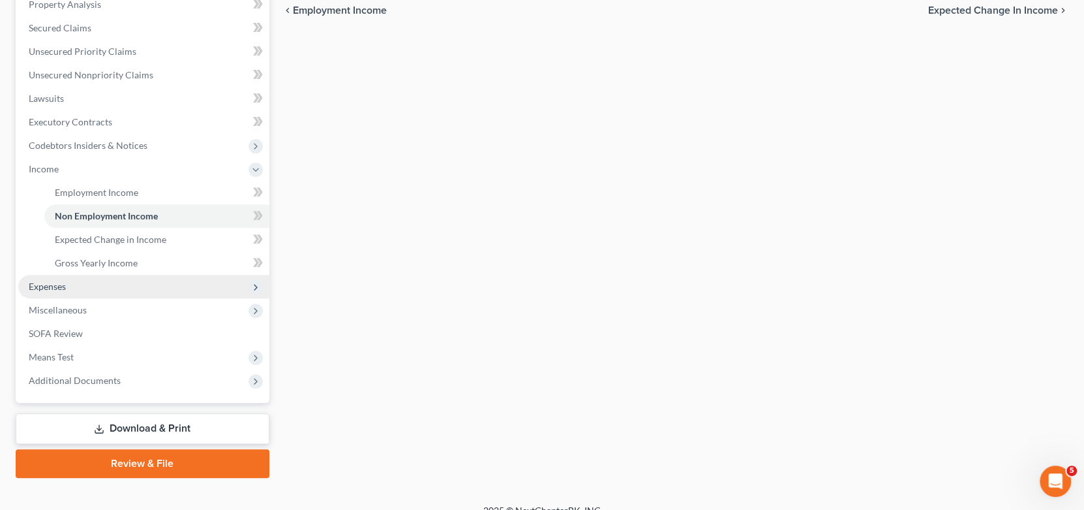
click at [209, 283] on span "Expenses" at bounding box center [143, 286] width 251 height 23
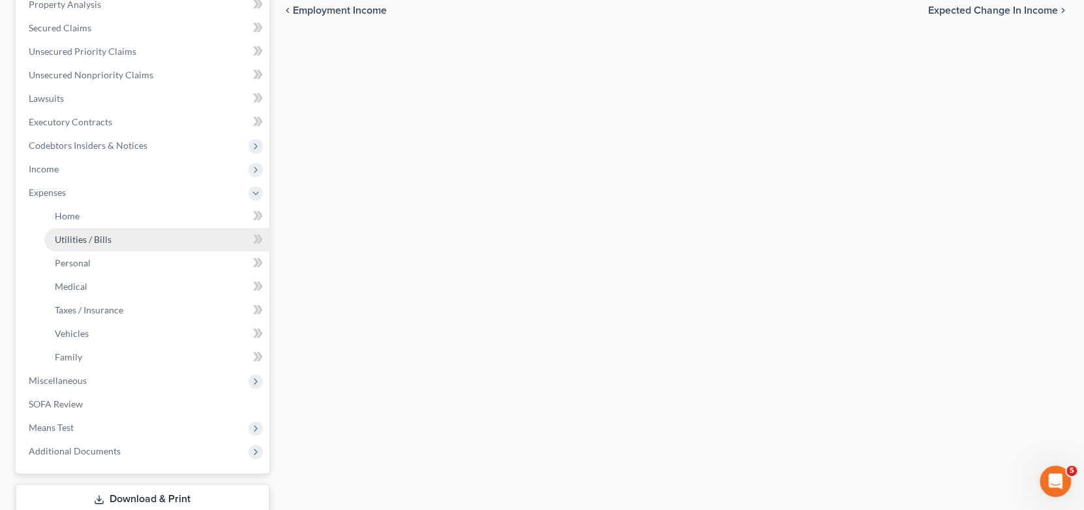
click at [139, 238] on link "Utilities / Bills" at bounding box center [156, 239] width 225 height 23
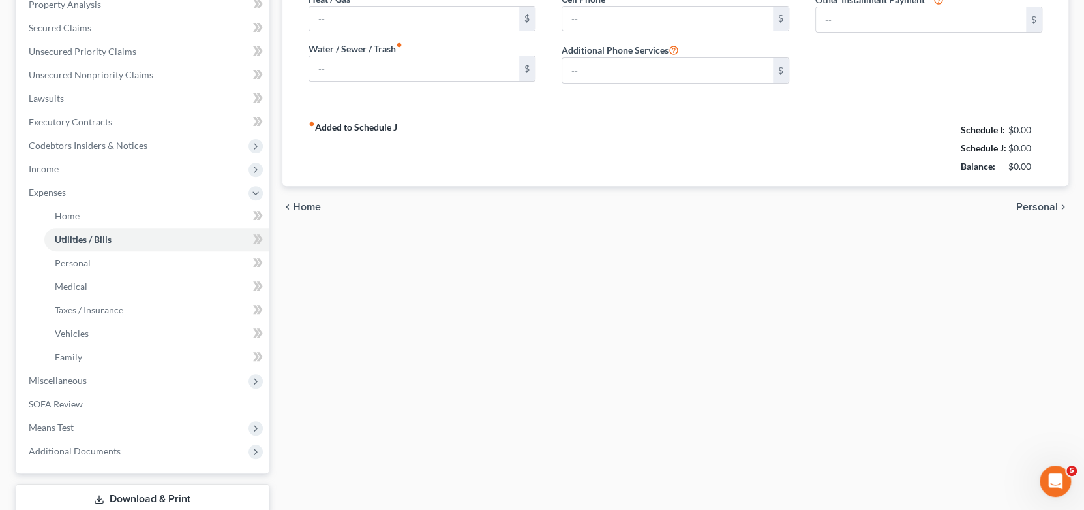
scroll to position [125, 0]
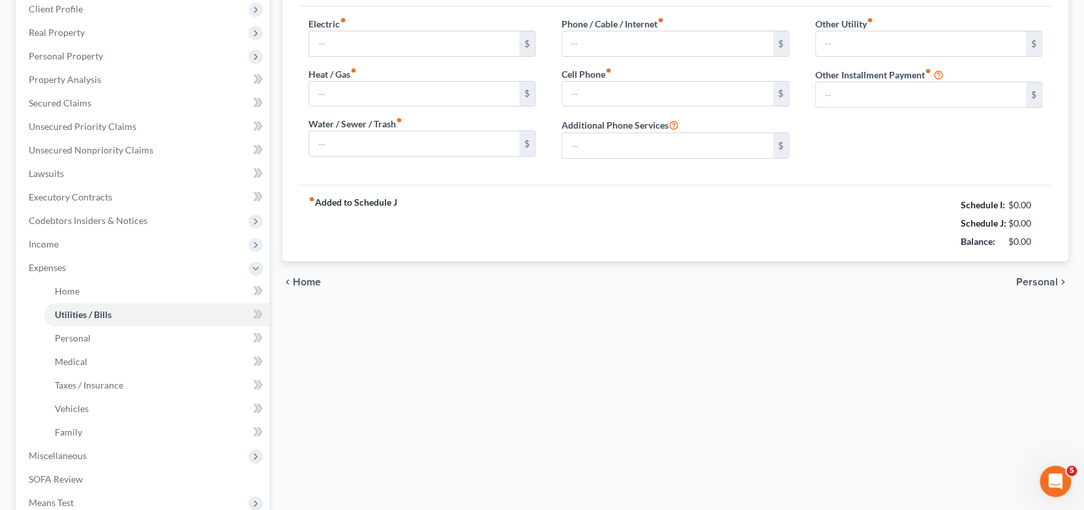
type input "250.00"
type input "0.00"
type input "100.00"
type input "0.00"
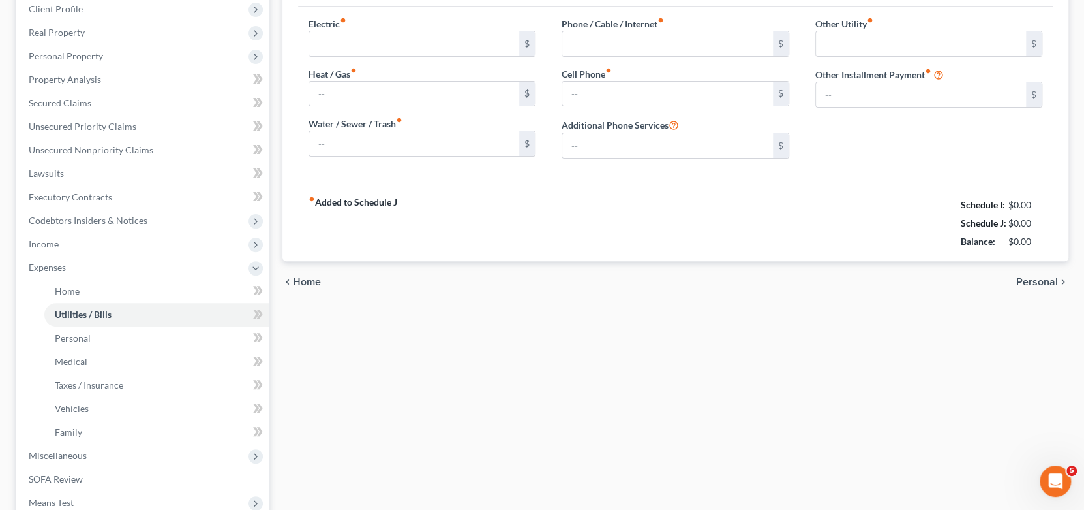
type input "0.00"
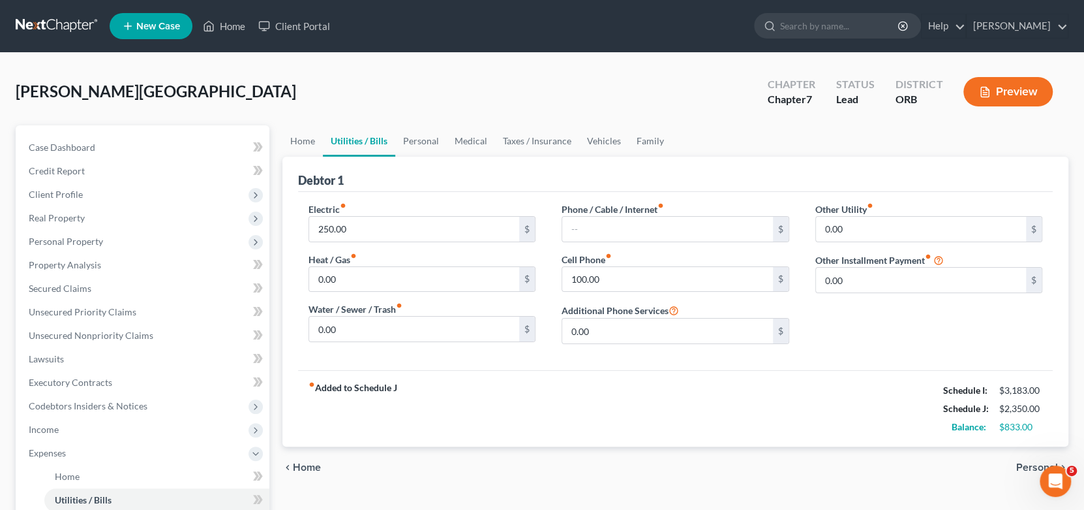
scroll to position [0, 0]
click at [611, 427] on div "fiber_manual_record Added to Schedule J Schedule I: $3,183.00 Schedule J: $2,35…" at bounding box center [676, 408] width 756 height 76
click at [602, 419] on div "fiber_manual_record Added to Schedule J Schedule I: $3,183.00 Schedule J: $2,35…" at bounding box center [676, 408] width 756 height 76
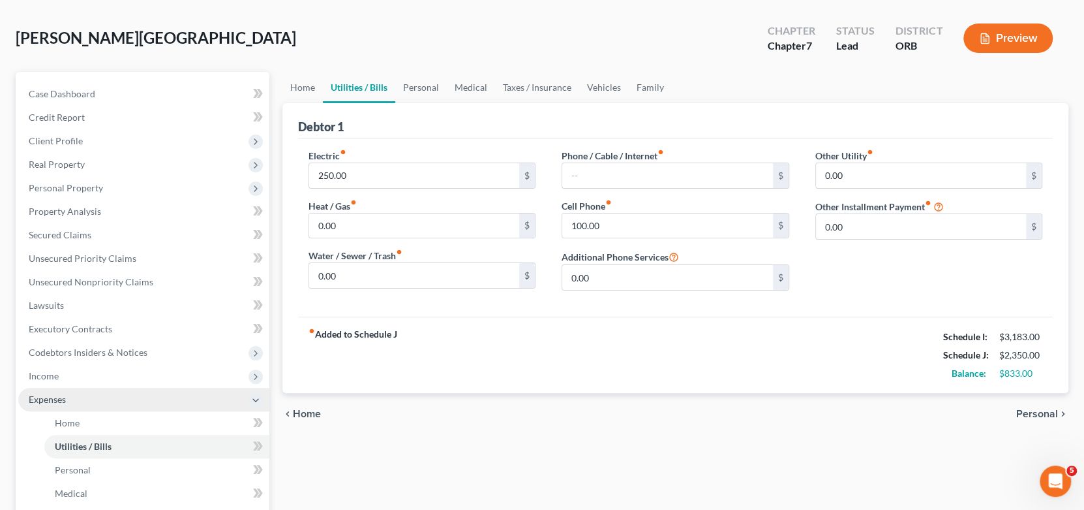
scroll to position [130, 0]
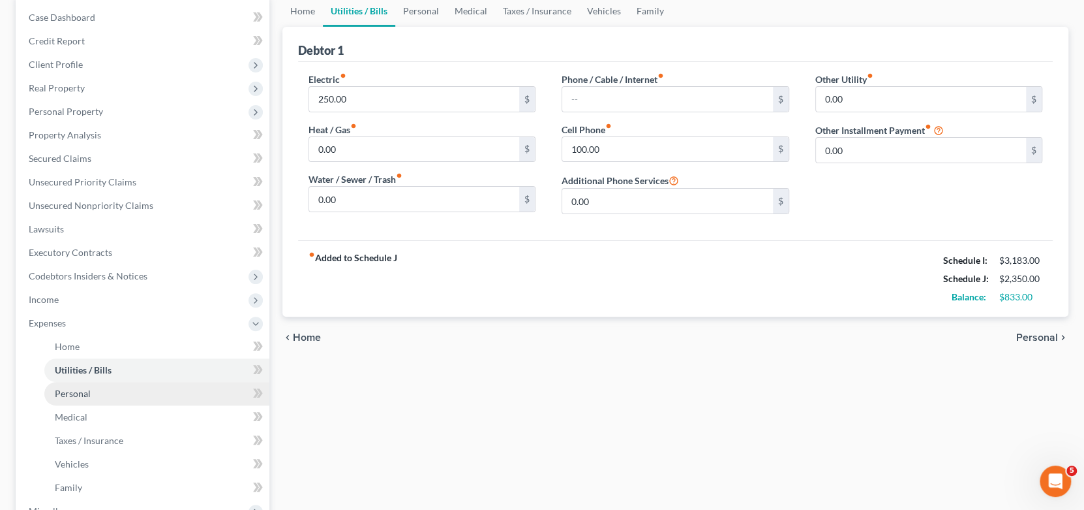
click at [119, 386] on link "Personal" at bounding box center [156, 393] width 225 height 23
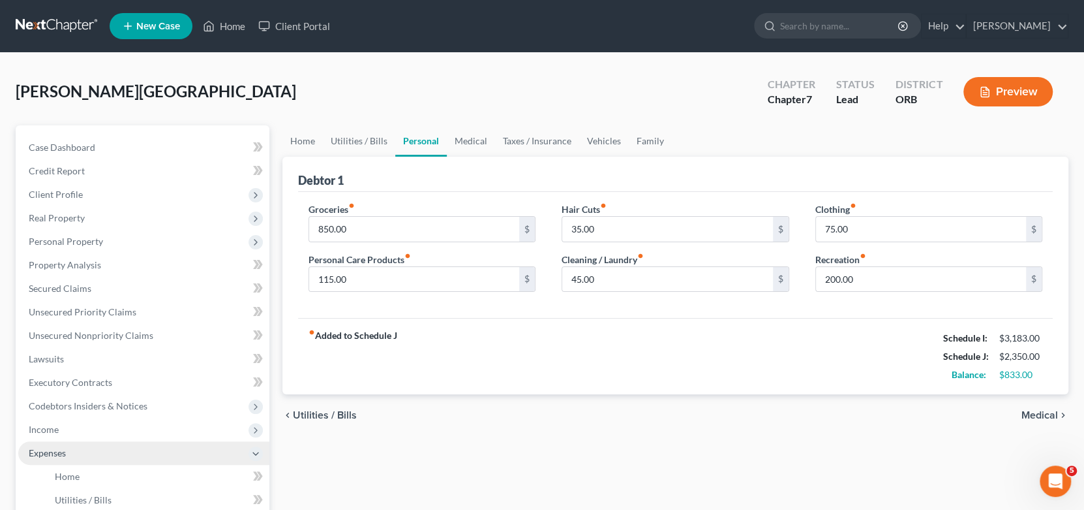
click at [261, 452] on icon at bounding box center [256, 453] width 14 height 14
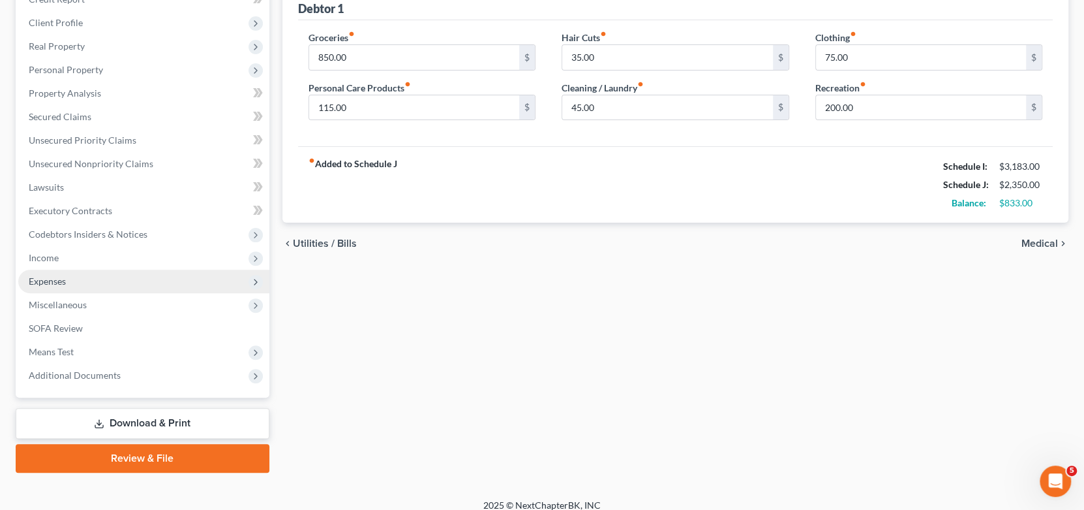
scroll to position [183, 0]
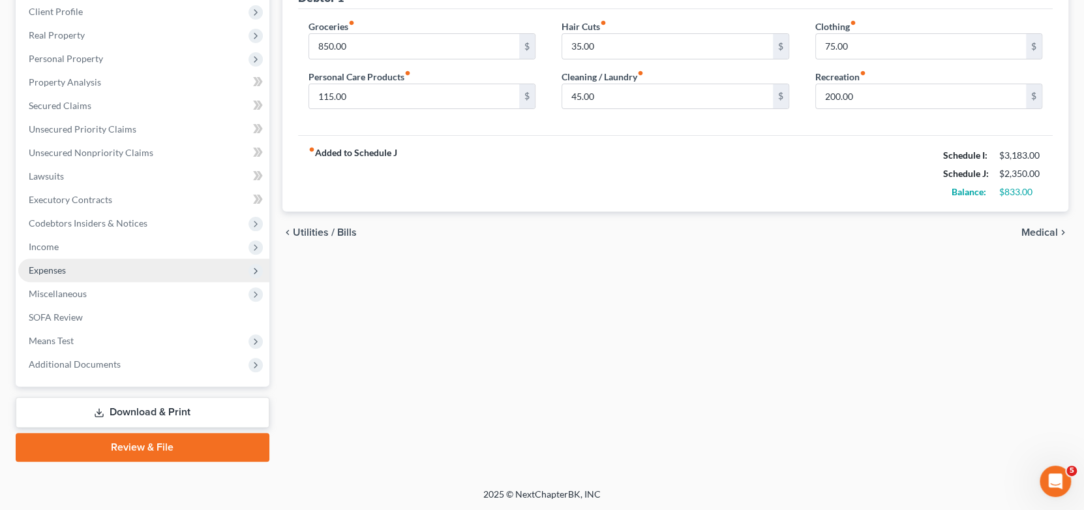
drag, startPoint x: 174, startPoint y: 406, endPoint x: 331, endPoint y: 422, distance: 157.4
click at [175, 406] on link "Download & Print" at bounding box center [143, 412] width 254 height 31
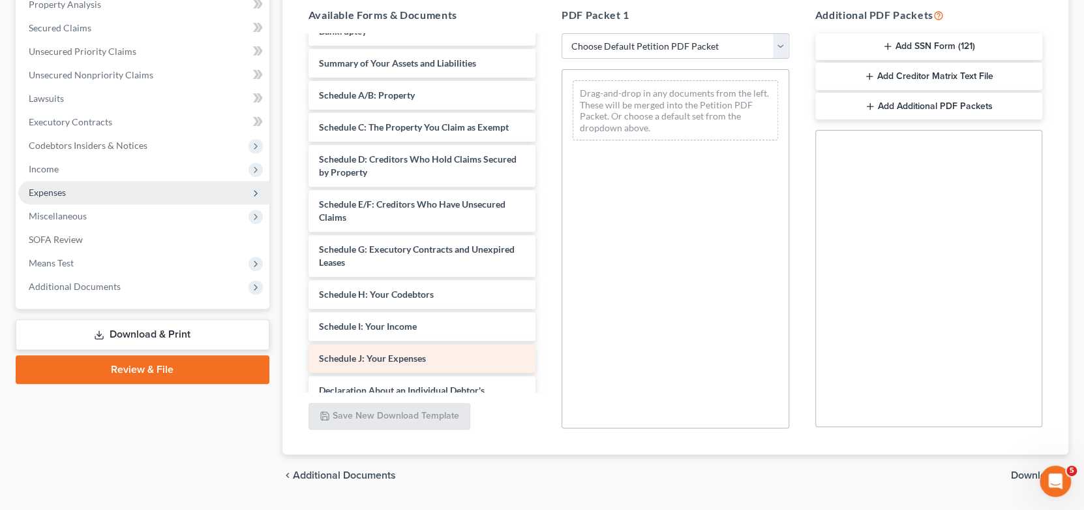
scroll to position [65, 0]
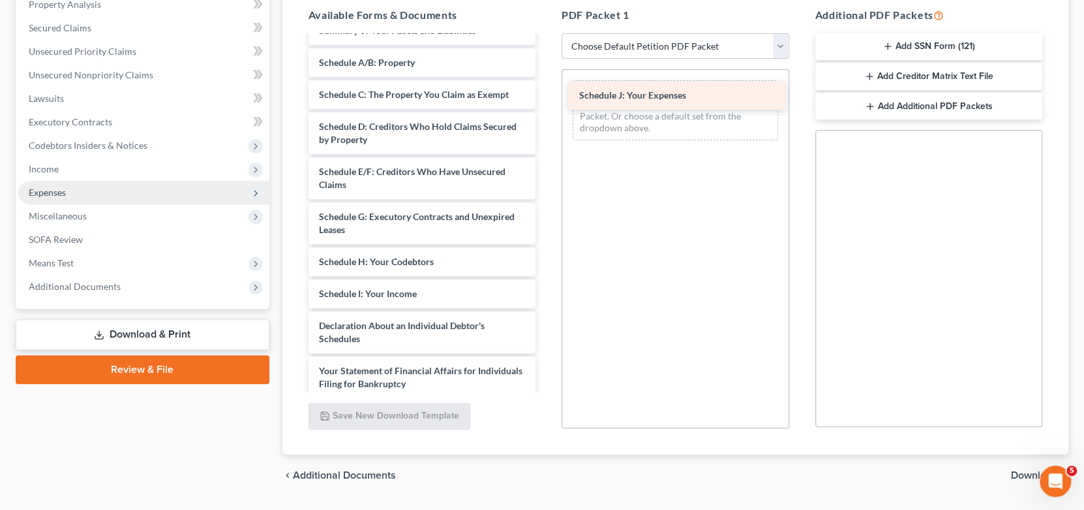
drag, startPoint x: 401, startPoint y: 329, endPoint x: 662, endPoint y: 100, distance: 346.7
click at [547, 100] on div "Schedule J: Your Expenses Voluntary Petition for Individuals Filing for Bankrup…" at bounding box center [422, 300] width 249 height 658
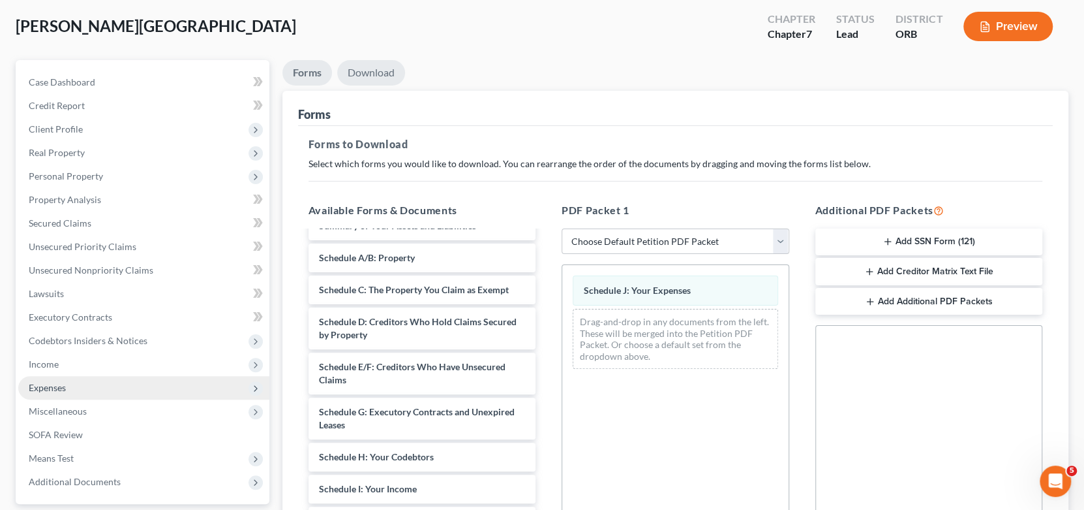
click at [369, 68] on link "Download" at bounding box center [371, 72] width 68 height 25
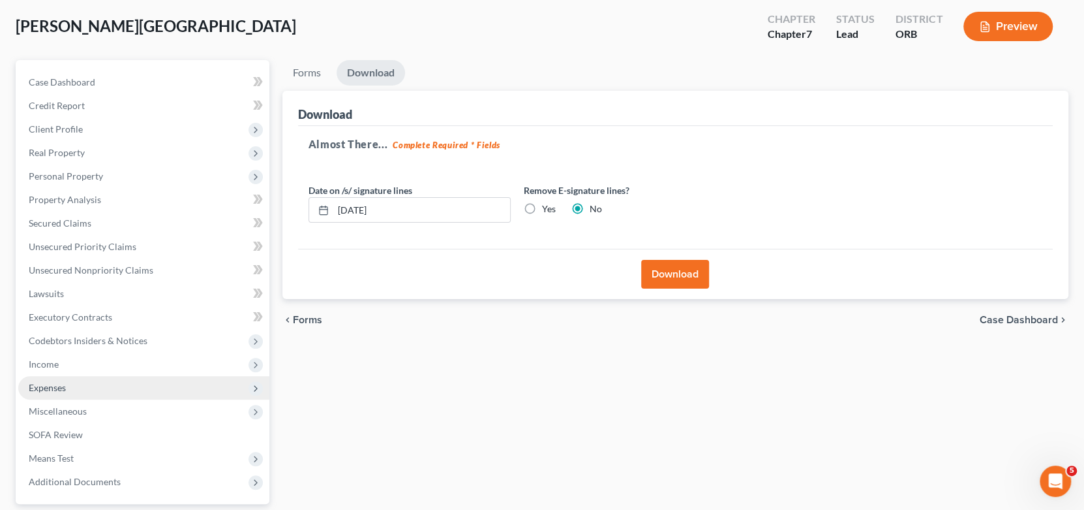
click at [545, 210] on label "Yes" at bounding box center [549, 208] width 14 height 13
click at [547, 210] on input "Yes" at bounding box center [551, 206] width 8 height 8
radio input "true"
radio input "false"
click at [665, 271] on button "Download" at bounding box center [675, 274] width 68 height 29
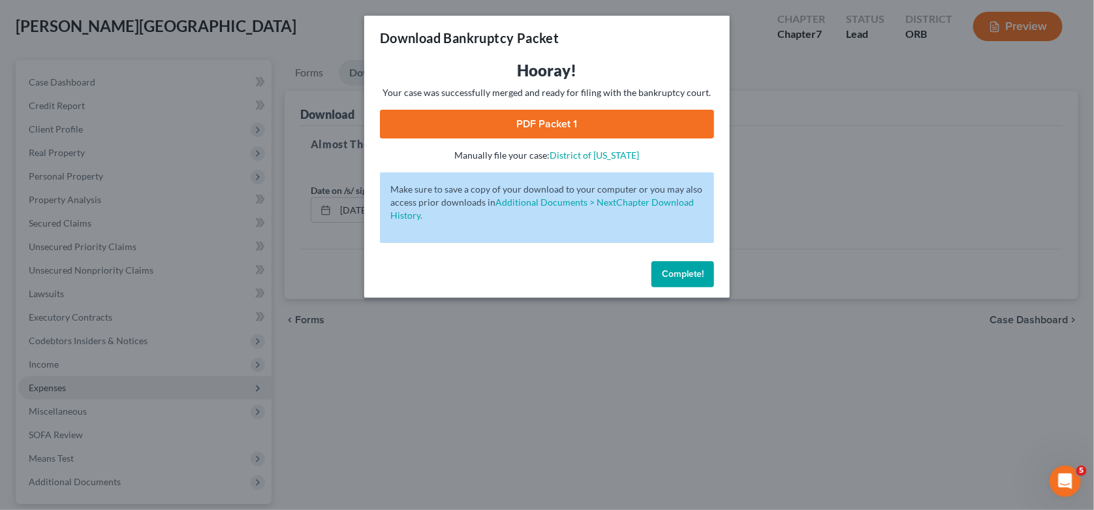
click at [535, 112] on link "PDF Packet 1" at bounding box center [547, 124] width 334 height 29
